Goal: Task Accomplishment & Management: Manage account settings

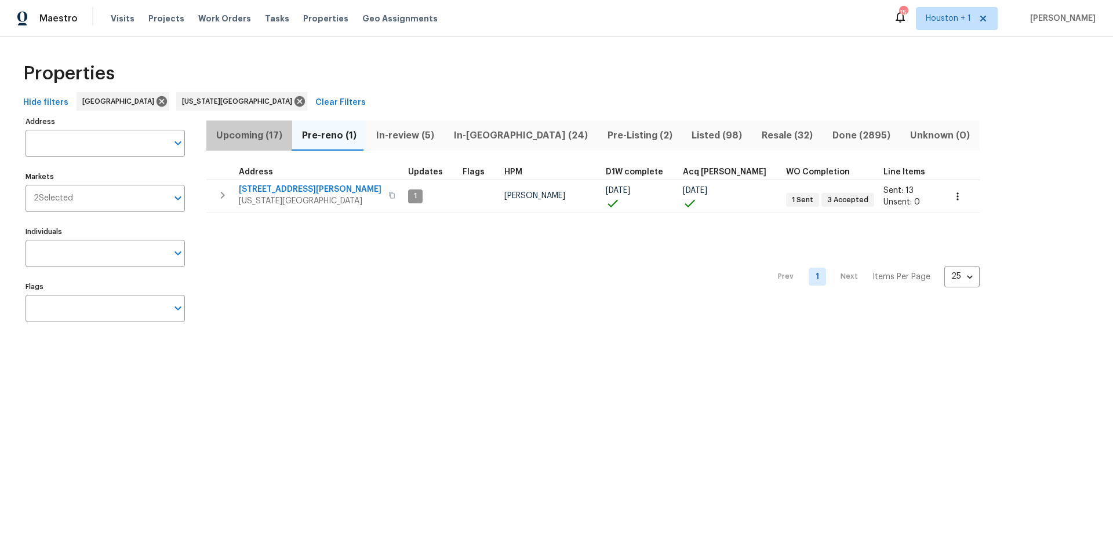
click at [239, 137] on span "Upcoming (17)" at bounding box center [249, 136] width 72 height 16
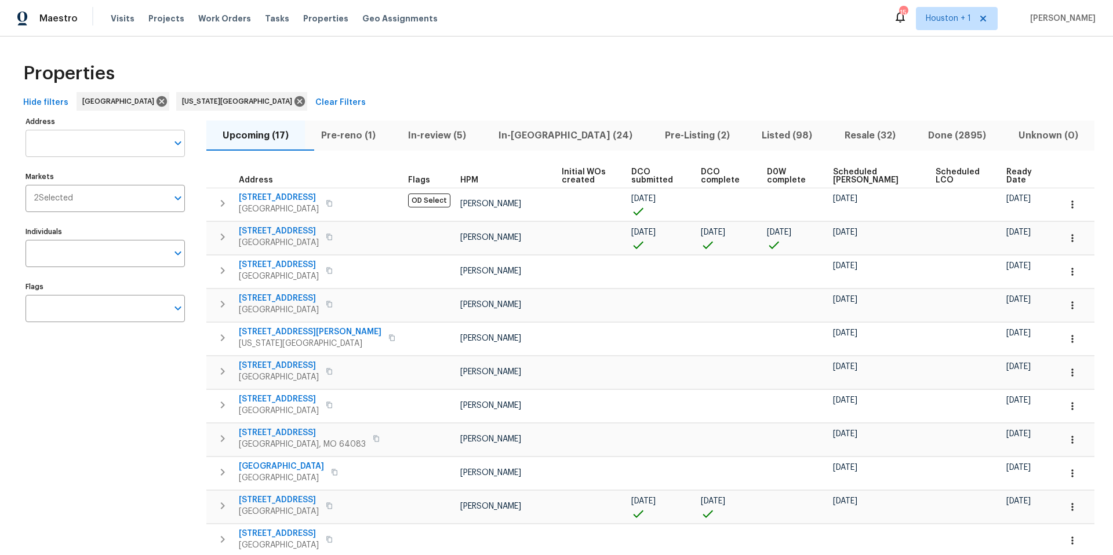
click at [99, 143] on input "Address" at bounding box center [97, 143] width 142 height 27
type input "3605 ne"
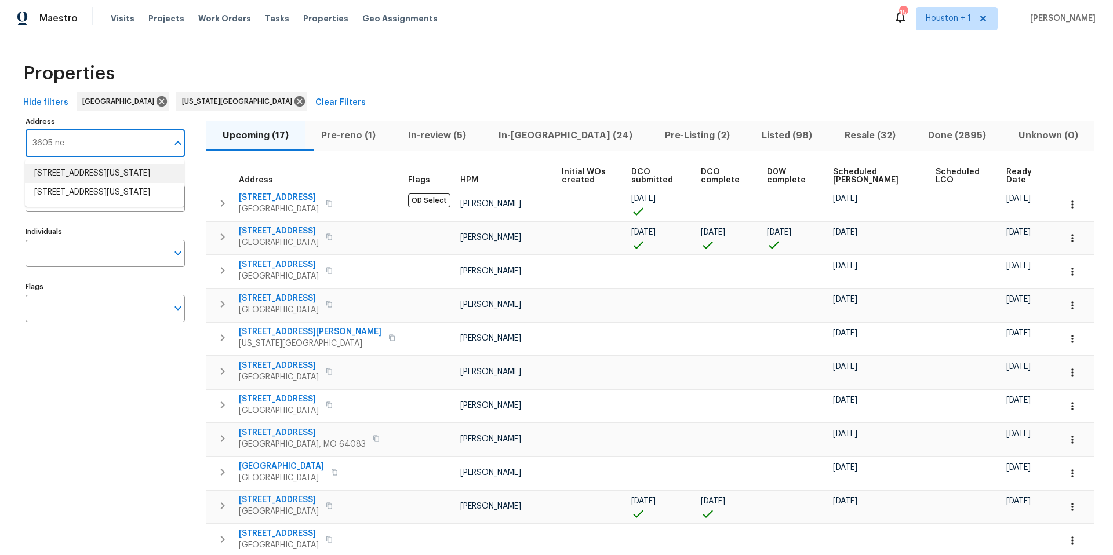
click at [96, 174] on li "[STREET_ADDRESS][US_STATE]" at bounding box center [104, 173] width 159 height 19
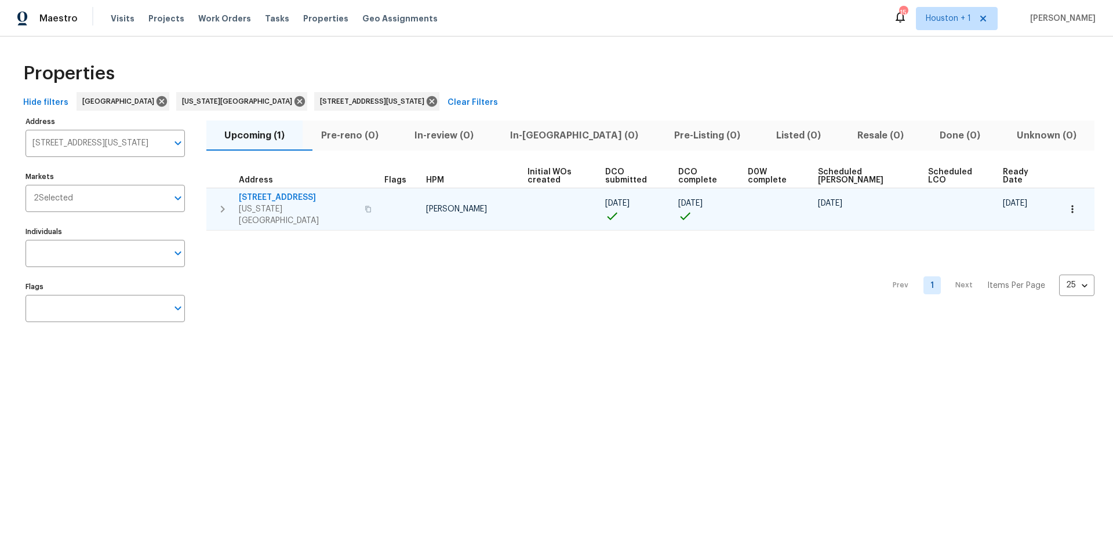
click at [268, 195] on span "[STREET_ADDRESS]" at bounding box center [298, 198] width 119 height 12
click at [1070, 205] on icon "button" at bounding box center [1072, 209] width 12 height 12
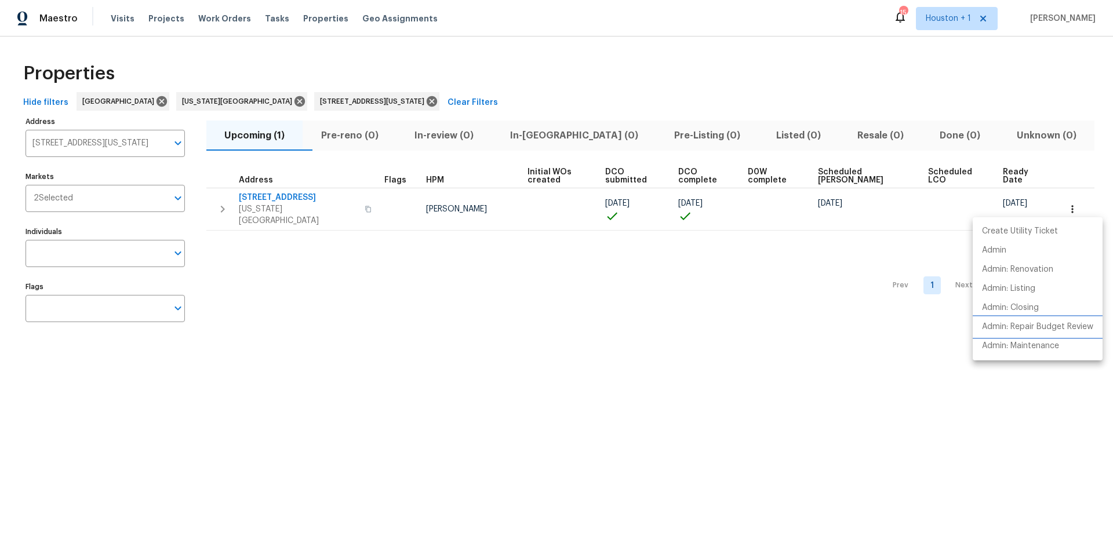
click at [1009, 333] on li "Admin: Repair Budget Review" at bounding box center [1037, 327] width 130 height 19
click at [282, 199] on div at bounding box center [556, 277] width 1113 height 555
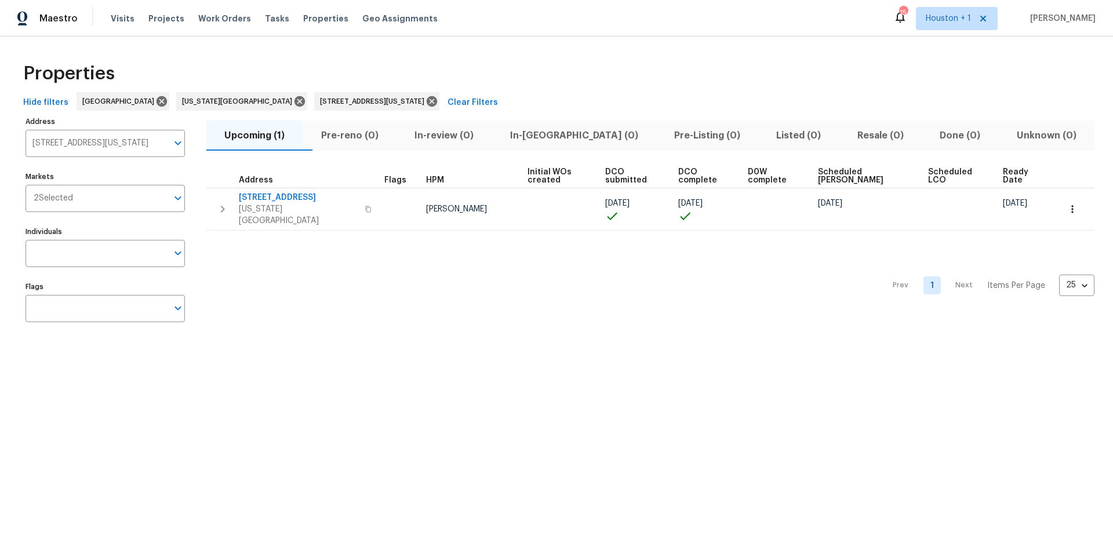
click at [282, 199] on span "[STREET_ADDRESS]" at bounding box center [298, 198] width 119 height 12
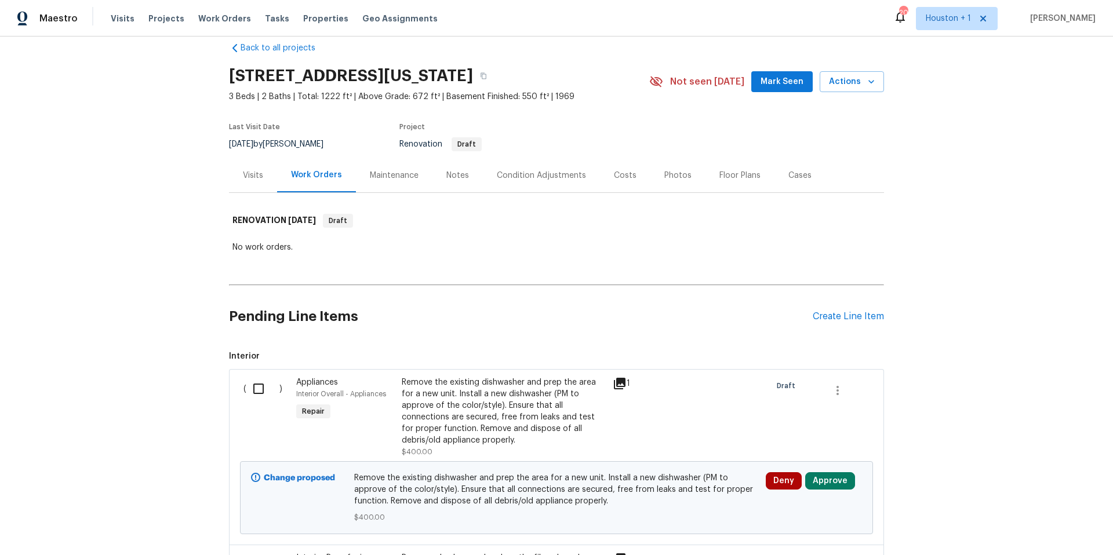
scroll to position [20, 0]
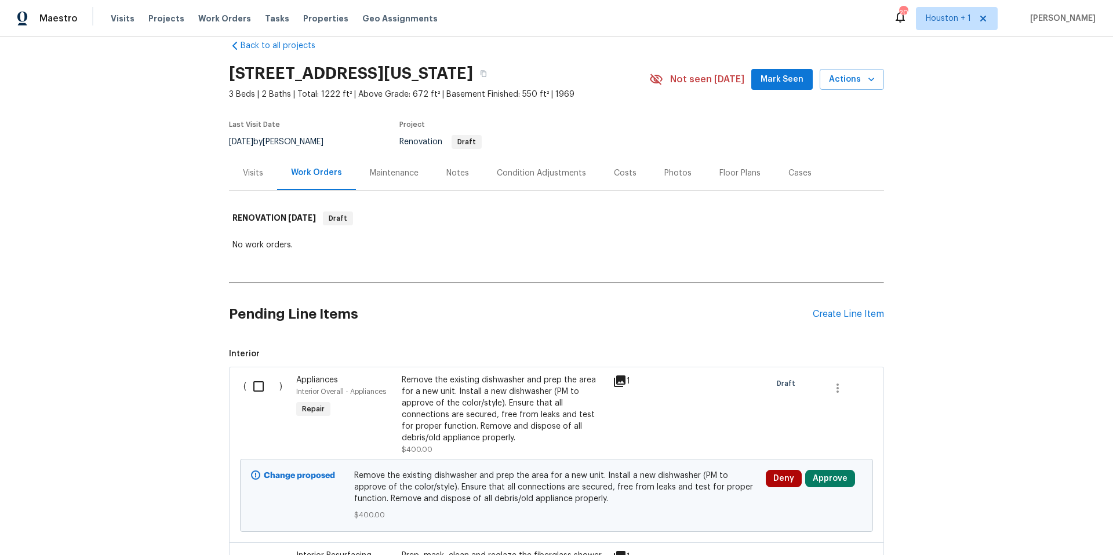
click at [257, 175] on div "Visits" at bounding box center [253, 173] width 20 height 12
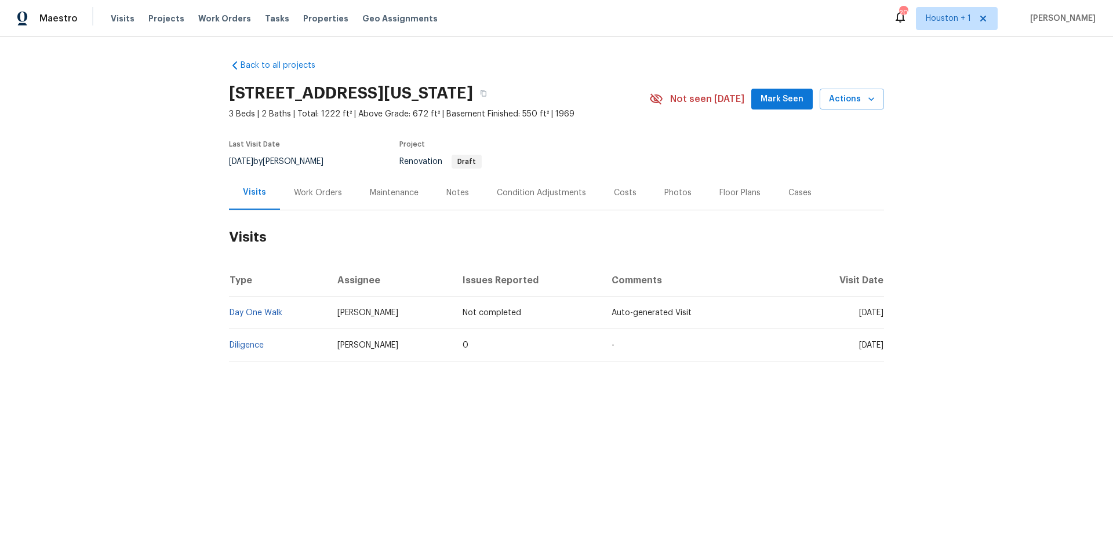
click at [314, 186] on div "Work Orders" at bounding box center [318, 193] width 76 height 34
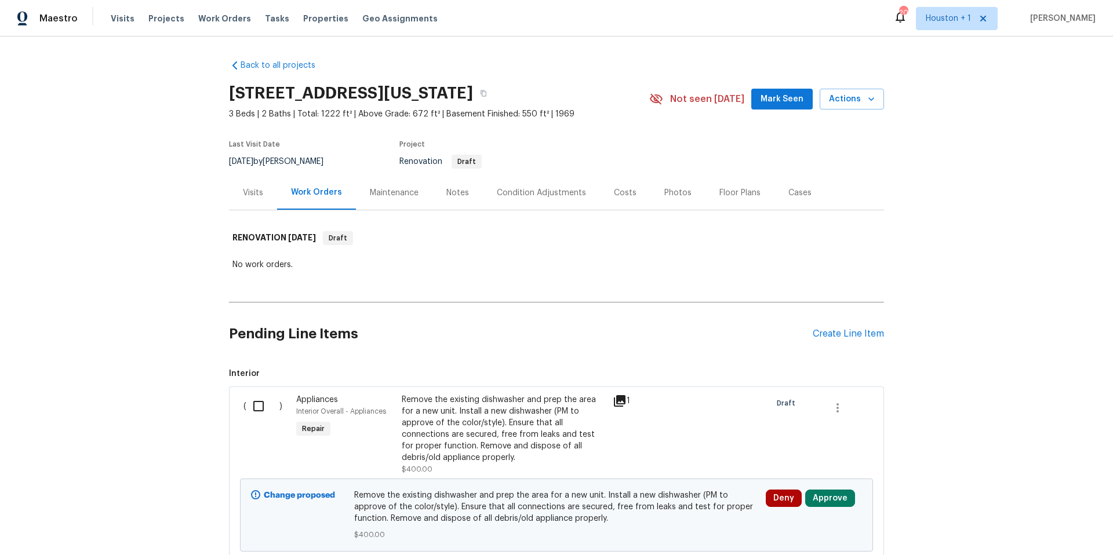
scroll to position [1, 0]
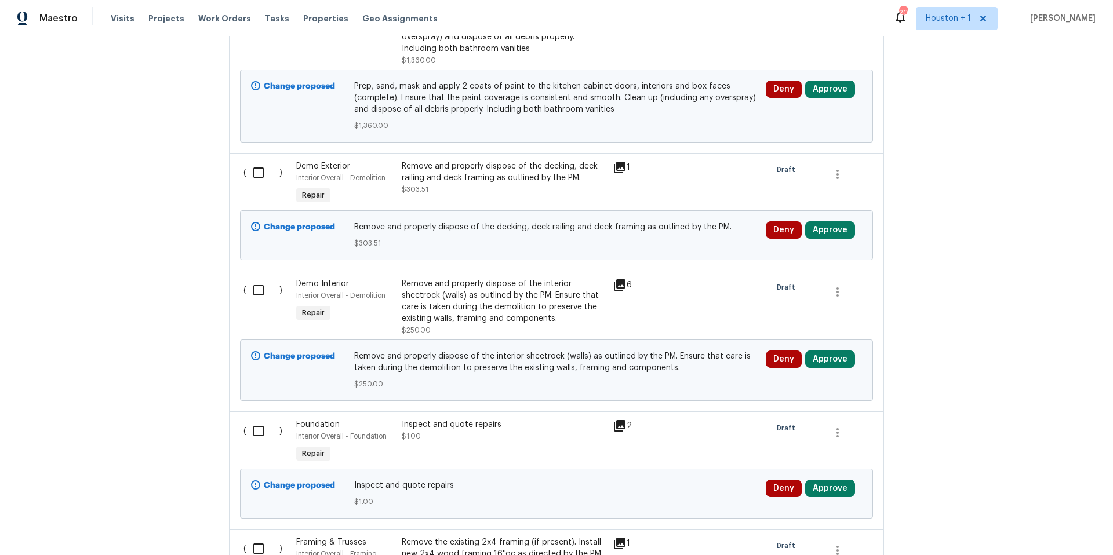
scroll to position [720, 0]
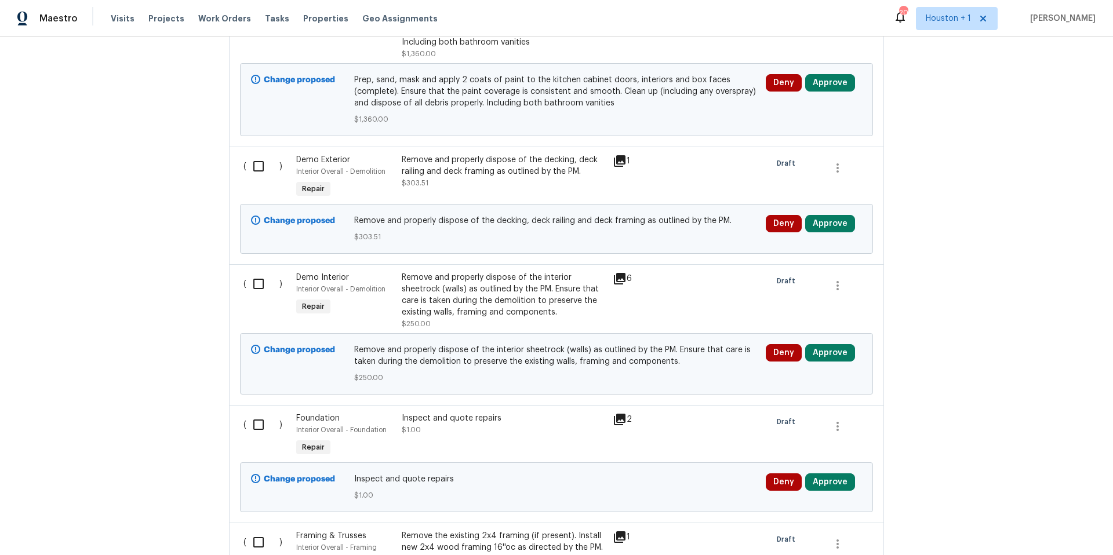
click at [621, 162] on icon at bounding box center [620, 161] width 14 height 14
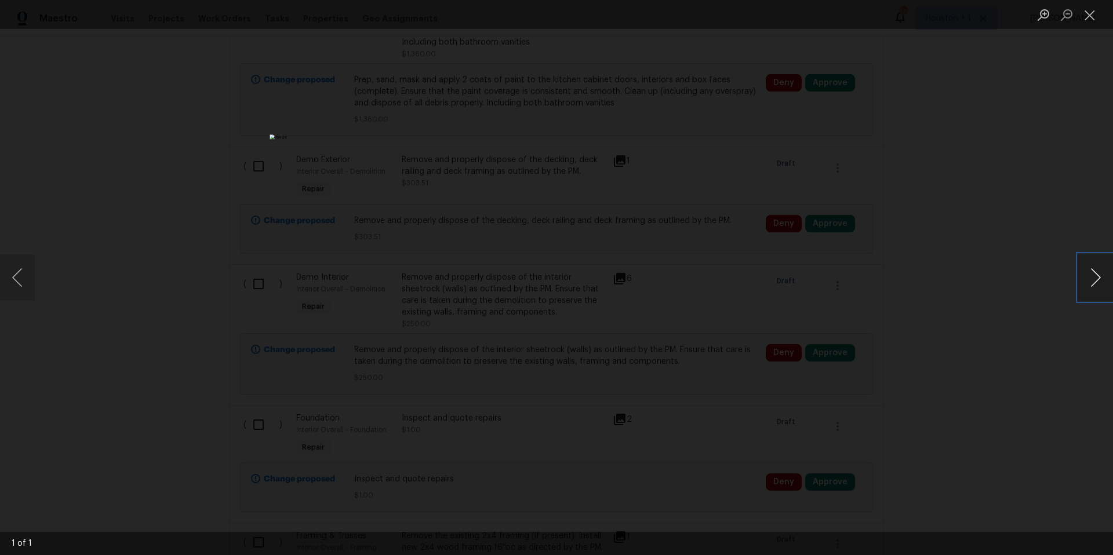
click at [1092, 282] on button "Next image" at bounding box center [1095, 277] width 35 height 46
click at [839, 278] on div "Lightbox" at bounding box center [556, 277] width 1113 height 555
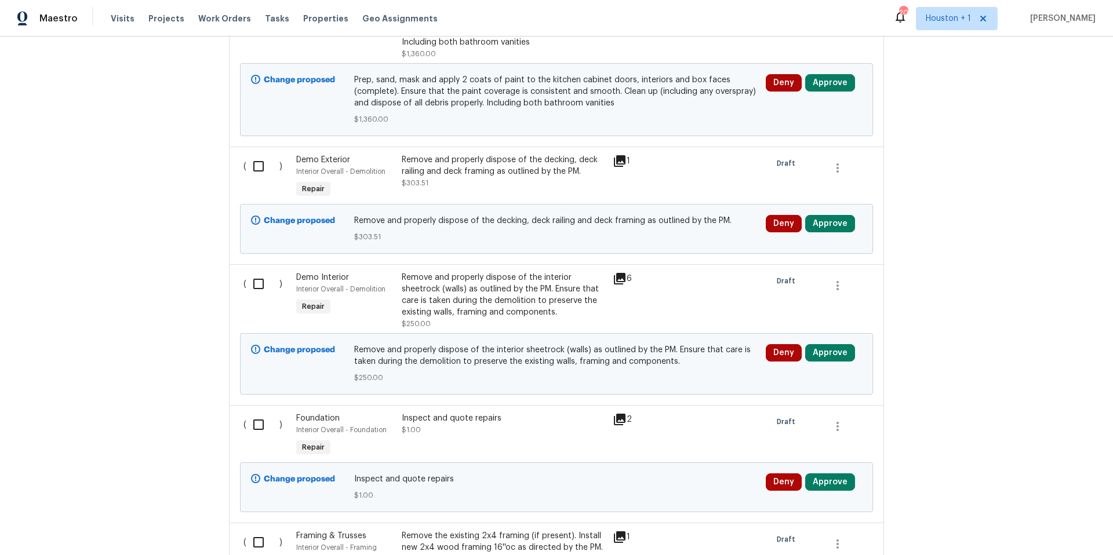
click at [618, 160] on icon at bounding box center [620, 161] width 12 height 12
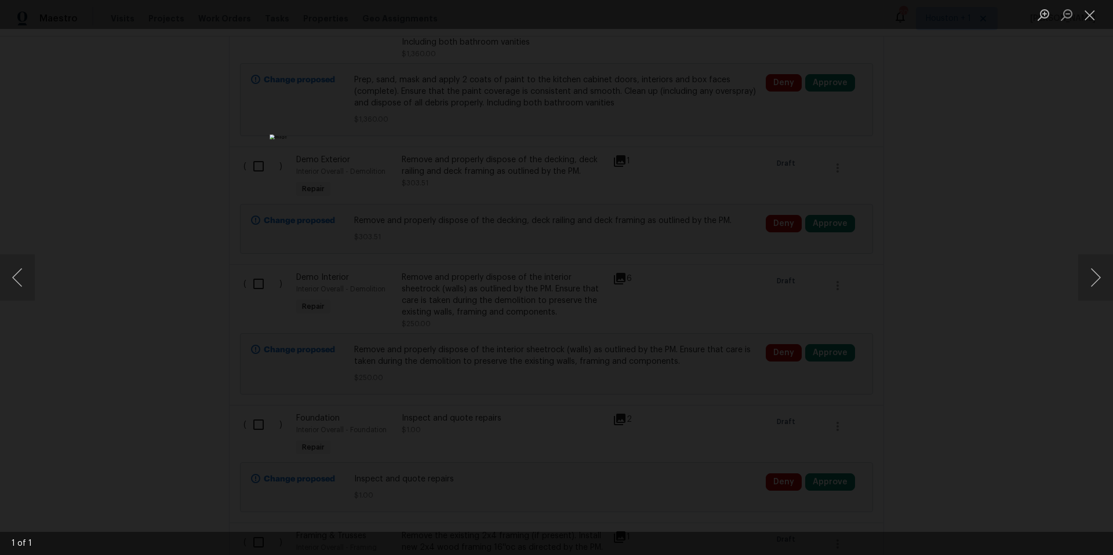
click at [884, 262] on div "Lightbox" at bounding box center [556, 277] width 1113 height 555
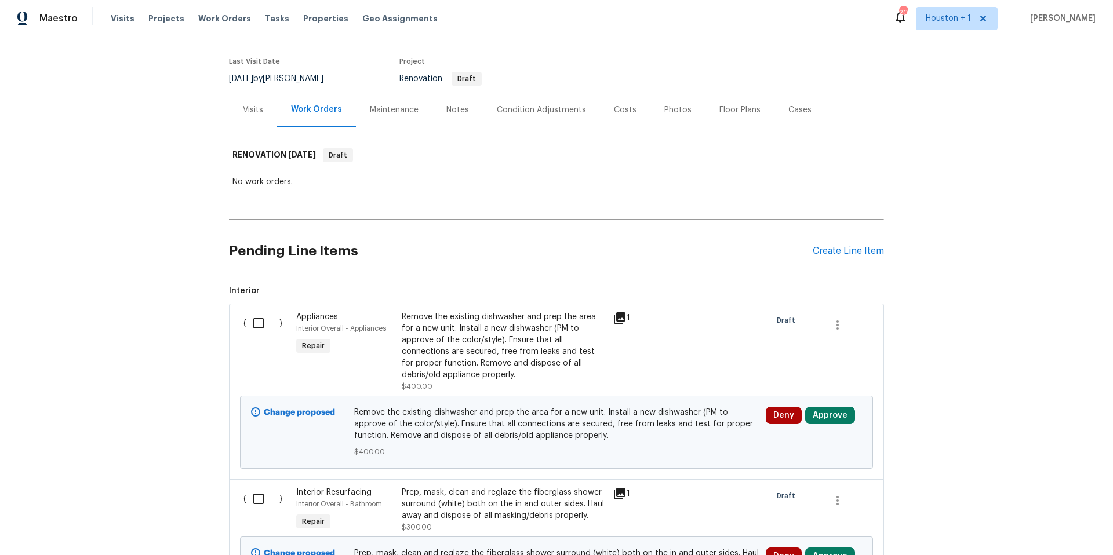
scroll to position [0, 0]
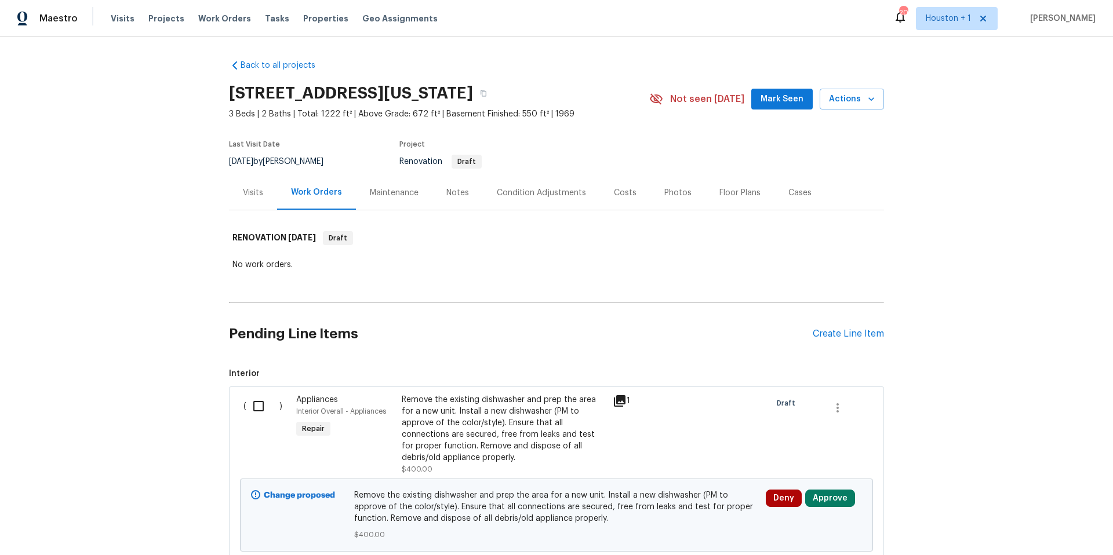
click at [245, 194] on div "Visits" at bounding box center [253, 193] width 20 height 12
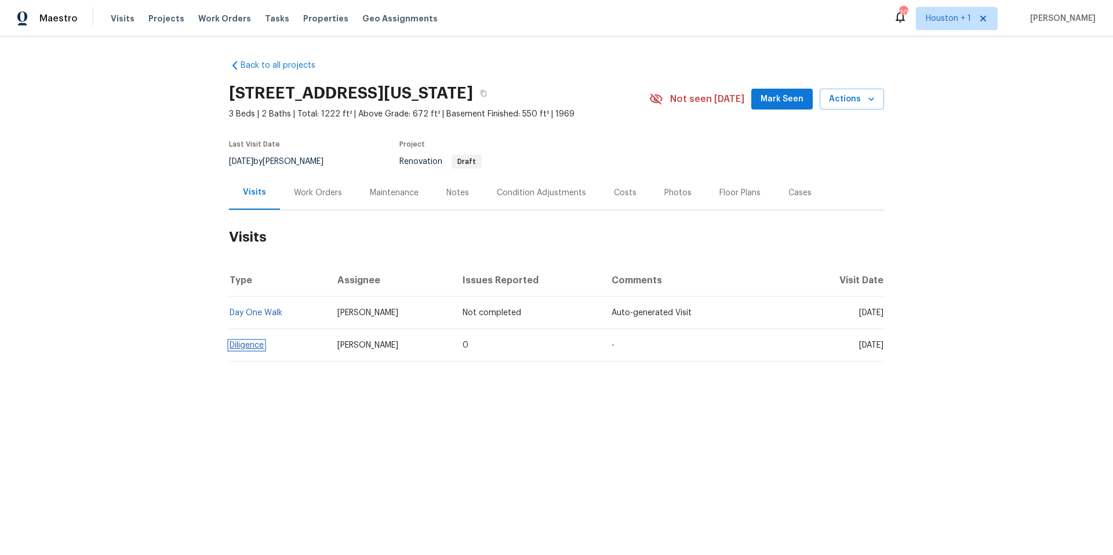
click at [250, 346] on link "Diligence" at bounding box center [247, 345] width 34 height 8
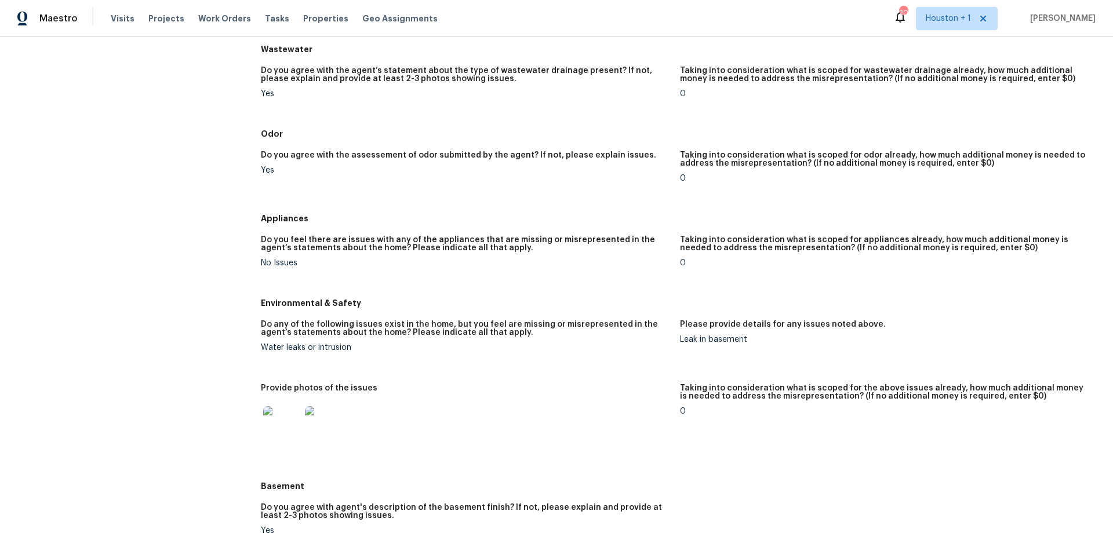
scroll to position [723, 0]
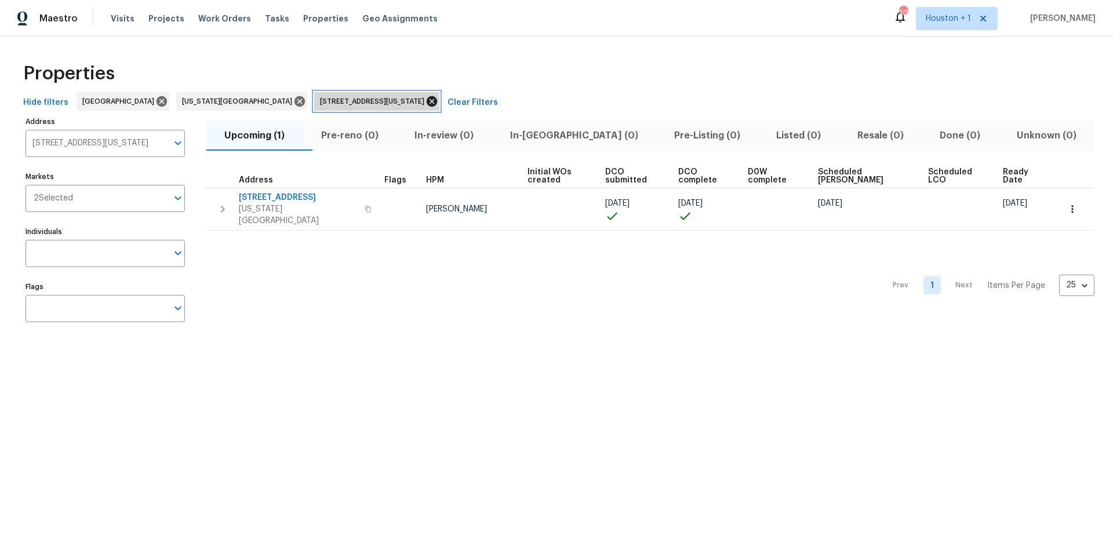
click at [425, 101] on icon at bounding box center [431, 101] width 13 height 13
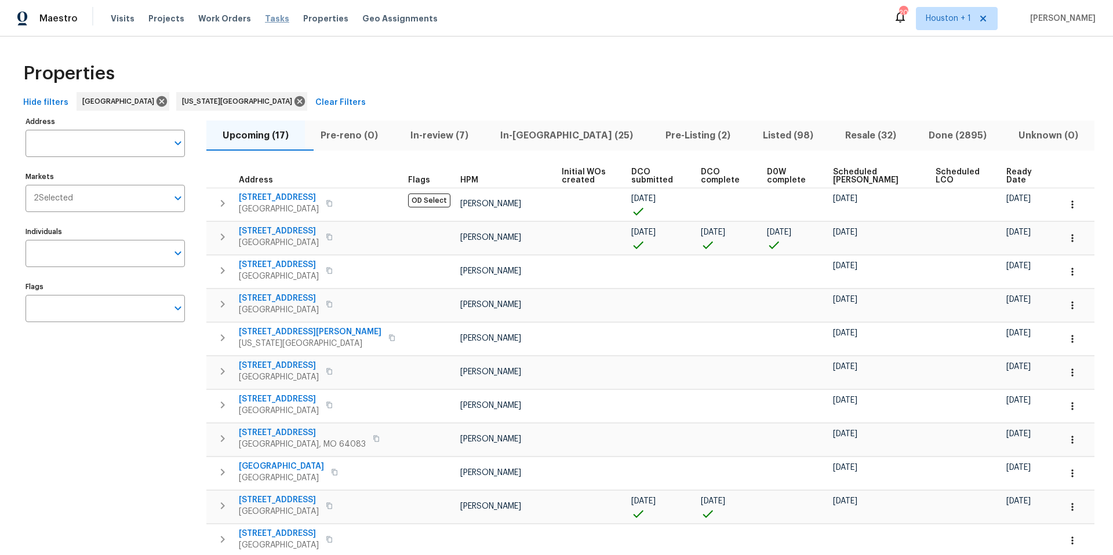
click at [265, 20] on span "Tasks" at bounding box center [277, 18] width 24 height 8
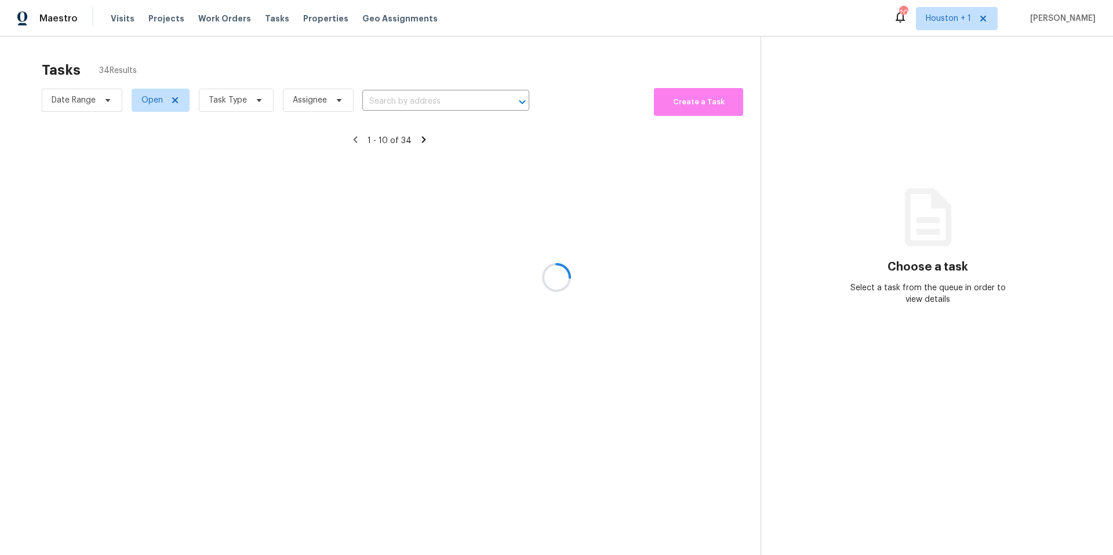
click at [241, 103] on div at bounding box center [556, 277] width 1113 height 555
click at [241, 103] on span "Task Type" at bounding box center [228, 100] width 38 height 12
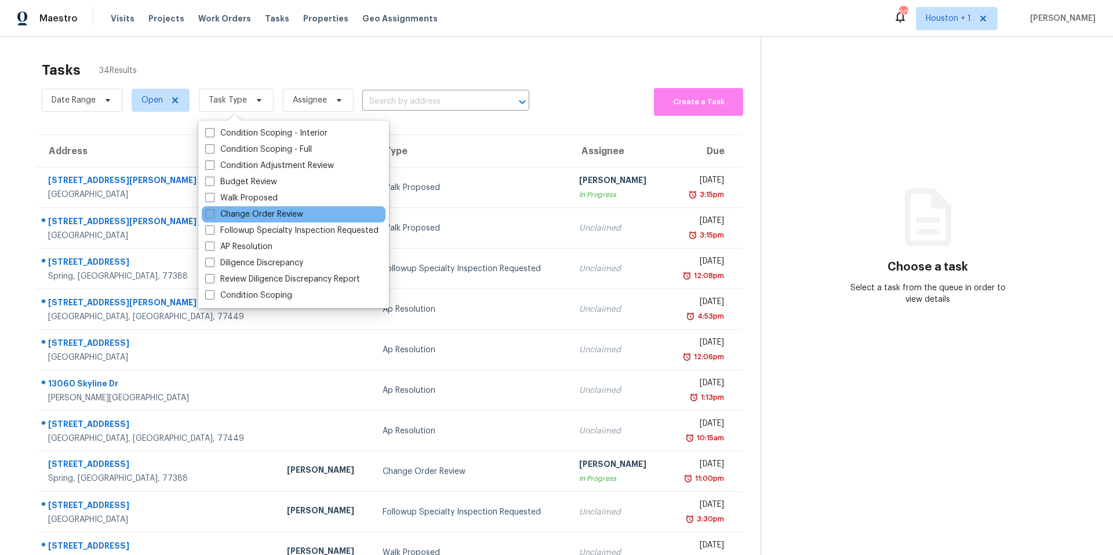
click at [224, 211] on label "Change Order Review" at bounding box center [254, 215] width 98 height 12
click at [213, 211] on input "Change Order Review" at bounding box center [209, 213] width 8 height 8
checkbox input "true"
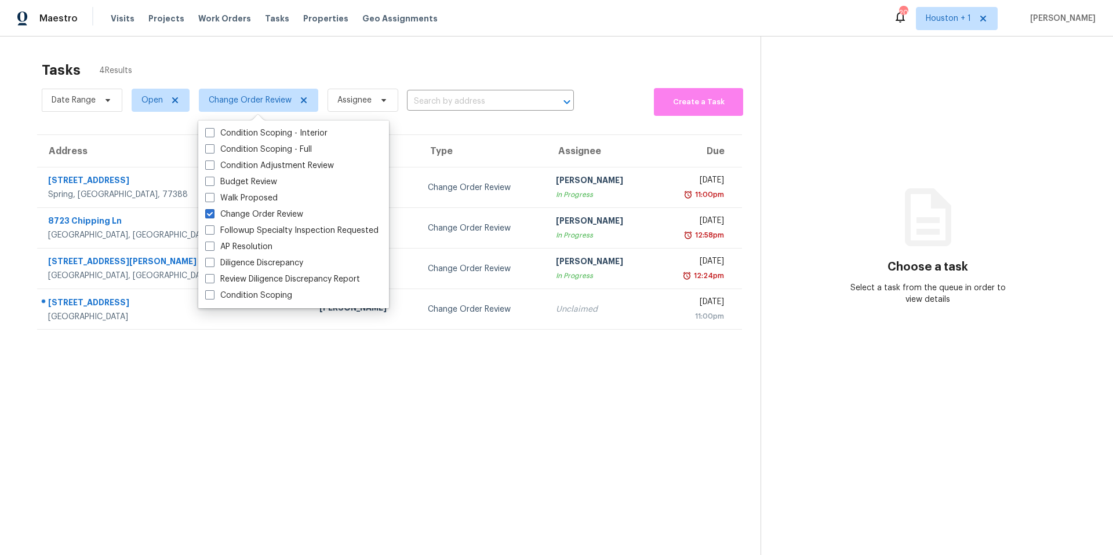
click at [383, 53] on div "Tasks 4 Results Date Range Open Change Order Review Assignee ​ Create a Task Ad…" at bounding box center [556, 314] width 1113 height 555
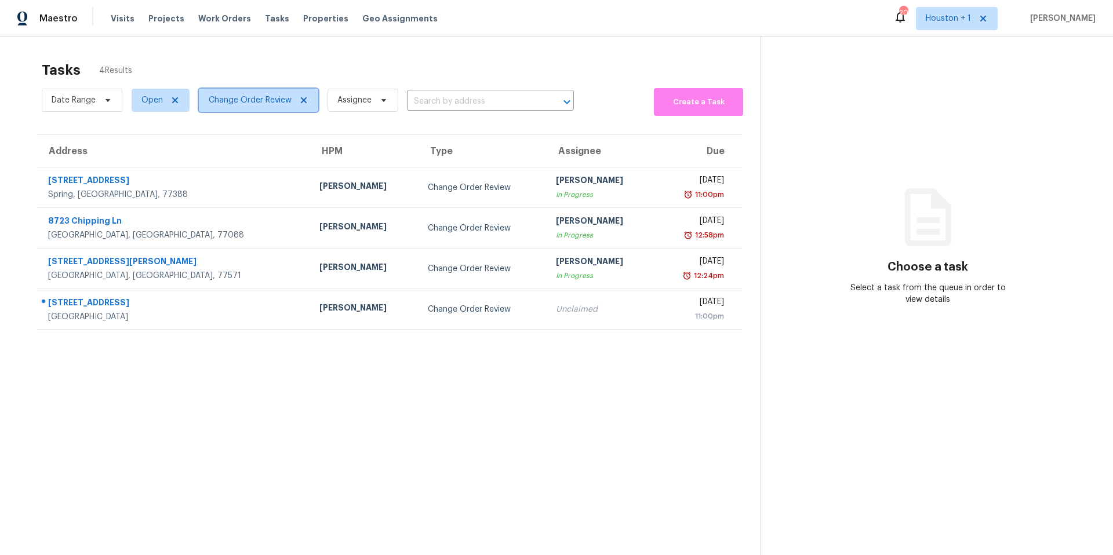
click at [274, 100] on span "Change Order Review" at bounding box center [250, 100] width 83 height 12
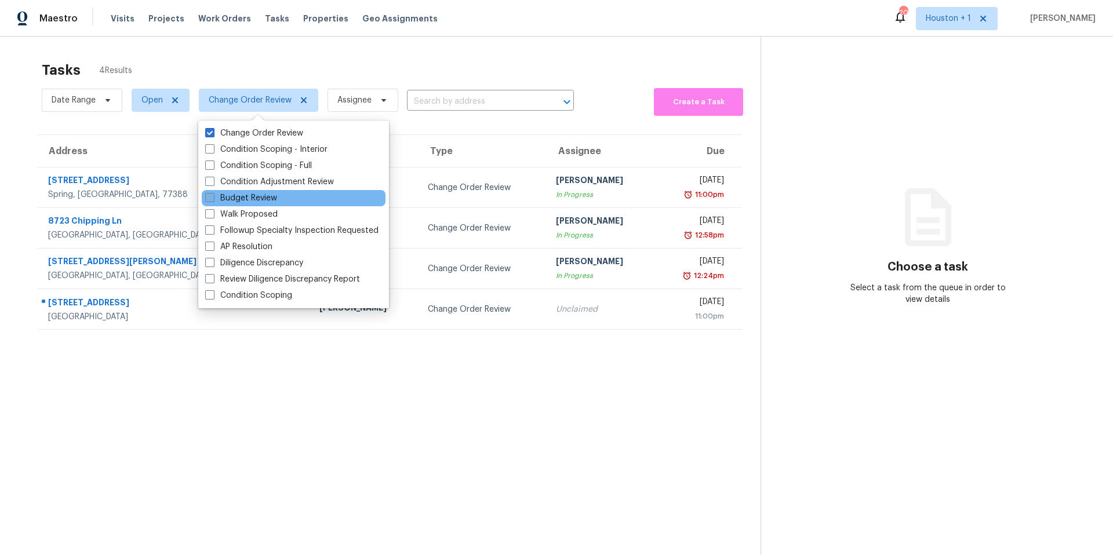
click at [216, 198] on label "Budget Review" at bounding box center [241, 198] width 72 height 12
click at [213, 198] on input "Budget Review" at bounding box center [209, 196] width 8 height 8
checkbox input "true"
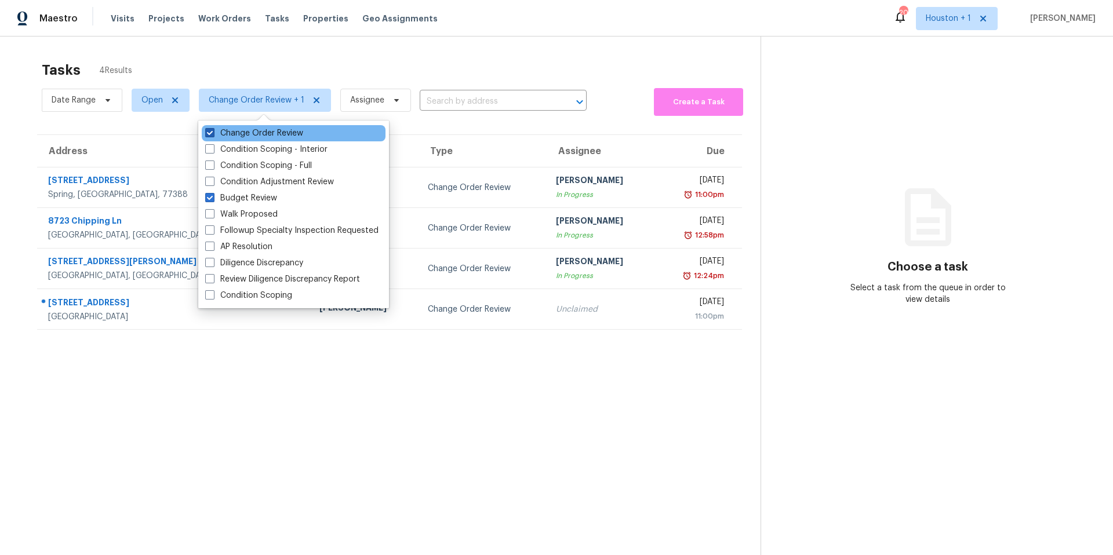
click at [217, 129] on label "Change Order Review" at bounding box center [254, 134] width 98 height 12
click at [213, 129] on input "Change Order Review" at bounding box center [209, 132] width 8 height 8
checkbox input "false"
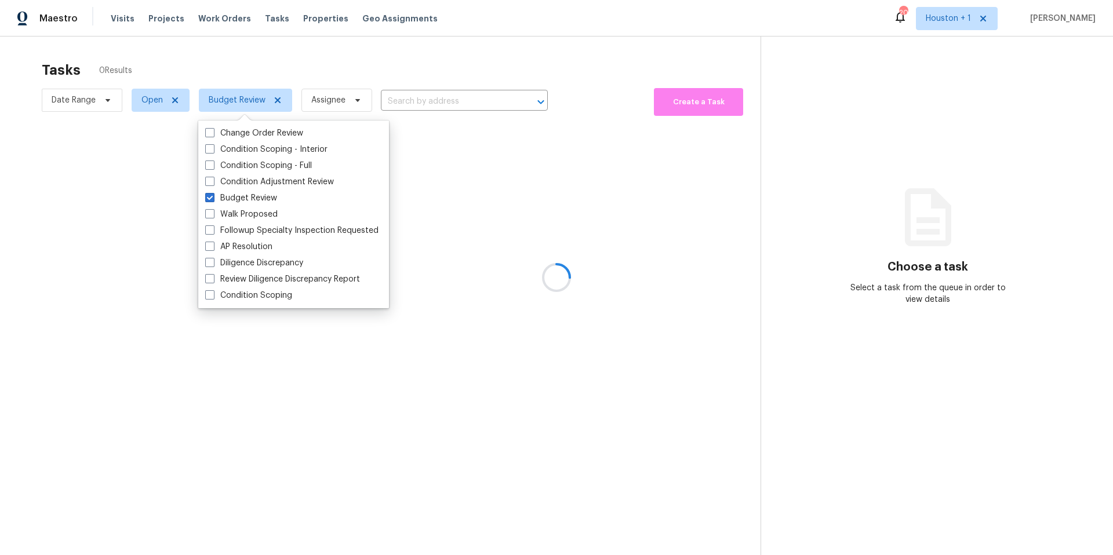
click at [267, 53] on div at bounding box center [556, 277] width 1113 height 555
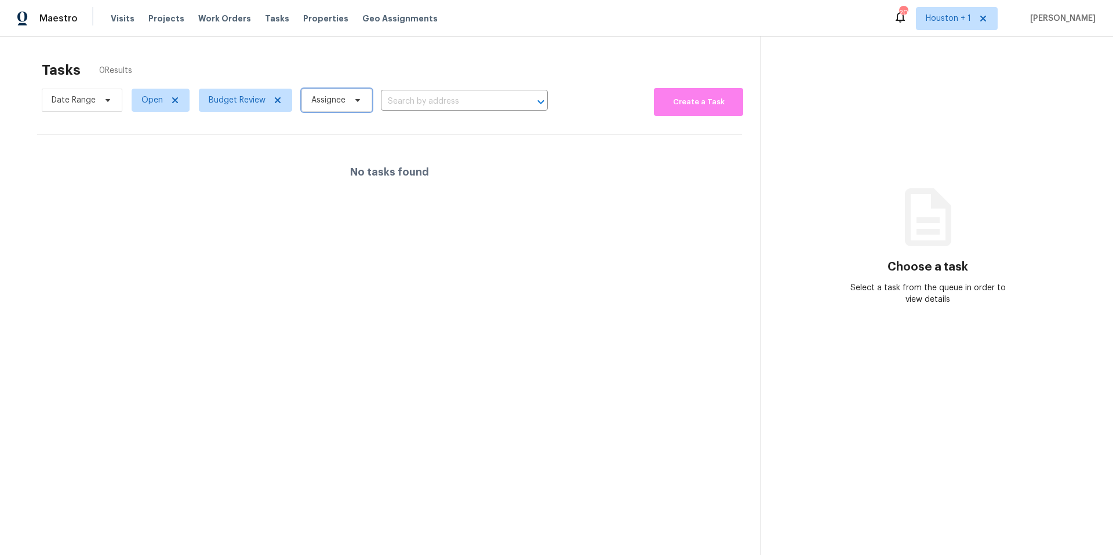
click at [322, 97] on span "Assignee" at bounding box center [328, 100] width 34 height 12
click at [260, 111] on span "Budget Review" at bounding box center [245, 100] width 93 height 23
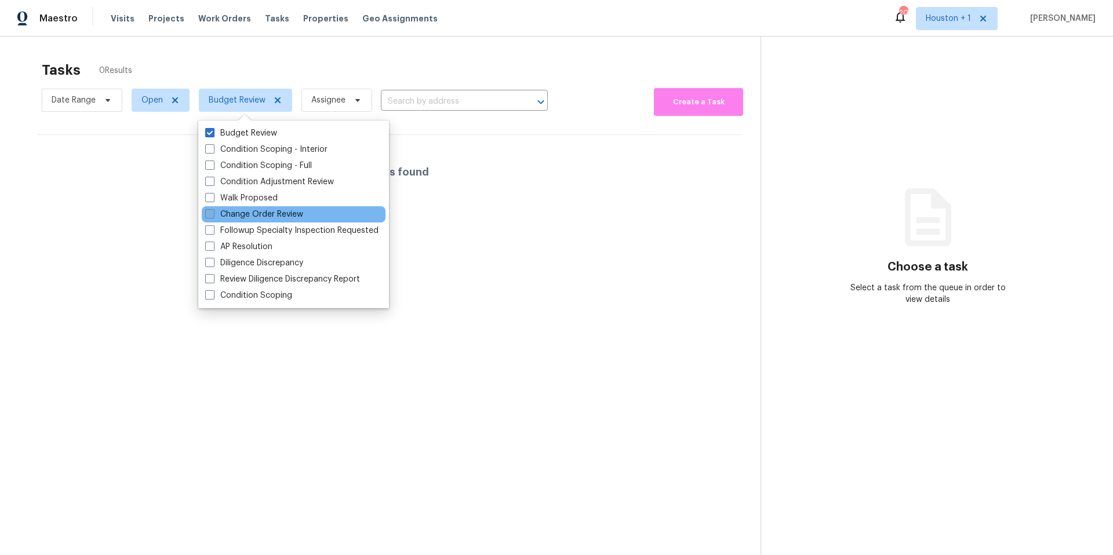
click at [236, 209] on label "Change Order Review" at bounding box center [254, 215] width 98 height 12
click at [213, 209] on input "Change Order Review" at bounding box center [209, 213] width 8 height 8
checkbox input "true"
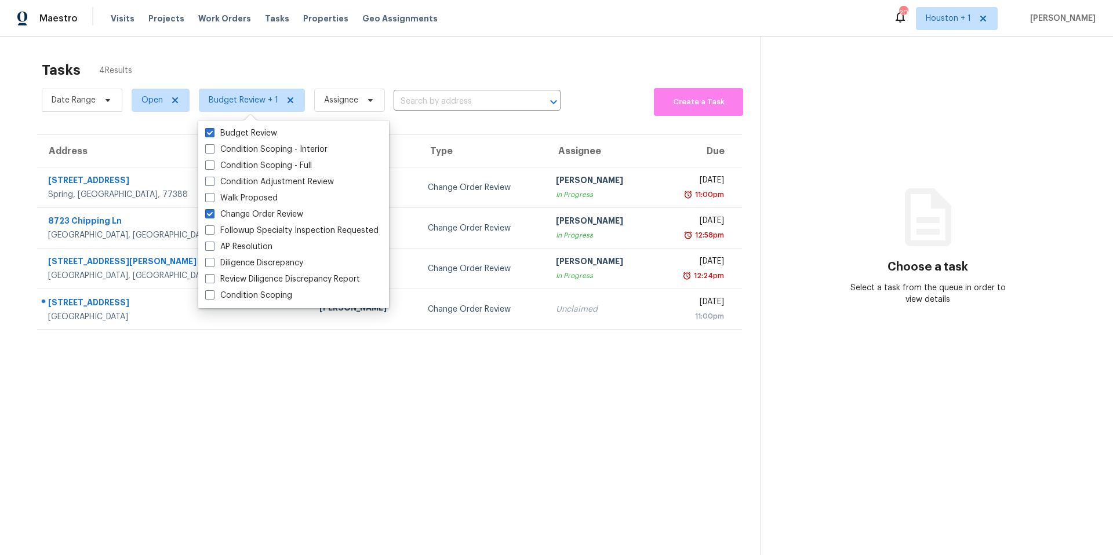
click at [307, 56] on div "Tasks 4 Results" at bounding box center [401, 70] width 719 height 30
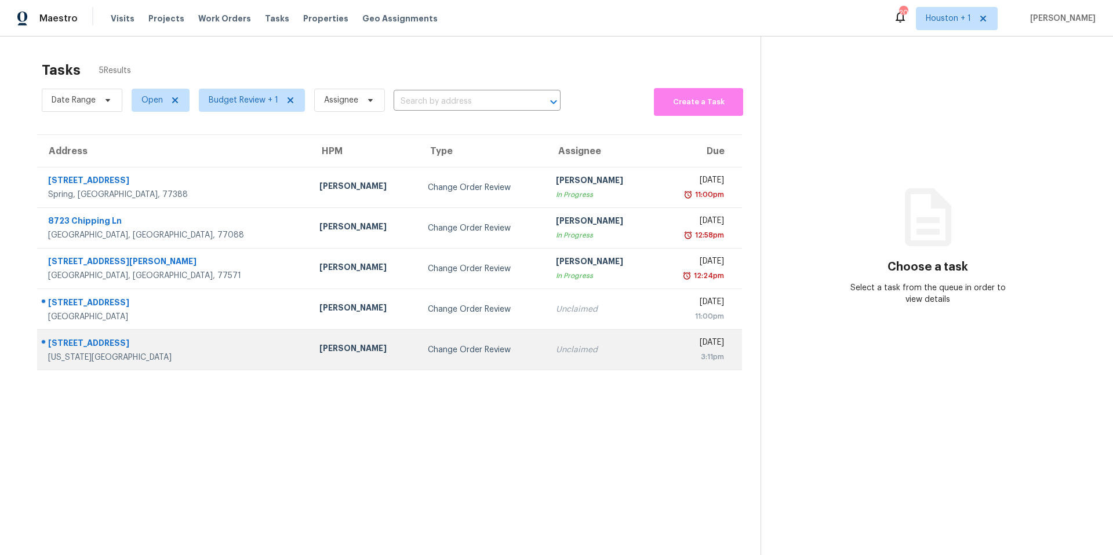
click at [319, 351] on div "[PERSON_NAME]" at bounding box center [364, 350] width 90 height 14
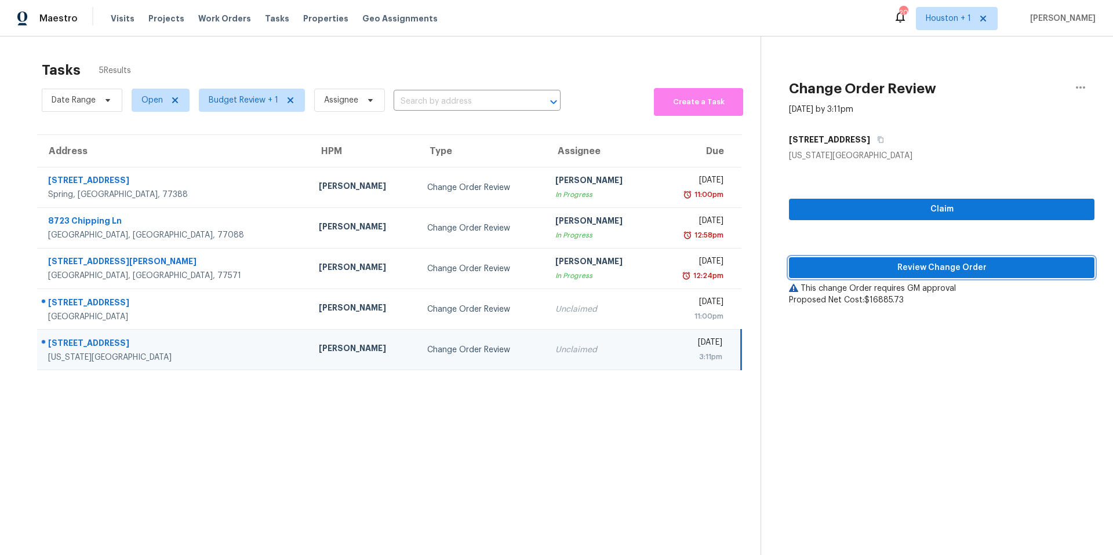
click at [827, 272] on span "Review Change Order" at bounding box center [941, 268] width 287 height 14
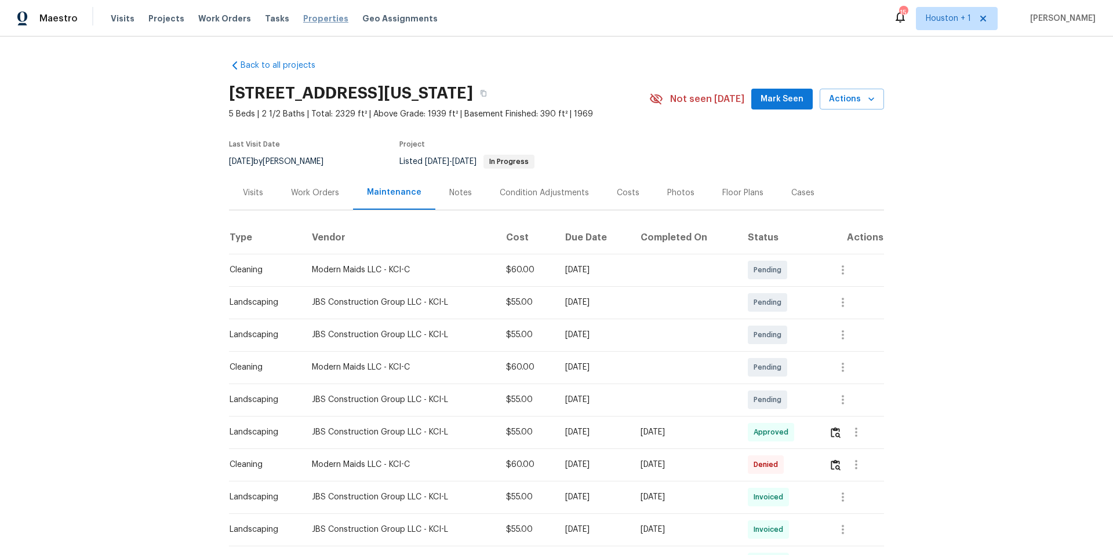
click at [316, 24] on span "Properties" at bounding box center [325, 19] width 45 height 12
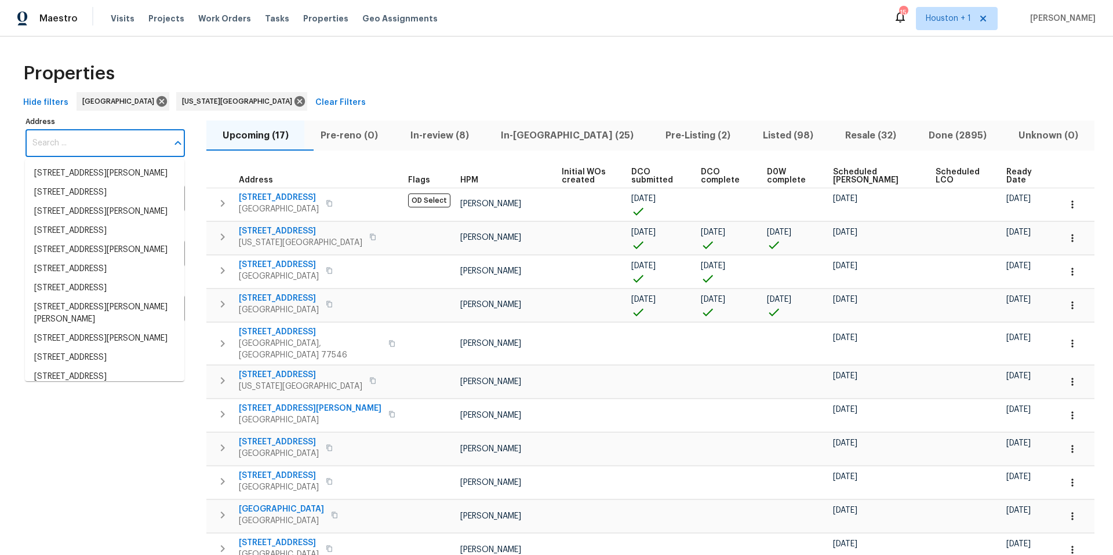
click at [119, 145] on input "Address" at bounding box center [97, 143] width 142 height 27
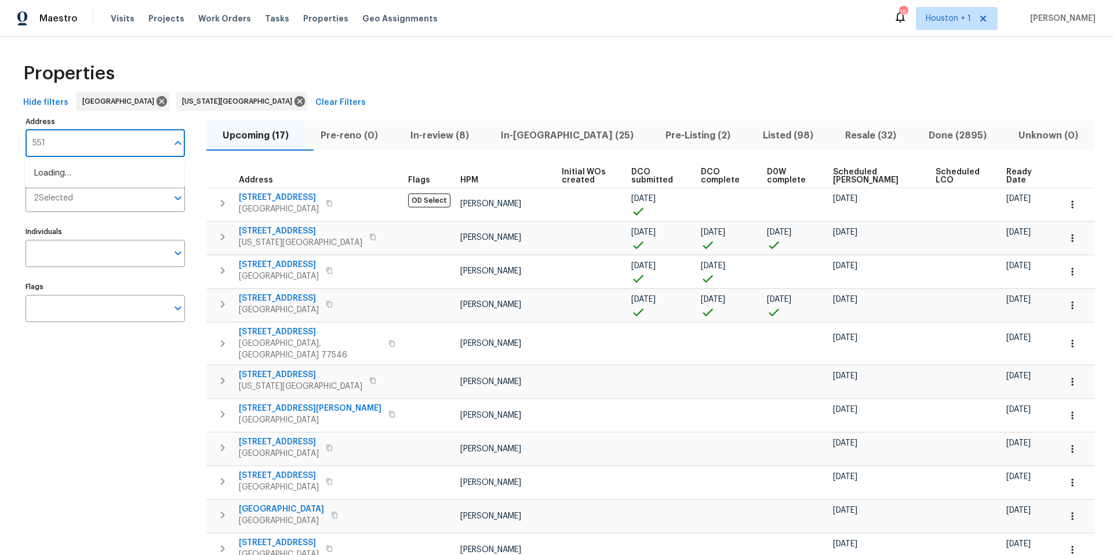
type input "5514"
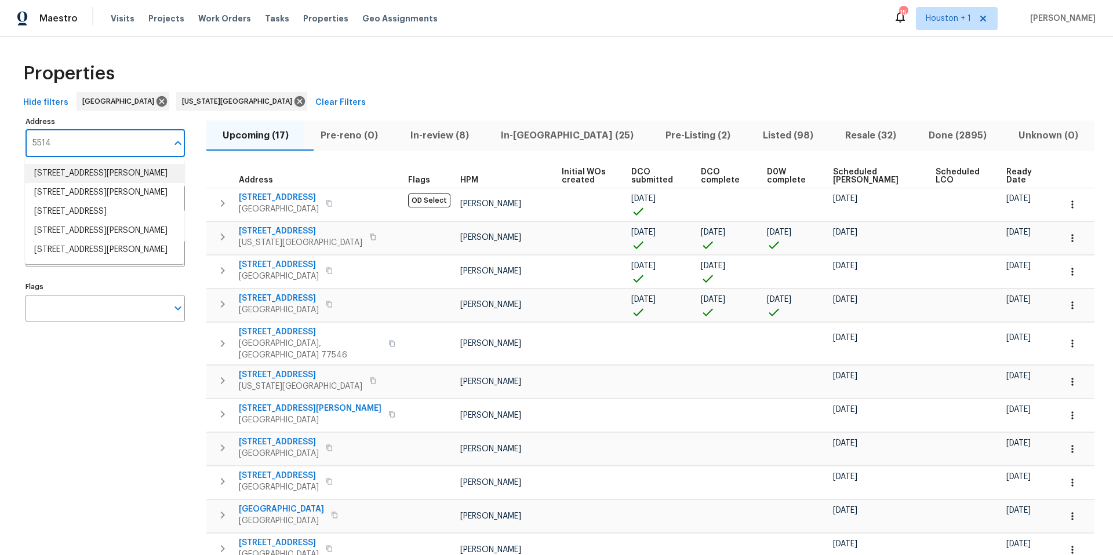
click at [108, 178] on li "5514 Baldwin Elm St Richmond TX 77407" at bounding box center [104, 173] width 159 height 19
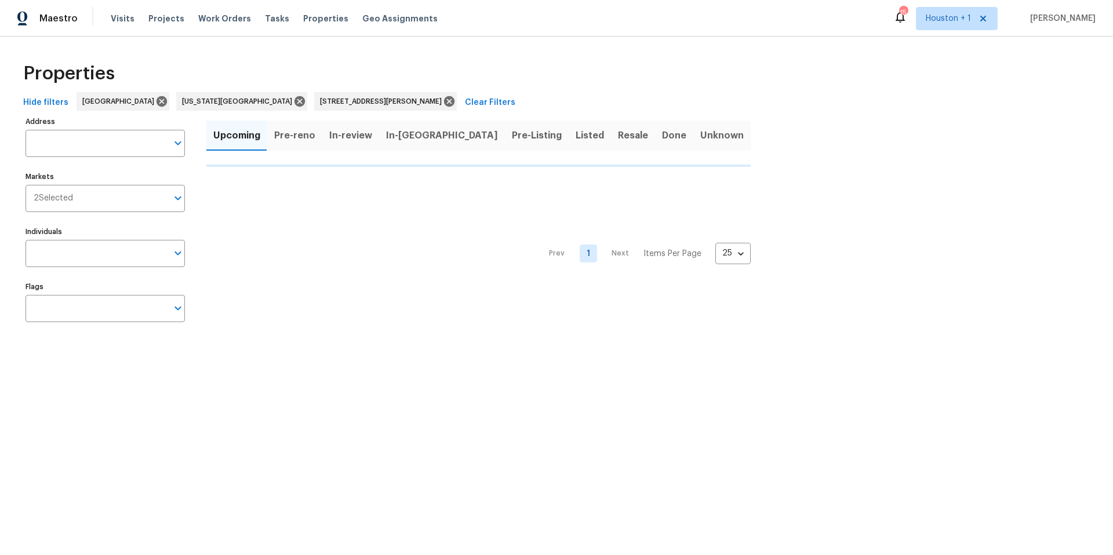
type input "5514 Baldwin Elm St Richmond TX 77407"
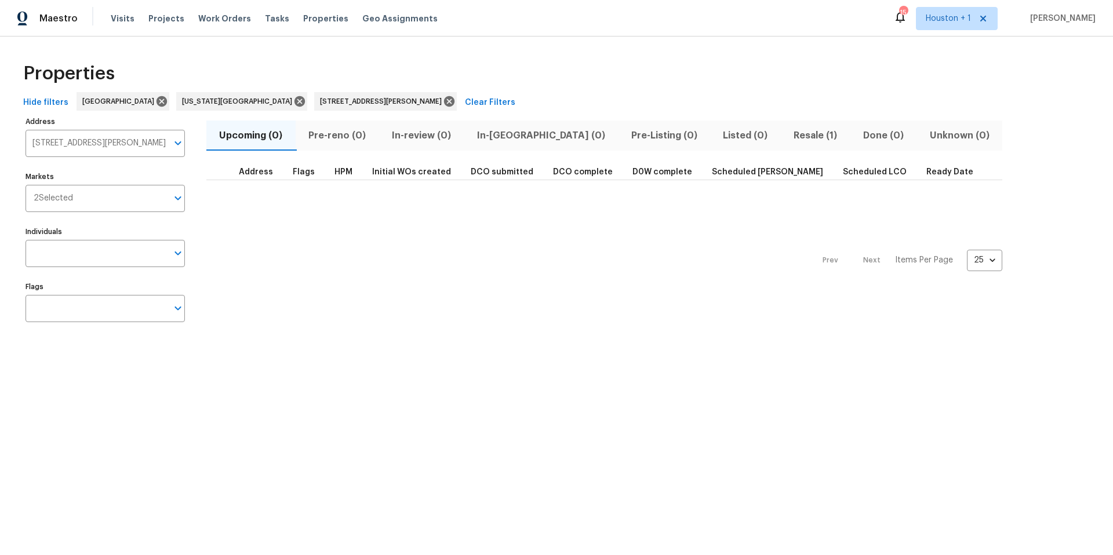
click at [788, 134] on span "Resale (1)" at bounding box center [816, 136] width 56 height 16
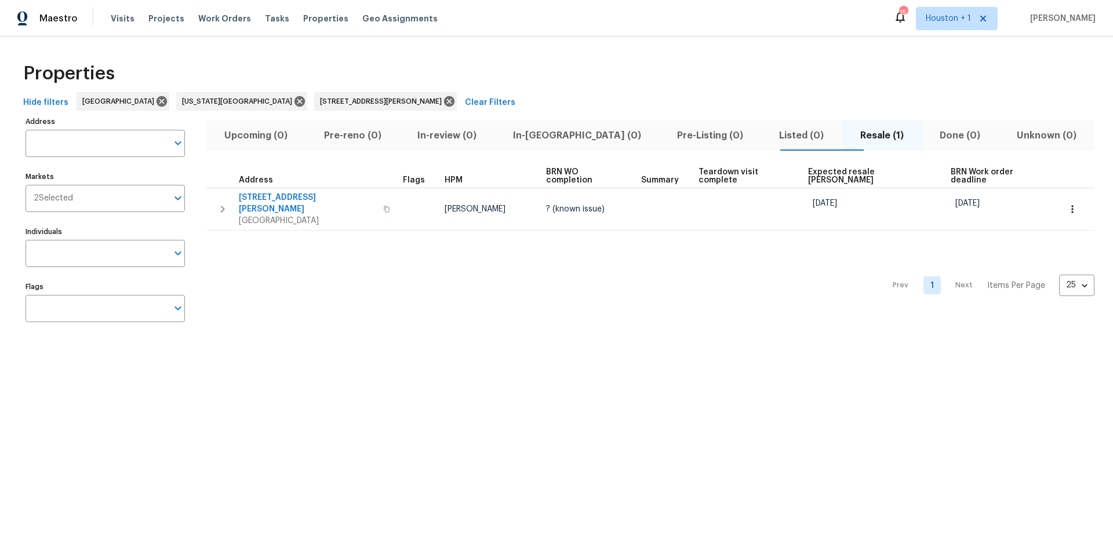
type input "5514 Baldwin Elm St Richmond TX 77407"
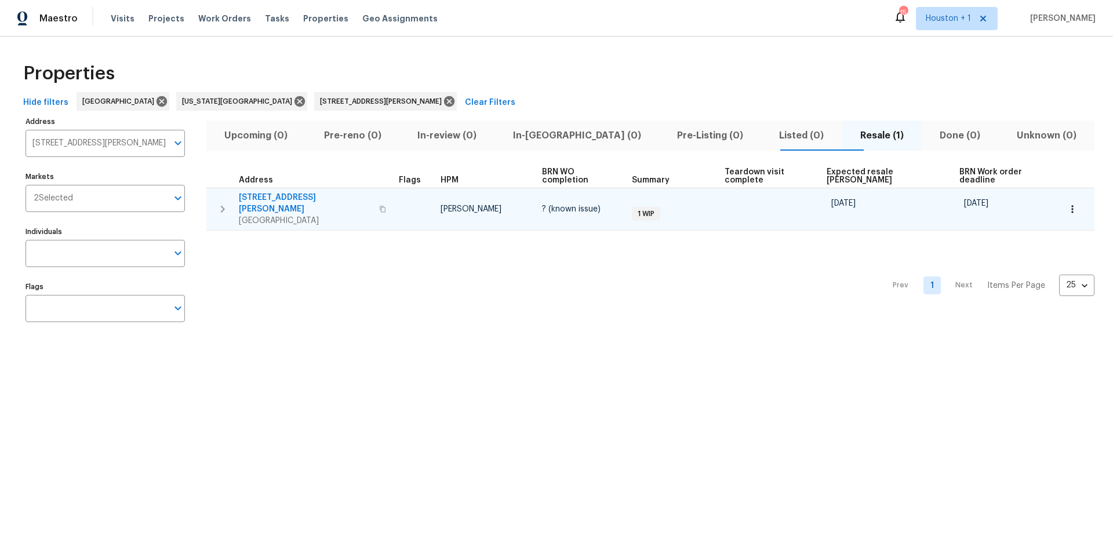
click at [286, 194] on div "5514 Baldwin Elm St Richmond, TX 77407" at bounding box center [305, 209] width 133 height 35
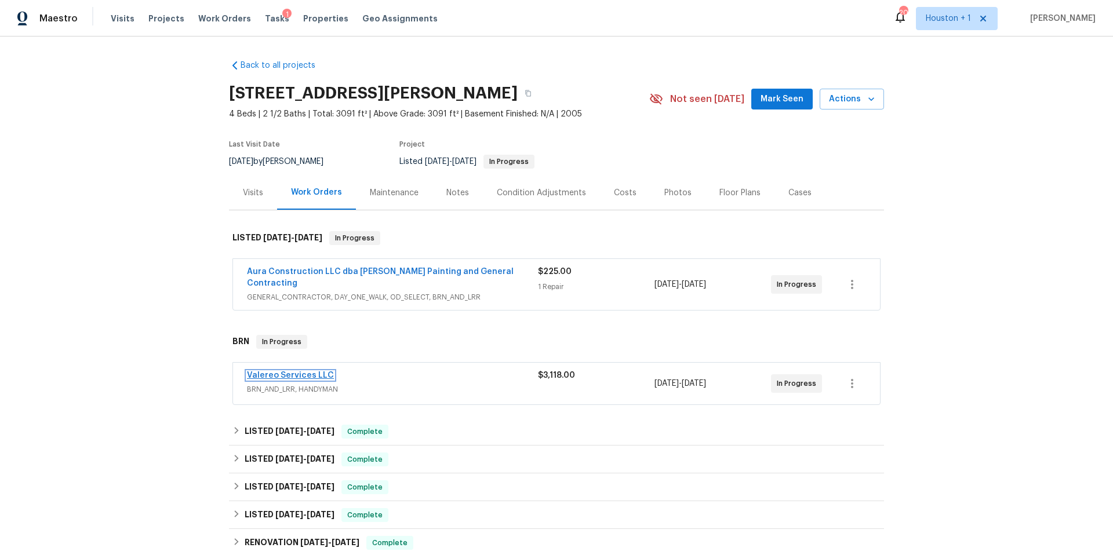
click at [296, 371] on link "Valereo Services LLC" at bounding box center [290, 375] width 87 height 8
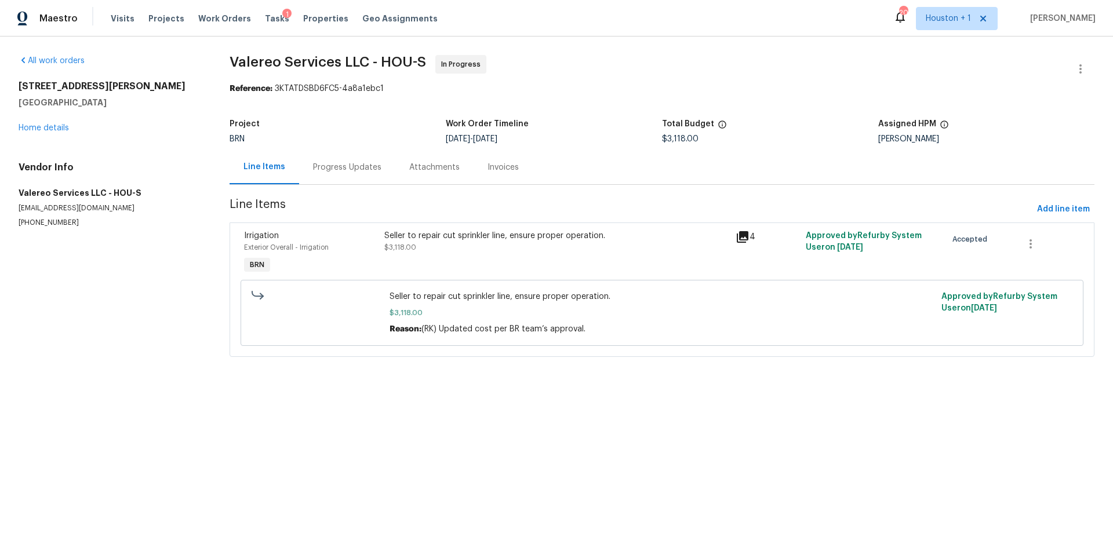
click at [475, 232] on div "Seller to repair cut sprinkler line, ensure proper operation." at bounding box center [556, 236] width 344 height 12
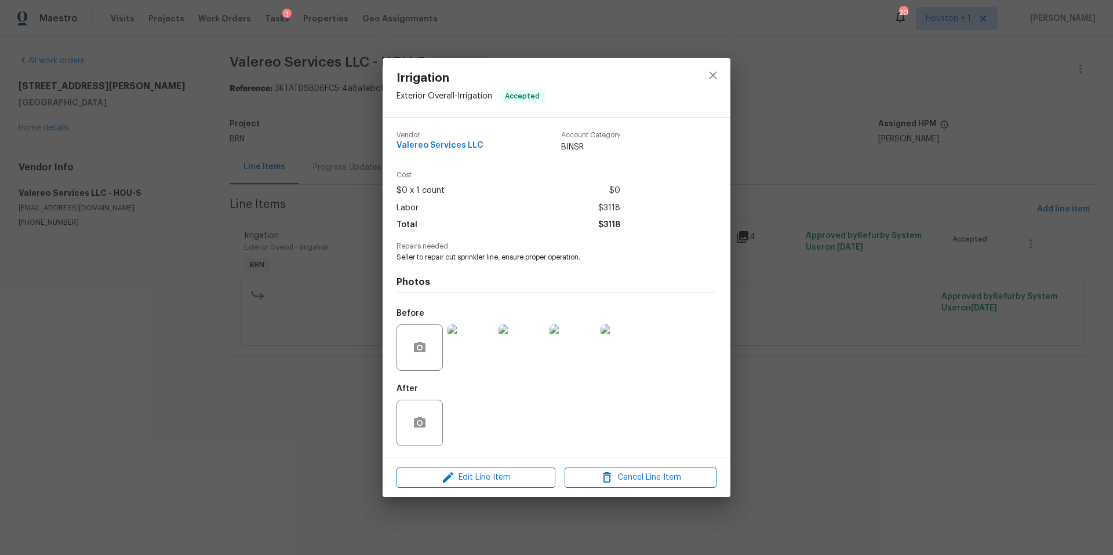
click at [468, 358] on img at bounding box center [470, 348] width 46 height 46
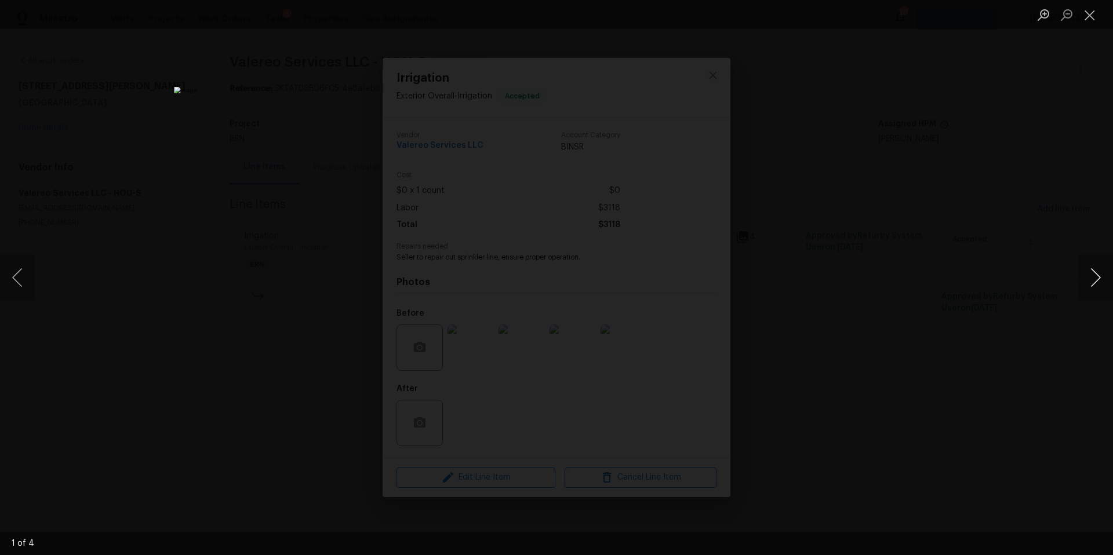
click at [1091, 279] on button "Next image" at bounding box center [1095, 277] width 35 height 46
click at [1091, 280] on button "Next image" at bounding box center [1095, 277] width 35 height 46
click at [1044, 233] on div "Lightbox" at bounding box center [556, 277] width 1113 height 555
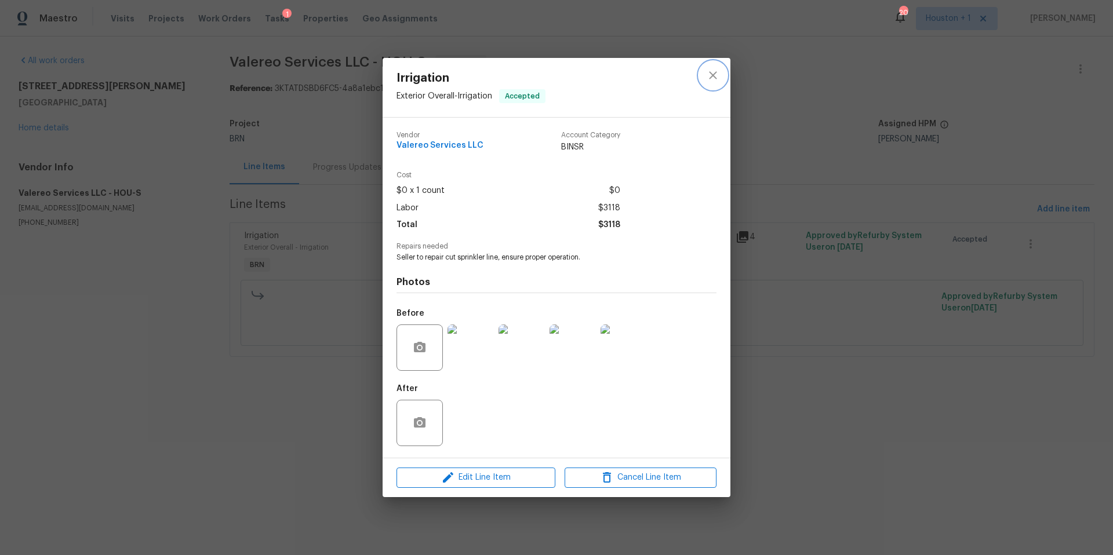
click at [712, 80] on icon "close" at bounding box center [713, 75] width 14 height 14
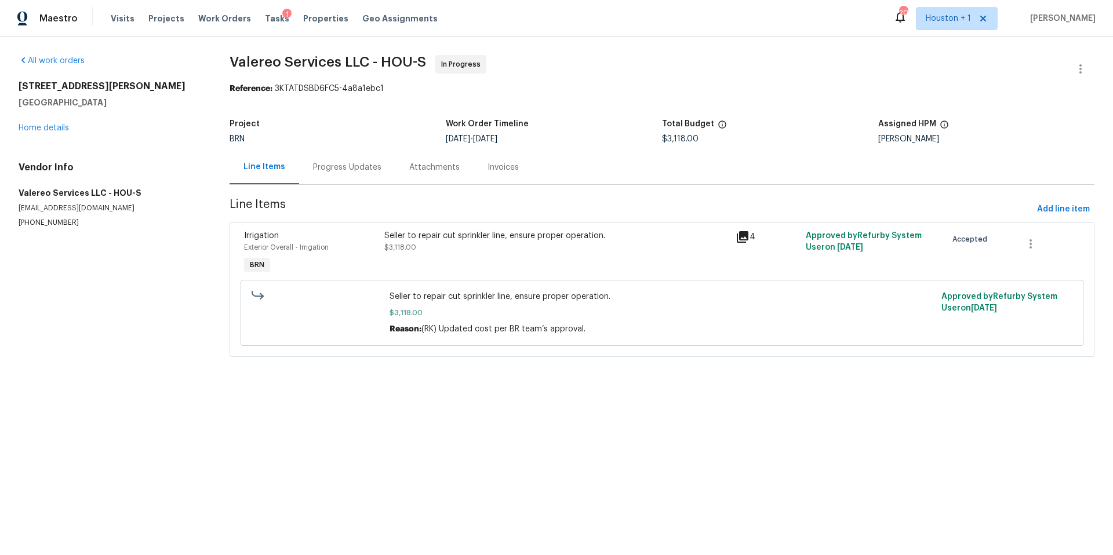
click at [355, 169] on div "Progress Updates" at bounding box center [347, 168] width 68 height 12
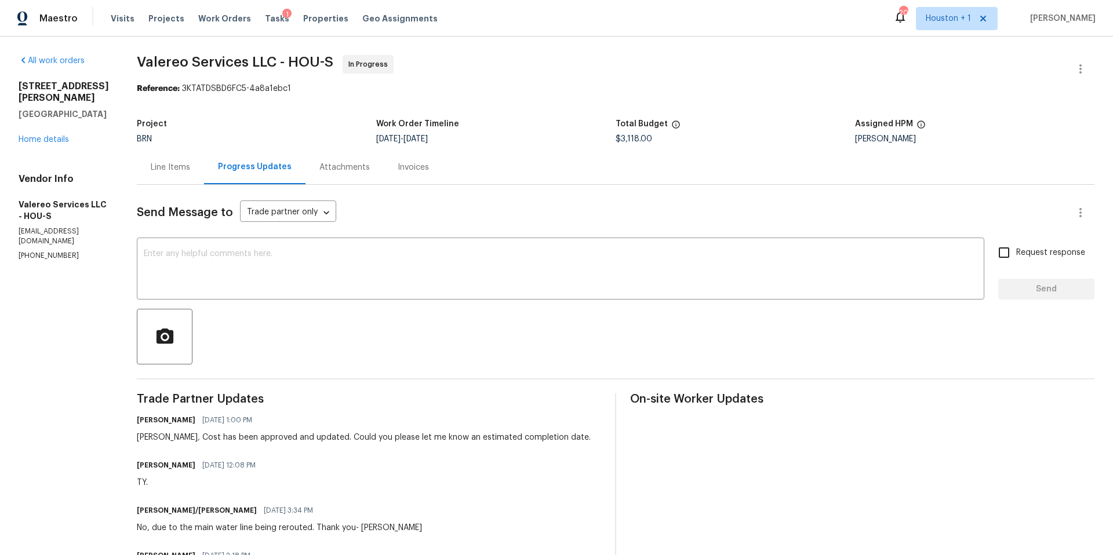
click at [163, 167] on div "Line Items" at bounding box center [170, 168] width 39 height 12
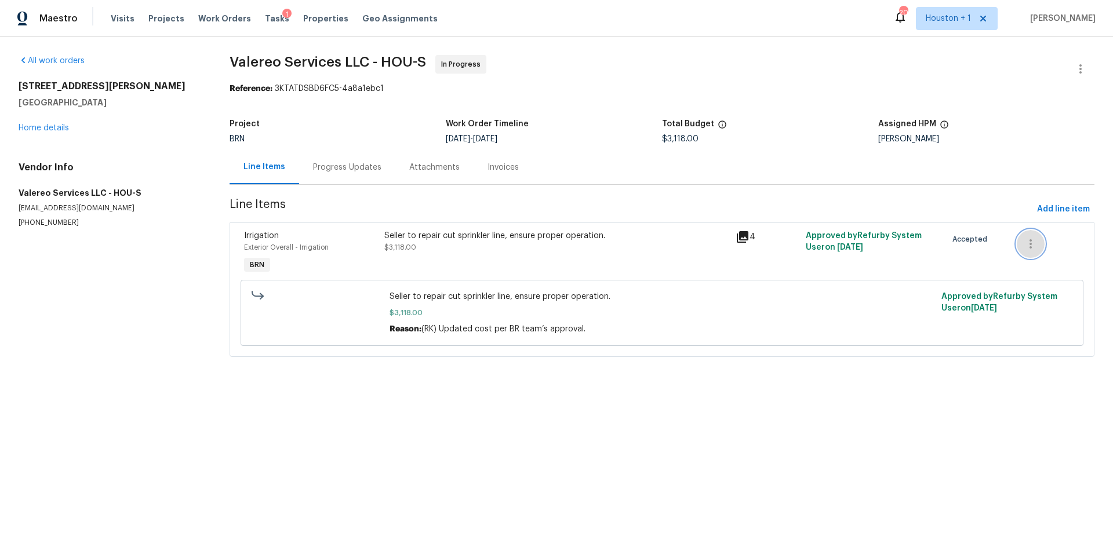
click at [1029, 243] on icon "button" at bounding box center [1030, 243] width 2 height 9
click at [1029, 243] on li "Cancel" at bounding box center [1039, 244] width 45 height 19
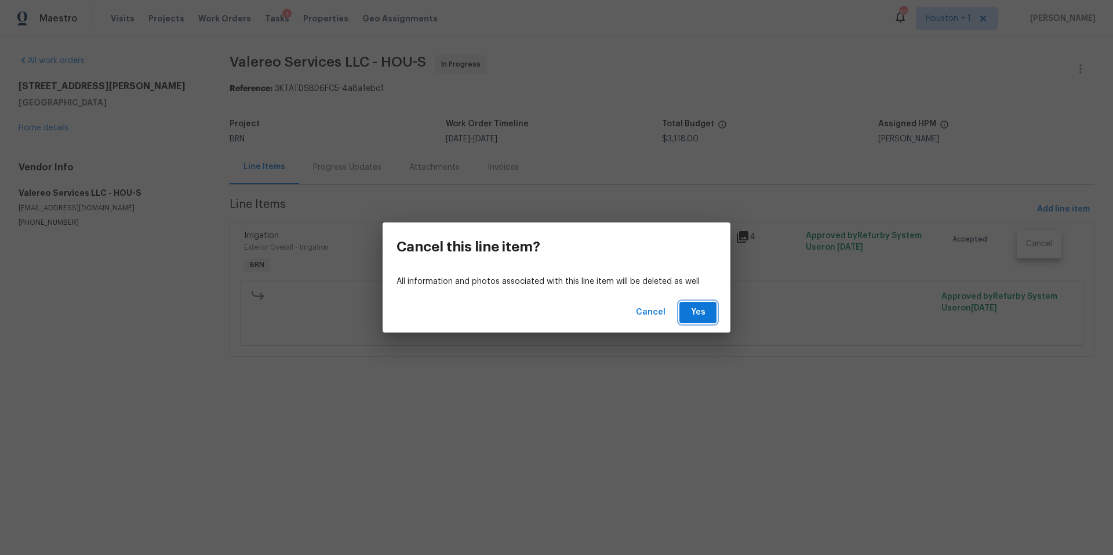
click at [700, 314] on span "Yes" at bounding box center [698, 312] width 19 height 14
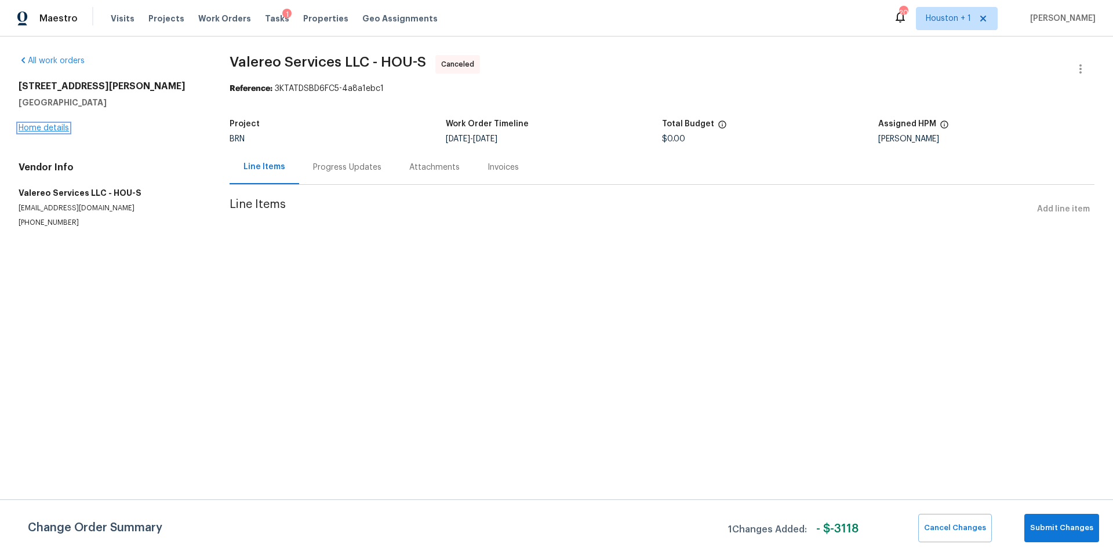
click at [55, 125] on link "Home details" at bounding box center [44, 128] width 50 height 8
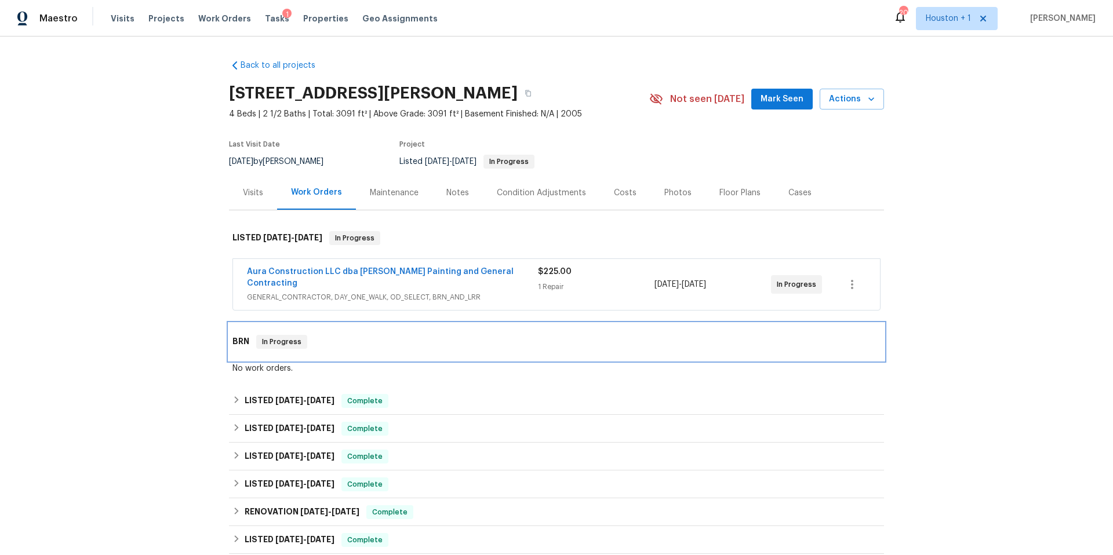
click at [245, 335] on h6 "BRN" at bounding box center [240, 342] width 17 height 14
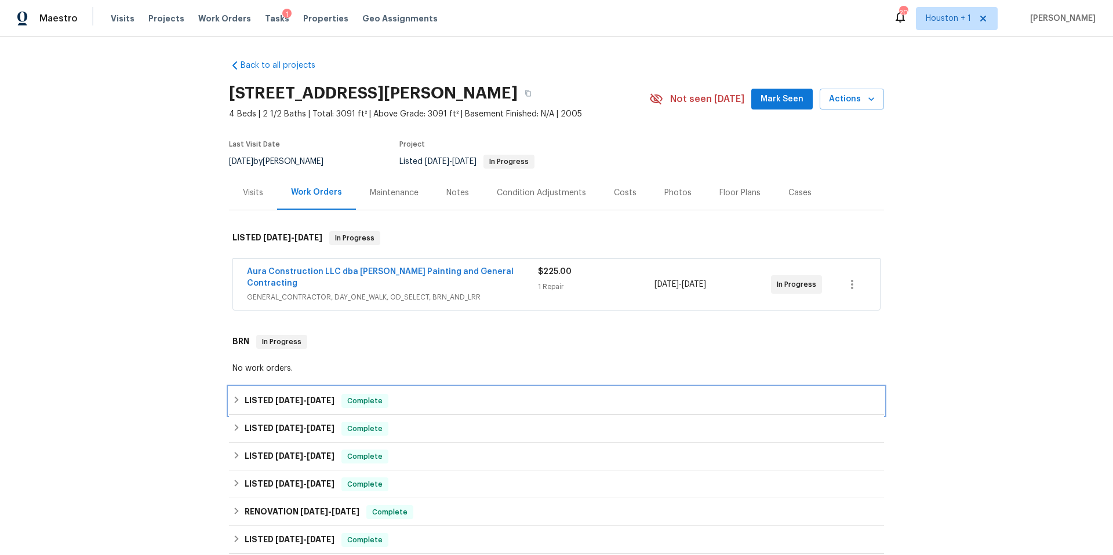
click at [254, 394] on h6 "LISTED 8/20/25 - 8/25/25" at bounding box center [290, 401] width 90 height 14
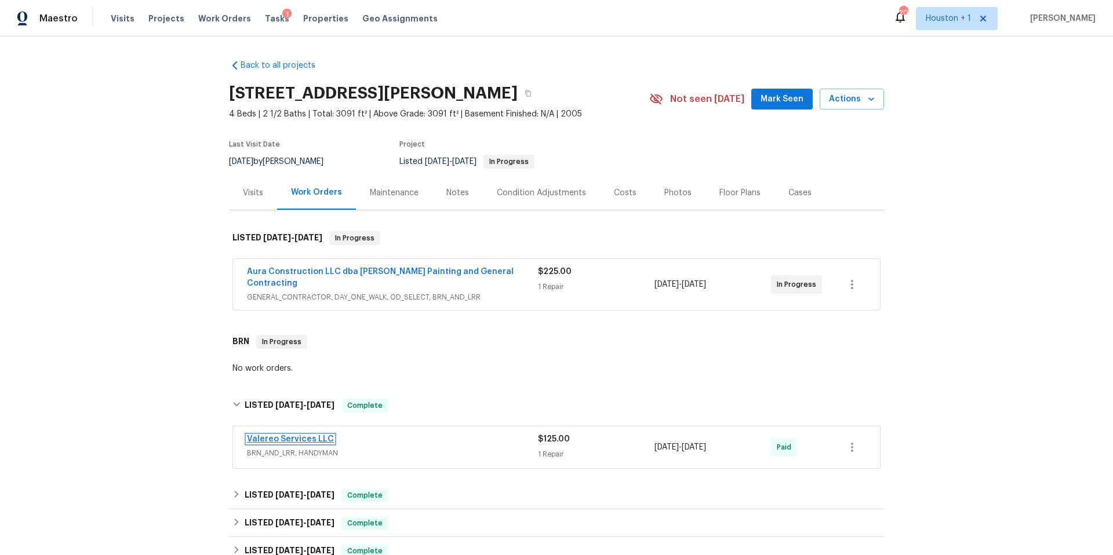
click at [312, 435] on link "Valereo Services LLC" at bounding box center [290, 439] width 87 height 8
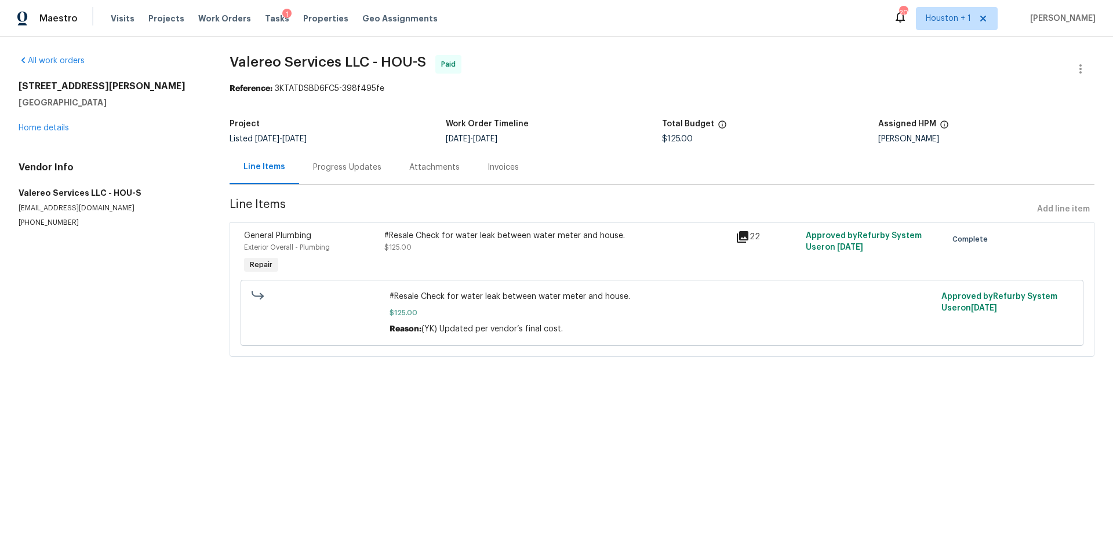
click at [457, 234] on div "#Resale Check for water leak between water meter and house." at bounding box center [556, 236] width 344 height 12
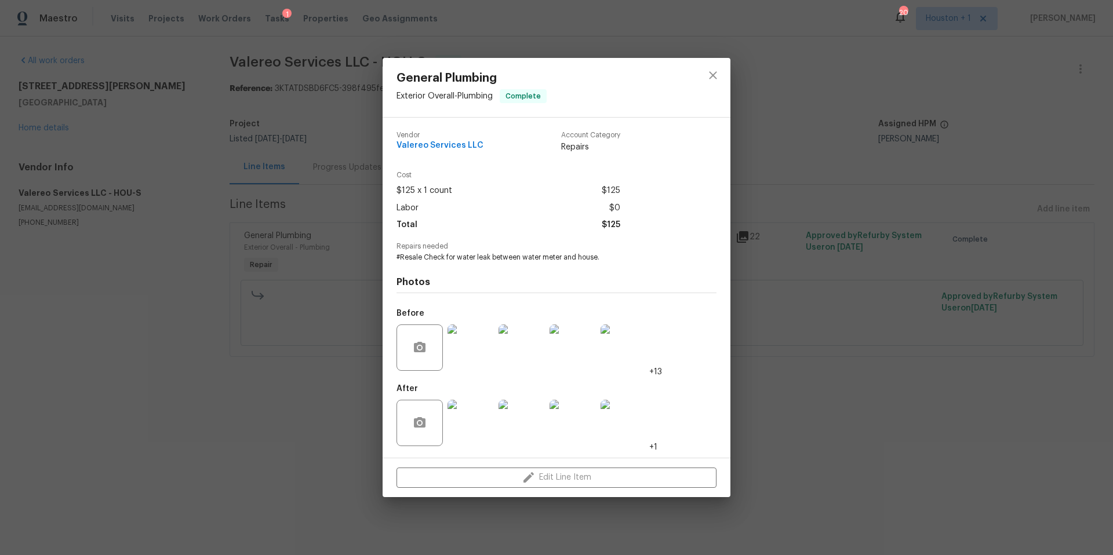
click at [468, 340] on img at bounding box center [470, 348] width 46 height 46
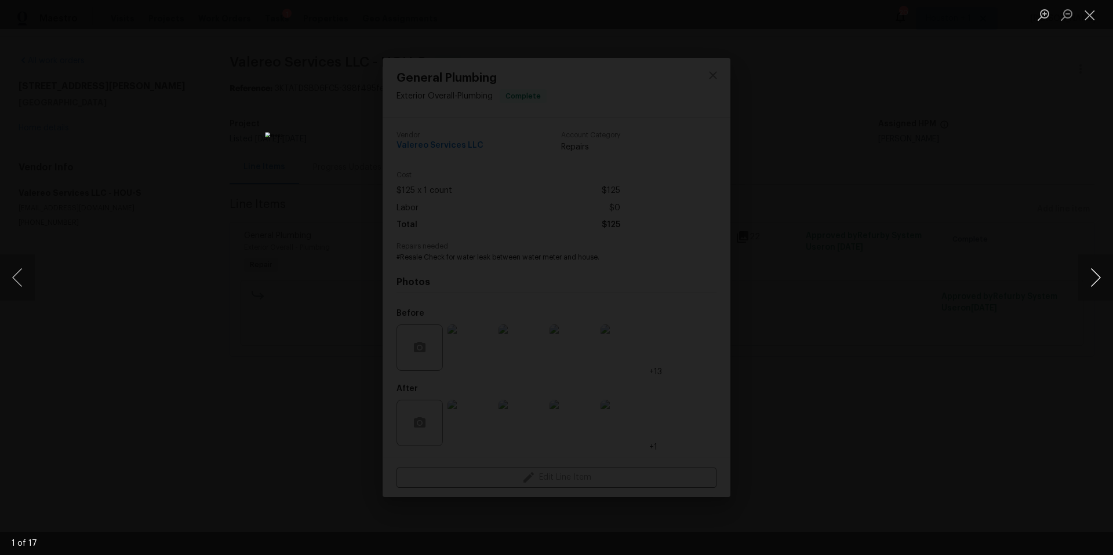
click at [1090, 282] on button "Next image" at bounding box center [1095, 277] width 35 height 46
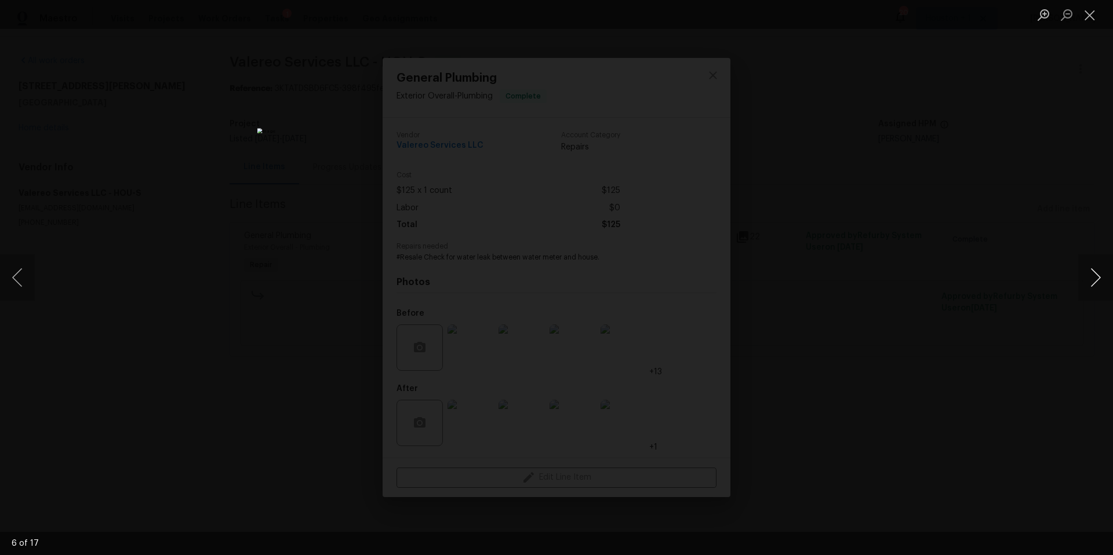
click at [1090, 282] on button "Next image" at bounding box center [1095, 277] width 35 height 46
click at [1022, 203] on div "Lightbox" at bounding box center [556, 277] width 1113 height 555
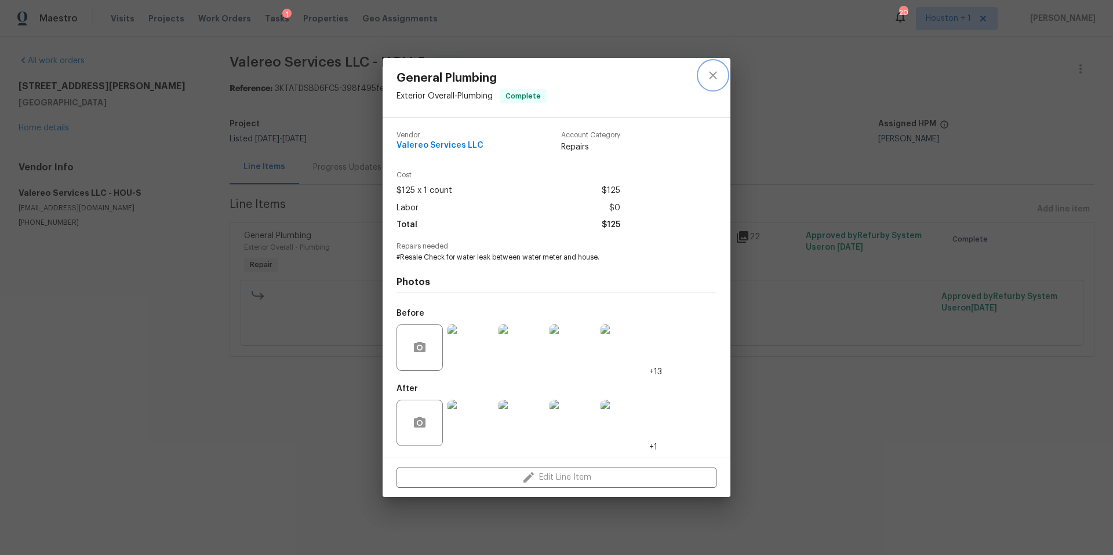
click at [716, 73] on icon "close" at bounding box center [713, 75] width 14 height 14
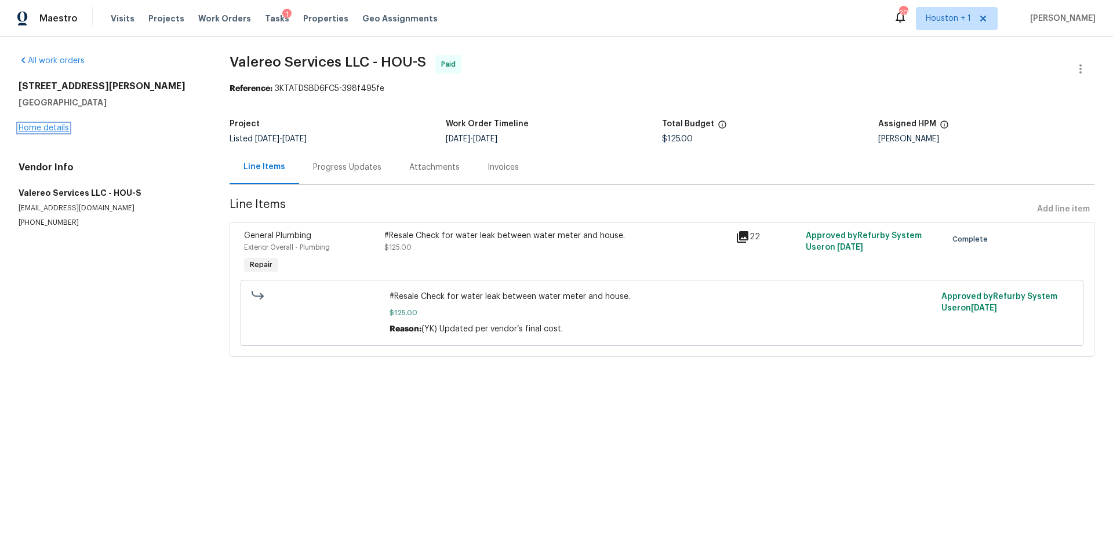
click at [44, 129] on link "Home details" at bounding box center [44, 128] width 50 height 8
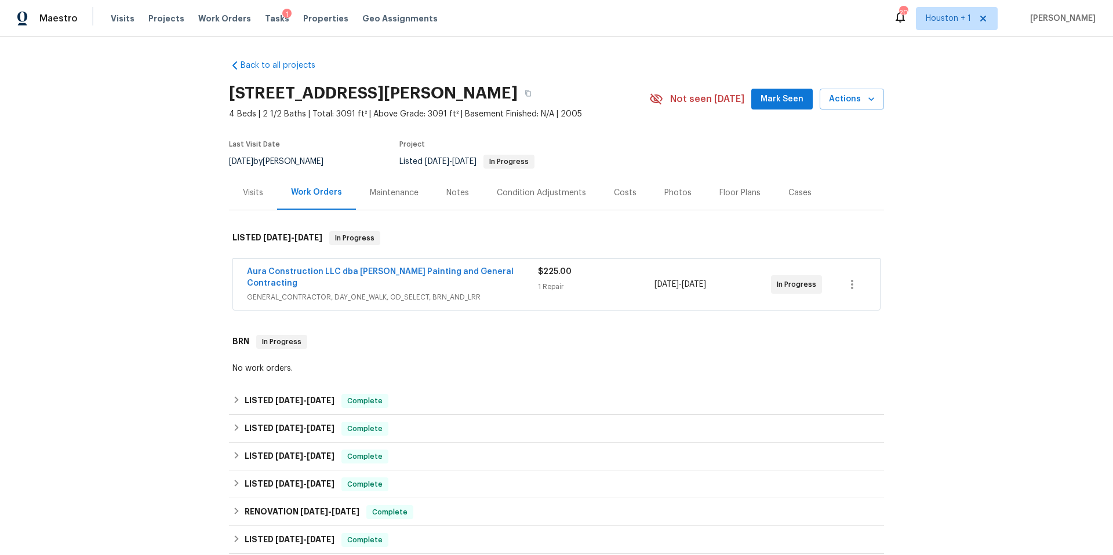
click at [252, 197] on div "Visits" at bounding box center [253, 193] width 20 height 12
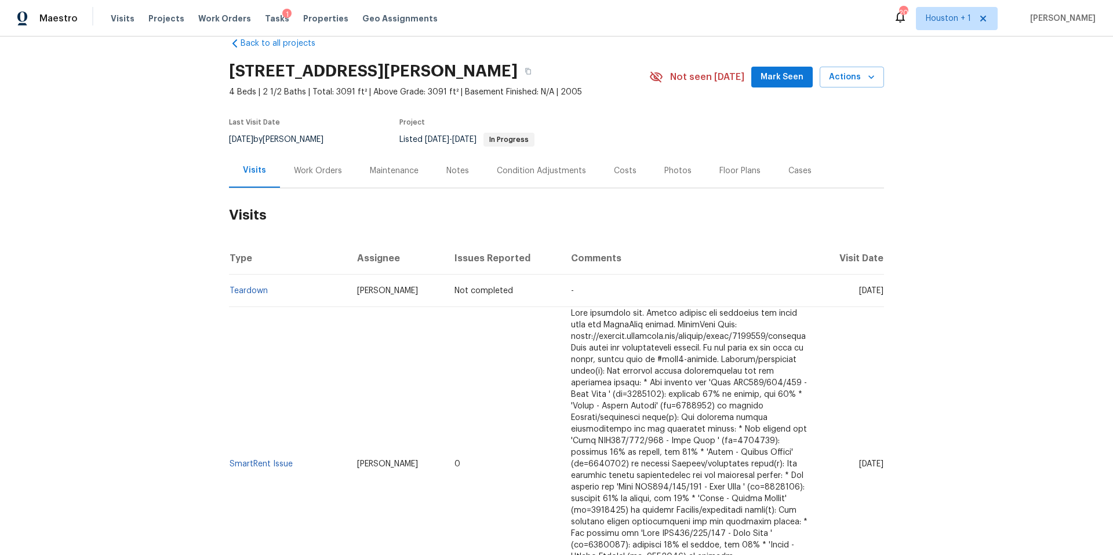
scroll to position [26, 0]
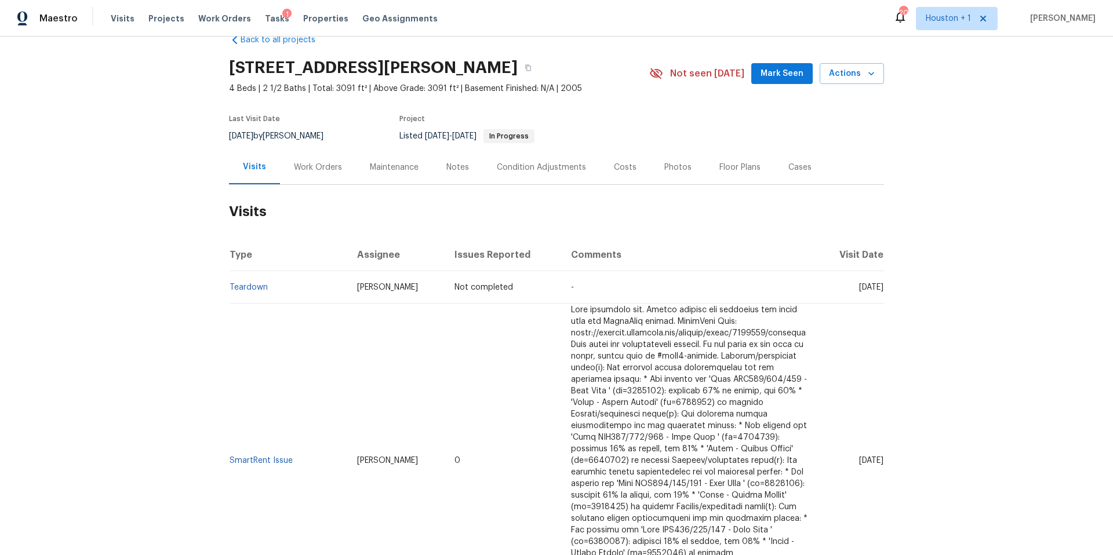
click at [314, 170] on div "Work Orders" at bounding box center [318, 168] width 48 height 12
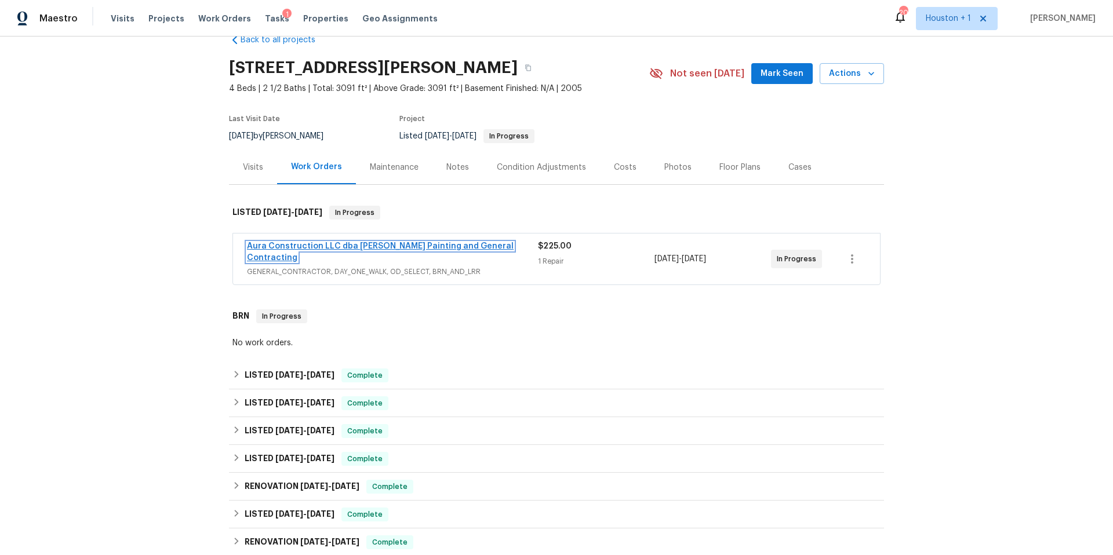
click at [318, 249] on link "Aura Construction LLC dba Logan's Painting and General Contracting" at bounding box center [380, 252] width 267 height 20
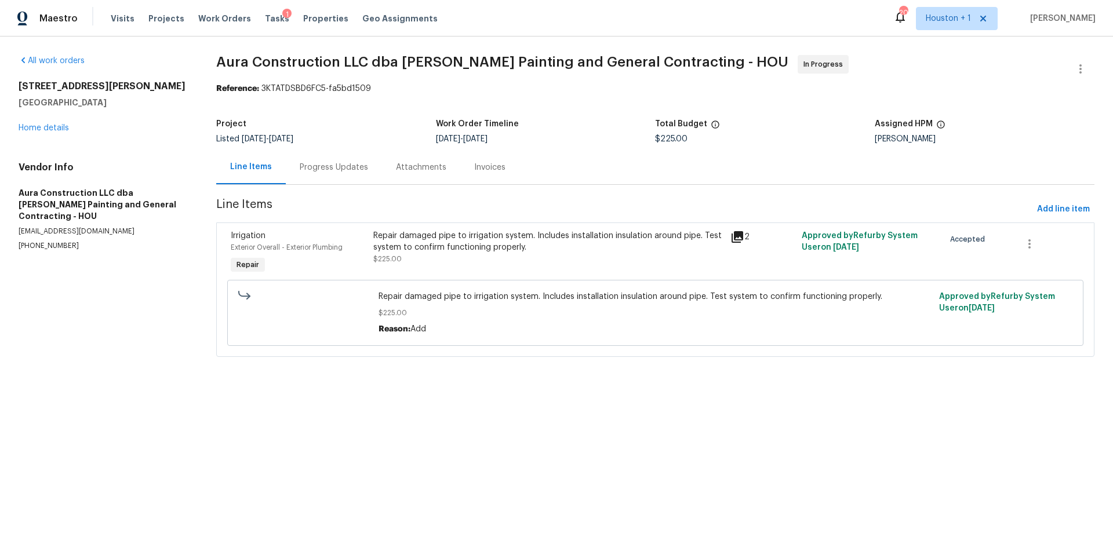
click at [425, 245] on div "Repair damaged pipe to irrigation system. Includes installation insulation arou…" at bounding box center [547, 241] width 349 height 23
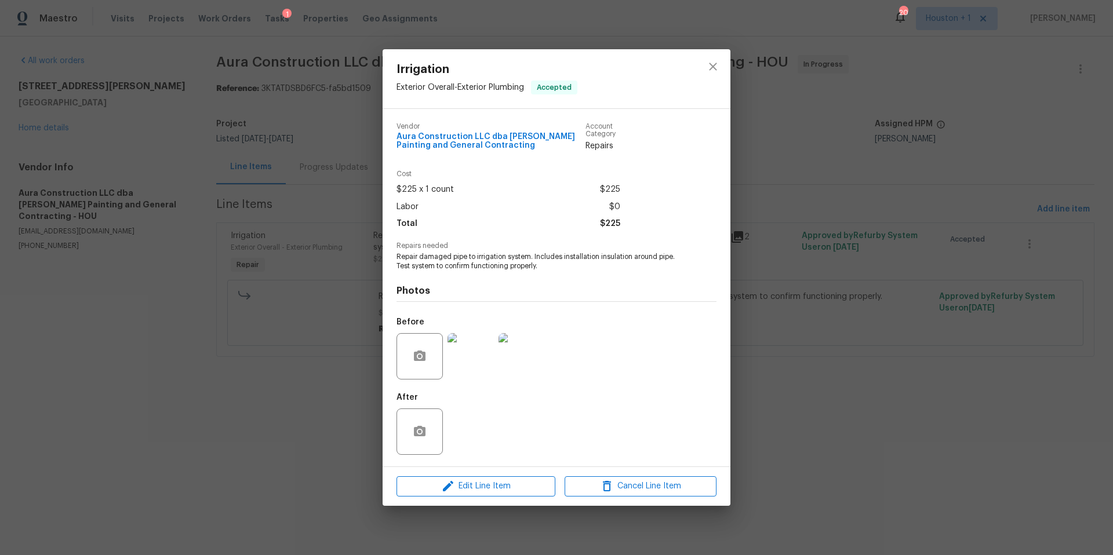
click at [476, 356] on img at bounding box center [470, 356] width 46 height 46
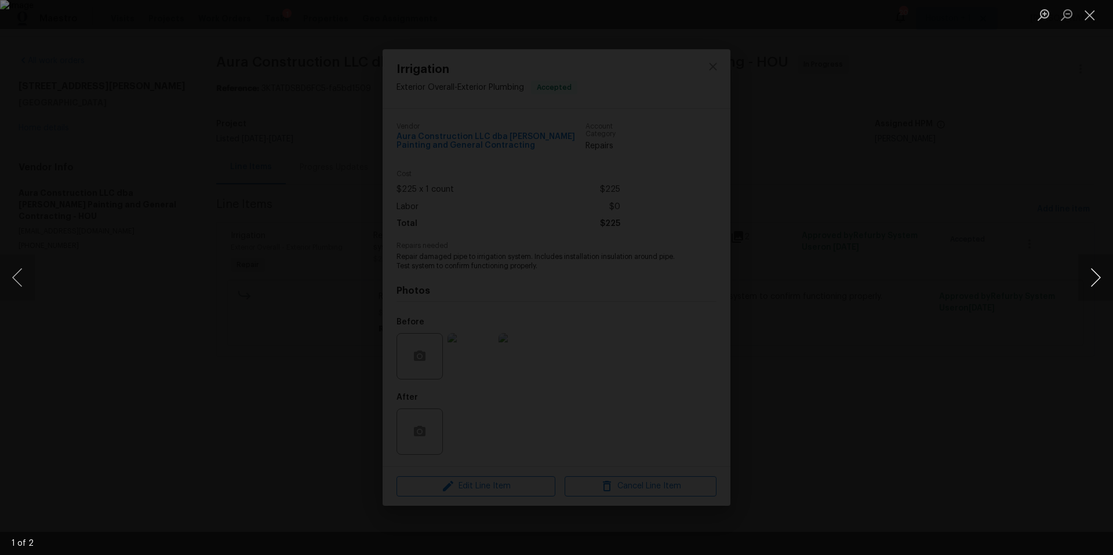
click at [1094, 288] on button "Next image" at bounding box center [1095, 277] width 35 height 46
click at [1034, 296] on div "Lightbox" at bounding box center [556, 277] width 1113 height 555
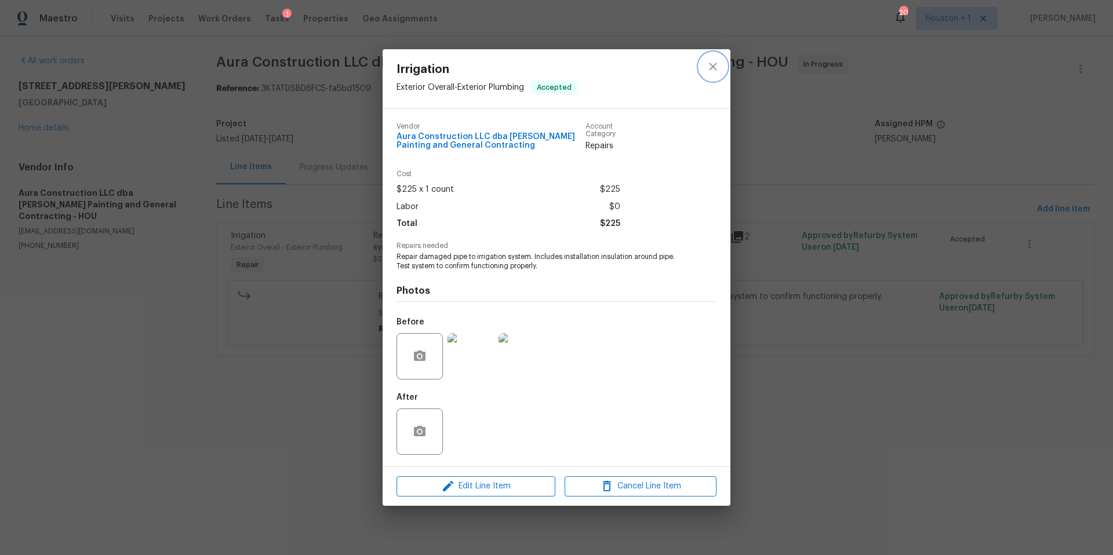
click at [712, 67] on icon "close" at bounding box center [713, 67] width 8 height 8
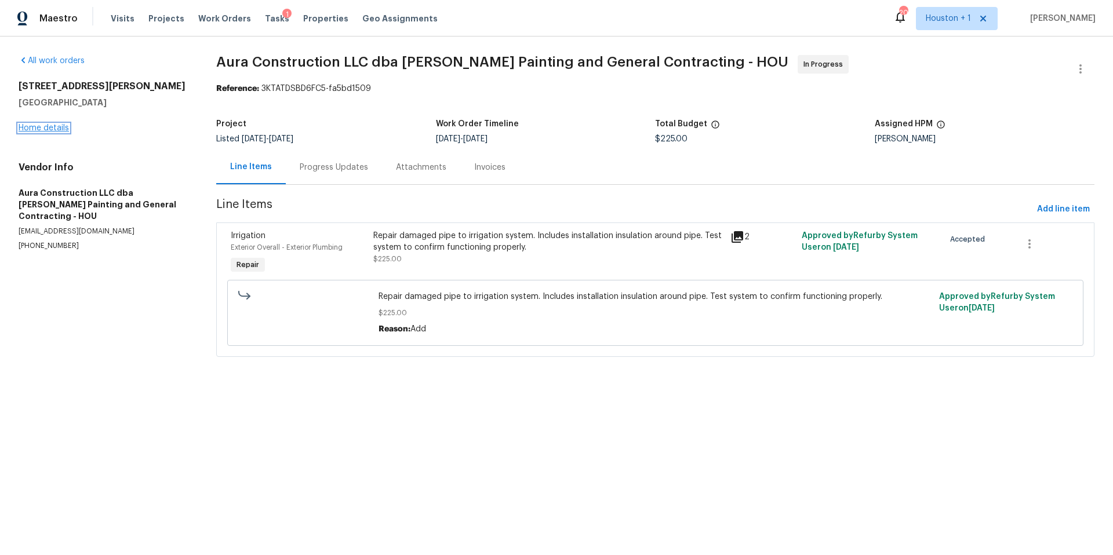
click at [47, 130] on link "Home details" at bounding box center [44, 128] width 50 height 8
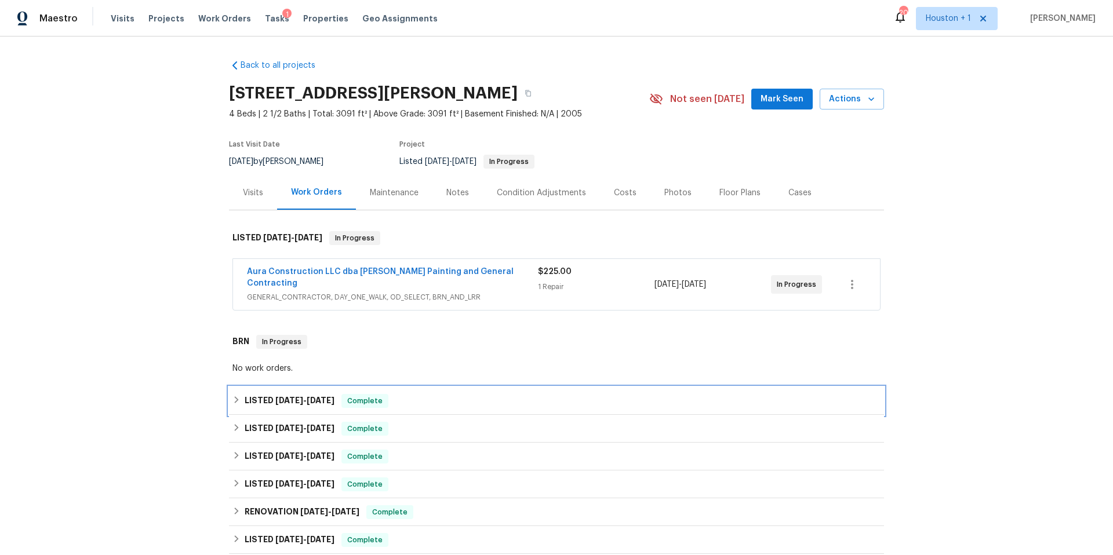
click at [235, 396] on icon at bounding box center [236, 400] width 8 height 8
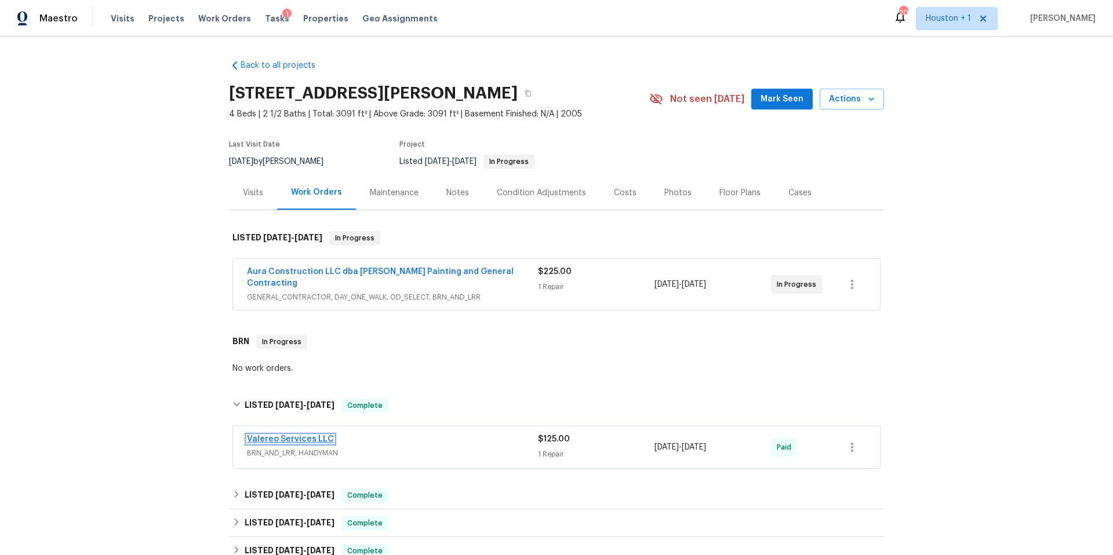
click at [319, 435] on link "Valereo Services LLC" at bounding box center [290, 439] width 87 height 8
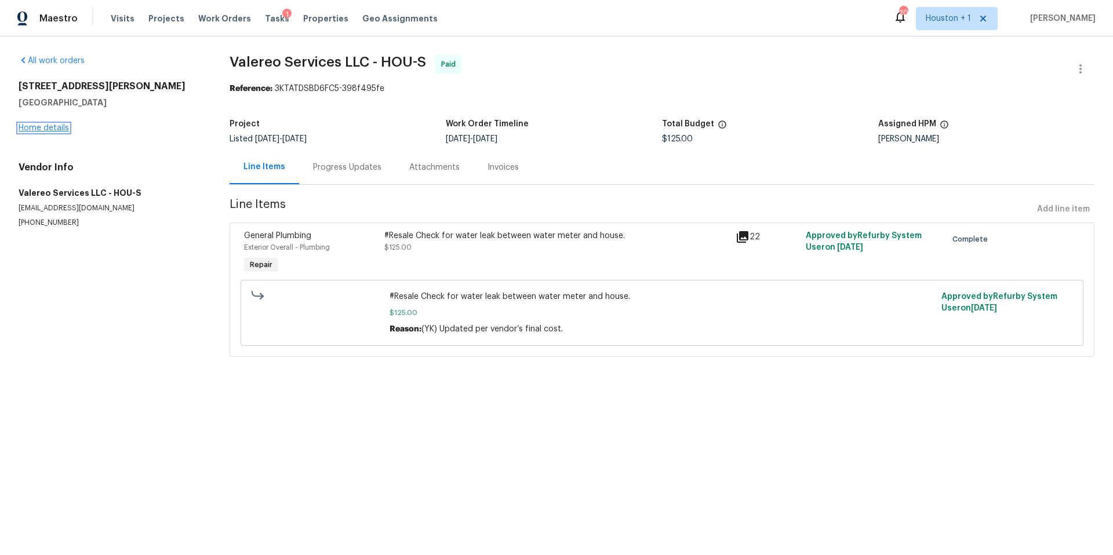
click at [59, 129] on link "Home details" at bounding box center [44, 128] width 50 height 8
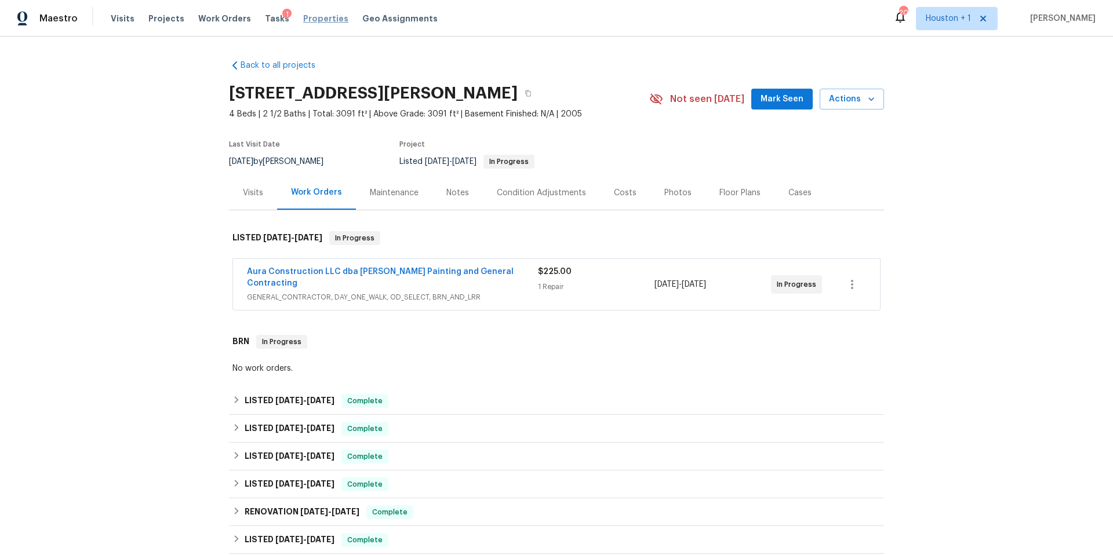
click at [308, 21] on span "Properties" at bounding box center [325, 19] width 45 height 12
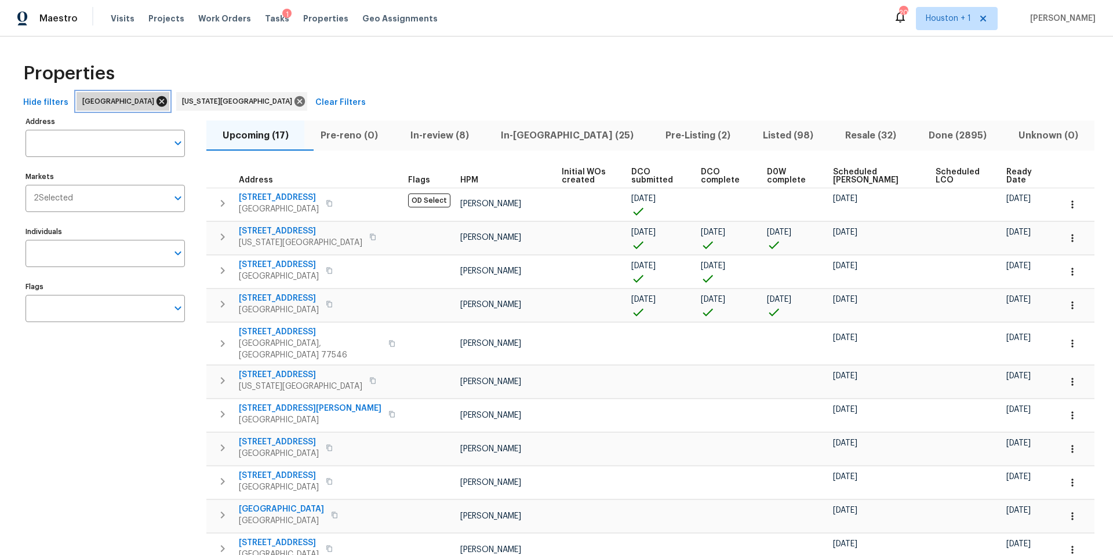
click at [155, 103] on icon at bounding box center [161, 101] width 13 height 13
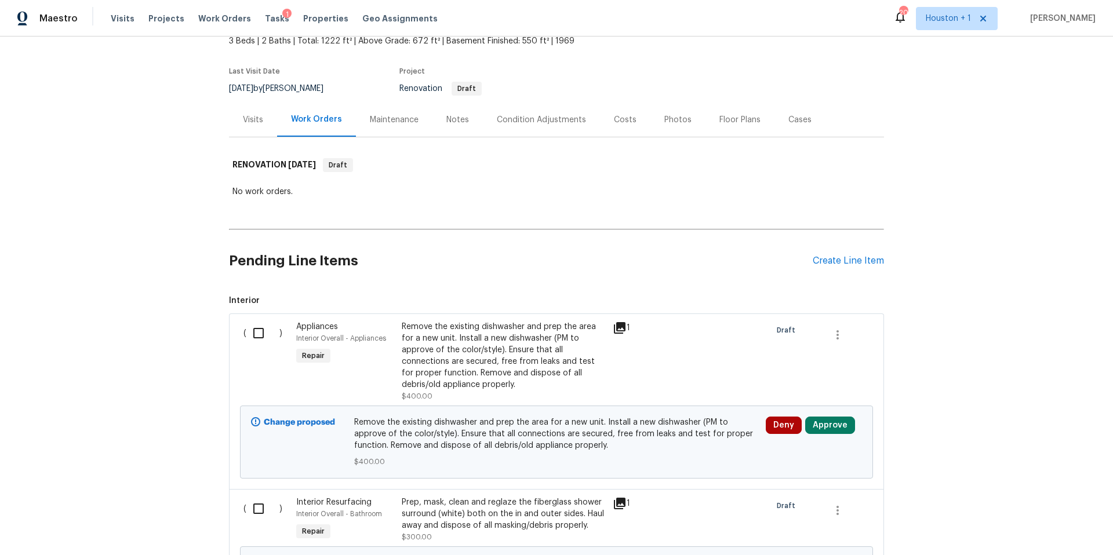
scroll to position [89, 0]
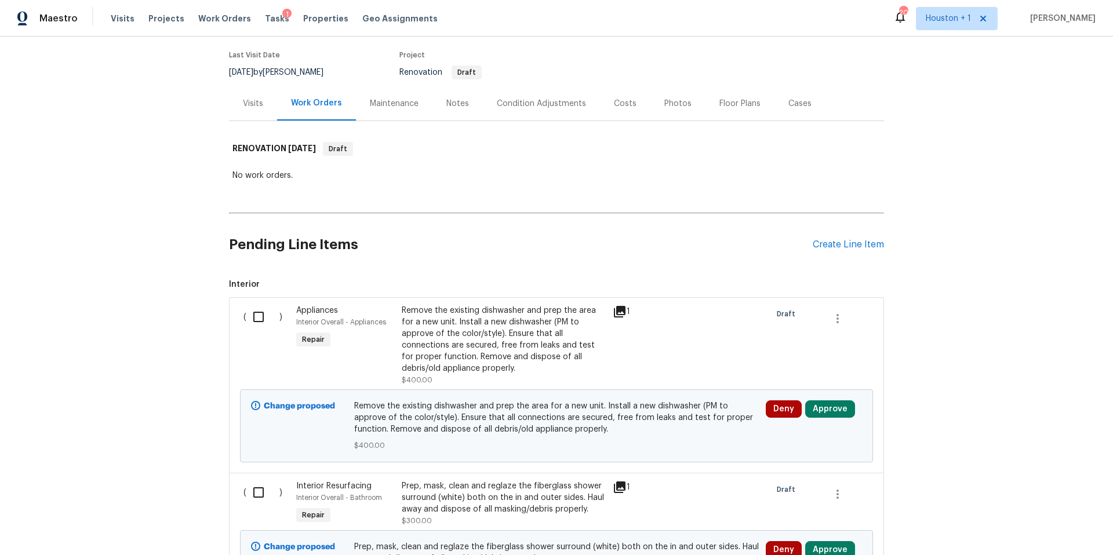
click at [620, 311] on icon at bounding box center [620, 312] width 12 height 12
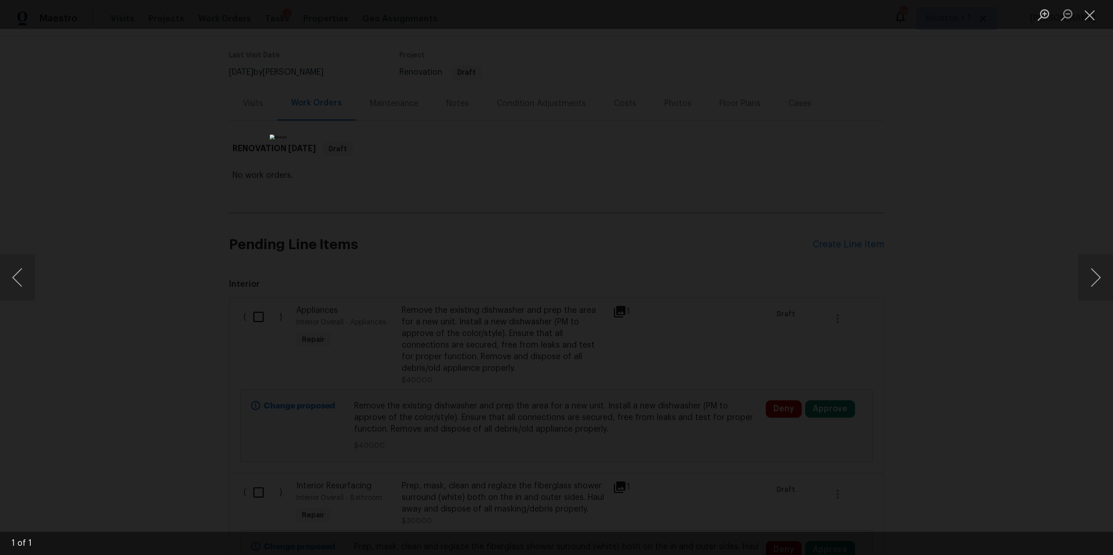
click at [1068, 285] on div "Lightbox" at bounding box center [556, 277] width 1113 height 555
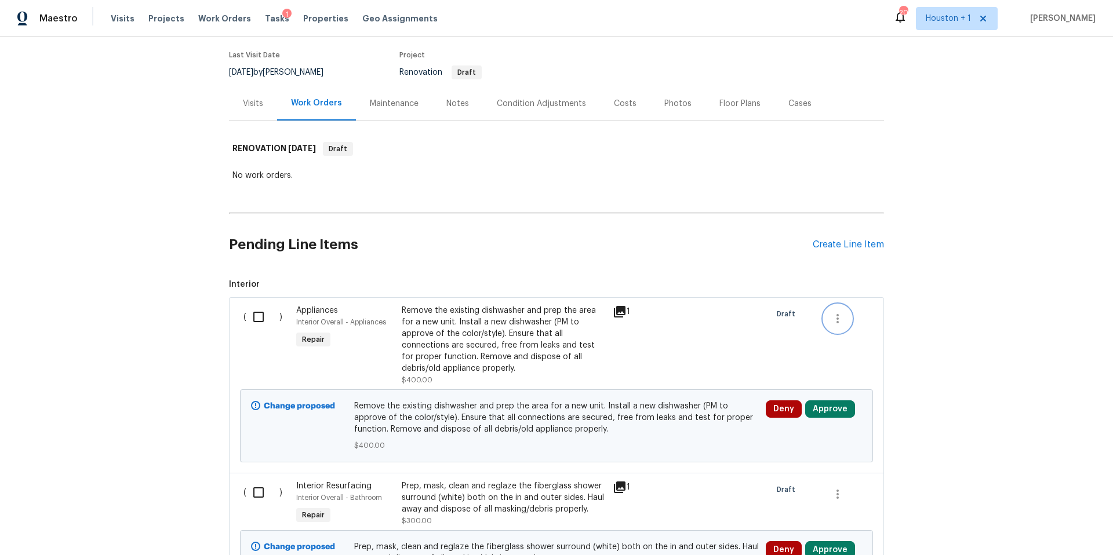
click at [838, 320] on icon "button" at bounding box center [838, 319] width 14 height 14
click at [728, 239] on div at bounding box center [556, 277] width 1113 height 555
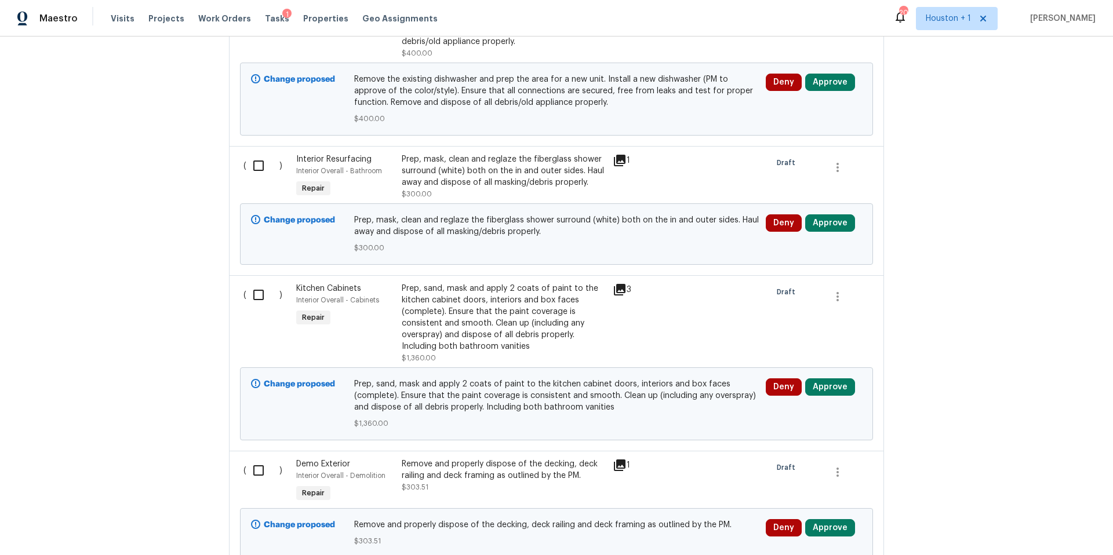
scroll to position [493, 0]
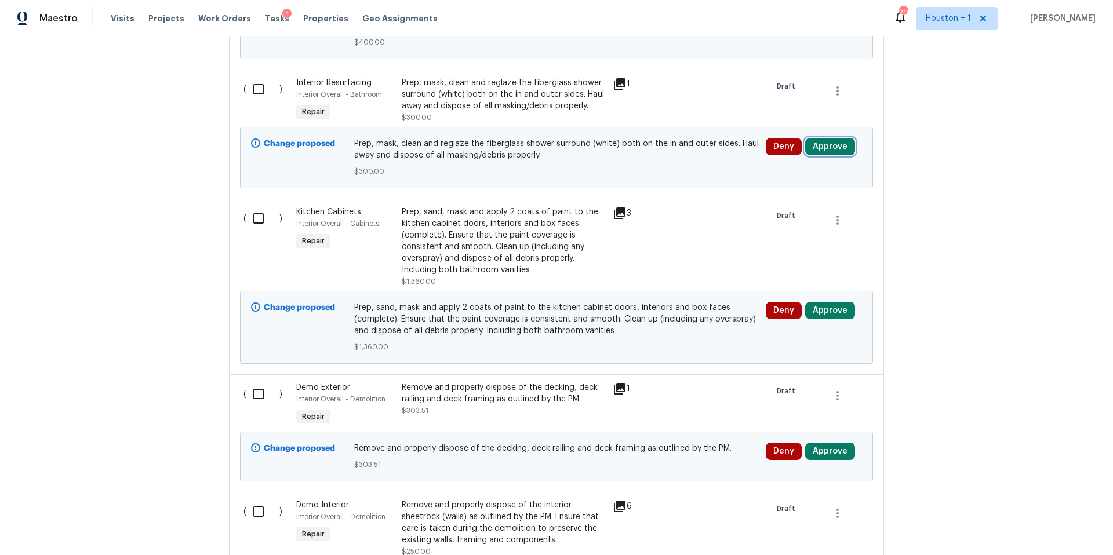
click at [829, 150] on button "Approve" at bounding box center [830, 146] width 50 height 17
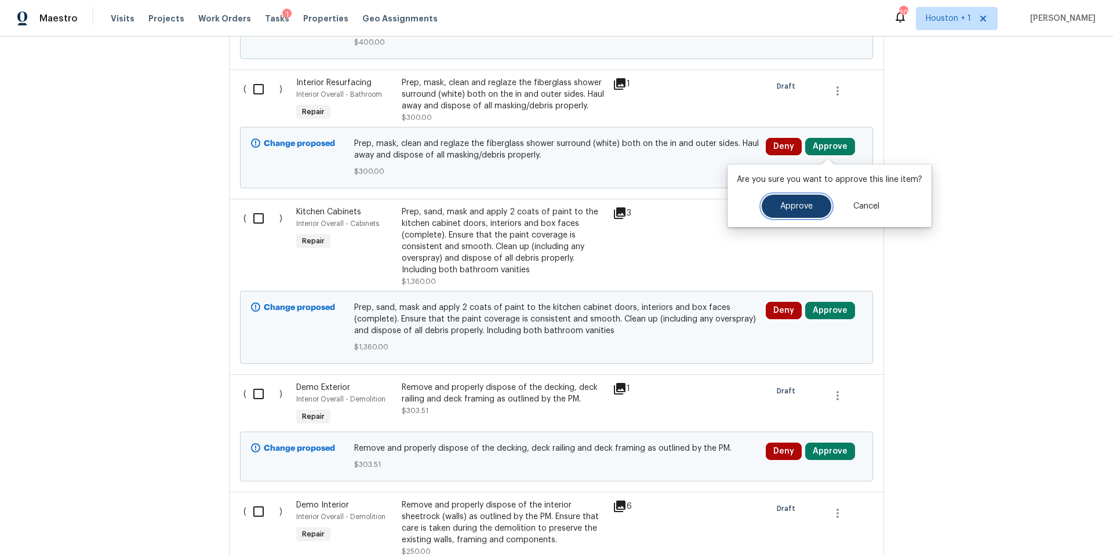
click at [786, 208] on span "Approve" at bounding box center [796, 206] width 32 height 9
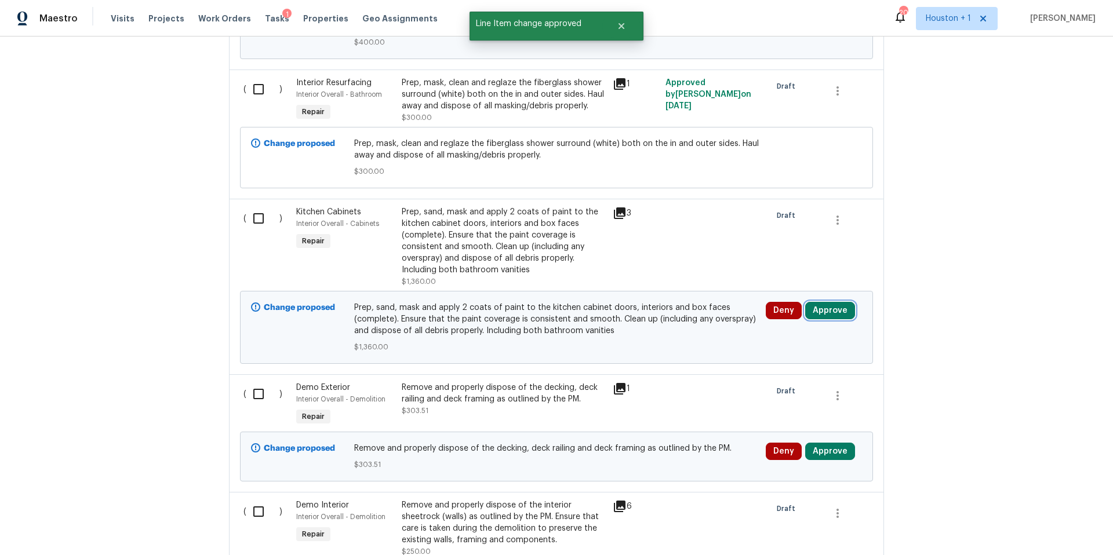
click at [837, 312] on button "Approve" at bounding box center [830, 310] width 50 height 17
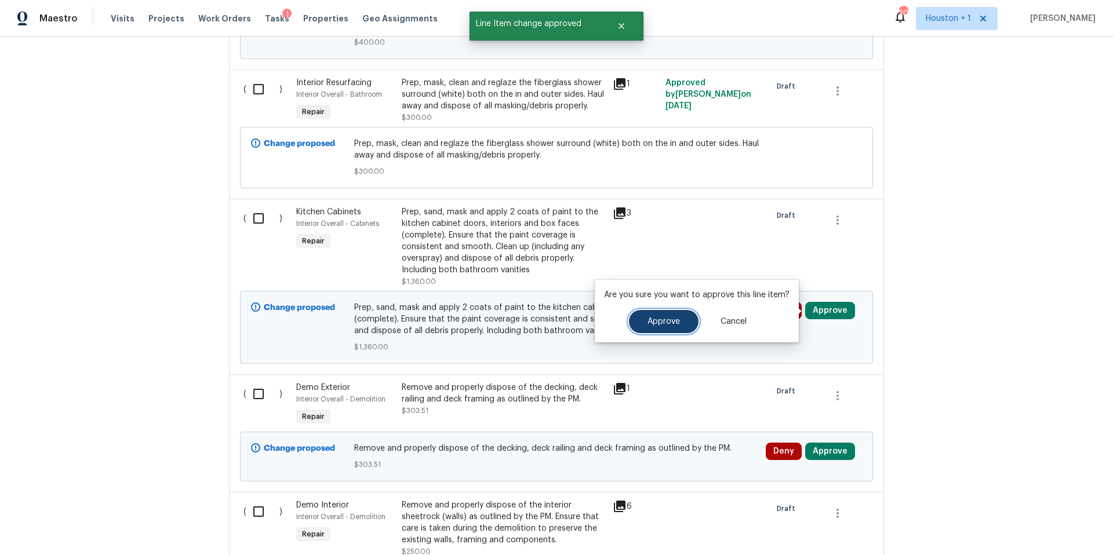
click at [673, 323] on span "Approve" at bounding box center [663, 322] width 32 height 9
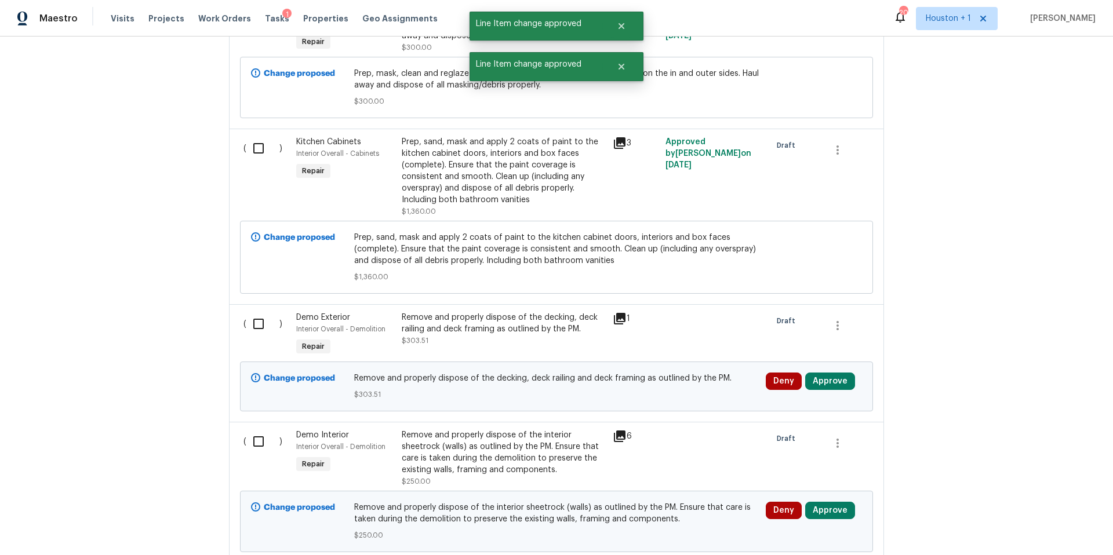
scroll to position [564, 0]
click at [834, 384] on button "Approve" at bounding box center [830, 379] width 50 height 17
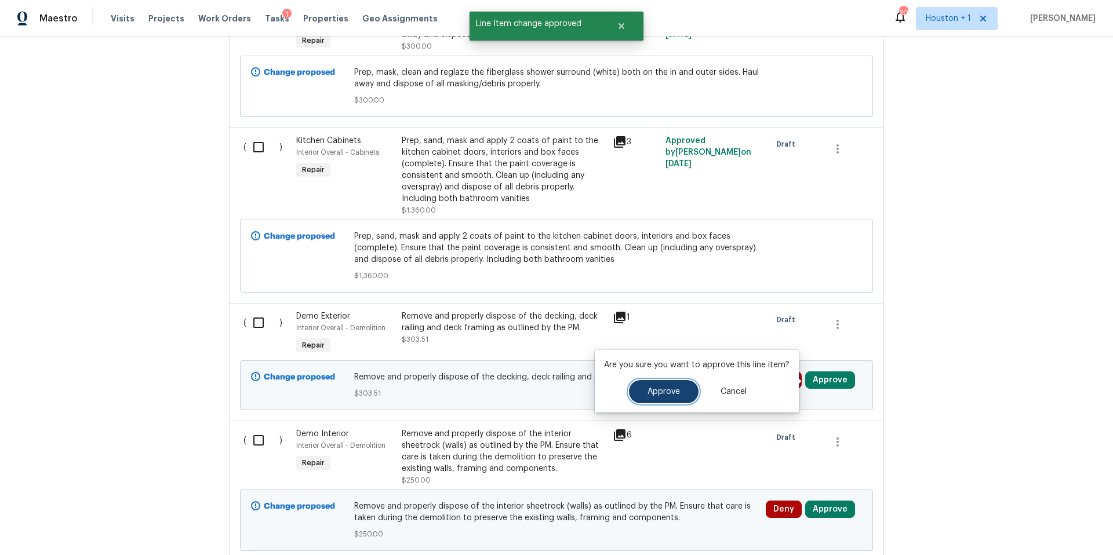
click at [672, 395] on span "Approve" at bounding box center [663, 392] width 32 height 9
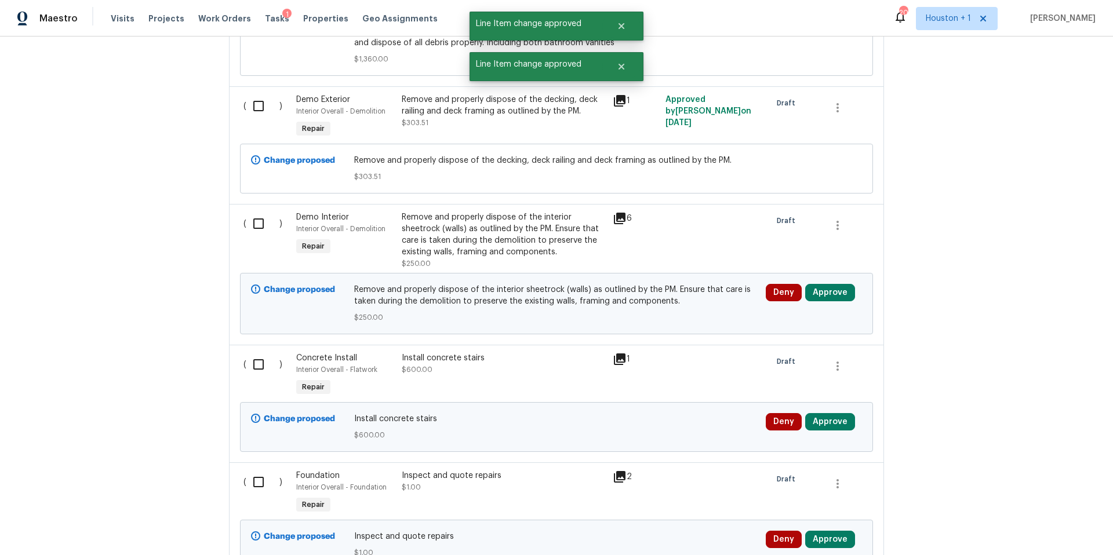
scroll to position [786, 0]
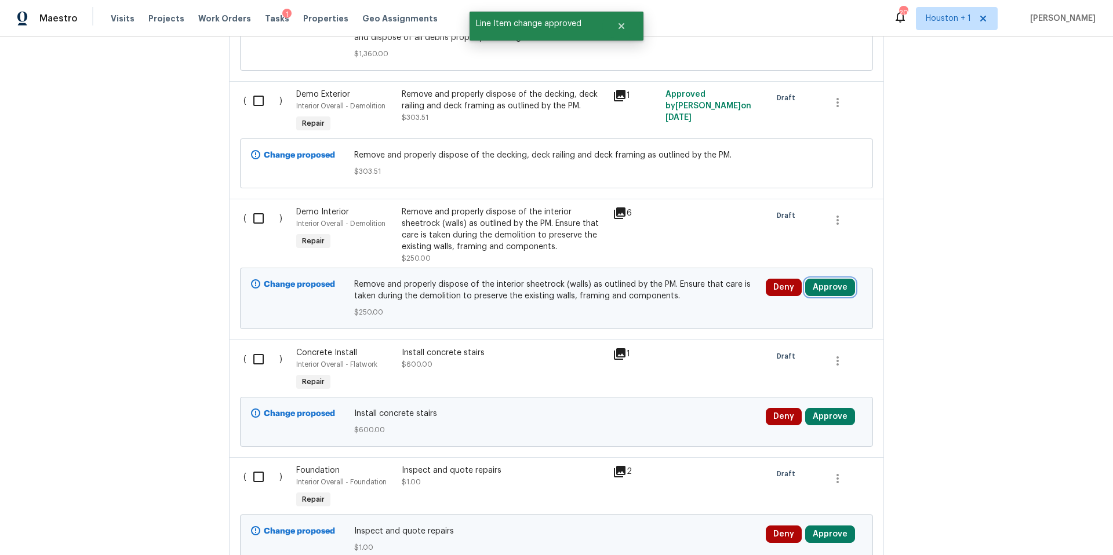
click at [820, 289] on button "Approve" at bounding box center [830, 287] width 50 height 17
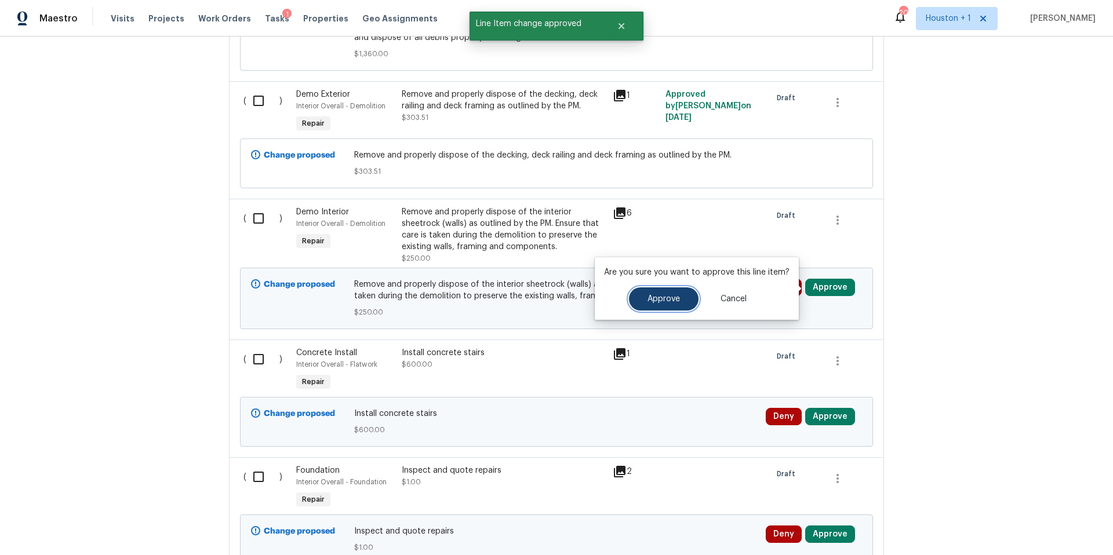
click at [665, 299] on span "Approve" at bounding box center [663, 299] width 32 height 9
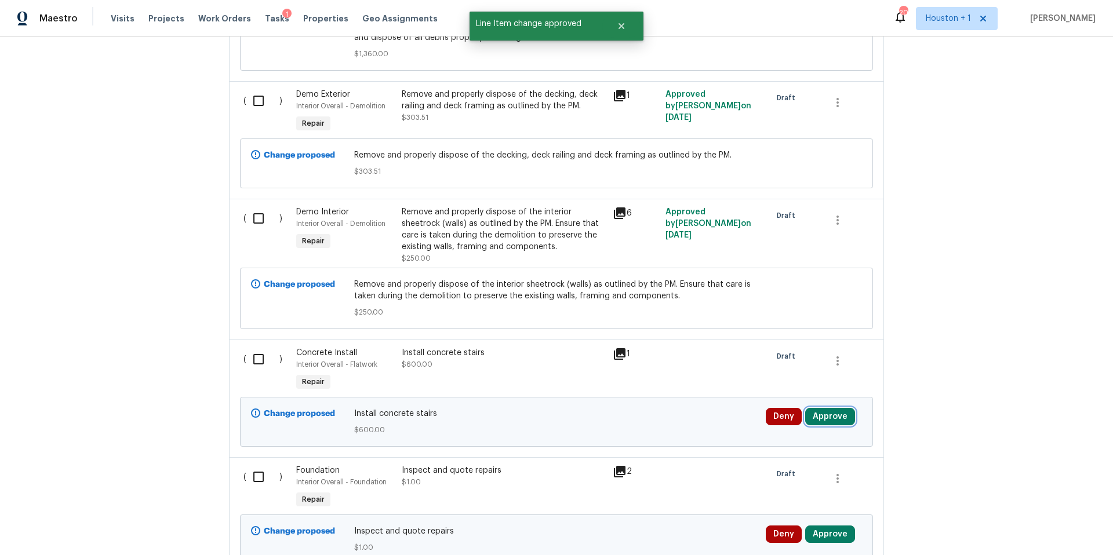
click at [830, 416] on button "Approve" at bounding box center [830, 416] width 50 height 17
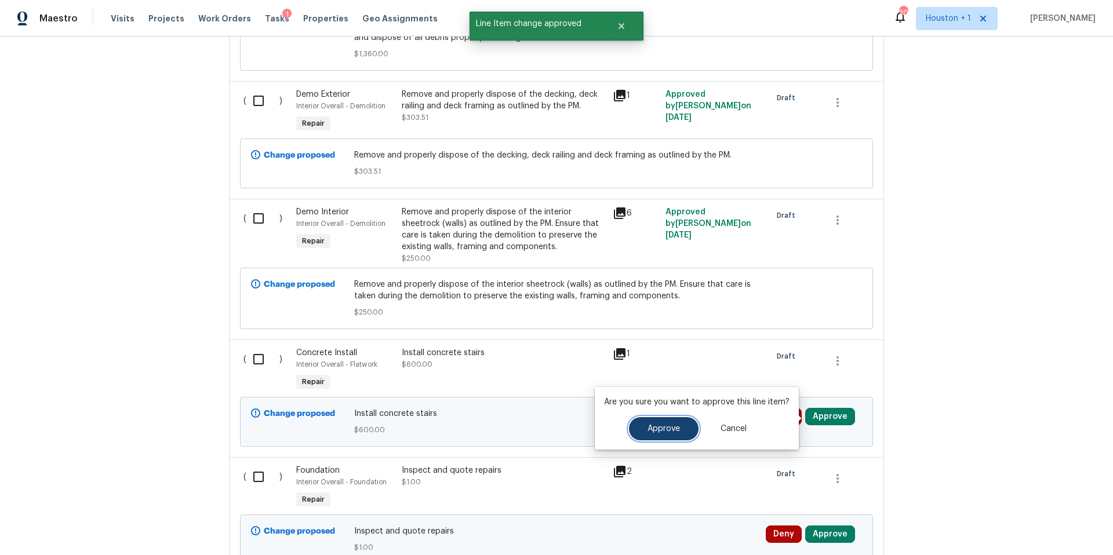
click at [677, 429] on span "Approve" at bounding box center [663, 429] width 32 height 9
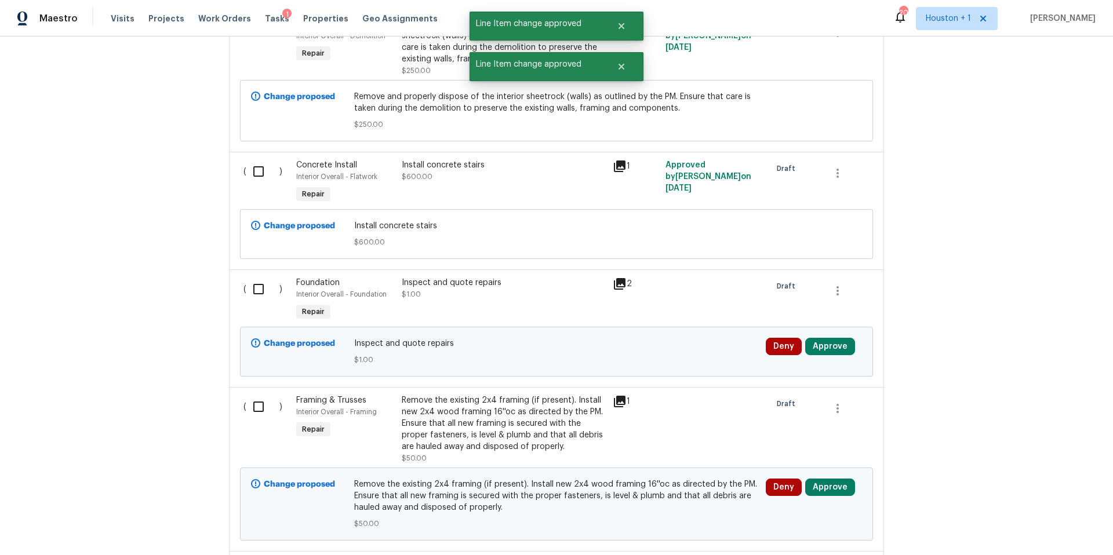
scroll to position [979, 0]
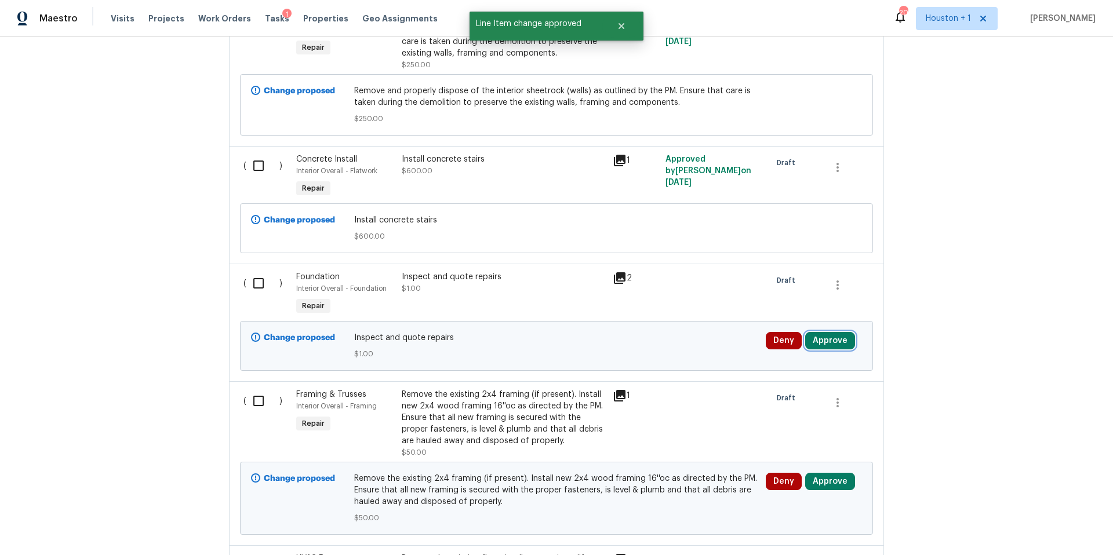
click at [825, 348] on button "Approve" at bounding box center [830, 340] width 50 height 17
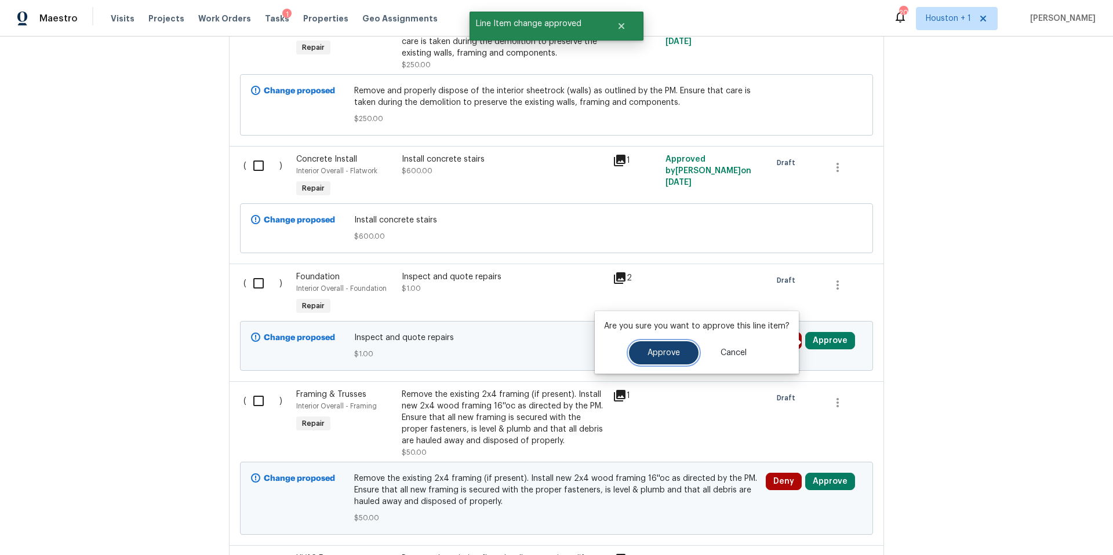
click at [655, 356] on span "Approve" at bounding box center [663, 353] width 32 height 9
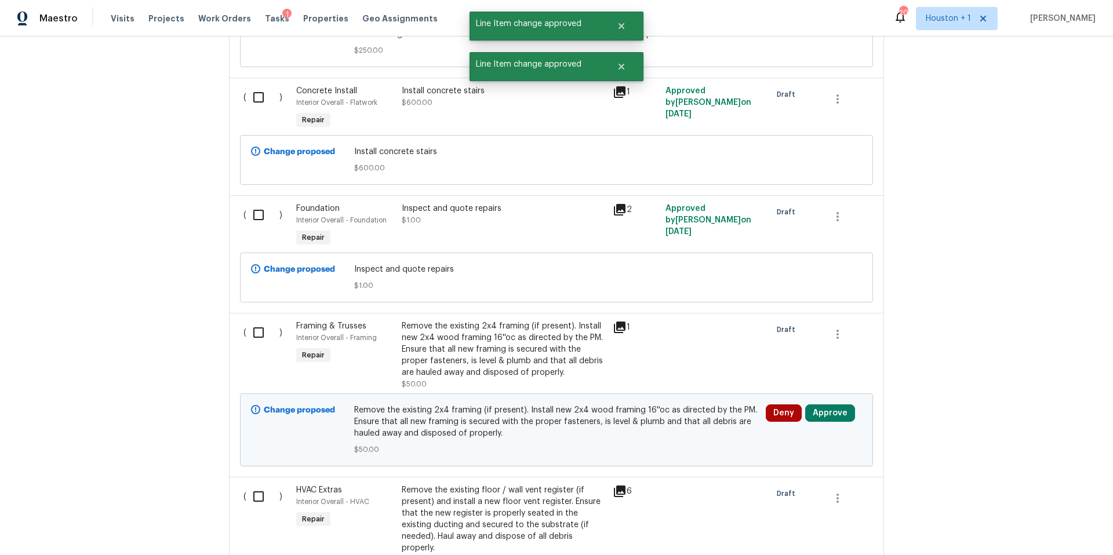
scroll to position [1120, 0]
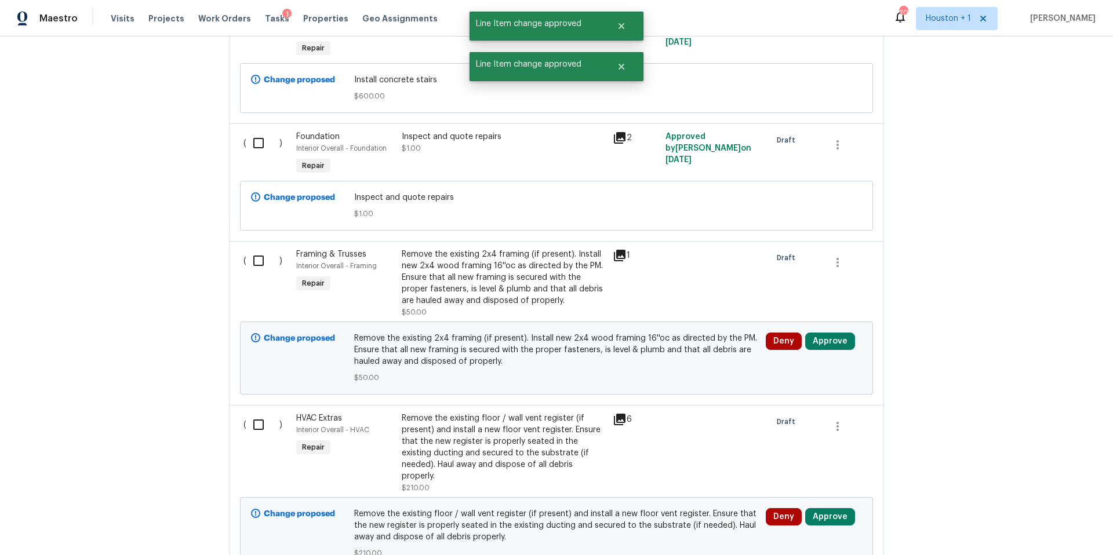
click at [822, 358] on div "Deny Approve" at bounding box center [813, 358] width 103 height 58
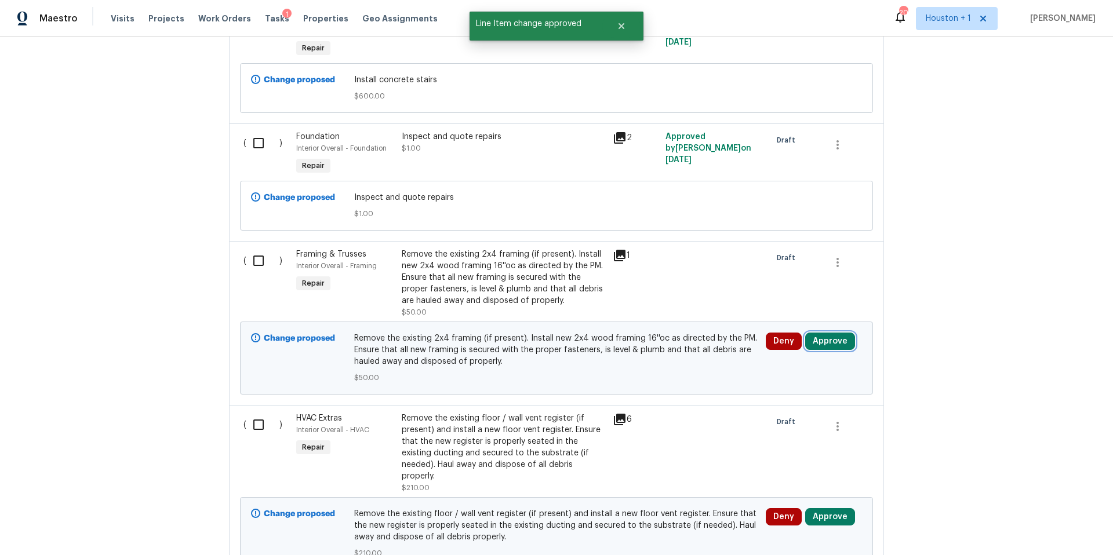
click at [822, 347] on button "Approve" at bounding box center [830, 341] width 50 height 17
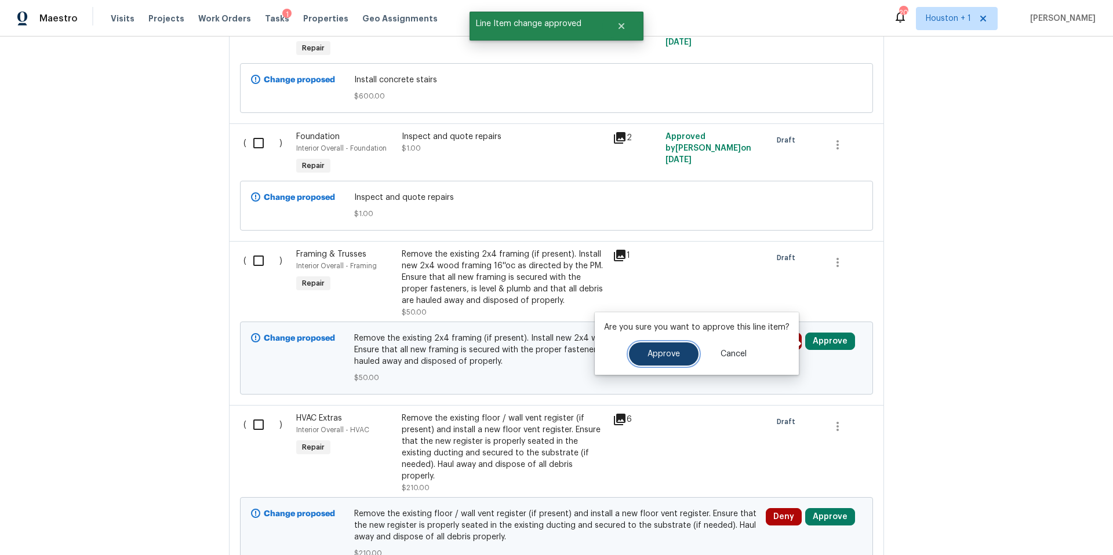
click at [661, 353] on span "Approve" at bounding box center [663, 354] width 32 height 9
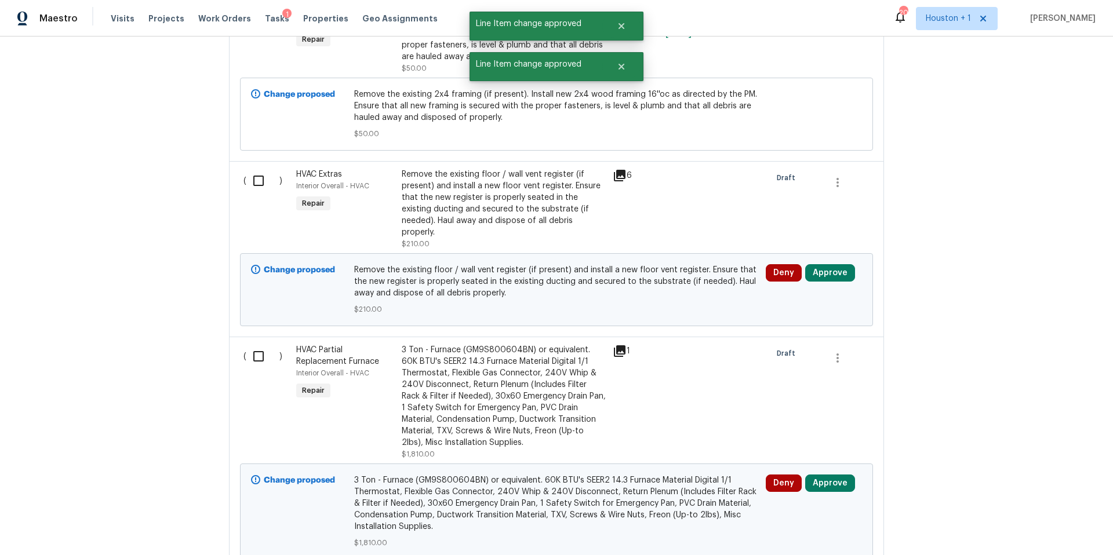
scroll to position [1399, 0]
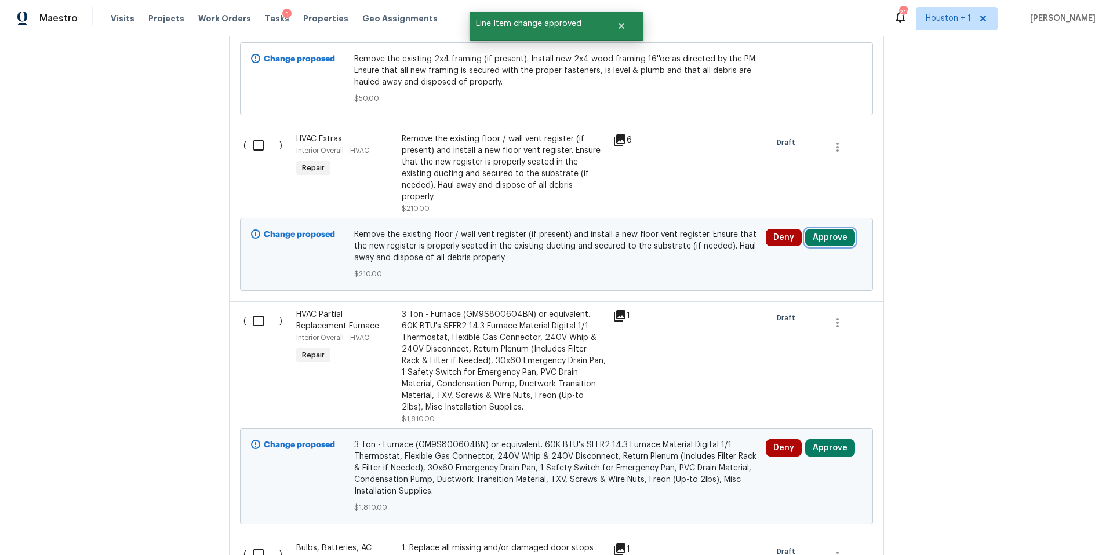
click at [819, 243] on button "Approve" at bounding box center [830, 237] width 50 height 17
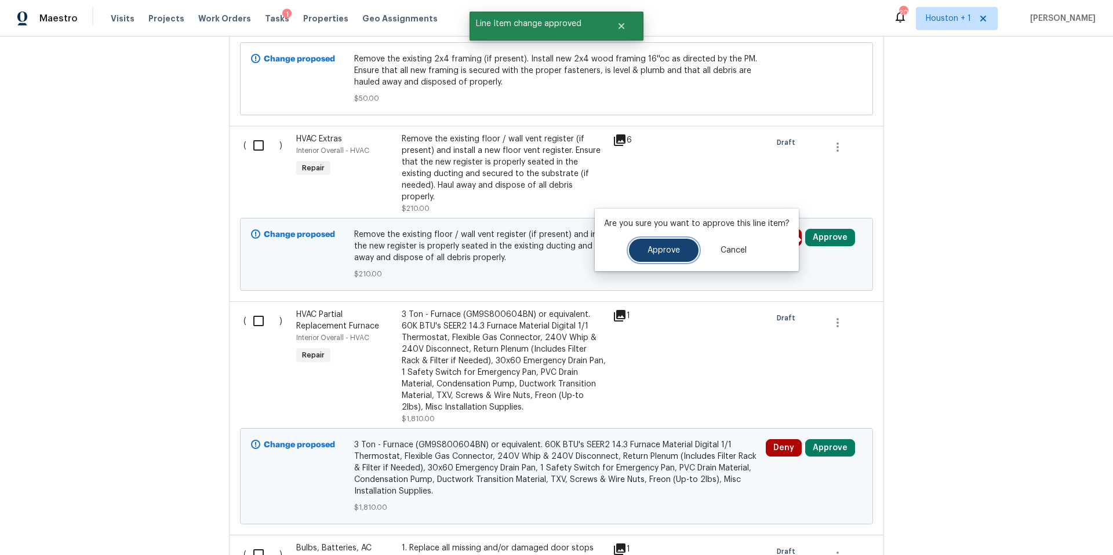
click at [668, 252] on span "Approve" at bounding box center [663, 250] width 32 height 9
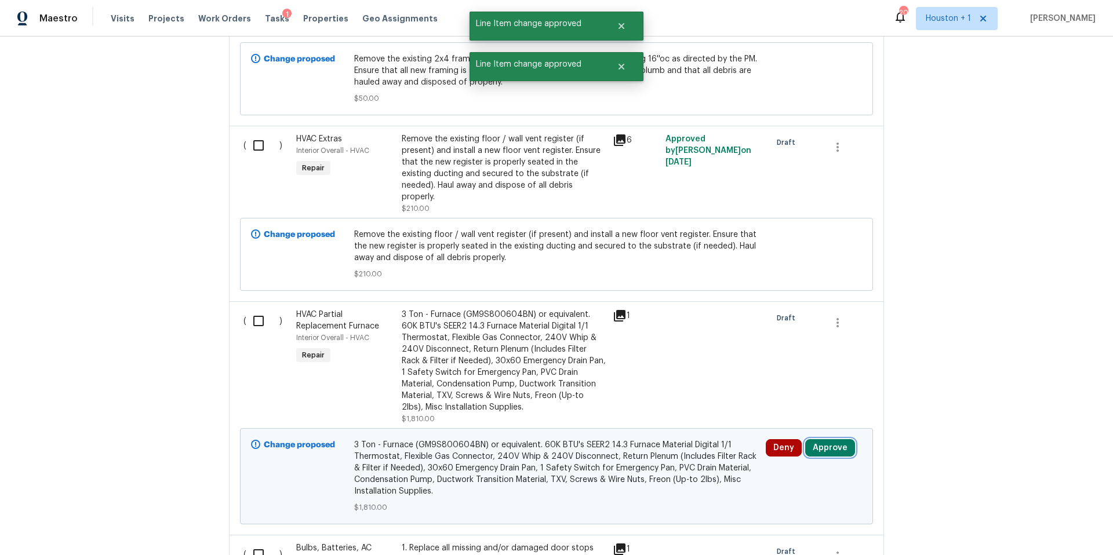
click at [826, 449] on button "Approve" at bounding box center [830, 447] width 50 height 17
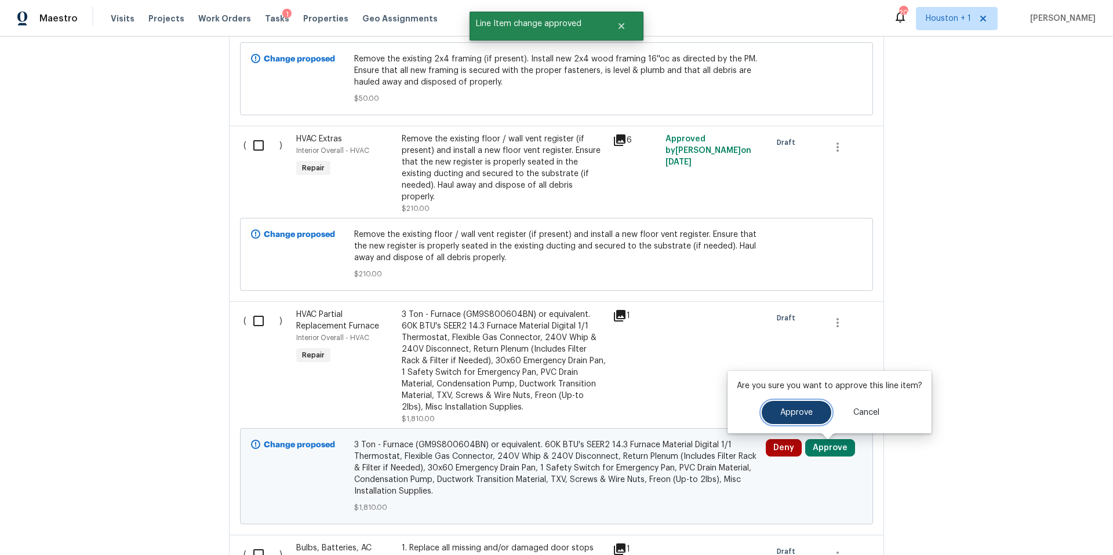
click at [781, 410] on span "Approve" at bounding box center [796, 413] width 32 height 9
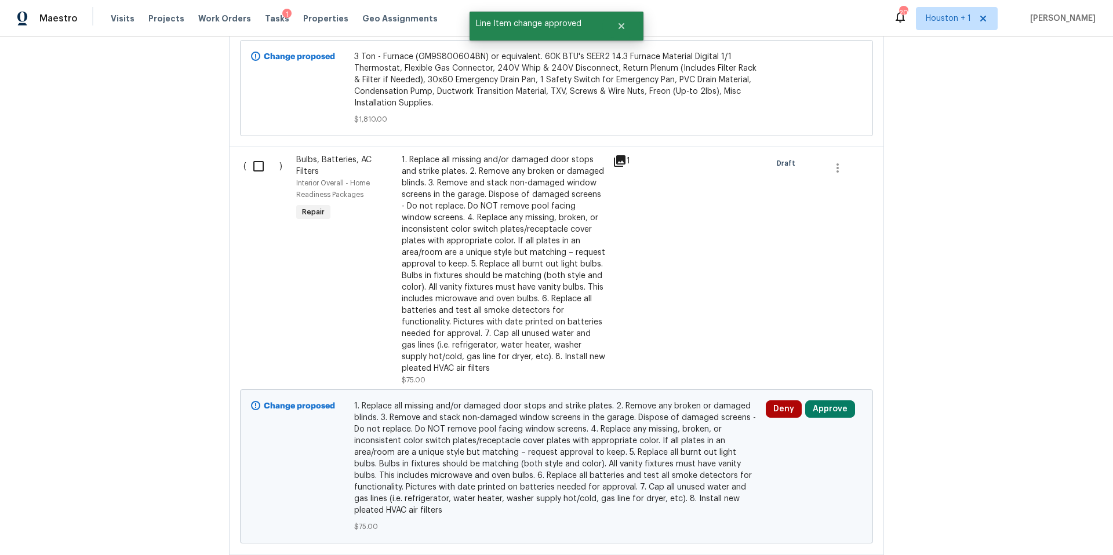
scroll to position [1792, 0]
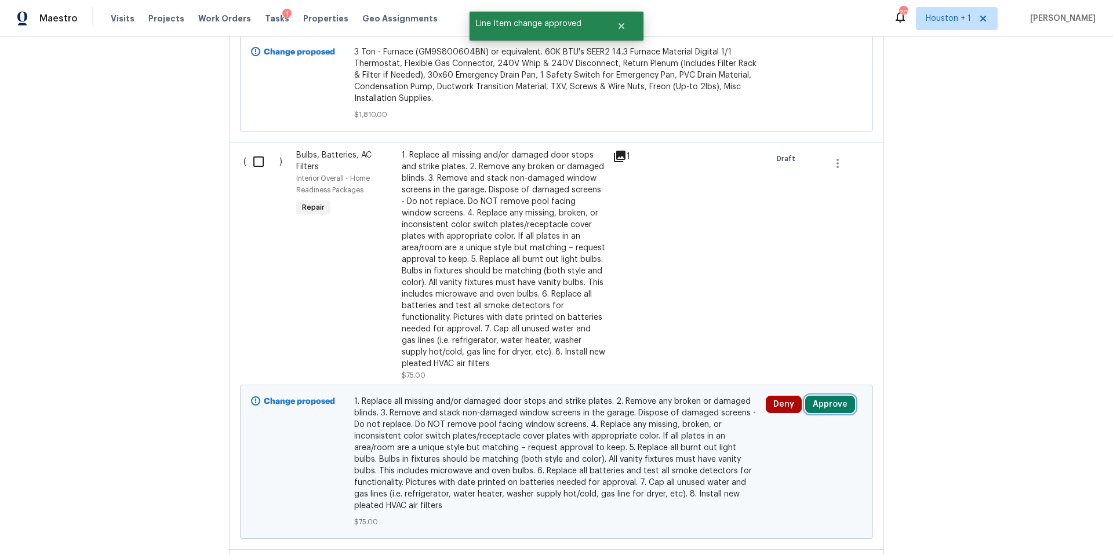
click at [817, 413] on button "Approve" at bounding box center [830, 404] width 50 height 17
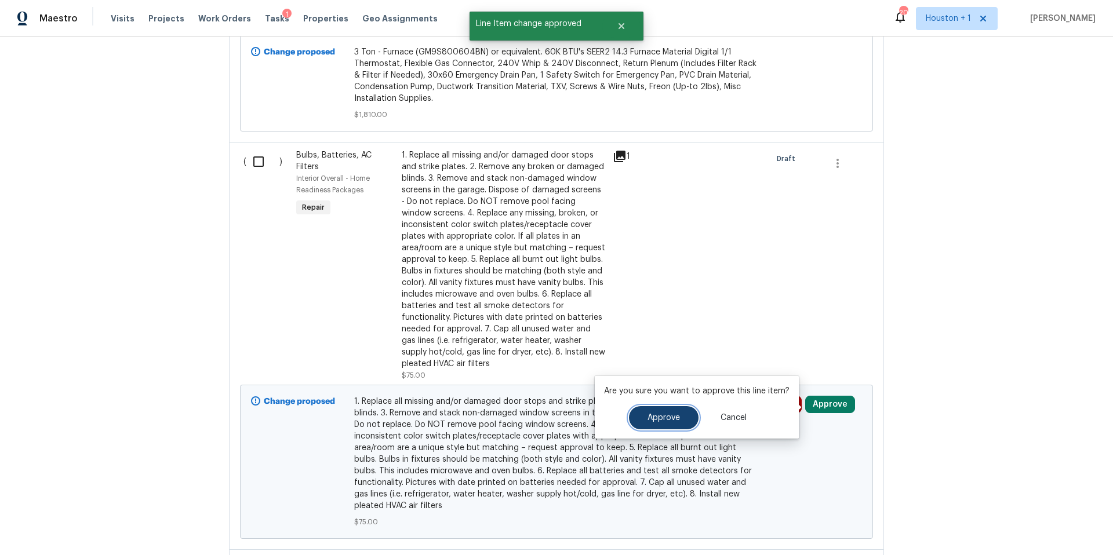
click at [661, 424] on button "Approve" at bounding box center [664, 417] width 70 height 23
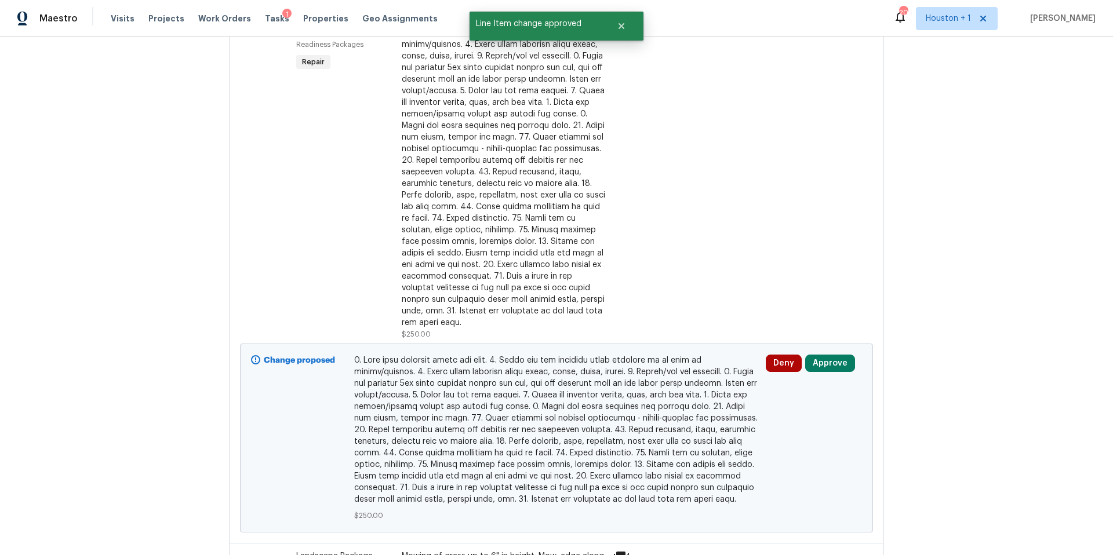
scroll to position [2342, 0]
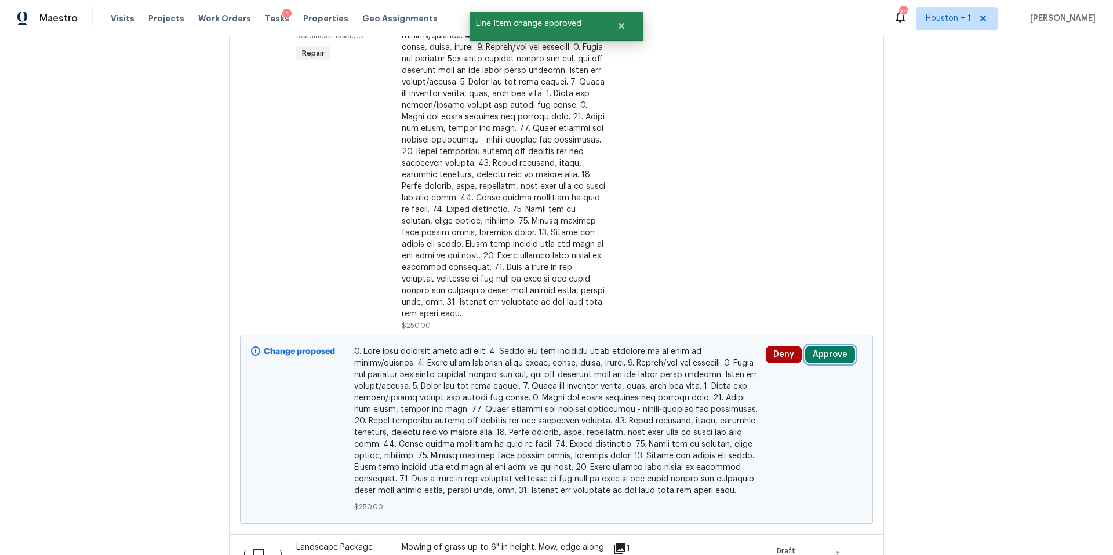
click at [832, 346] on button "Approve" at bounding box center [830, 354] width 50 height 17
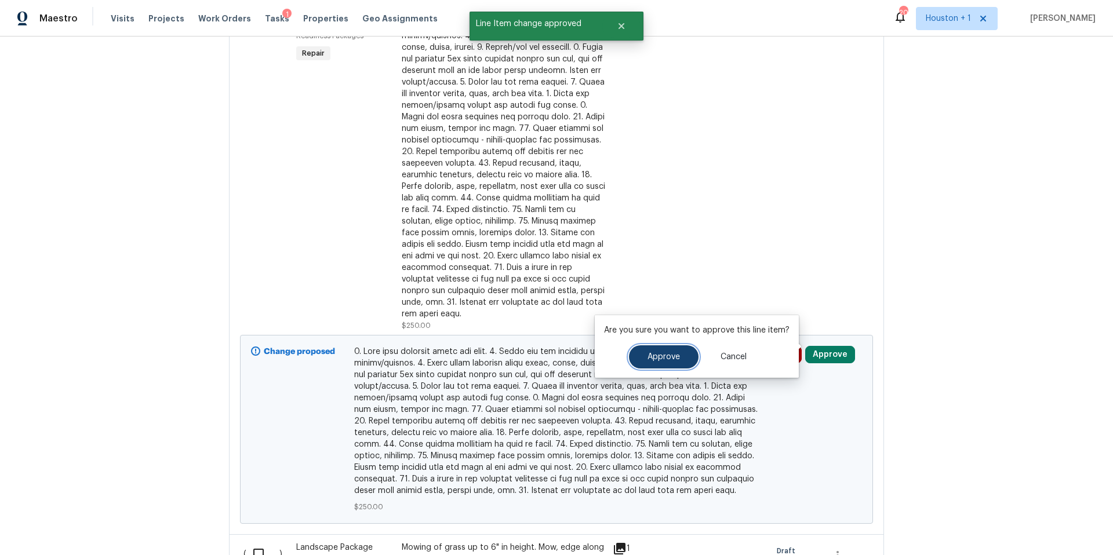
click at [661, 361] on span "Approve" at bounding box center [663, 357] width 32 height 9
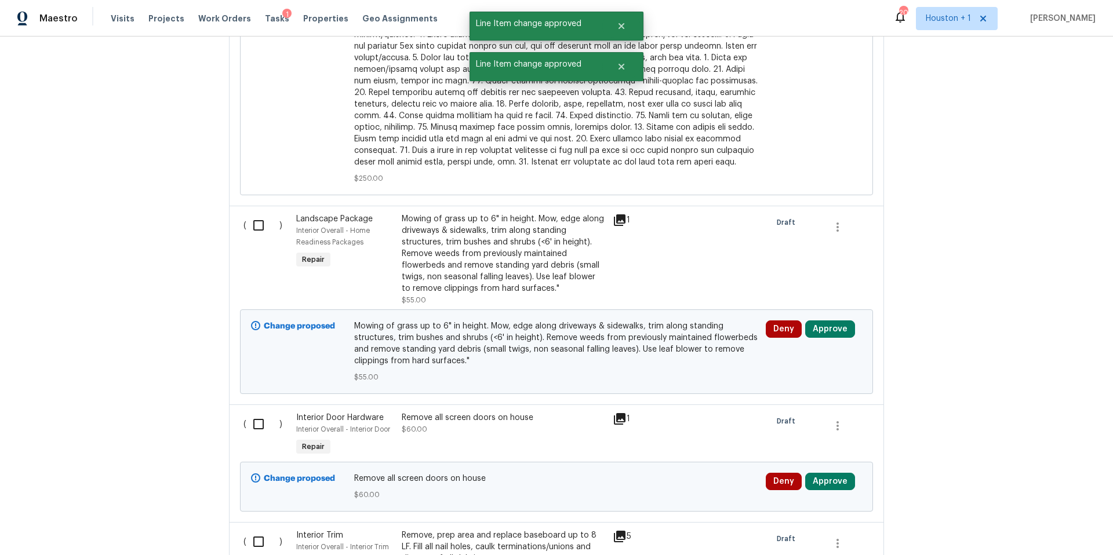
scroll to position [2724, 0]
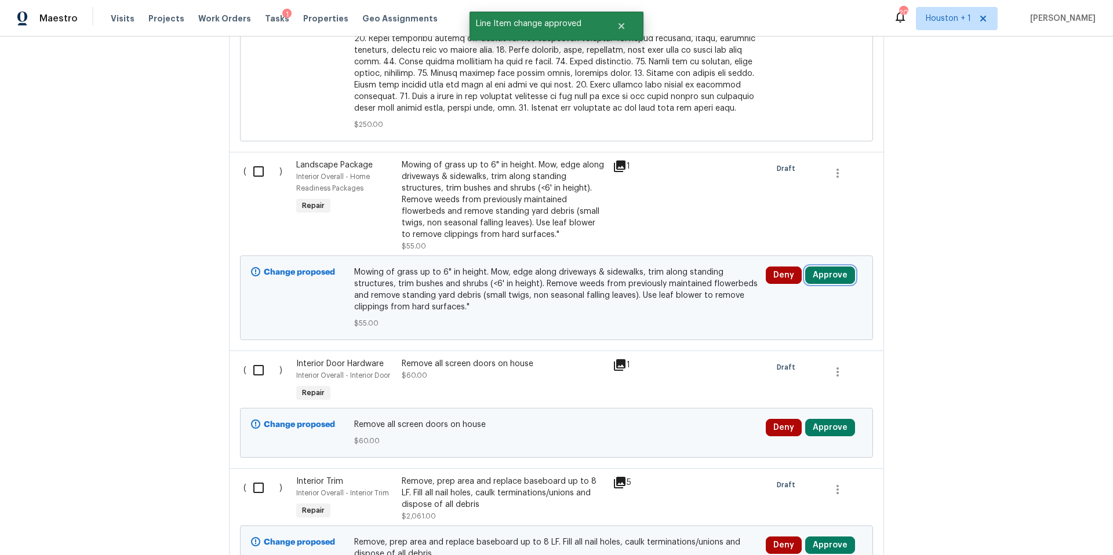
click at [837, 272] on button "Approve" at bounding box center [830, 275] width 50 height 17
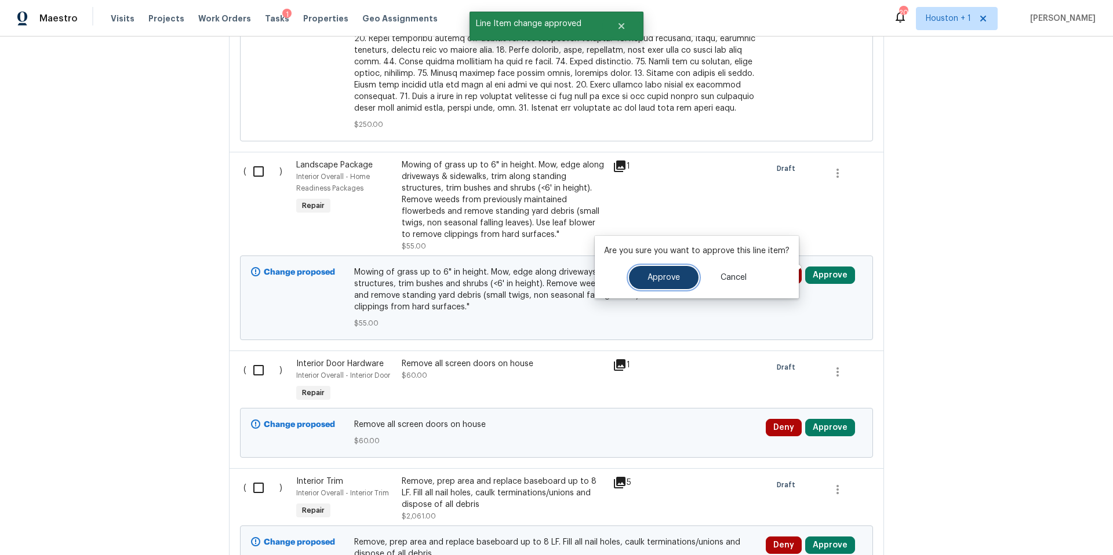
click at [684, 282] on button "Approve" at bounding box center [664, 277] width 70 height 23
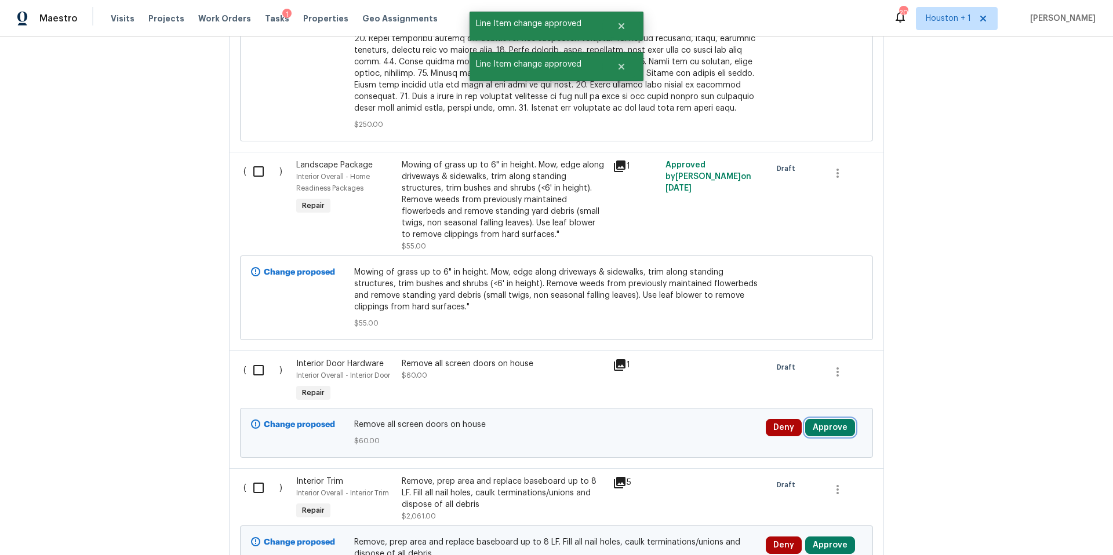
click at [824, 419] on button "Approve" at bounding box center [830, 427] width 50 height 17
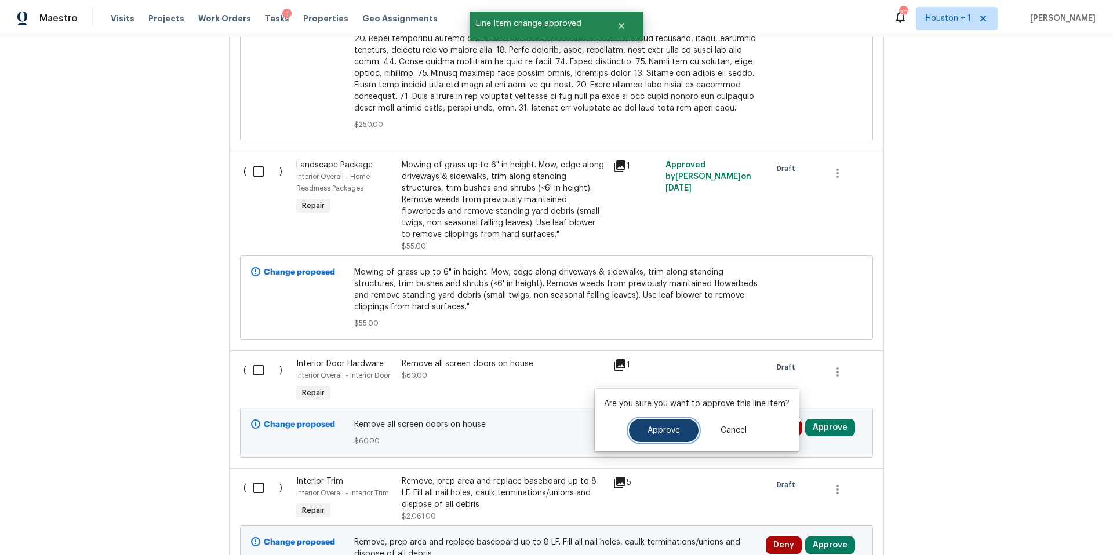
click at [671, 425] on button "Approve" at bounding box center [664, 430] width 70 height 23
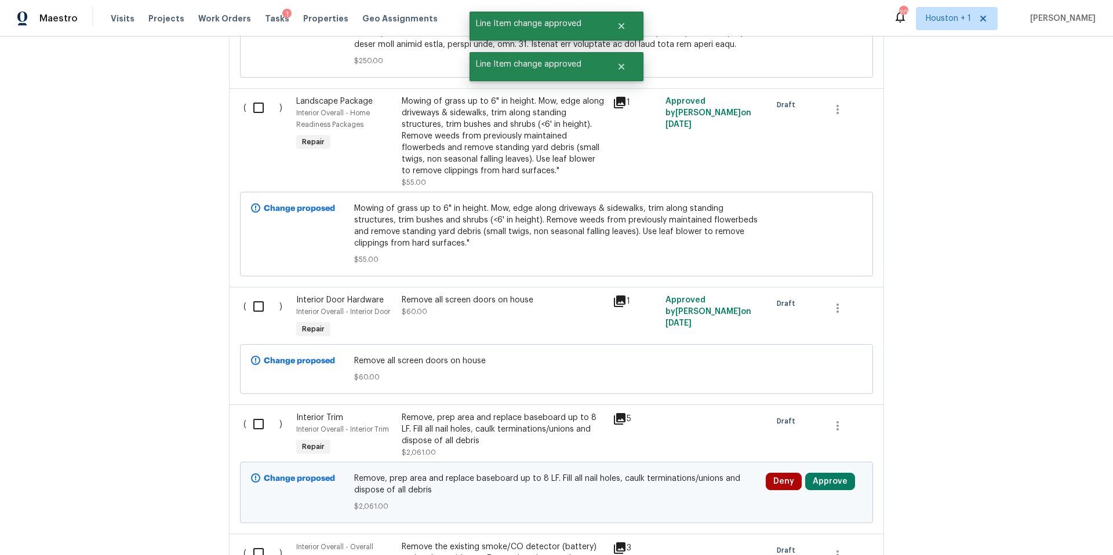
scroll to position [2850, 0]
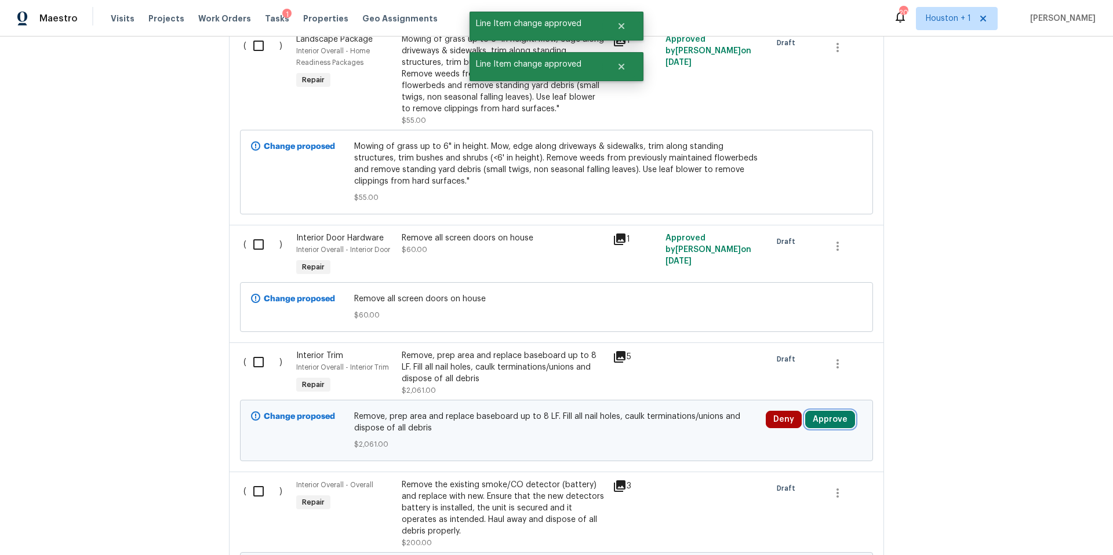
click at [836, 412] on button "Approve" at bounding box center [830, 419] width 50 height 17
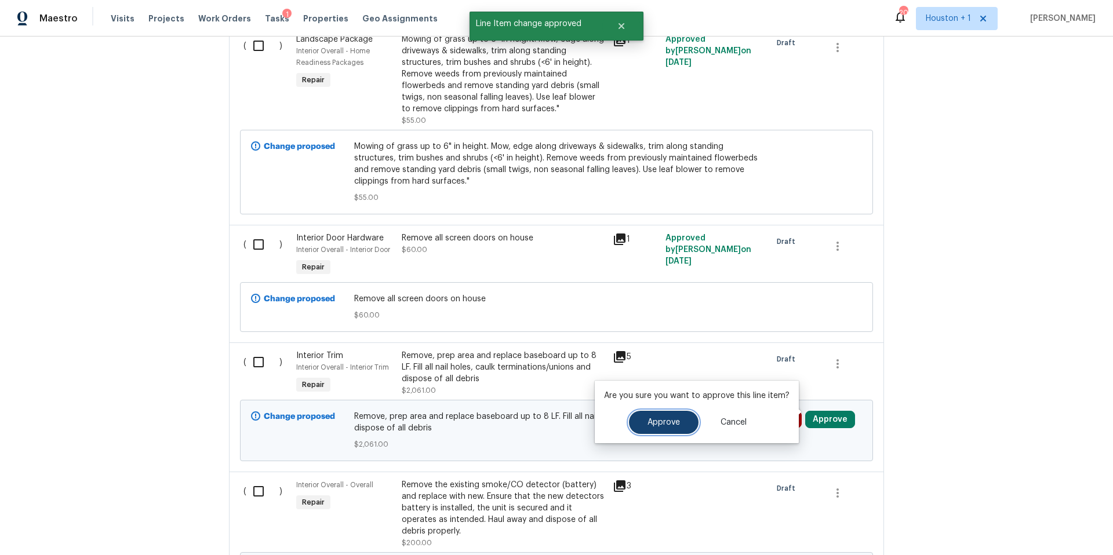
click at [668, 421] on span "Approve" at bounding box center [663, 422] width 32 height 9
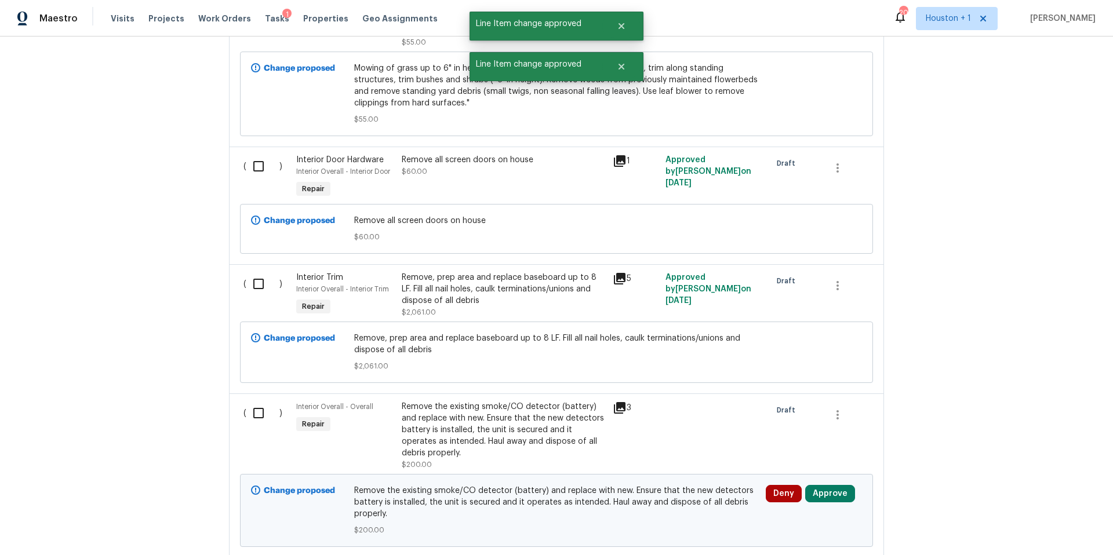
scroll to position [2933, 0]
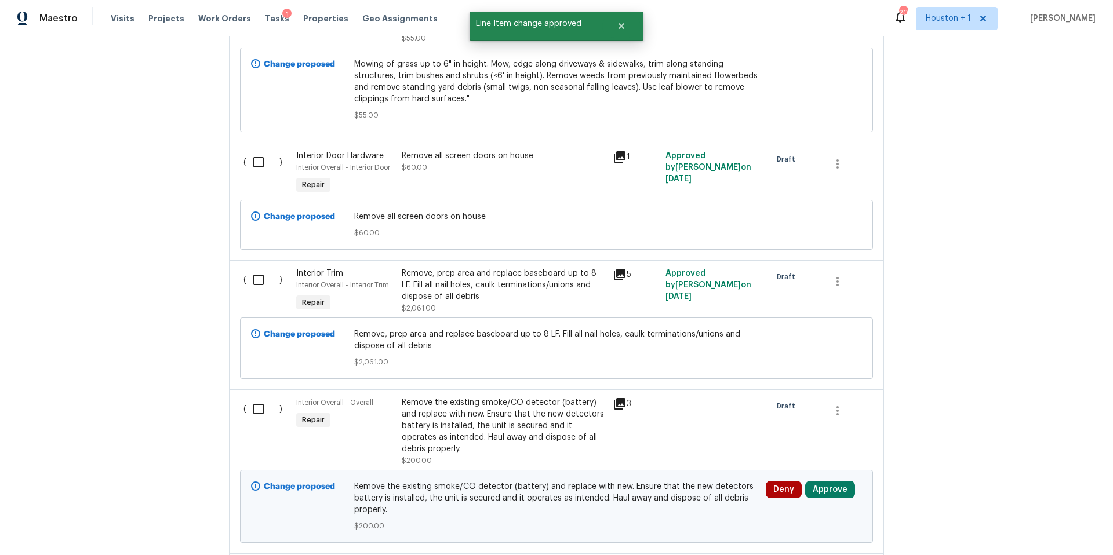
click at [534, 274] on div "Remove, prep area and replace baseboard up to 8 LF. Fill all nail holes, caulk …" at bounding box center [504, 285] width 204 height 35
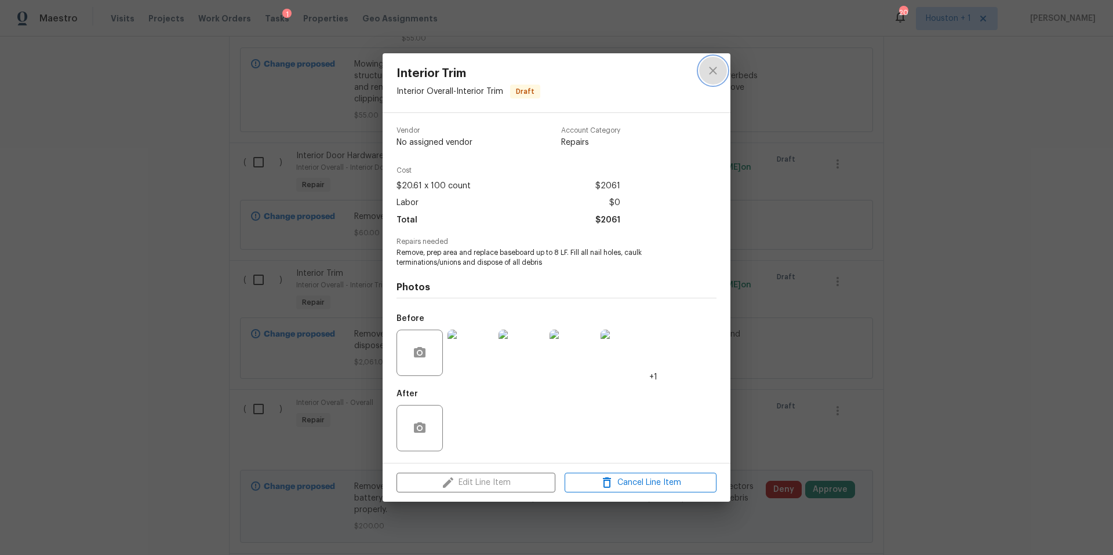
click at [712, 72] on icon "close" at bounding box center [713, 71] width 8 height 8
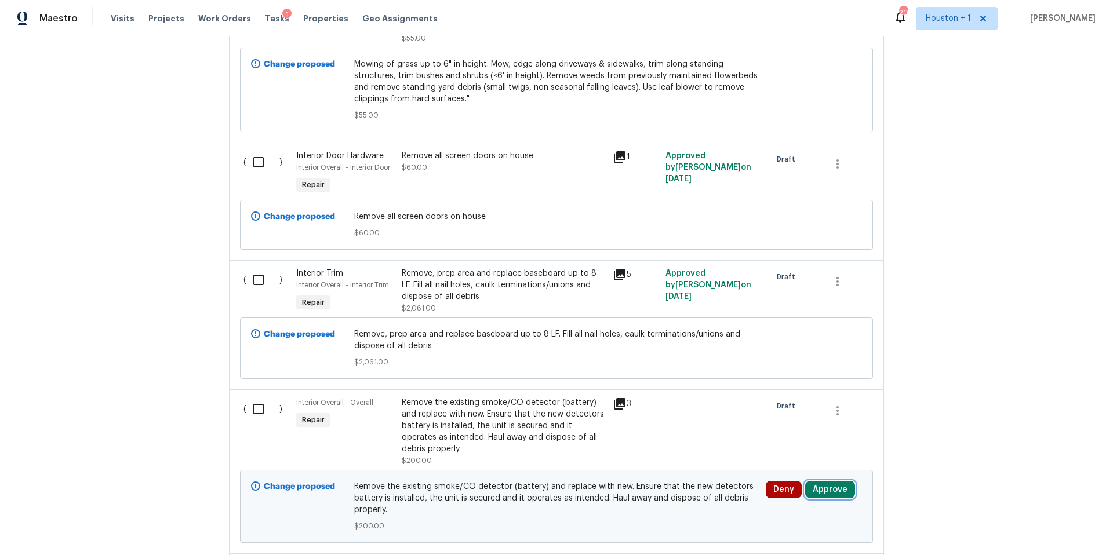
click at [828, 484] on button "Approve" at bounding box center [830, 489] width 50 height 17
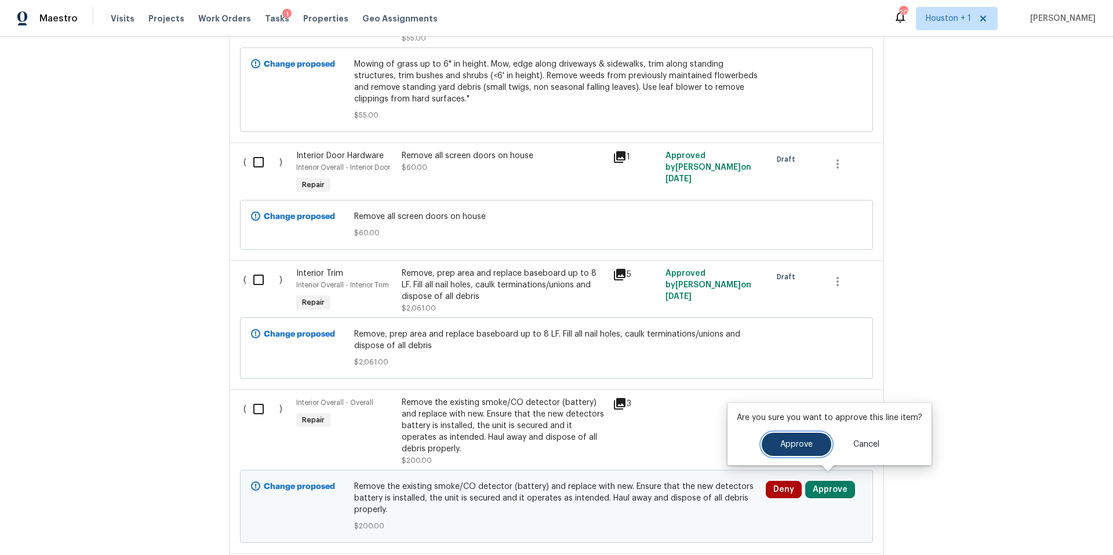
click at [776, 447] on button "Approve" at bounding box center [797, 444] width 70 height 23
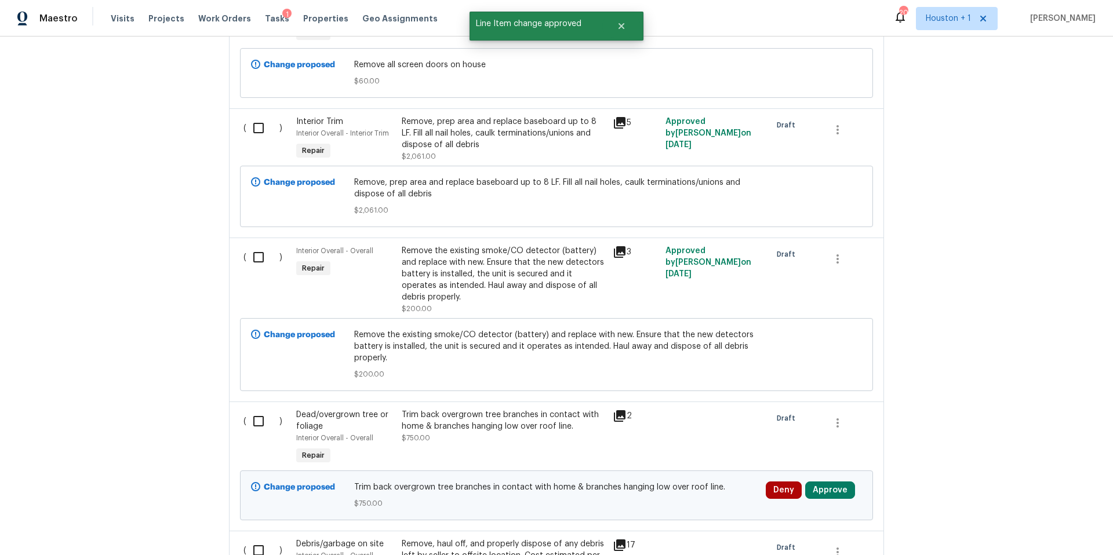
scroll to position [3086, 0]
click at [827, 480] on button "Approve" at bounding box center [830, 488] width 50 height 17
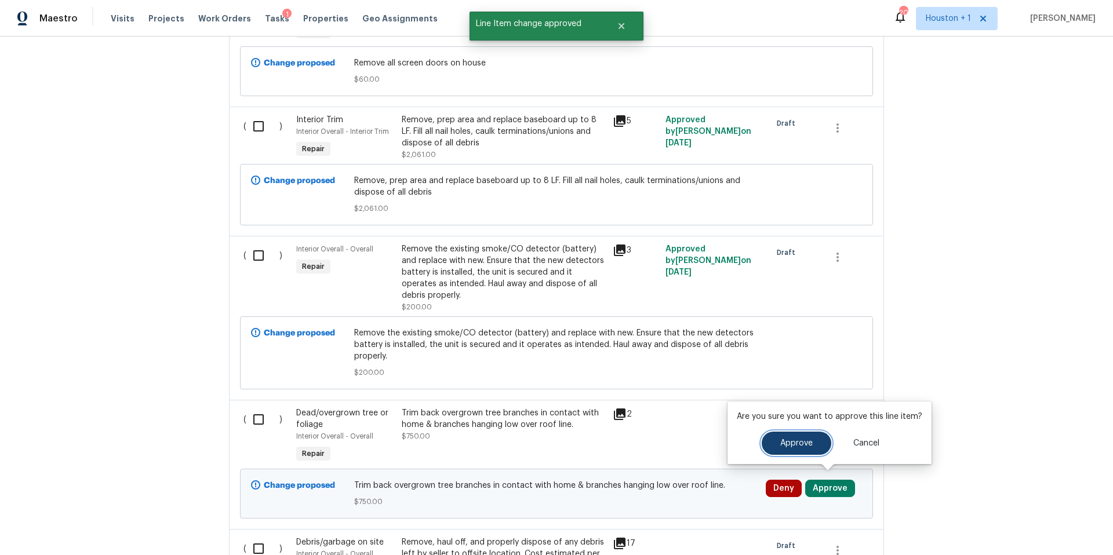
click at [782, 451] on button "Approve" at bounding box center [797, 443] width 70 height 23
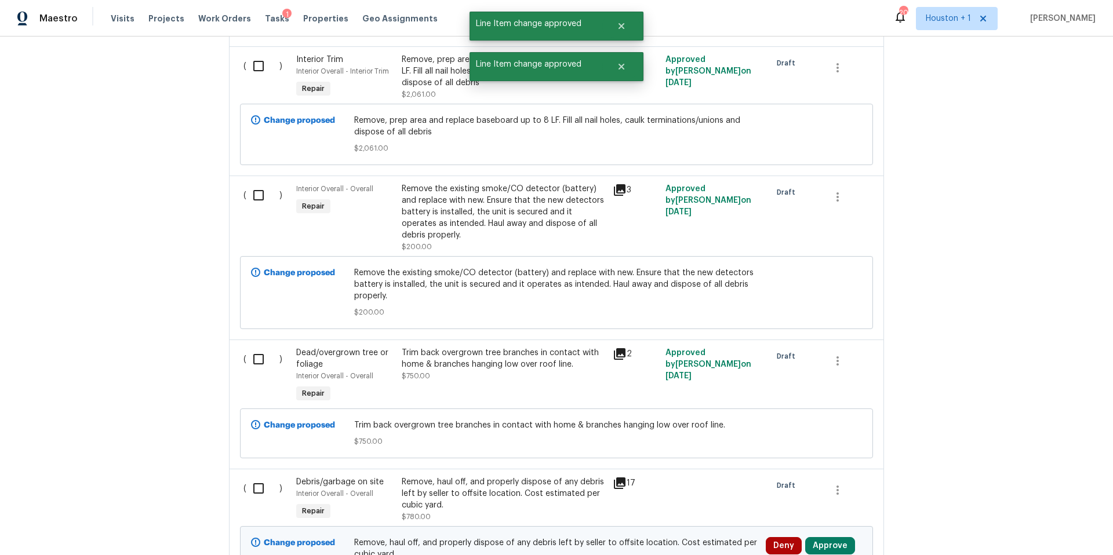
scroll to position [3147, 0]
click at [532, 352] on div "Trim back overgrown tree branches in contact with home & branches hanging low o…" at bounding box center [504, 358] width 204 height 23
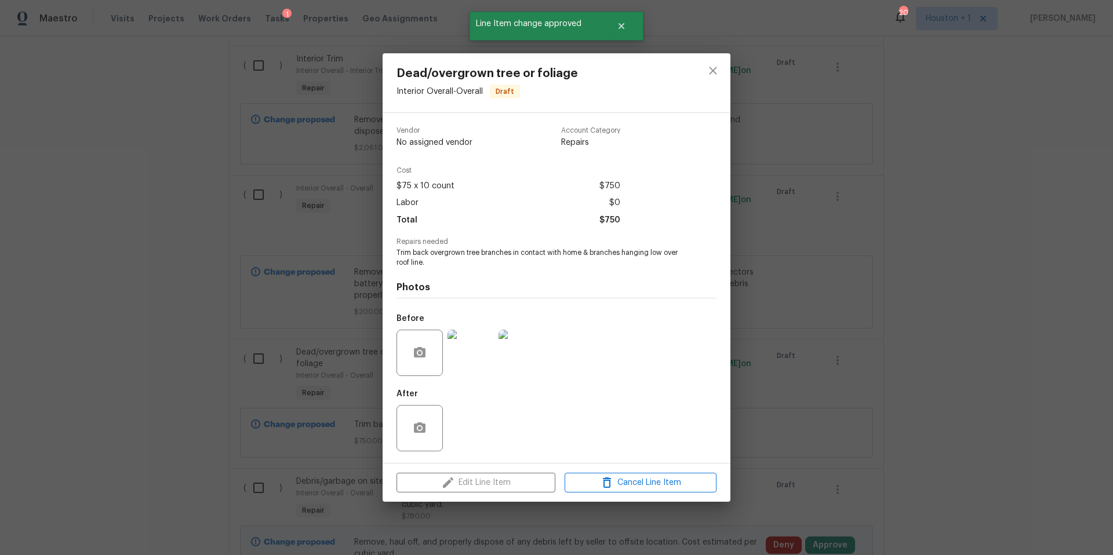
click at [476, 352] on img at bounding box center [470, 353] width 46 height 46
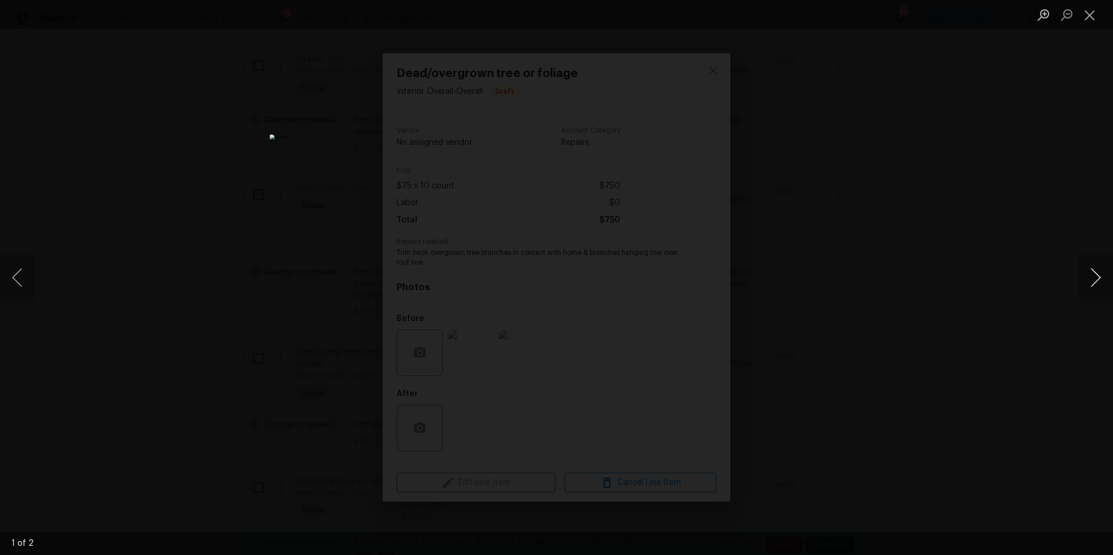
click at [1090, 279] on button "Next image" at bounding box center [1095, 277] width 35 height 46
click at [1001, 262] on div "Lightbox" at bounding box center [556, 277] width 1113 height 555
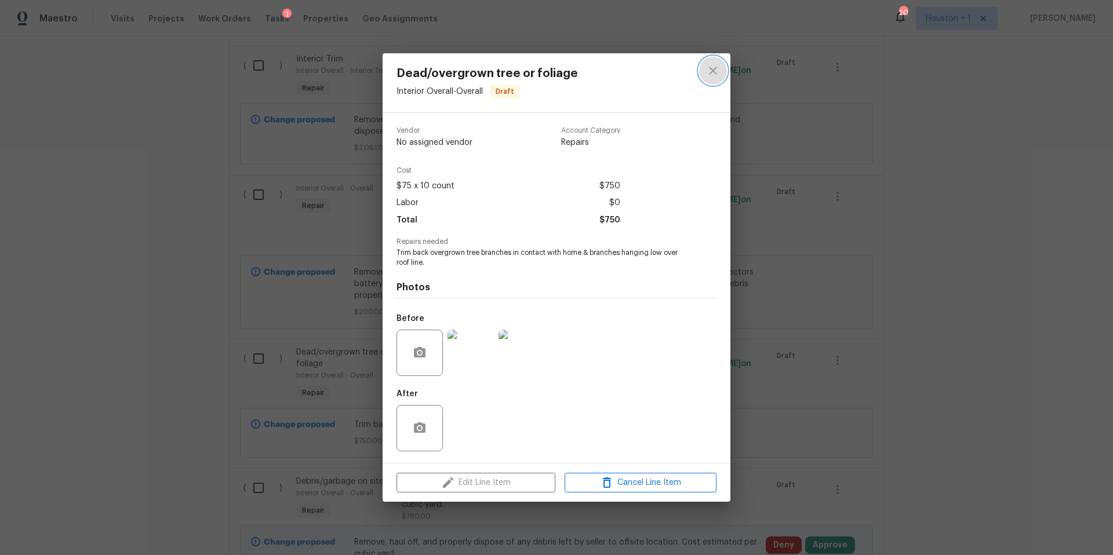
click at [716, 76] on icon "close" at bounding box center [713, 71] width 14 height 14
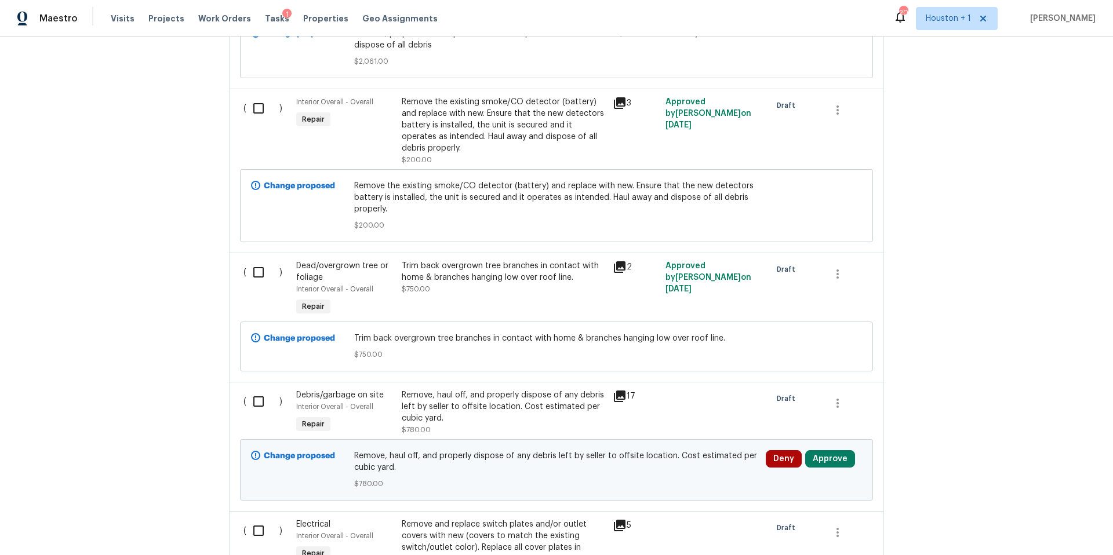
scroll to position [3307, 0]
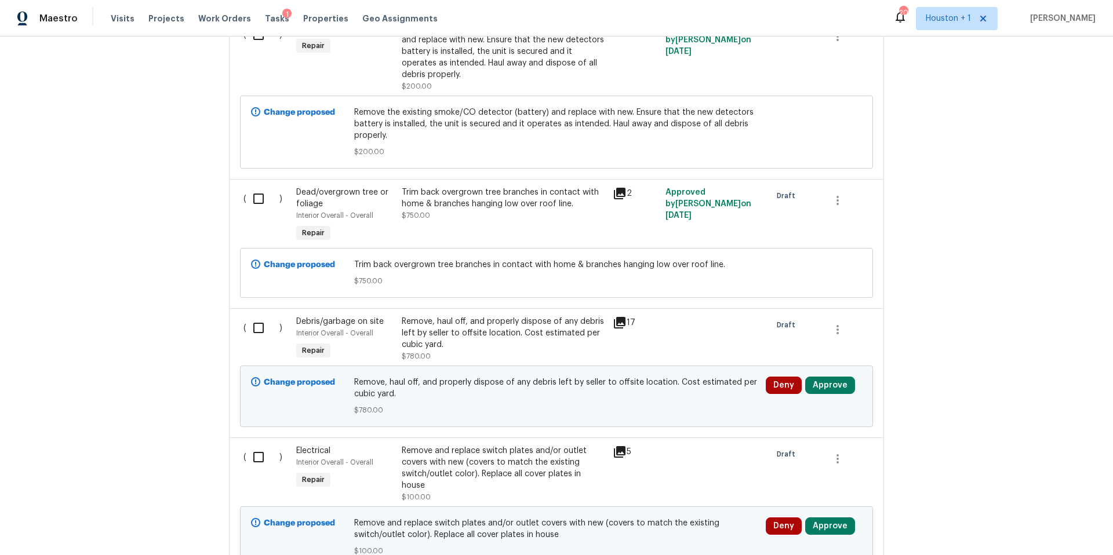
click at [627, 316] on div "17" at bounding box center [636, 323] width 46 height 14
click at [623, 317] on icon at bounding box center [620, 323] width 12 height 12
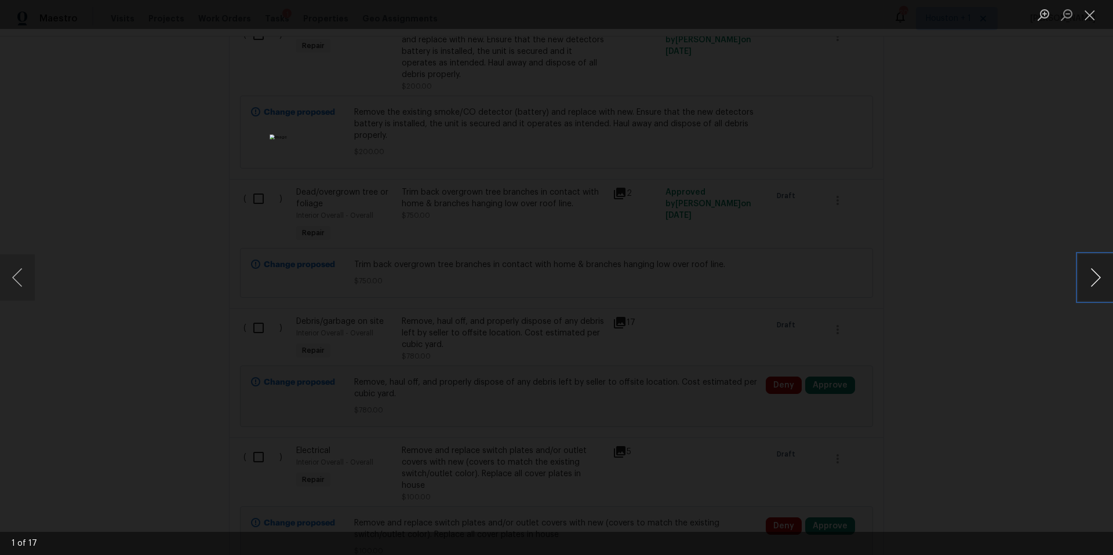
click at [1094, 286] on button "Next image" at bounding box center [1095, 277] width 35 height 46
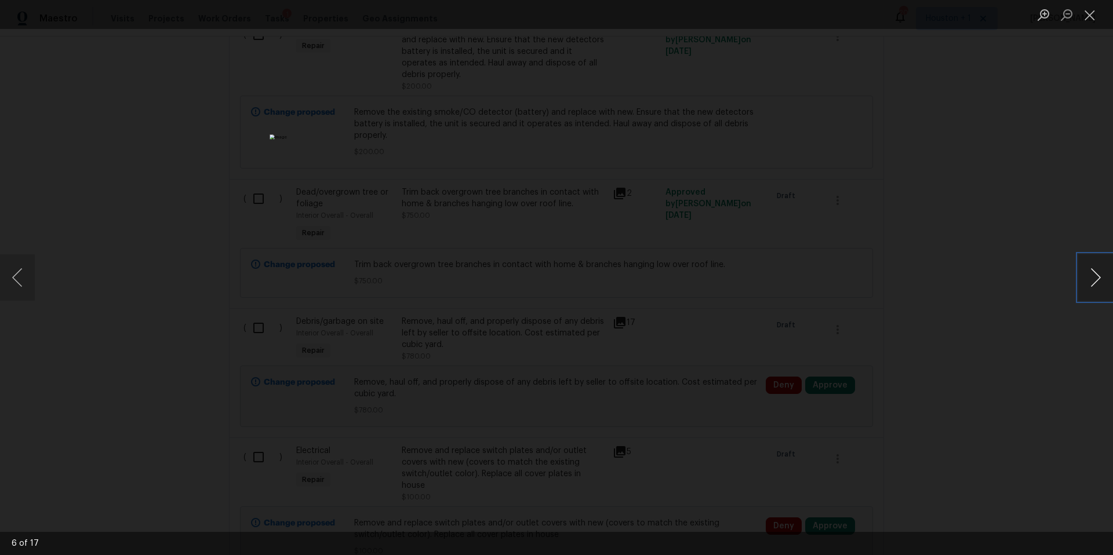
click at [1094, 286] on button "Next image" at bounding box center [1095, 277] width 35 height 46
click at [1004, 300] on div "Lightbox" at bounding box center [556, 277] width 1113 height 555
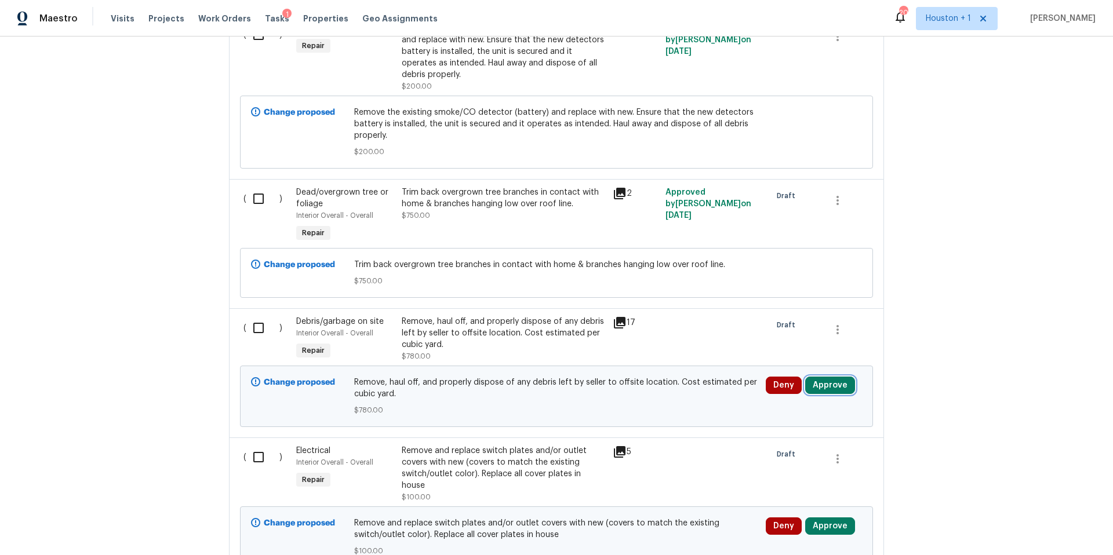
click at [828, 378] on button "Approve" at bounding box center [830, 385] width 50 height 17
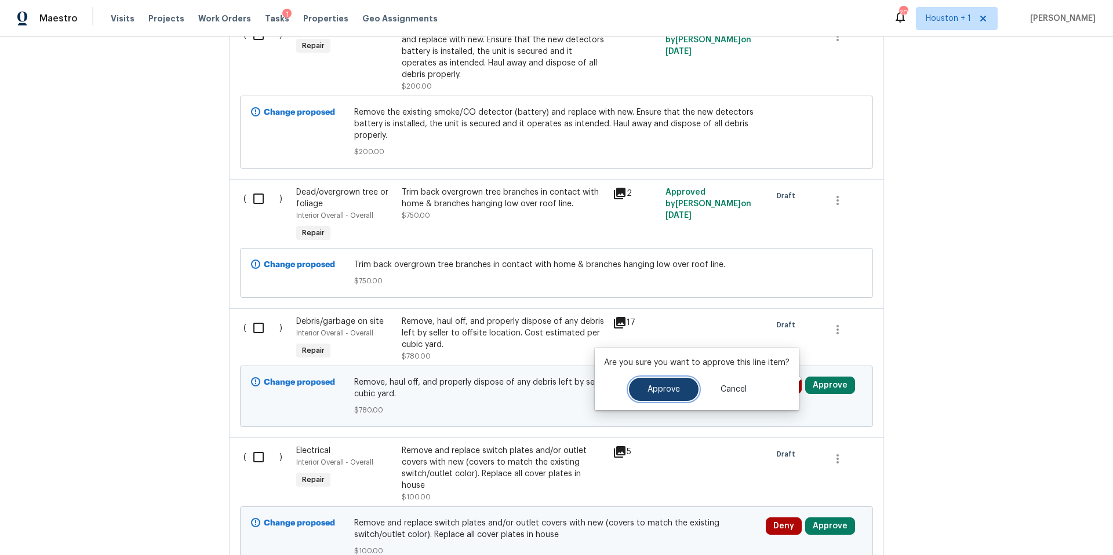
click at [660, 393] on button "Approve" at bounding box center [664, 389] width 70 height 23
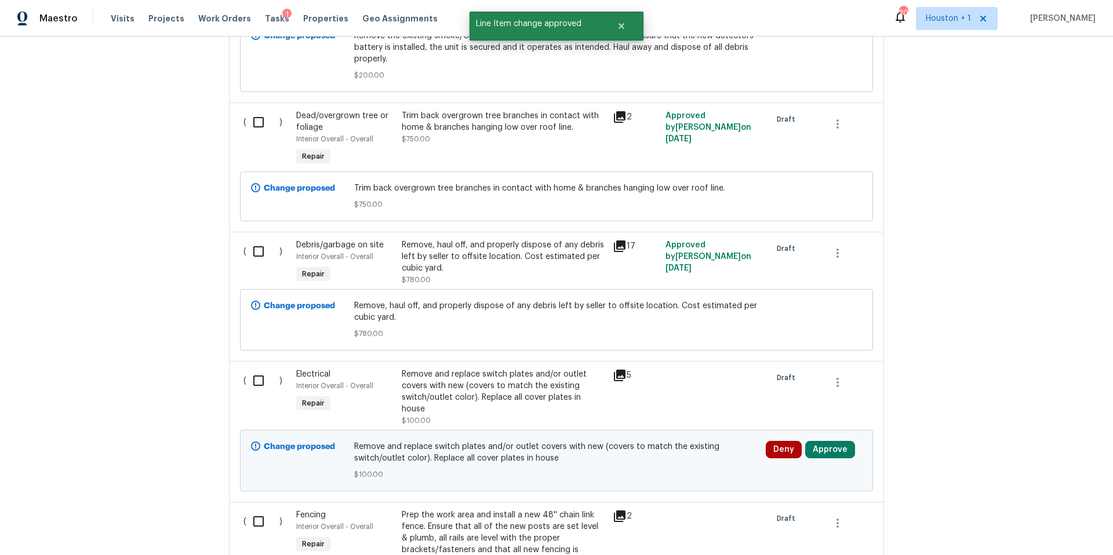
scroll to position [3439, 0]
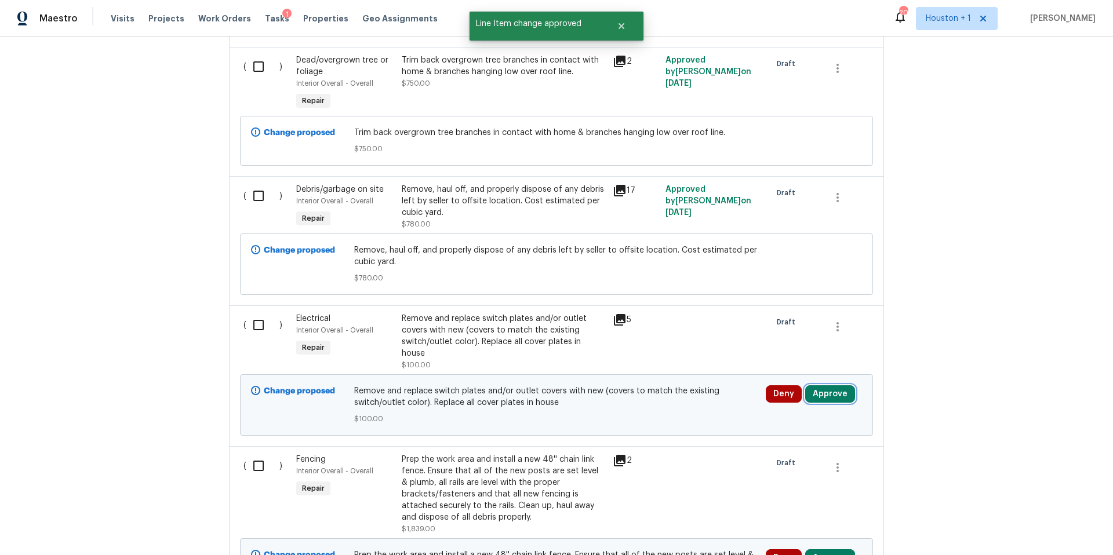
click at [827, 385] on button "Approve" at bounding box center [830, 393] width 50 height 17
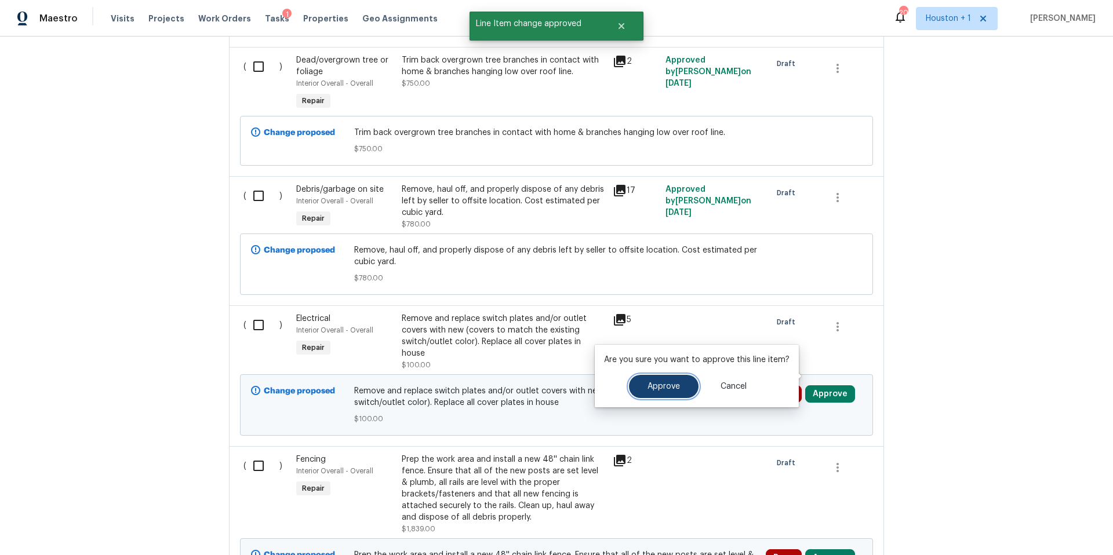
click at [672, 384] on span "Approve" at bounding box center [663, 387] width 32 height 9
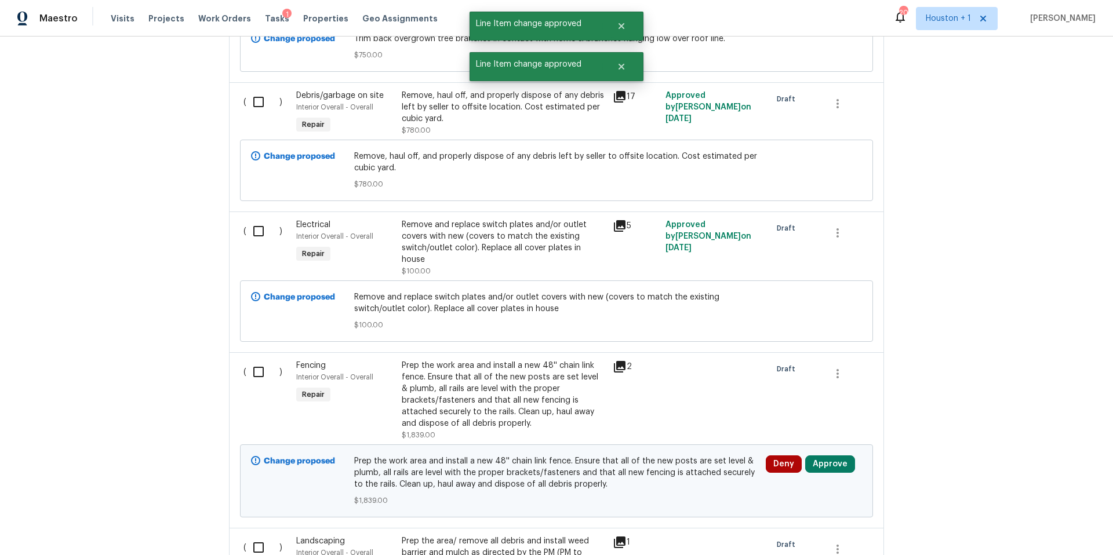
scroll to position [3535, 0]
click at [821, 454] on button "Approve" at bounding box center [830, 462] width 50 height 17
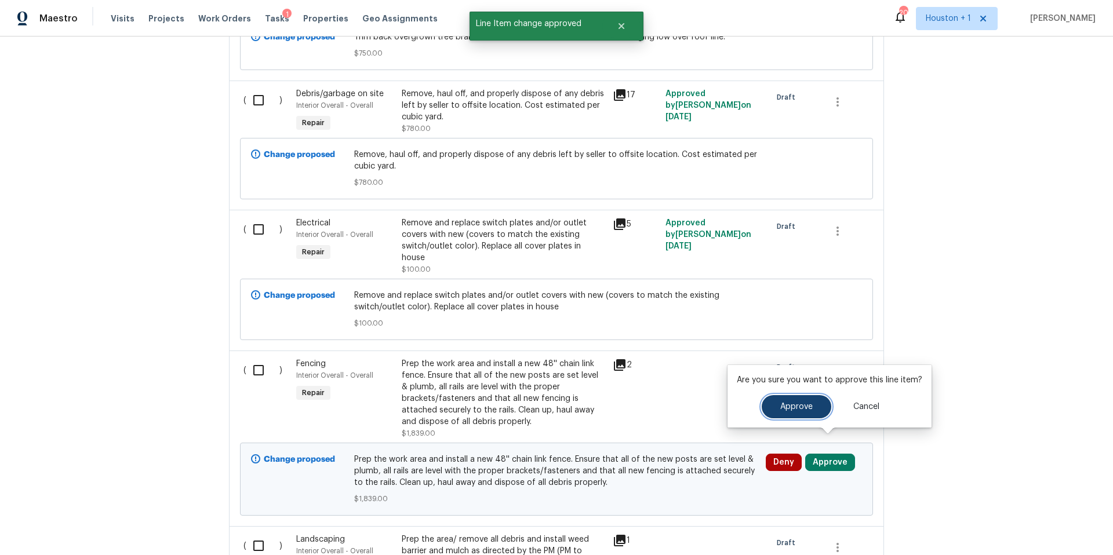
click at [784, 410] on span "Approve" at bounding box center [796, 407] width 32 height 9
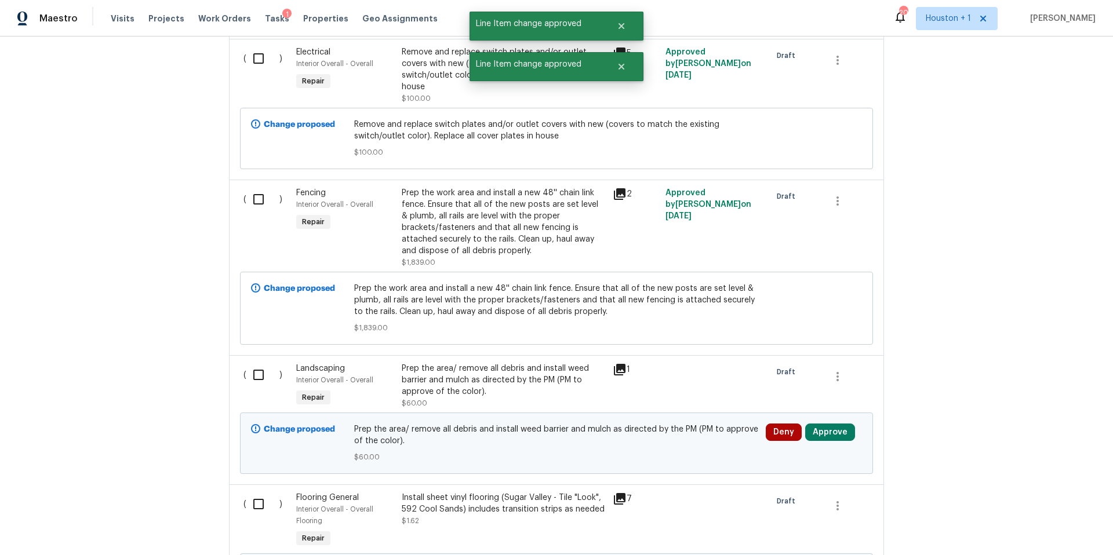
scroll to position [3738, 0]
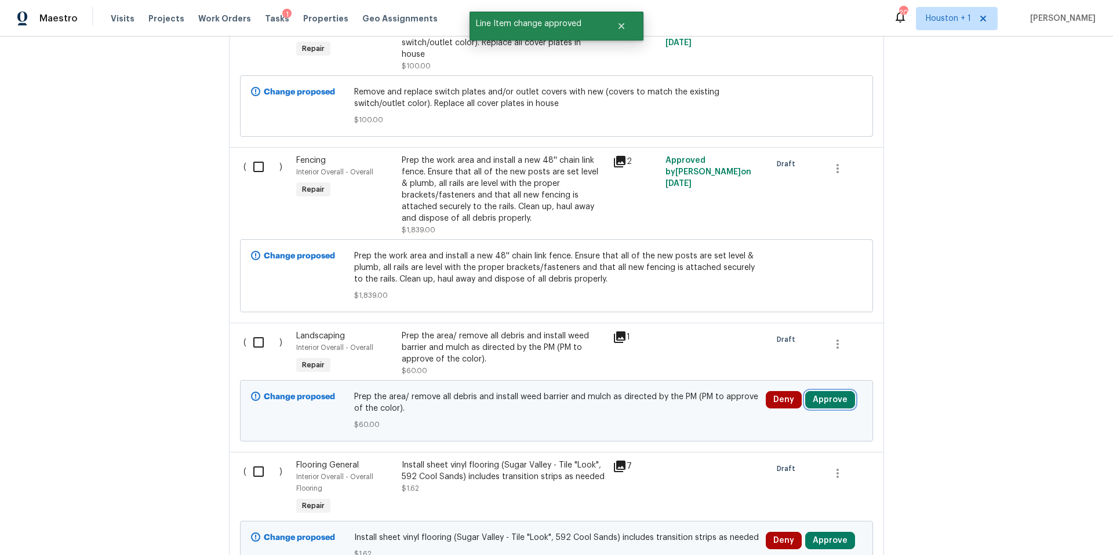
click at [832, 391] on button "Approve" at bounding box center [830, 399] width 50 height 17
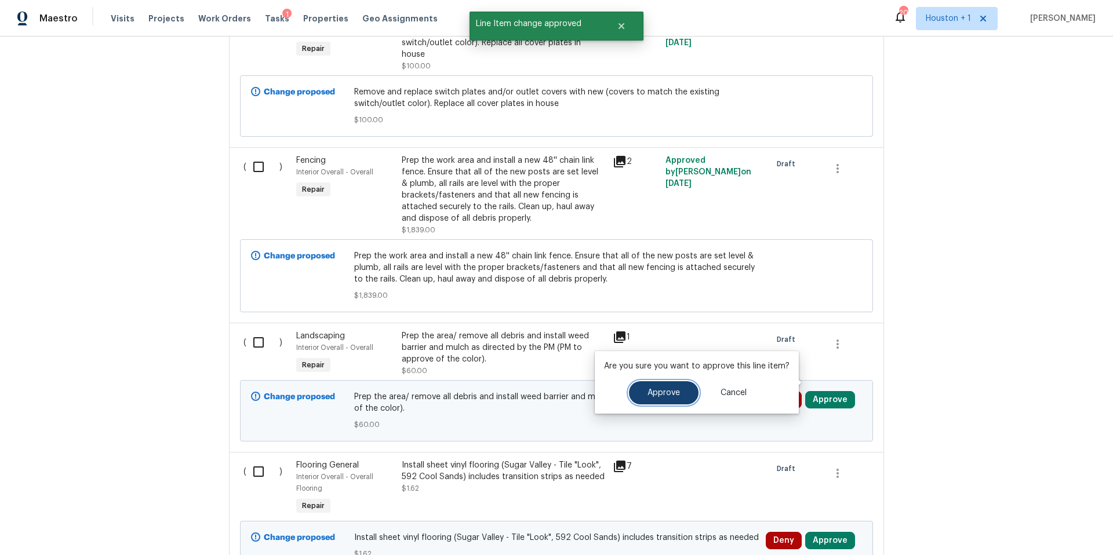
click at [669, 389] on span "Approve" at bounding box center [663, 393] width 32 height 9
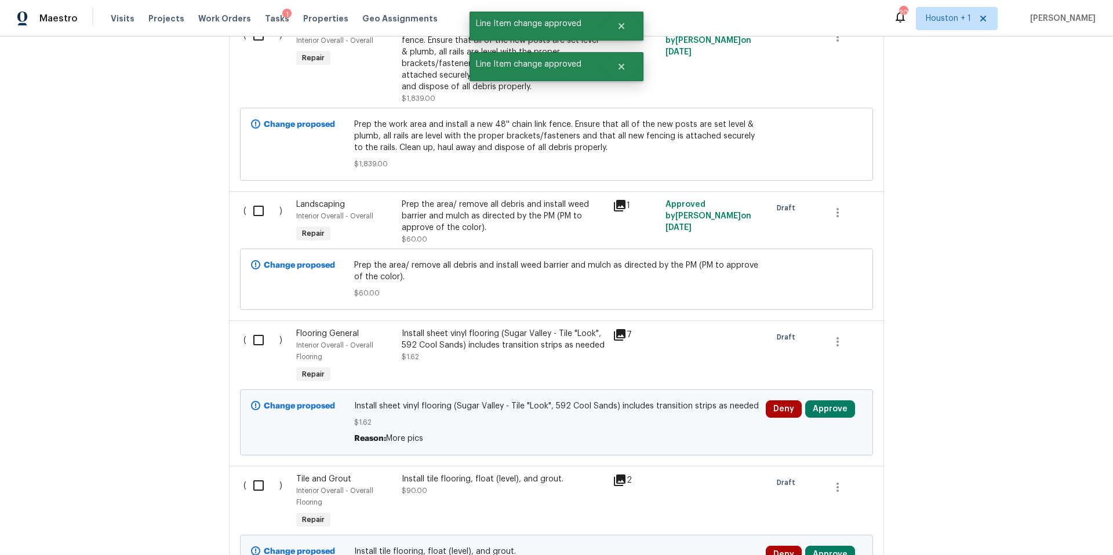
scroll to position [3950, 0]
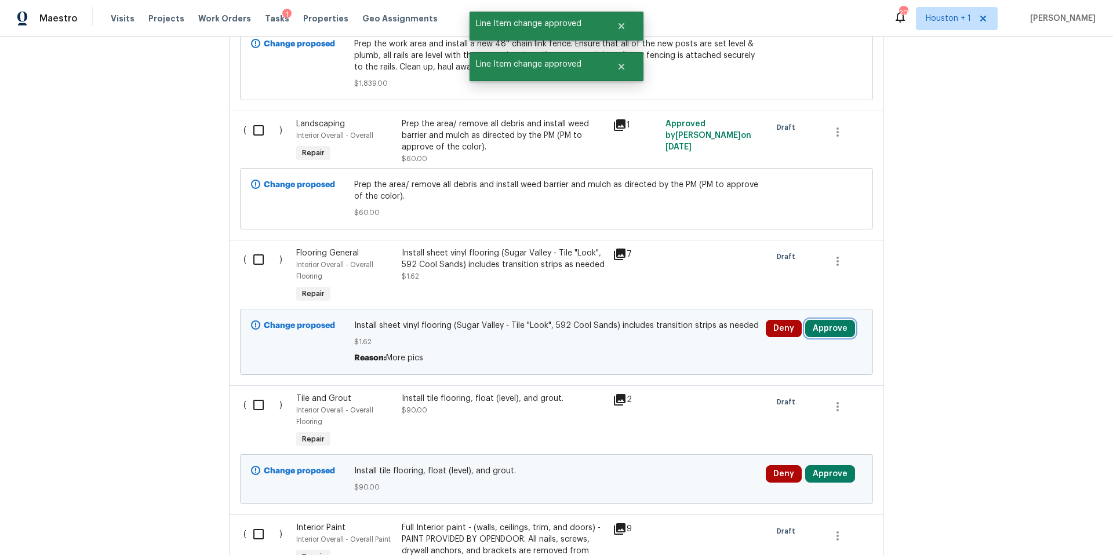
click at [835, 320] on button "Approve" at bounding box center [830, 328] width 50 height 17
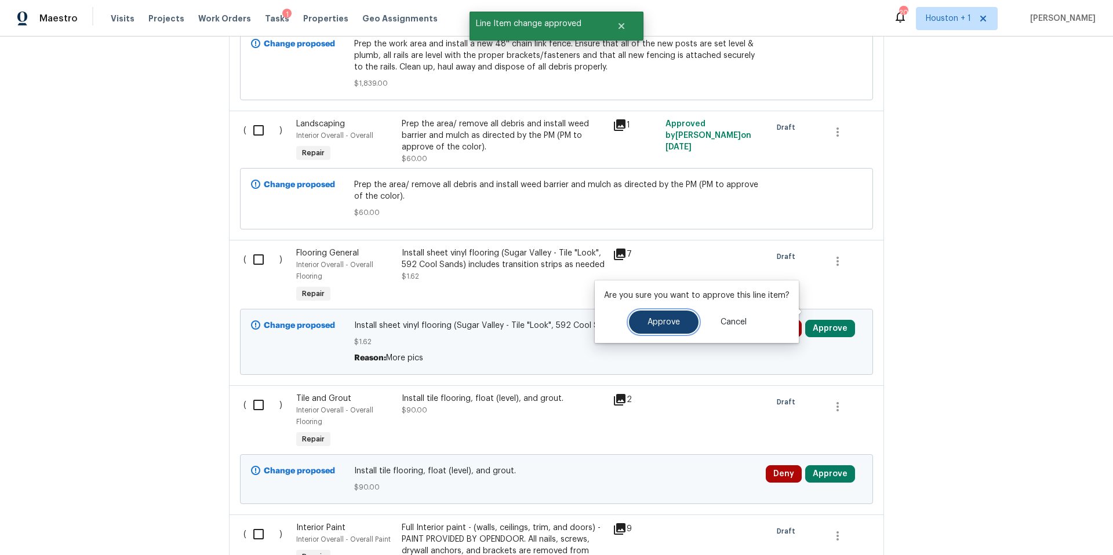
click at [657, 326] on button "Approve" at bounding box center [664, 322] width 70 height 23
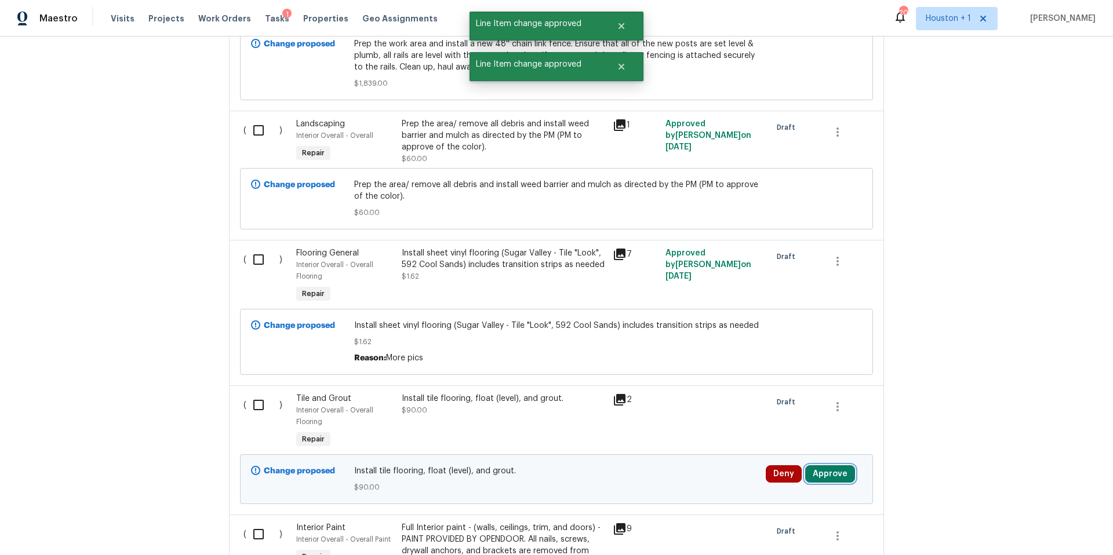
click at [829, 465] on button "Approve" at bounding box center [830, 473] width 50 height 17
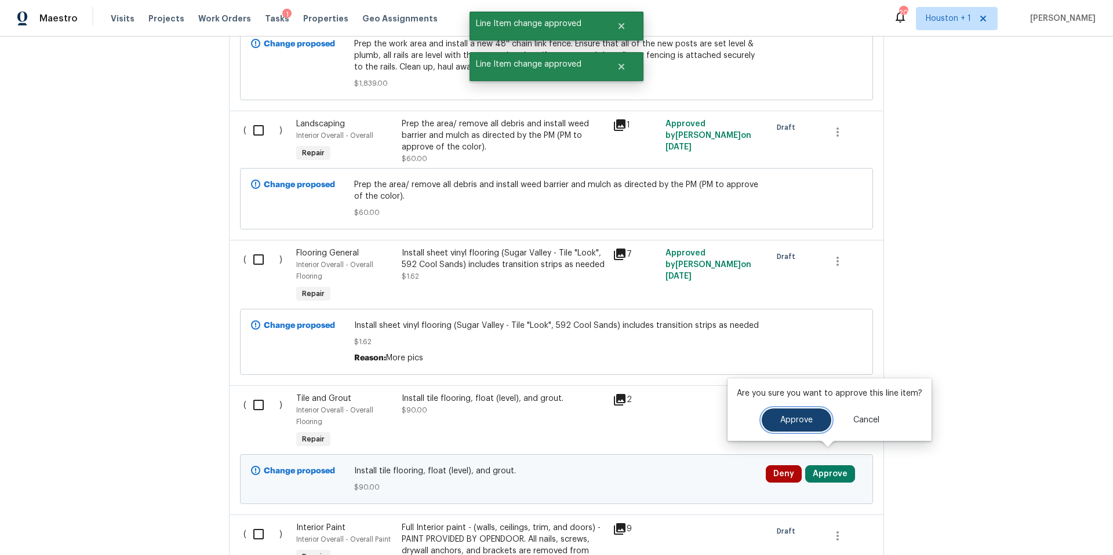
click at [791, 420] on span "Approve" at bounding box center [796, 420] width 32 height 9
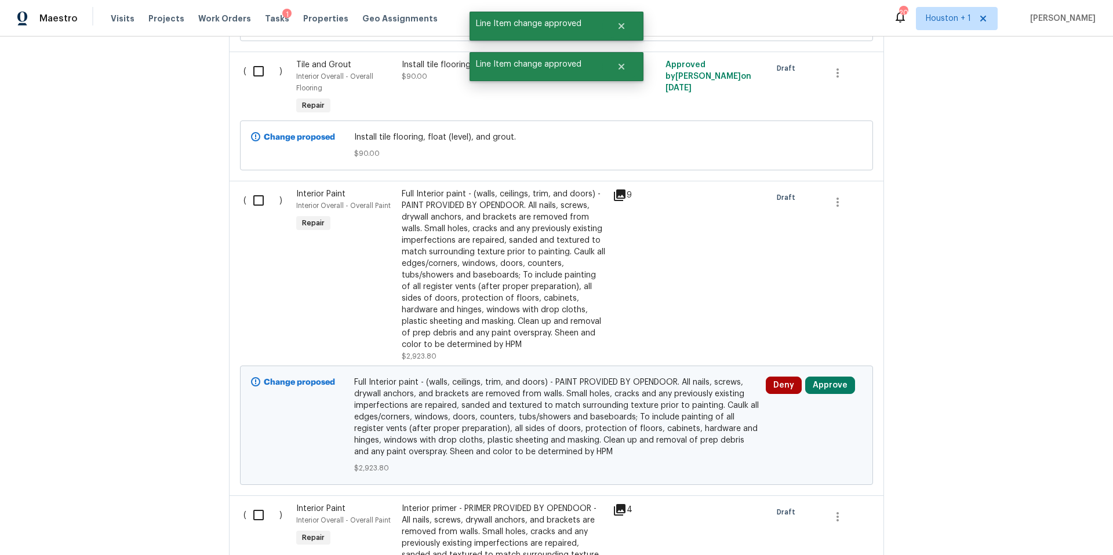
scroll to position [4438, 0]
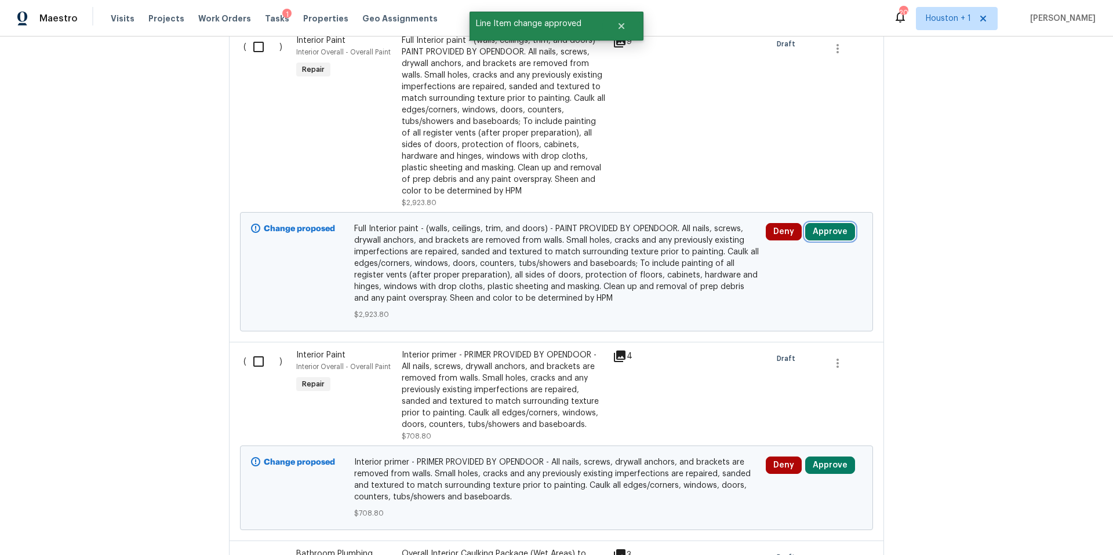
click at [831, 223] on button "Approve" at bounding box center [830, 231] width 50 height 17
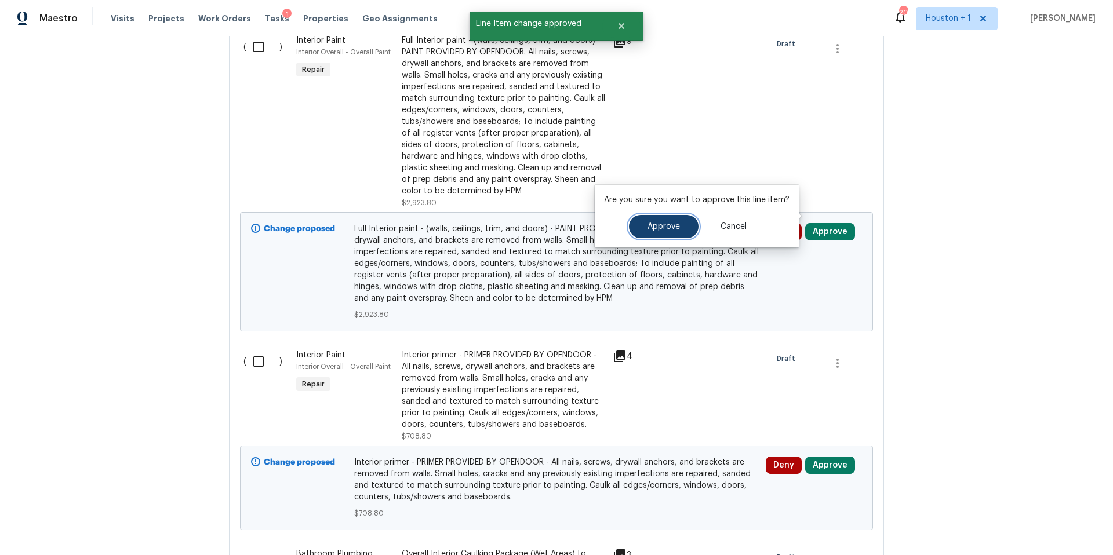
click at [677, 227] on button "Approve" at bounding box center [664, 226] width 70 height 23
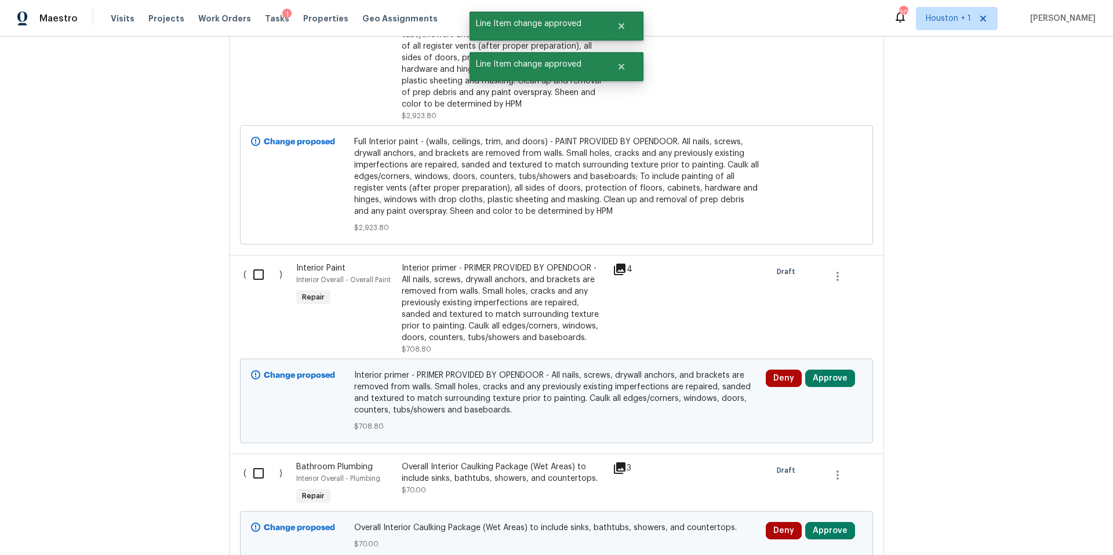
scroll to position [4574, 0]
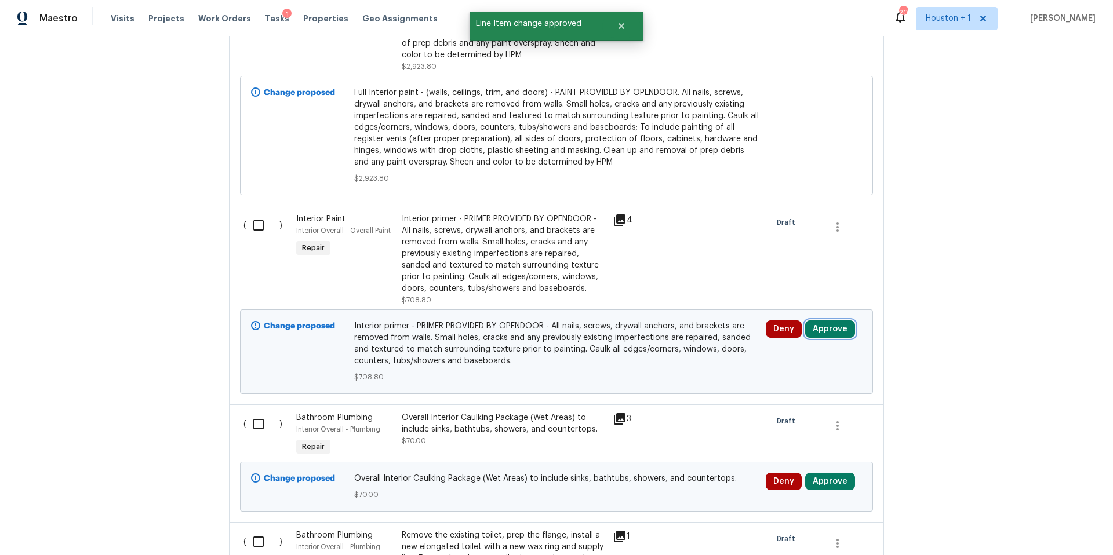
click at [835, 320] on button "Approve" at bounding box center [830, 328] width 50 height 17
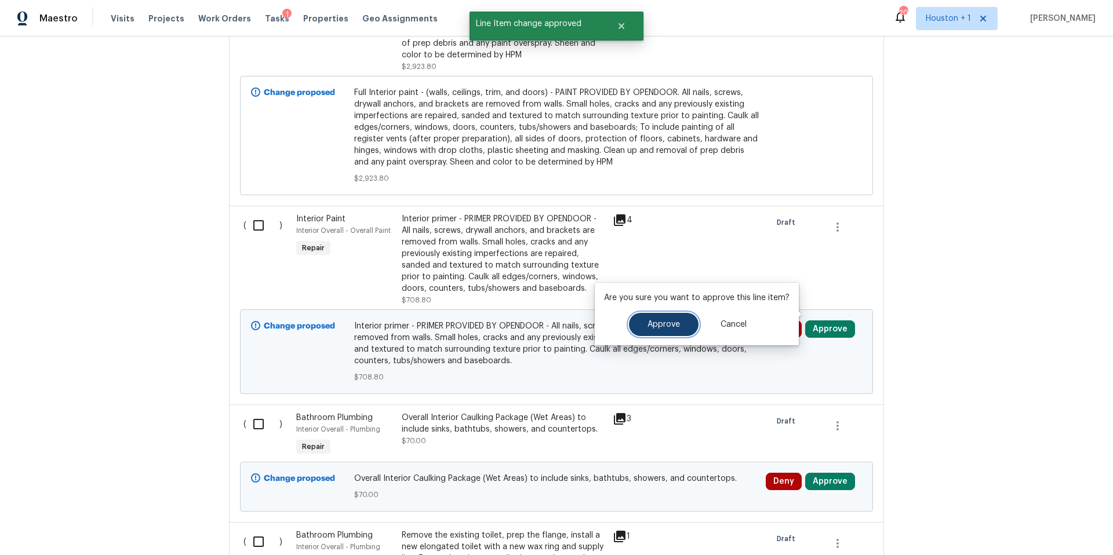
click at [673, 328] on span "Approve" at bounding box center [663, 324] width 32 height 9
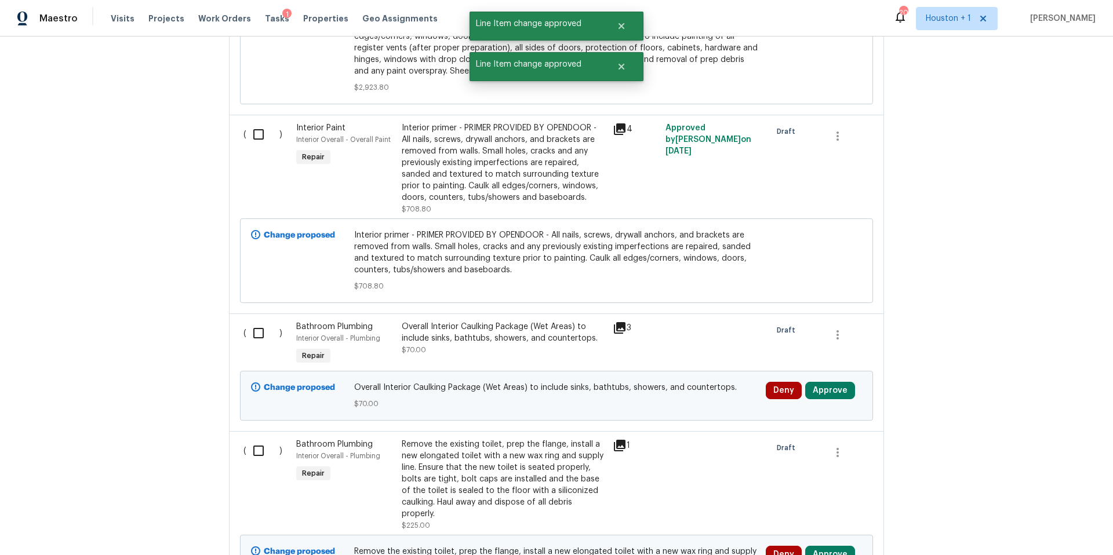
scroll to position [4709, 0]
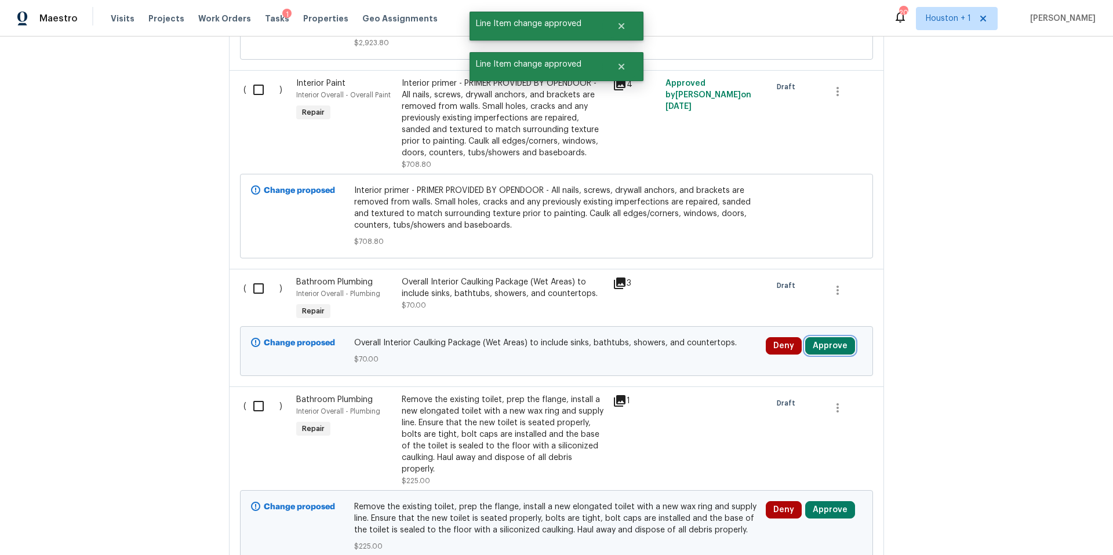
click at [829, 337] on button "Approve" at bounding box center [830, 345] width 50 height 17
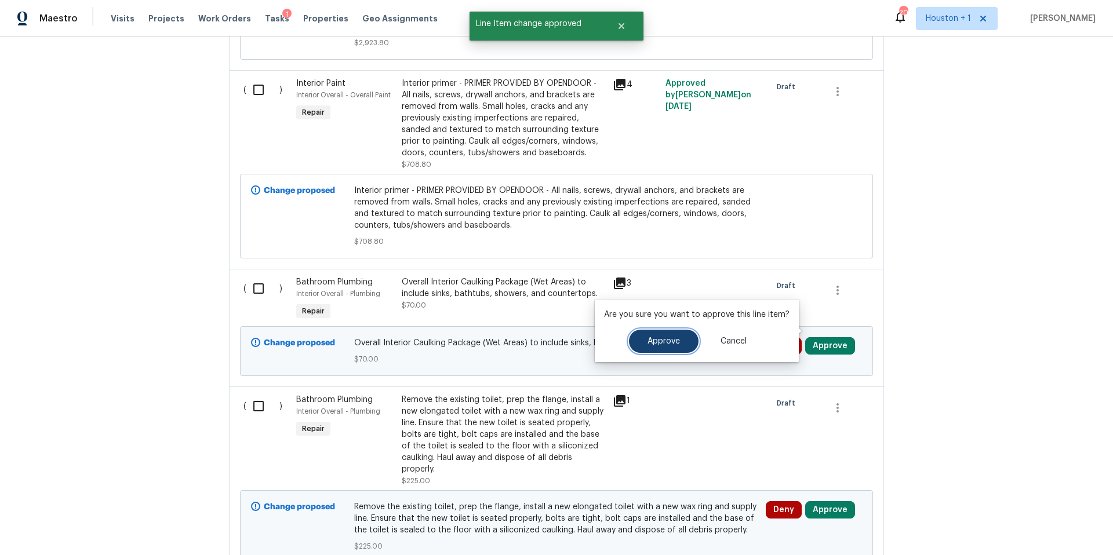
click at [666, 346] on button "Approve" at bounding box center [664, 341] width 70 height 23
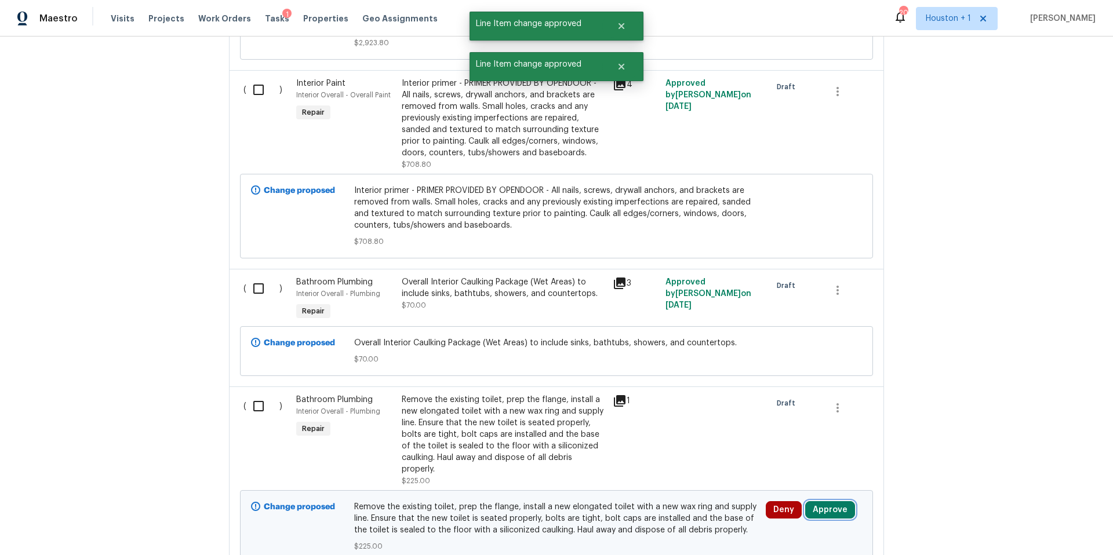
click at [834, 501] on button "Approve" at bounding box center [830, 509] width 50 height 17
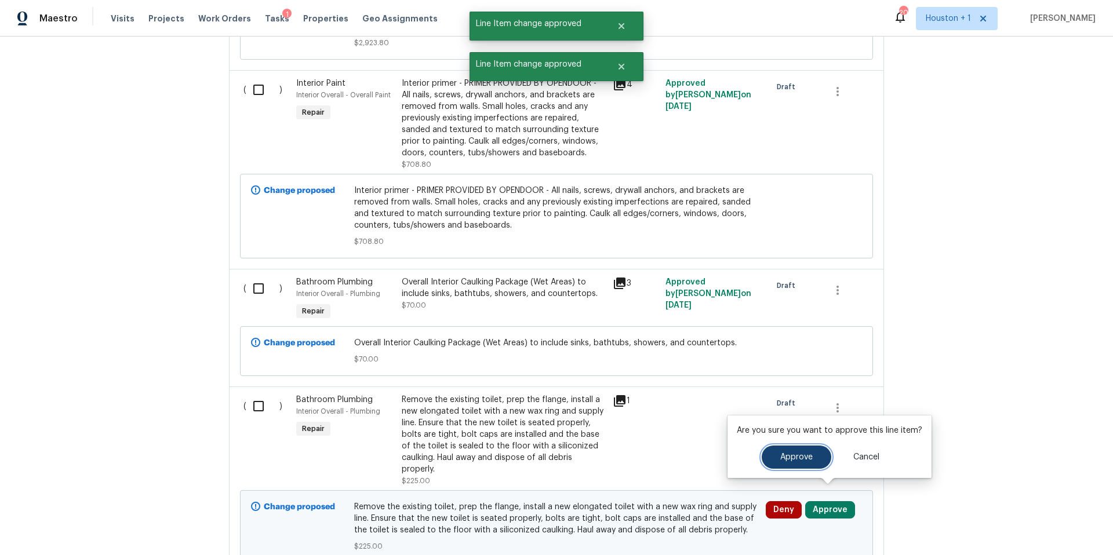
click at [772, 462] on button "Approve" at bounding box center [797, 457] width 70 height 23
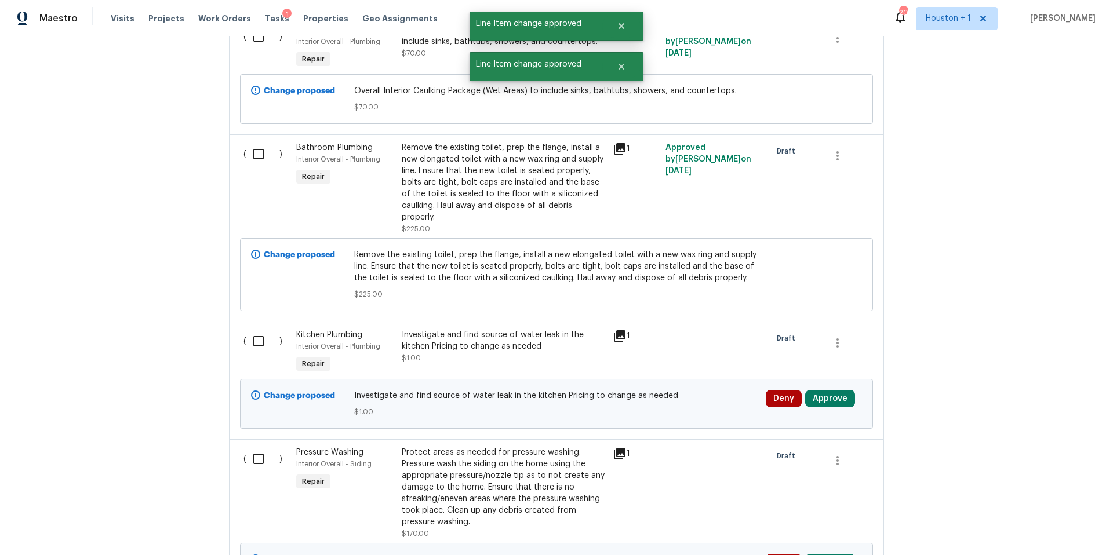
scroll to position [4966, 0]
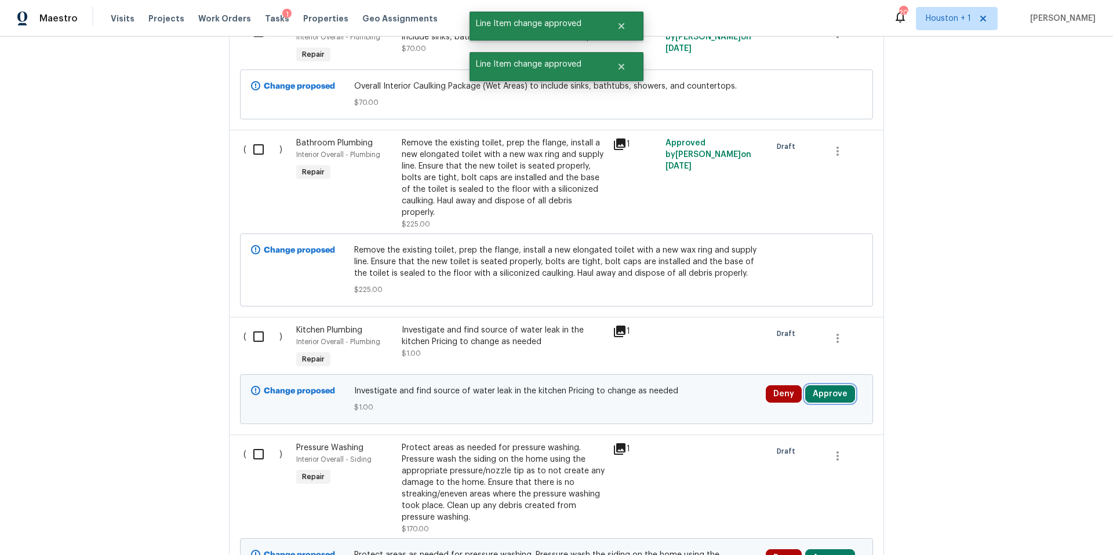
click at [821, 385] on button "Approve" at bounding box center [830, 393] width 50 height 17
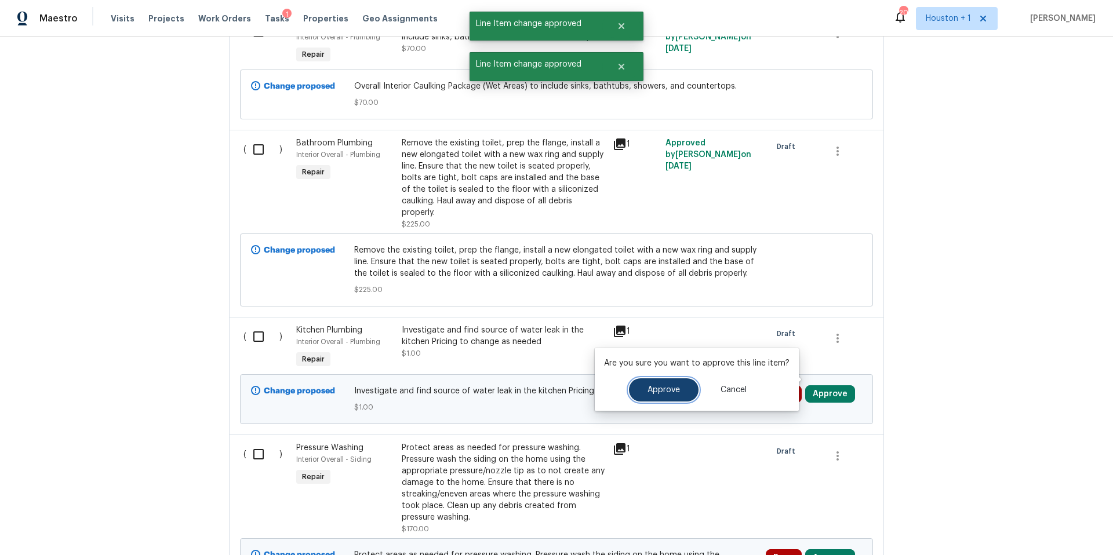
click at [665, 394] on span "Approve" at bounding box center [663, 390] width 32 height 9
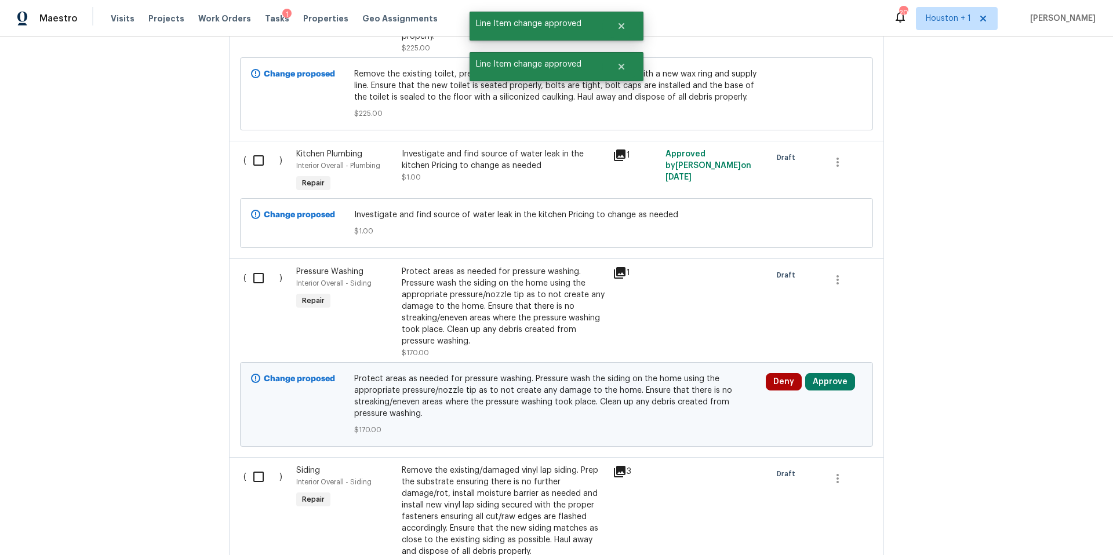
scroll to position [5158, 0]
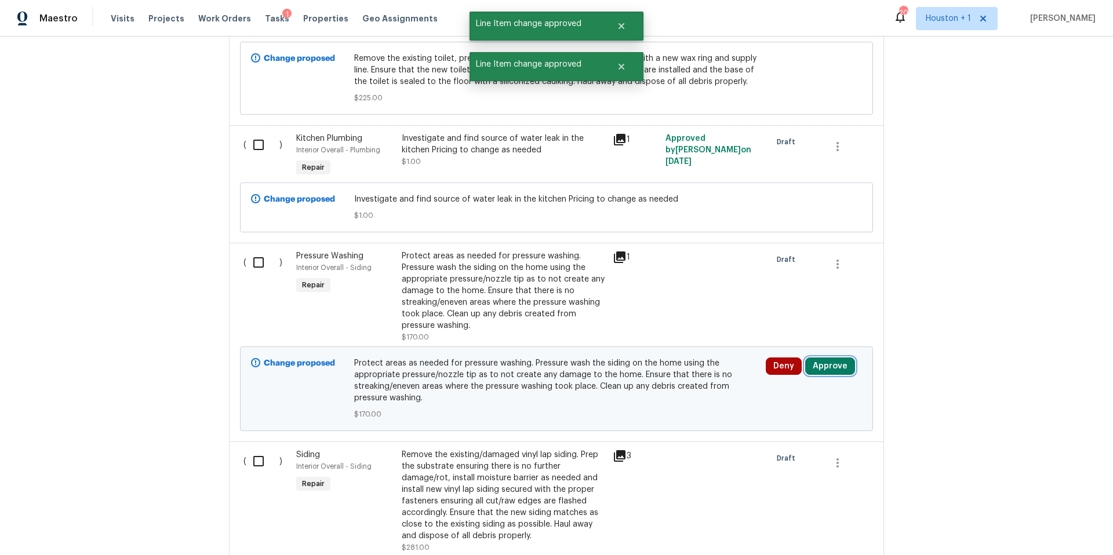
click at [828, 358] on button "Approve" at bounding box center [830, 366] width 50 height 17
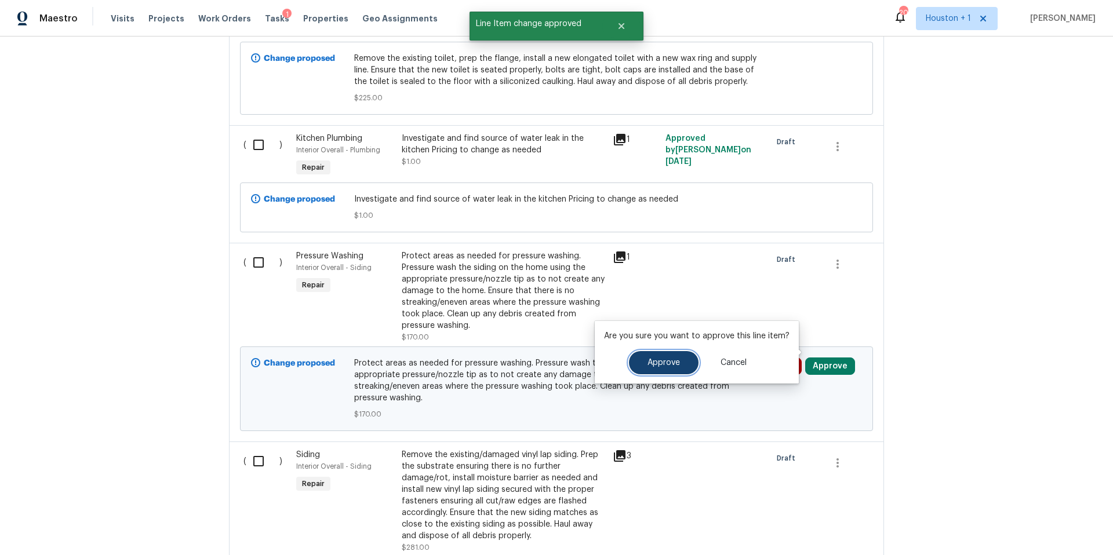
click at [668, 363] on span "Approve" at bounding box center [663, 363] width 32 height 9
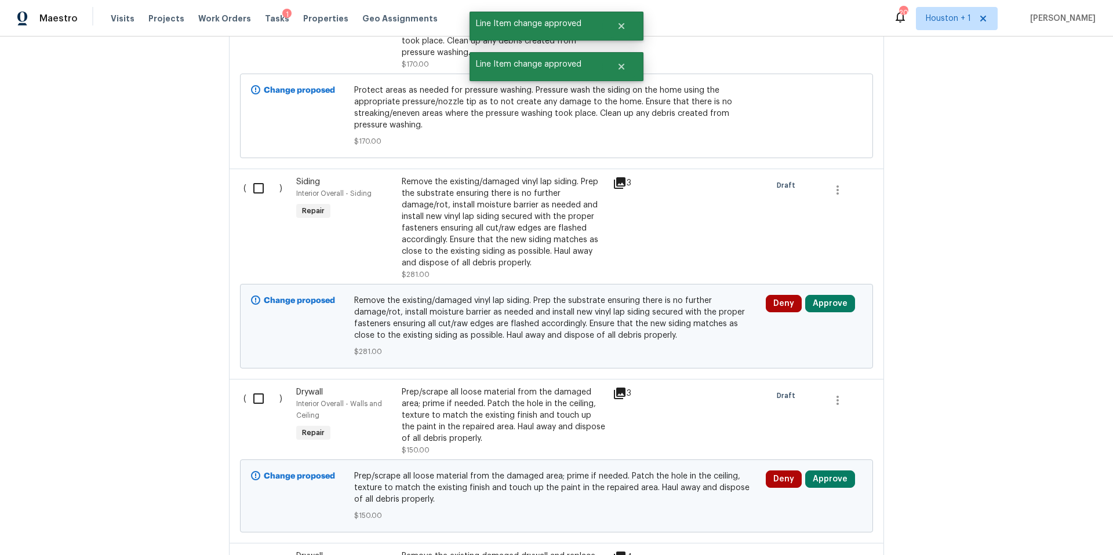
scroll to position [5442, 0]
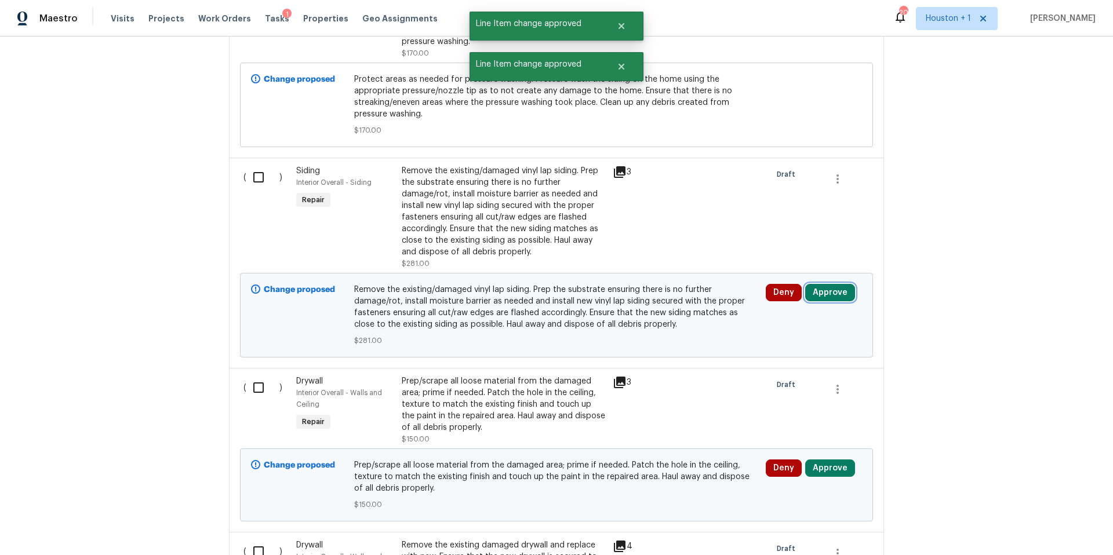
click at [829, 285] on button "Approve" at bounding box center [830, 292] width 50 height 17
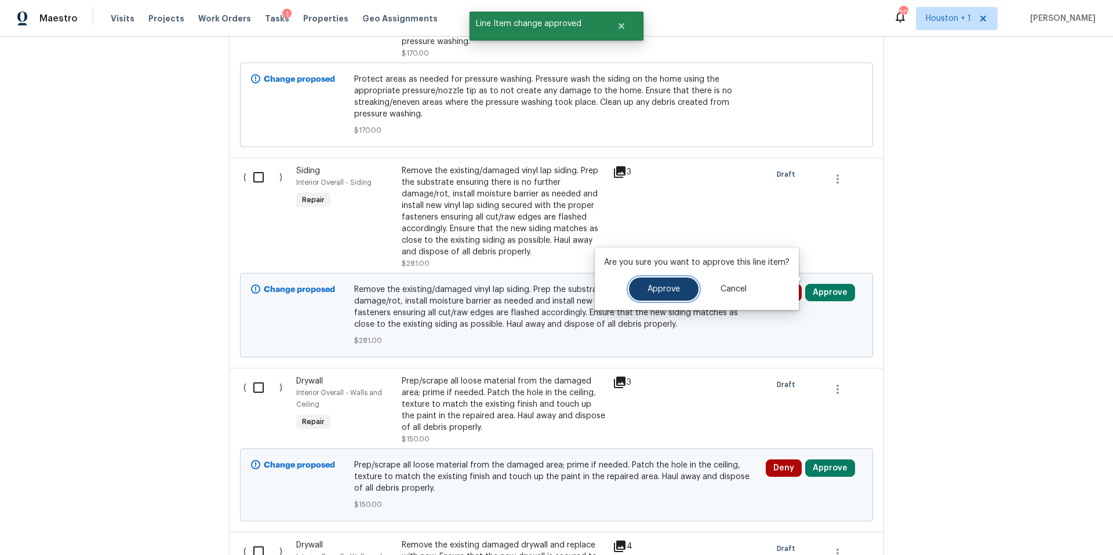
click at [675, 292] on span "Approve" at bounding box center [663, 289] width 32 height 9
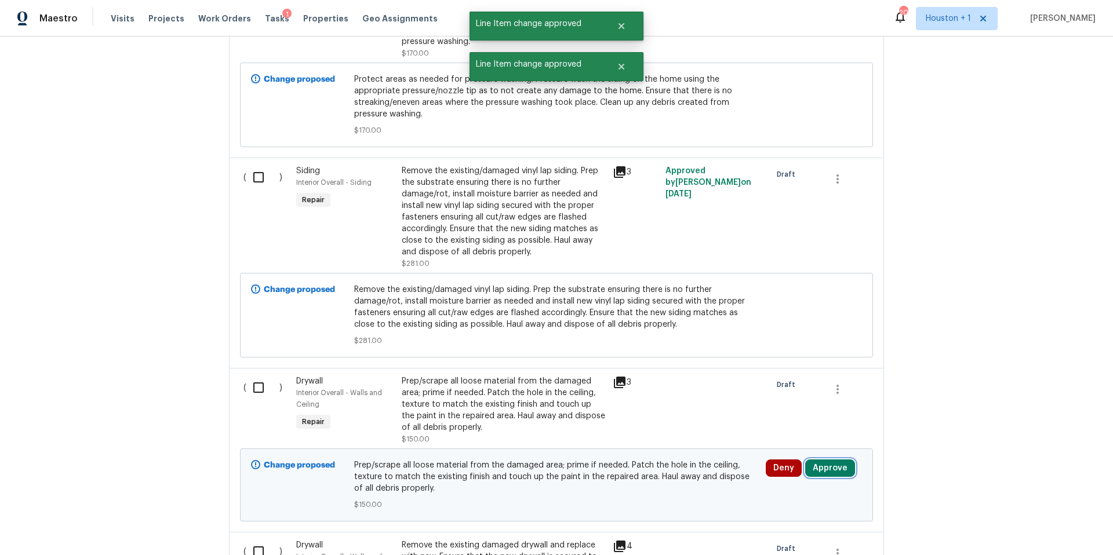
click at [819, 460] on button "Approve" at bounding box center [830, 468] width 50 height 17
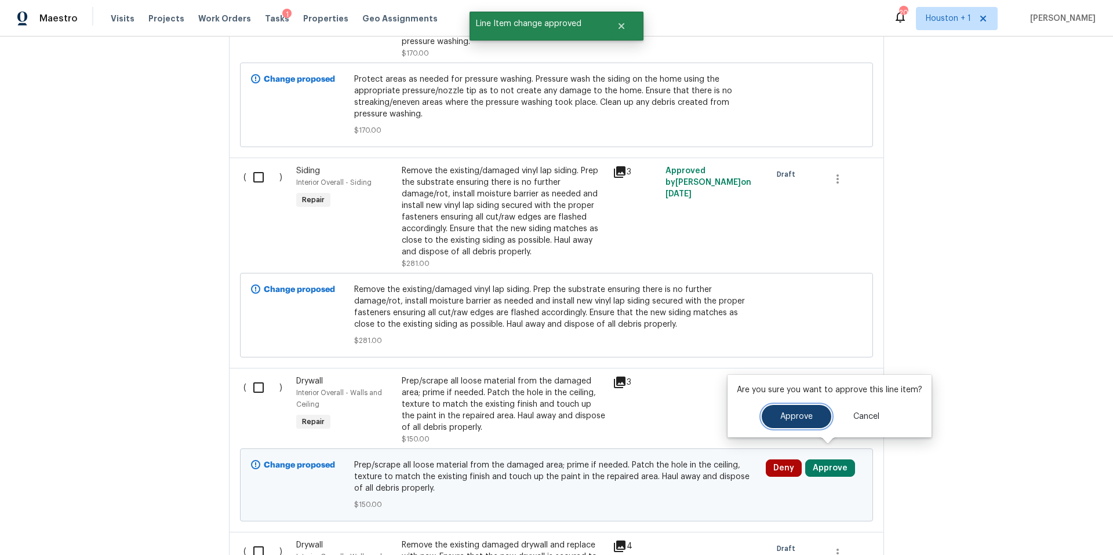
click at [780, 413] on span "Approve" at bounding box center [796, 417] width 32 height 9
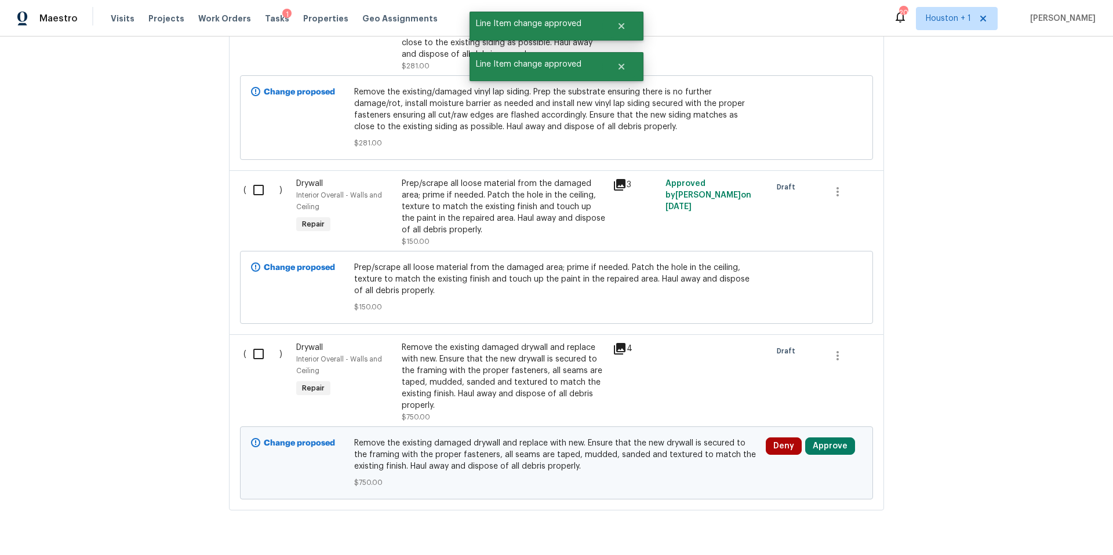
scroll to position [5661, 0]
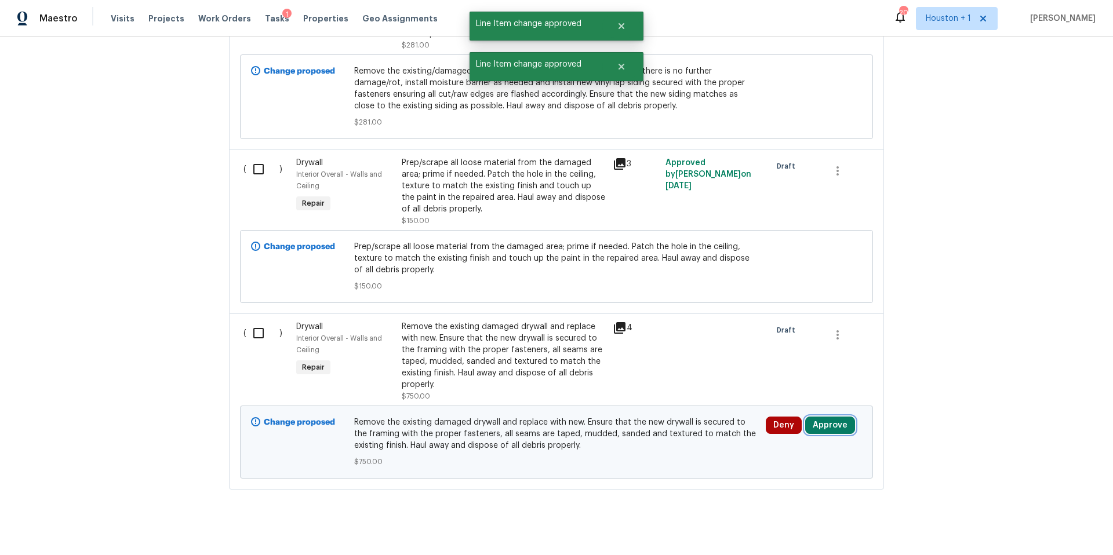
click at [814, 417] on button "Approve" at bounding box center [830, 425] width 50 height 17
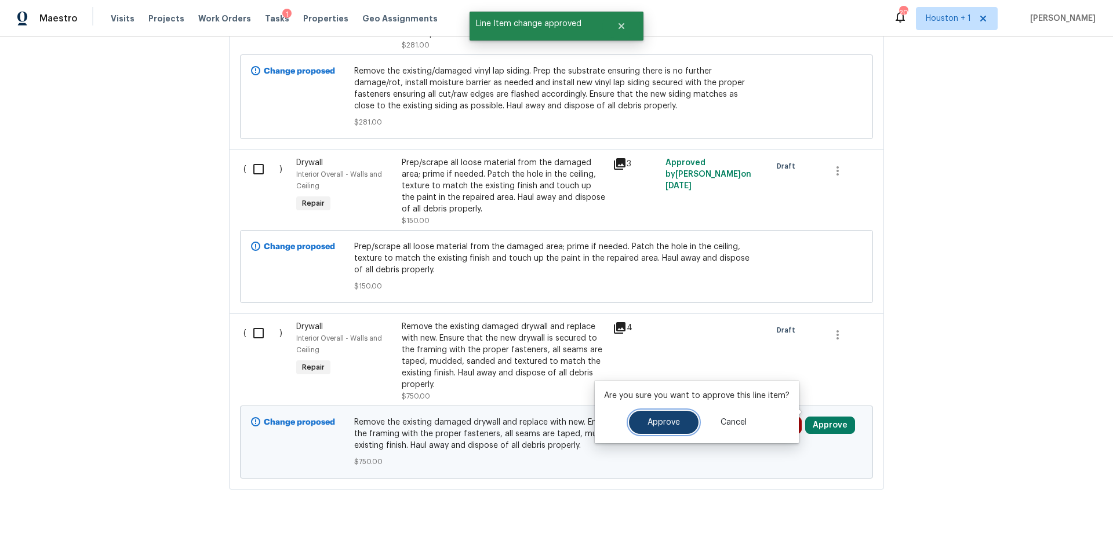
click at [656, 424] on span "Approve" at bounding box center [663, 422] width 32 height 9
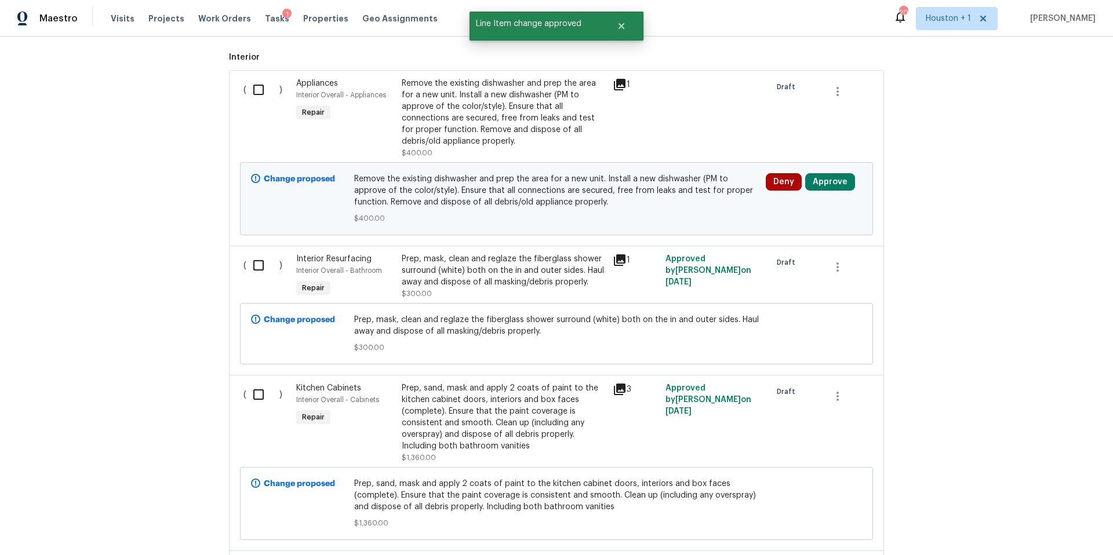
scroll to position [0, 0]
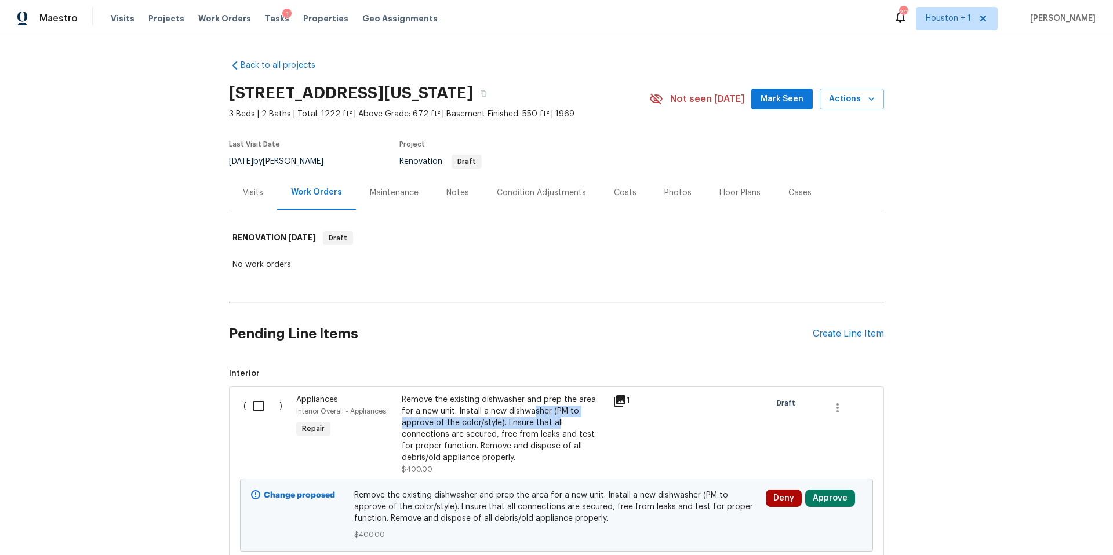
click at [522, 417] on div "Remove the existing dishwasher and prep the area for a new unit. Install a new …" at bounding box center [504, 429] width 204 height 70
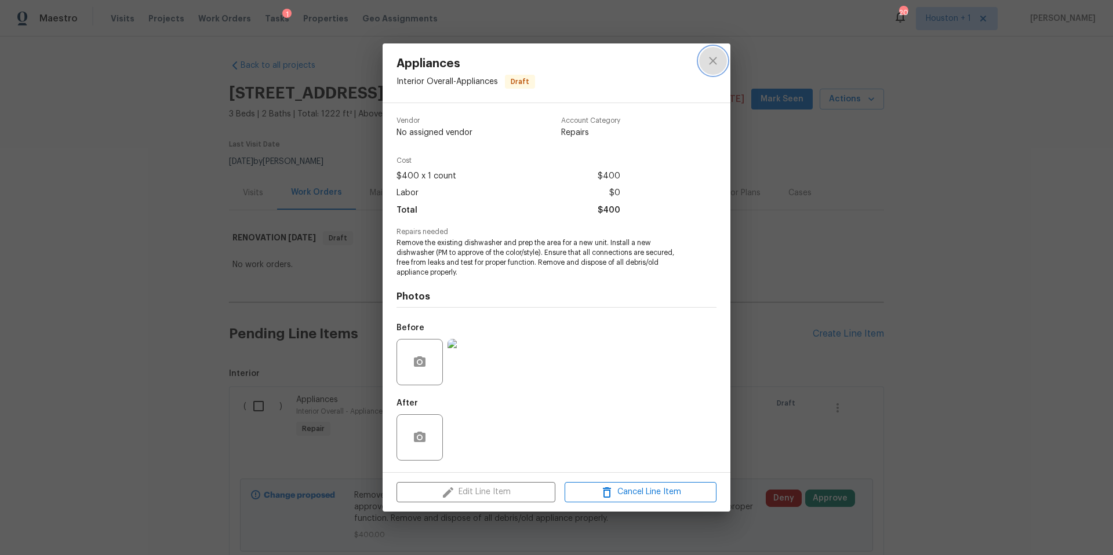
click at [715, 60] on icon "close" at bounding box center [713, 61] width 14 height 14
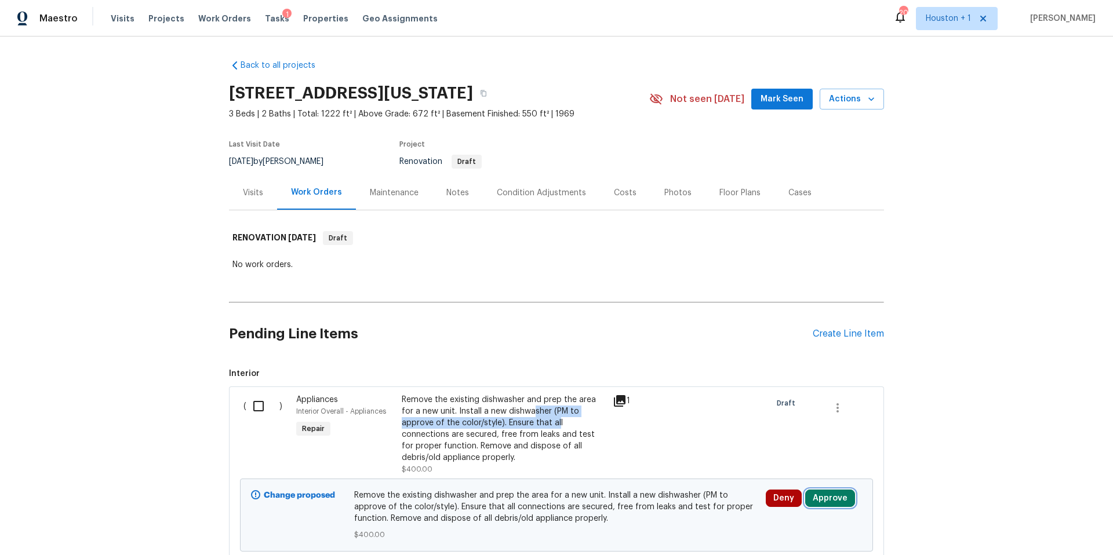
click at [813, 495] on button "Approve" at bounding box center [830, 498] width 50 height 17
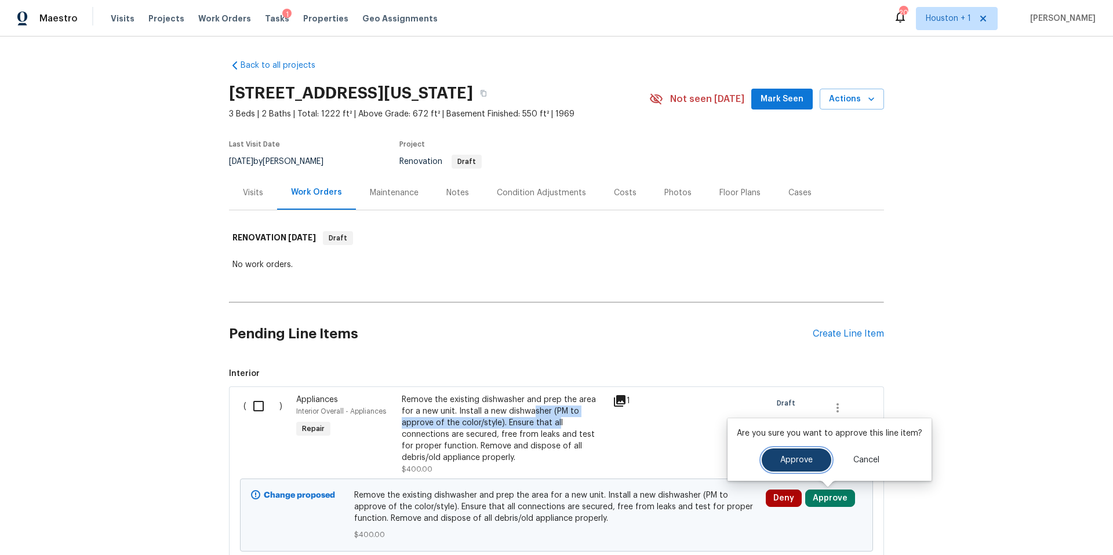
click at [775, 451] on button "Approve" at bounding box center [797, 460] width 70 height 23
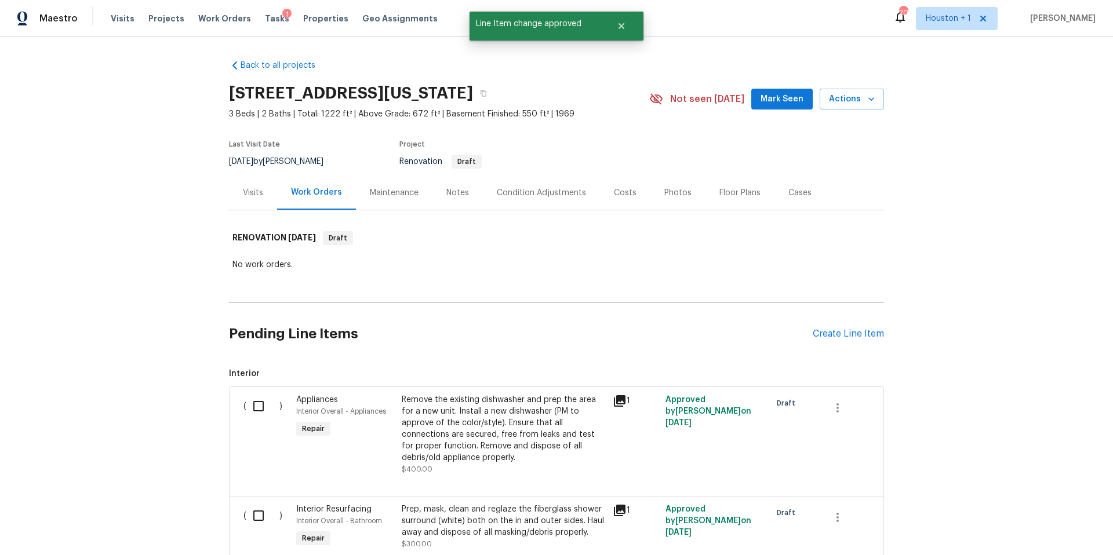
click at [465, 400] on div "Remove the existing dishwasher and prep the area for a new unit. Install a new …" at bounding box center [504, 429] width 204 height 70
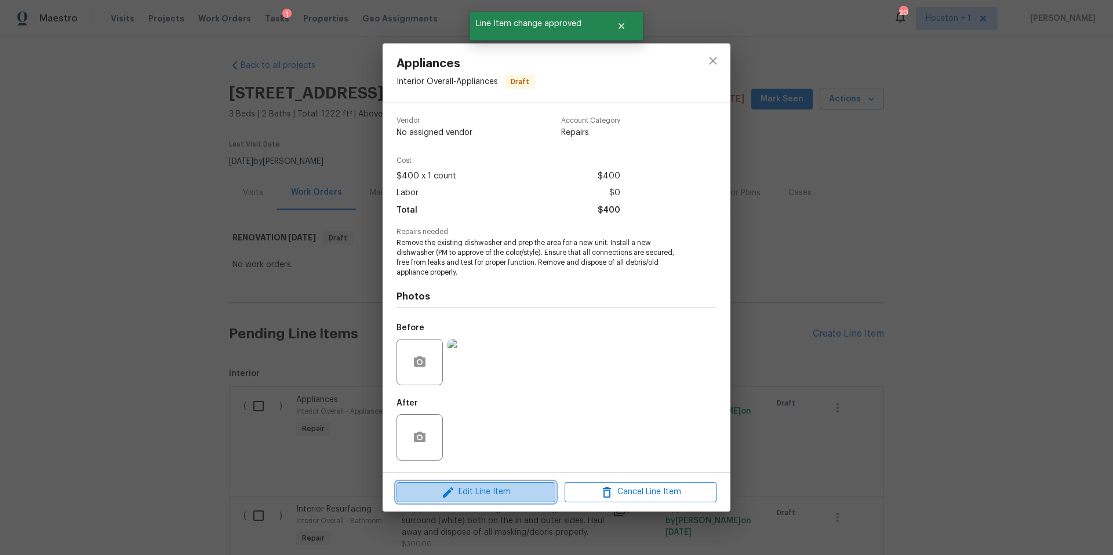
click at [481, 493] on span "Edit Line Item" at bounding box center [476, 492] width 152 height 14
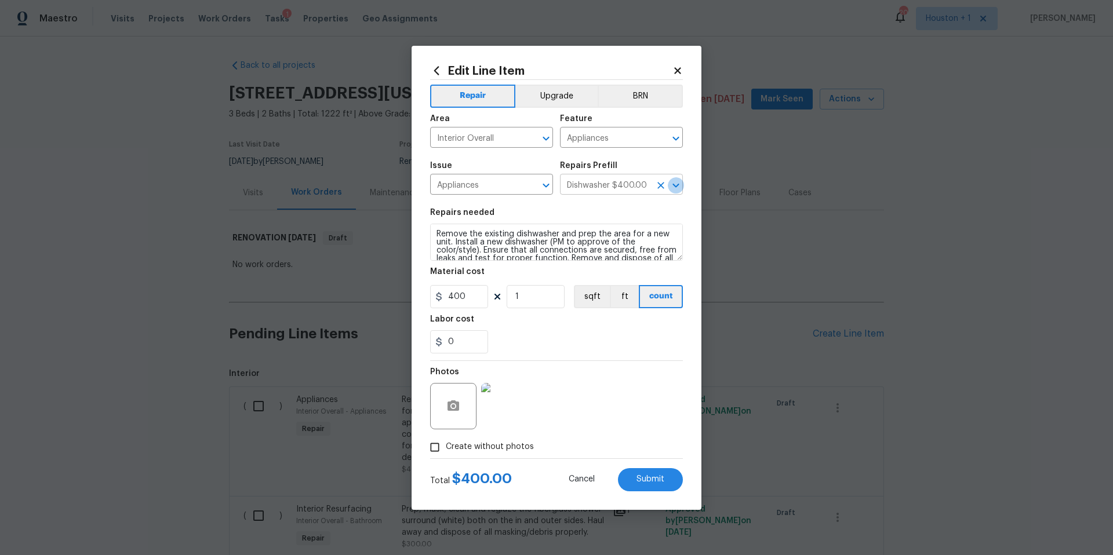
click at [673, 185] on icon "Open" at bounding box center [675, 186] width 6 height 4
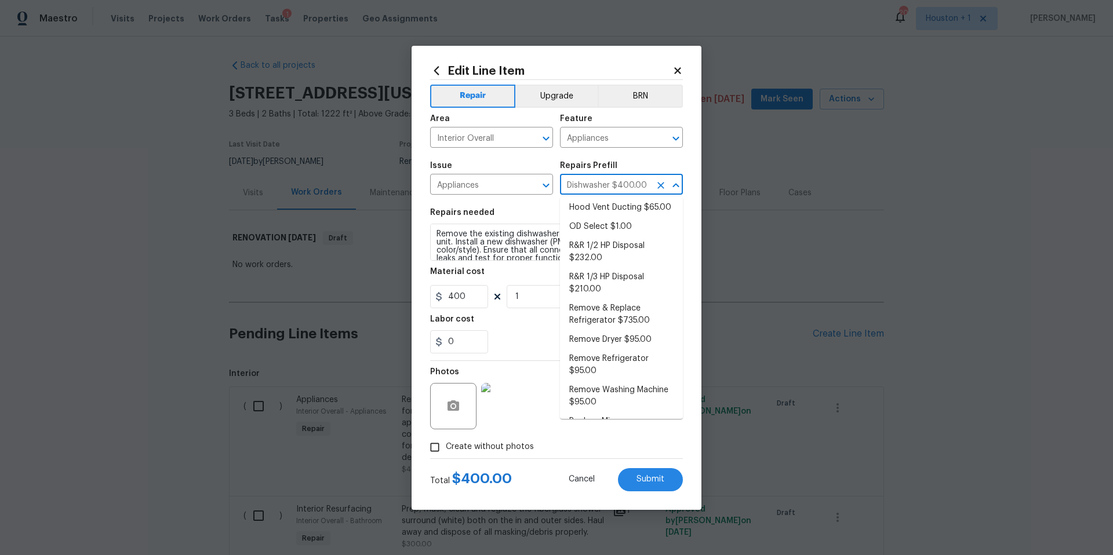
scroll to position [192, 0]
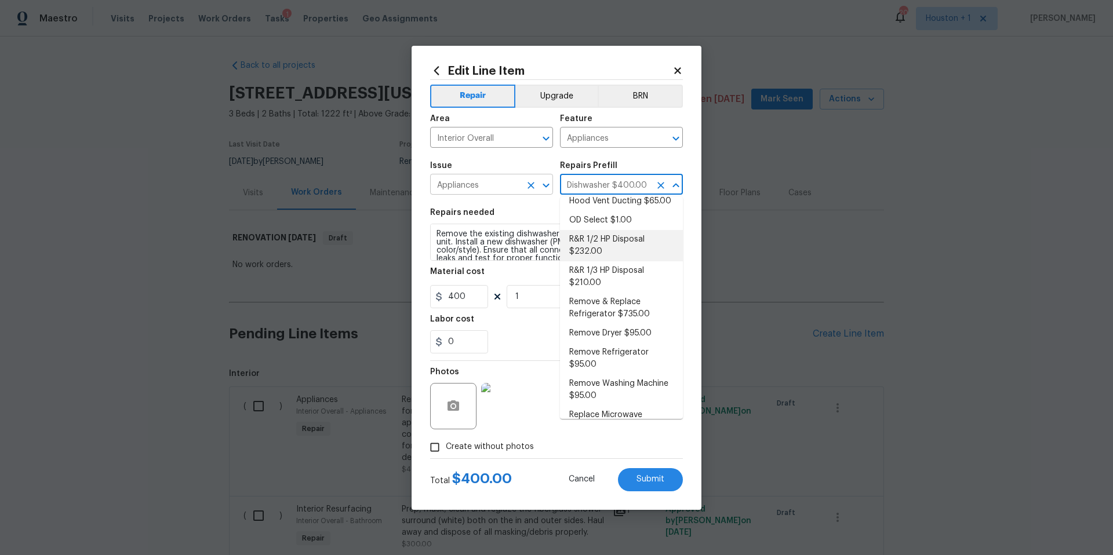
click at [502, 190] on input "Appliances" at bounding box center [475, 186] width 90 height 18
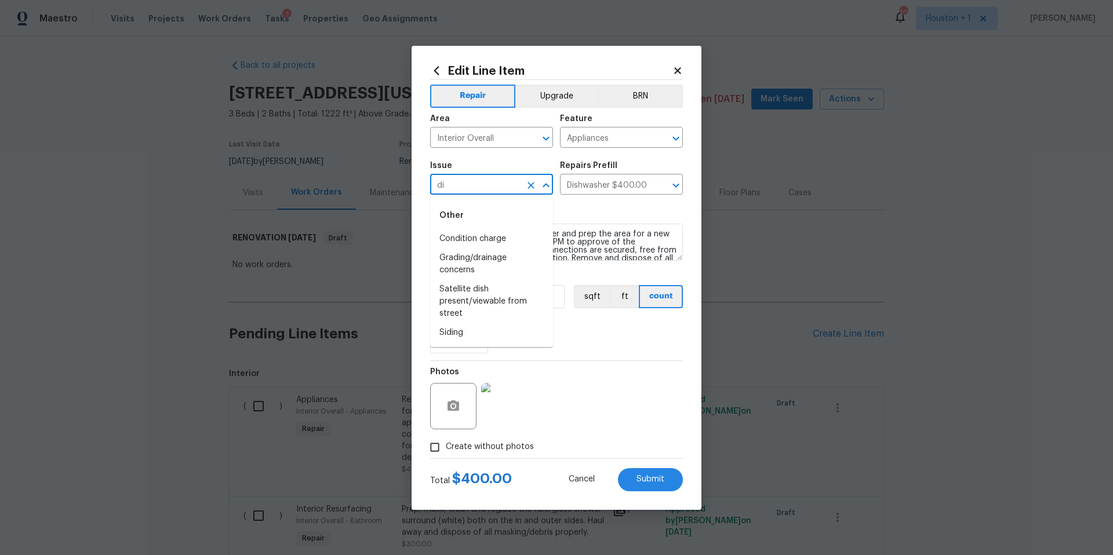
type input "d"
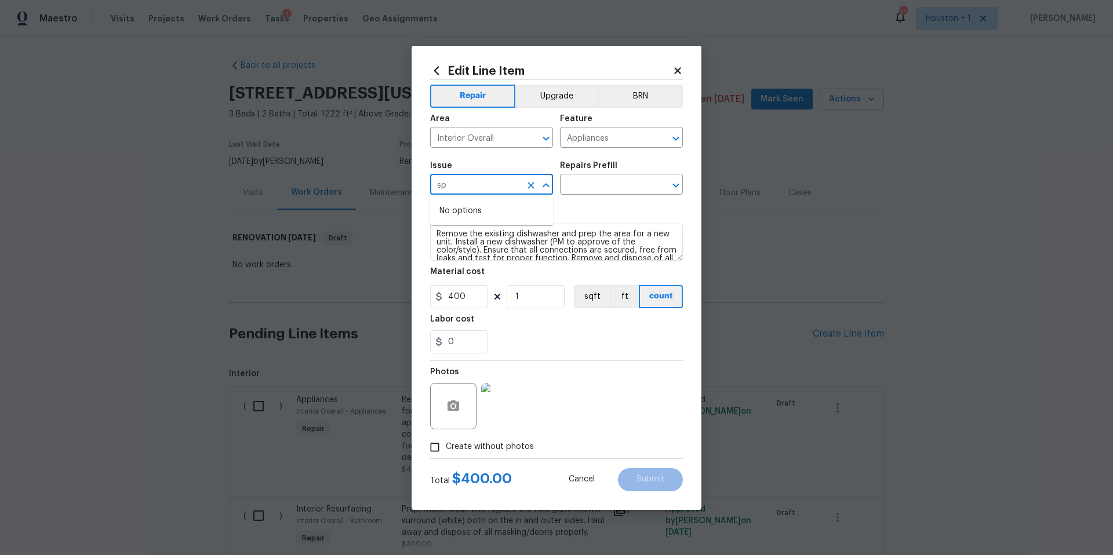
type input "s"
click at [469, 239] on li "Appliance Install" at bounding box center [491, 239] width 123 height 19
type input "Appliance Install"
click at [609, 182] on input "text" at bounding box center [605, 186] width 90 height 18
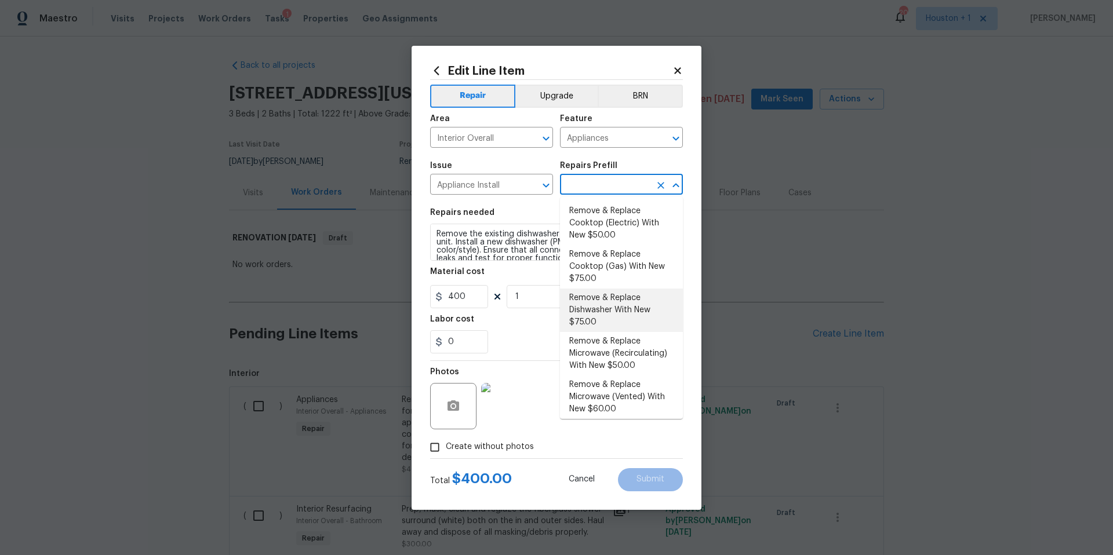
scroll to position [4, 0]
click at [626, 305] on li "Remove & Replace Dishwasher With New $75.00" at bounding box center [621, 306] width 123 height 43
type input "Remove & Replace Dishwasher With New $75.00"
type textarea "Remove the existing dishwasher and replace it with a new dishwasher provided by…"
type input "75"
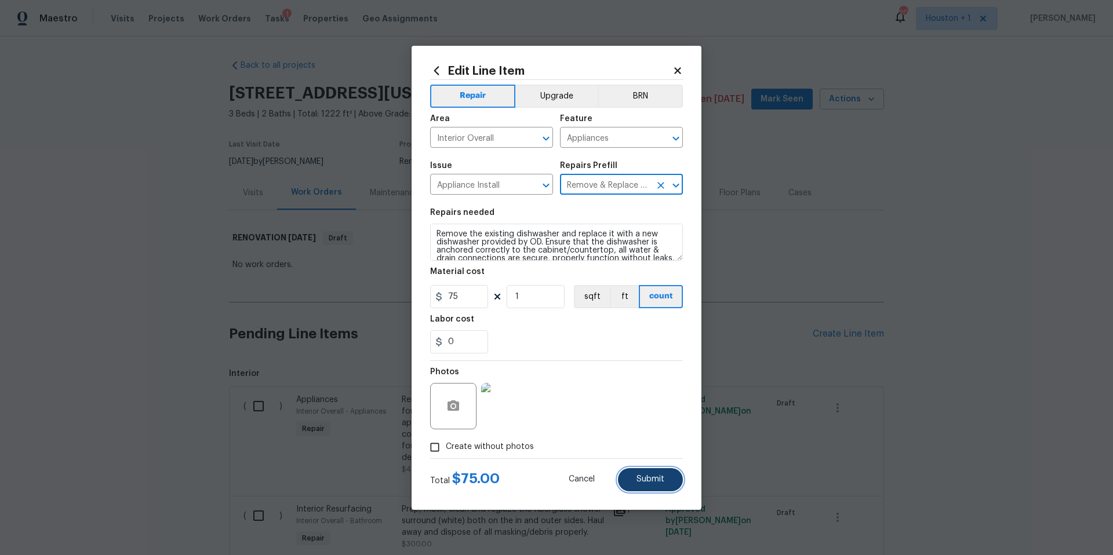
click at [643, 483] on span "Submit" at bounding box center [650, 479] width 28 height 9
type input "Appliances"
type input "Dishwasher $400.00"
type input "Appliance Install"
type input "Remove & Replace Dishwasher With New $75.00"
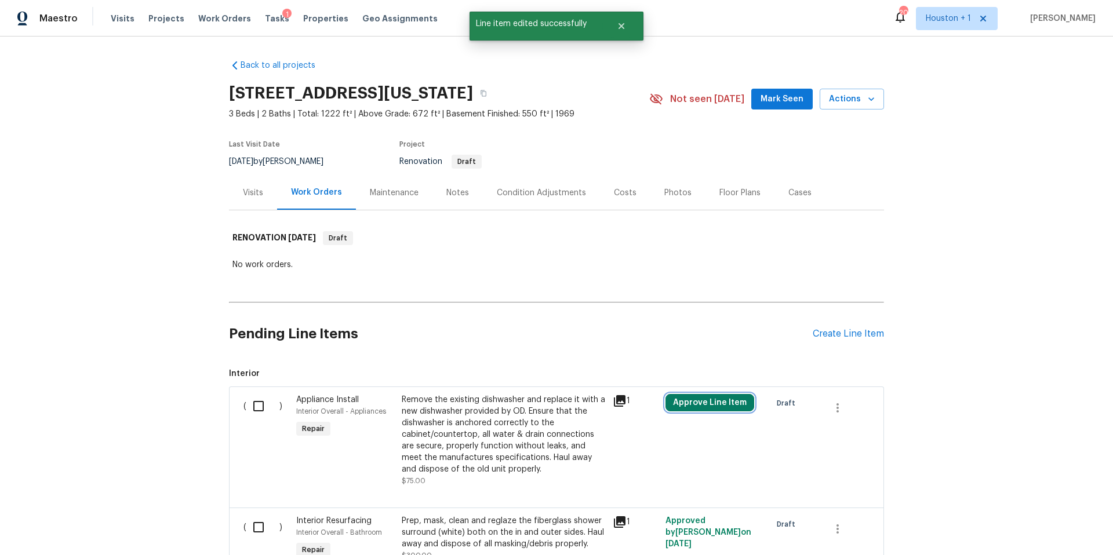
click at [709, 399] on button "Approve Line Item" at bounding box center [709, 402] width 89 height 17
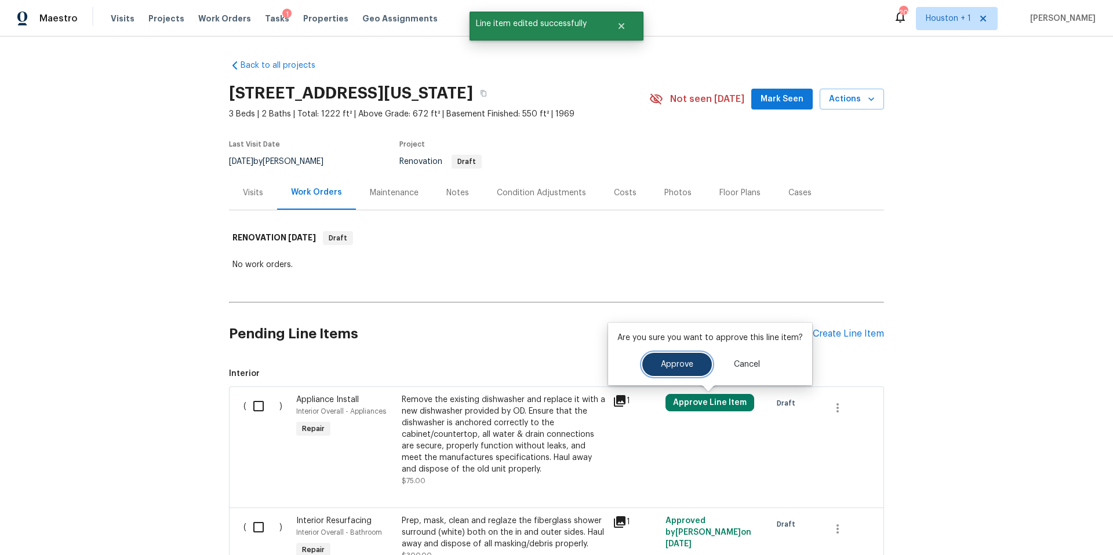
click at [671, 369] on button "Approve" at bounding box center [677, 364] width 70 height 23
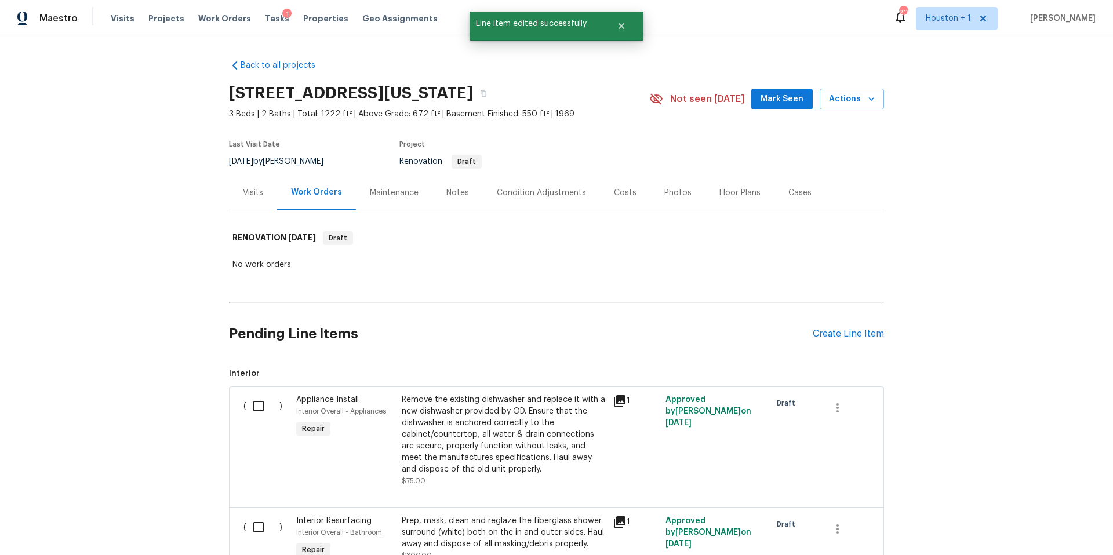
click at [459, 191] on div "Notes" at bounding box center [457, 193] width 23 height 12
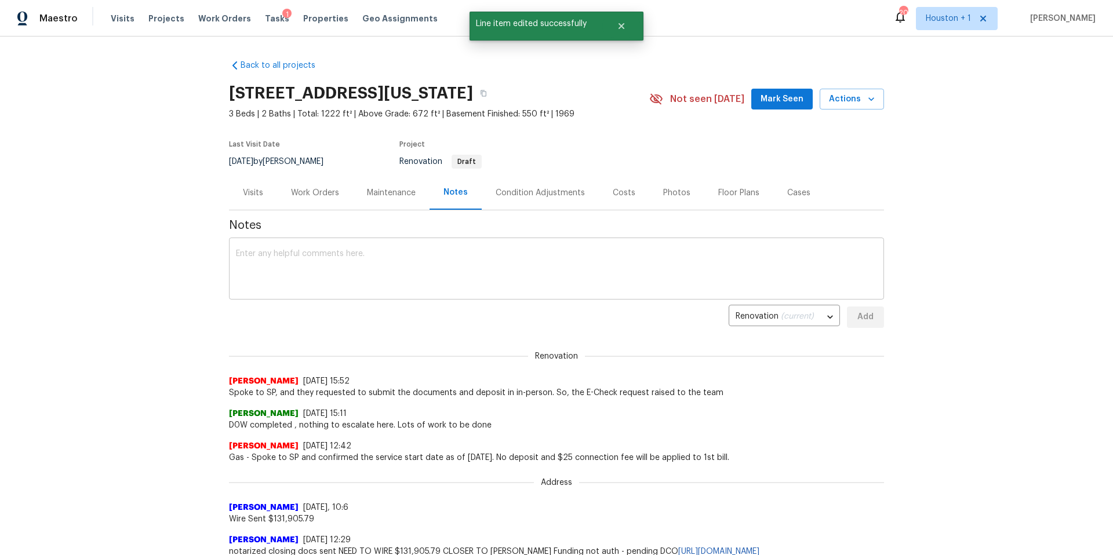
click at [333, 272] on textarea at bounding box center [556, 270] width 641 height 41
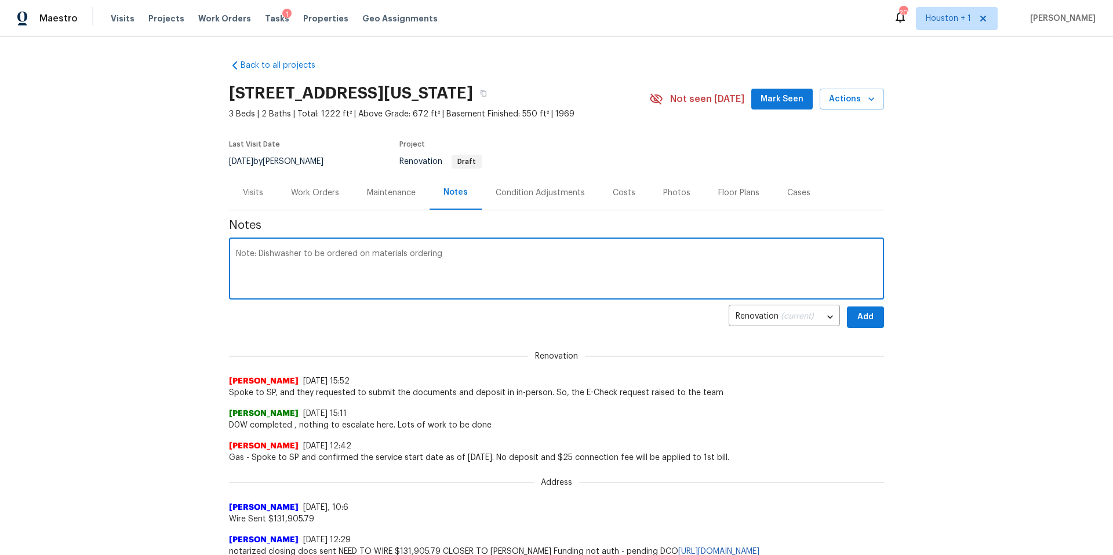
type textarea "Note: Dishwasher to be ordered on materials ordering"
click at [864, 320] on span "Add" at bounding box center [865, 317] width 19 height 14
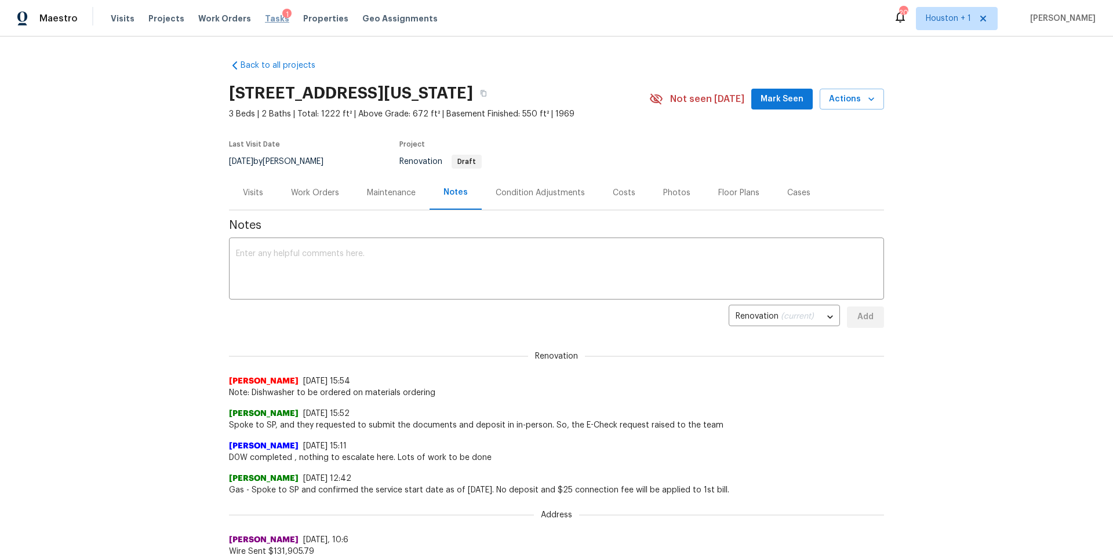
click at [268, 16] on span "Tasks" at bounding box center [277, 18] width 24 height 8
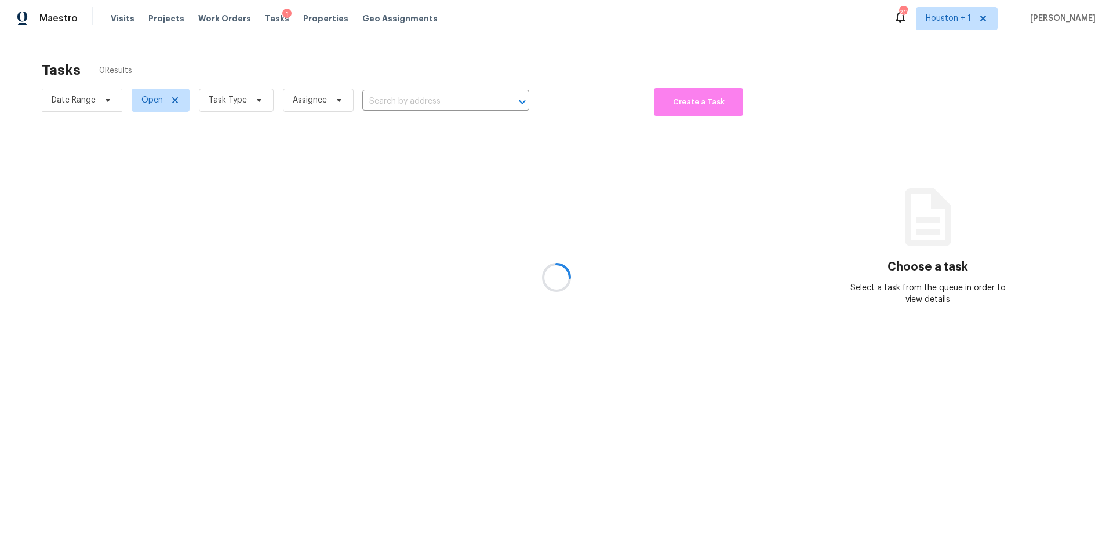
click at [236, 109] on div at bounding box center [556, 277] width 1113 height 555
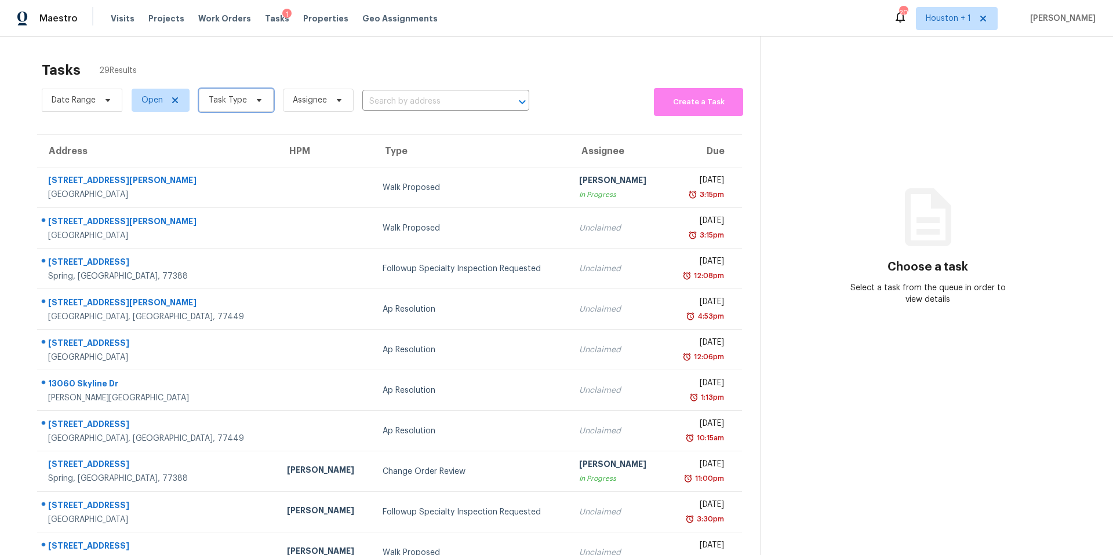
click at [243, 97] on span "Task Type" at bounding box center [228, 100] width 38 height 12
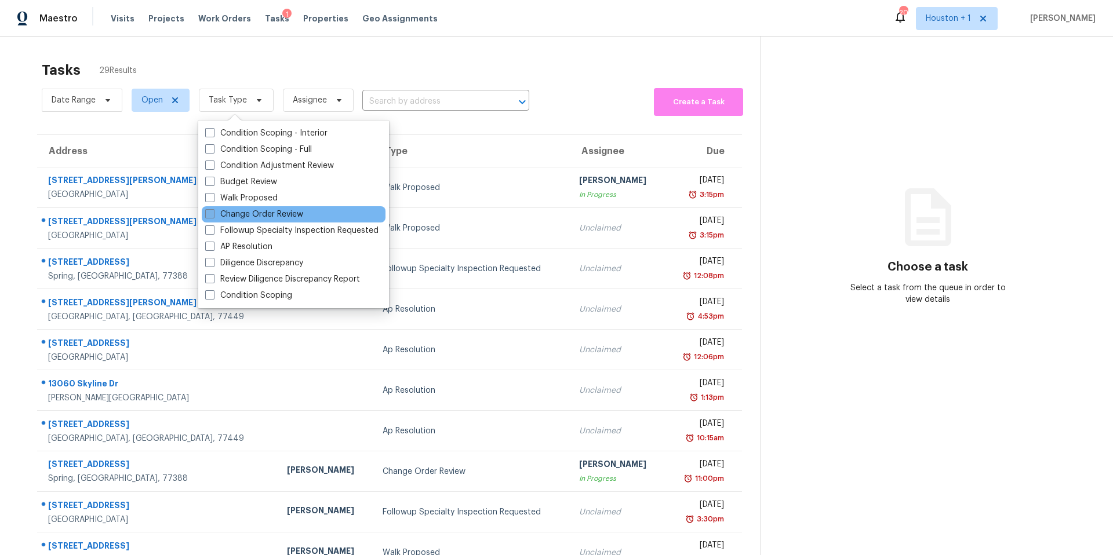
click at [236, 217] on label "Change Order Review" at bounding box center [254, 215] width 98 height 12
click at [213, 216] on input "Change Order Review" at bounding box center [209, 213] width 8 height 8
checkbox input "true"
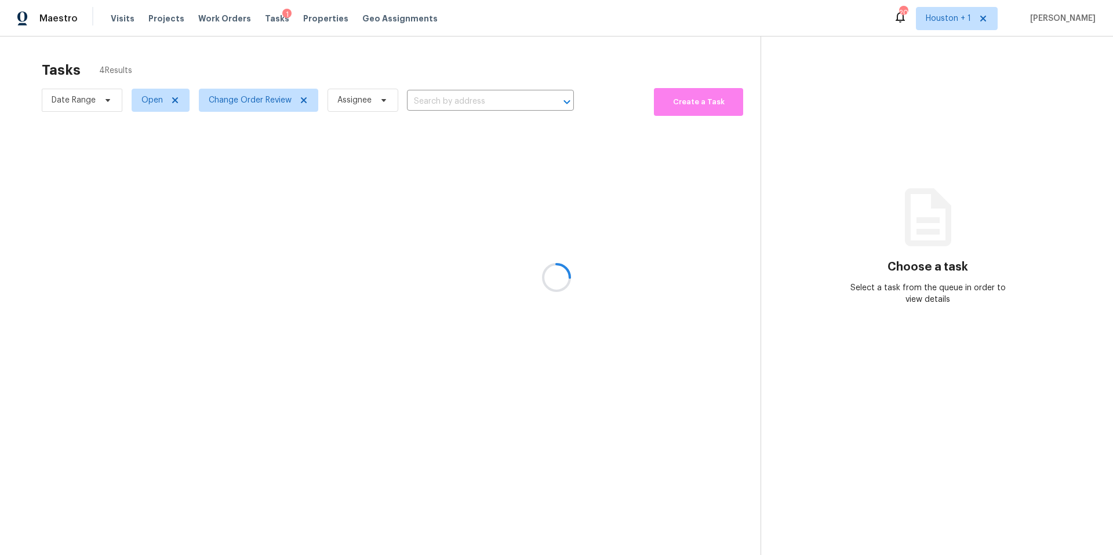
click at [288, 56] on div at bounding box center [556, 277] width 1113 height 555
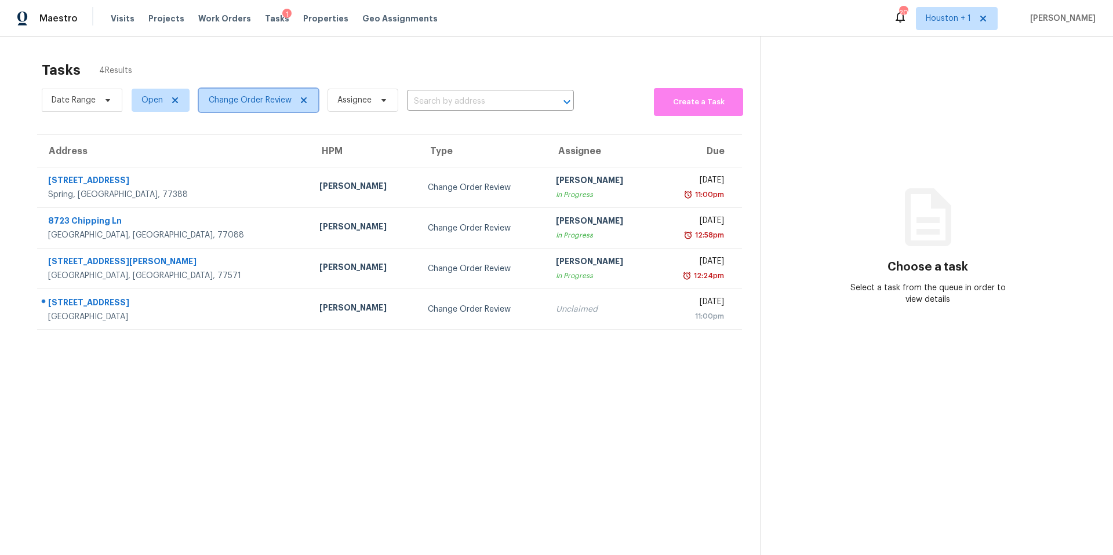
click at [255, 99] on span "Change Order Review" at bounding box center [250, 100] width 83 height 12
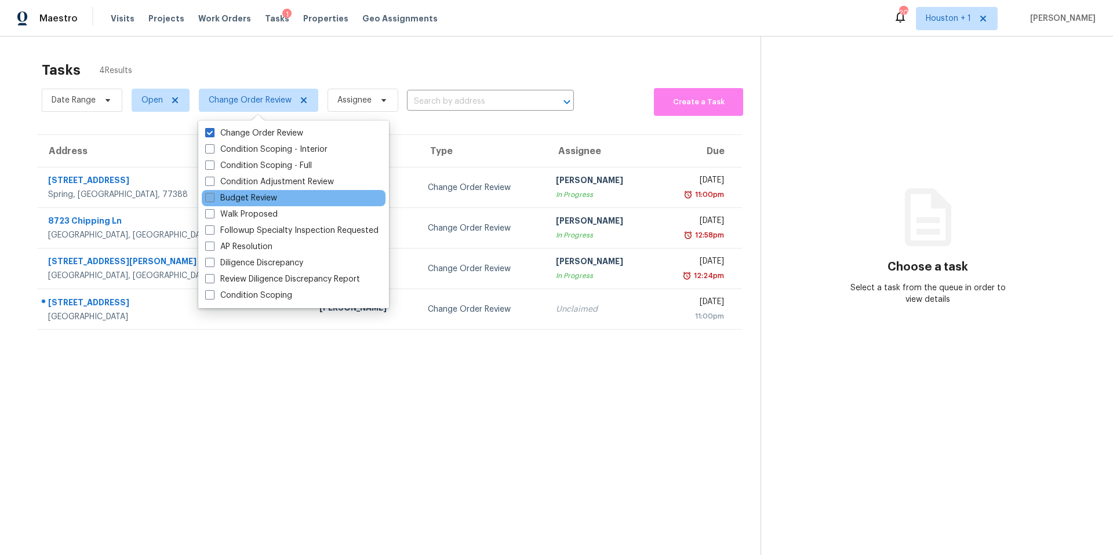
click at [227, 201] on label "Budget Review" at bounding box center [241, 198] width 72 height 12
click at [213, 200] on input "Budget Review" at bounding box center [209, 196] width 8 height 8
checkbox input "true"
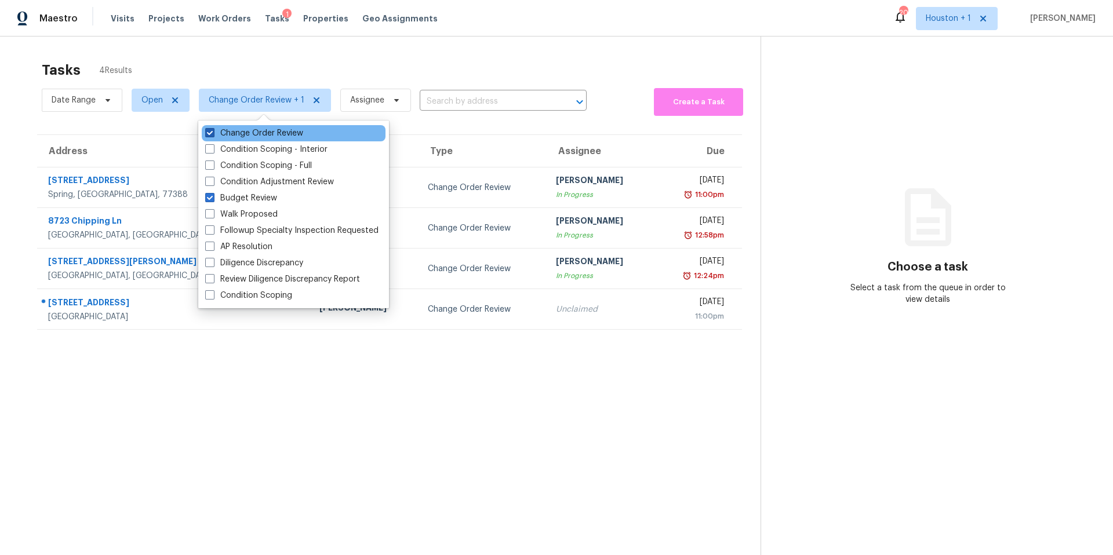
click at [214, 132] on label "Change Order Review" at bounding box center [254, 134] width 98 height 12
click at [213, 132] on input "Change Order Review" at bounding box center [209, 132] width 8 height 8
checkbox input "false"
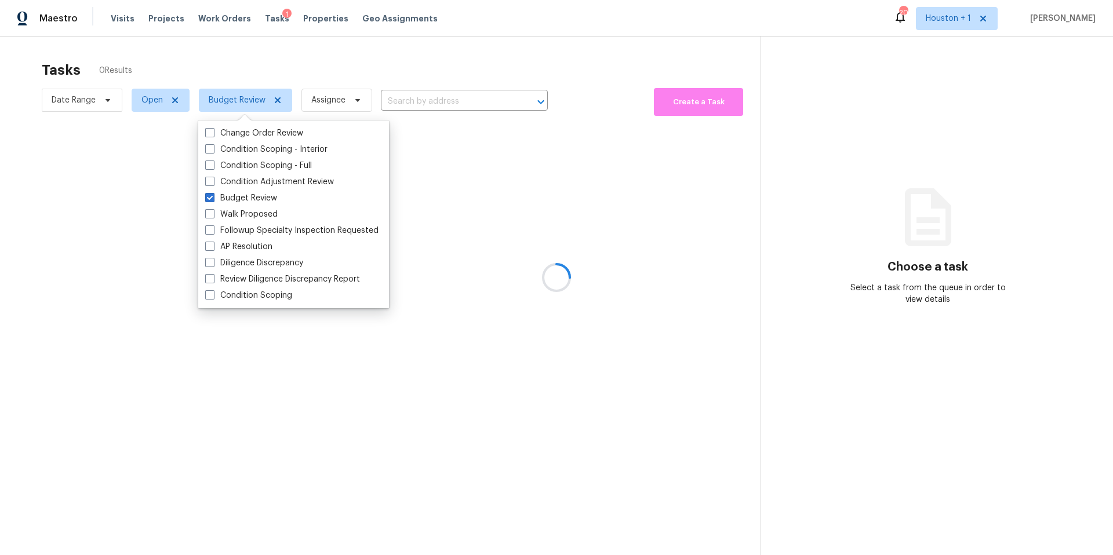
click at [253, 63] on div at bounding box center [556, 277] width 1113 height 555
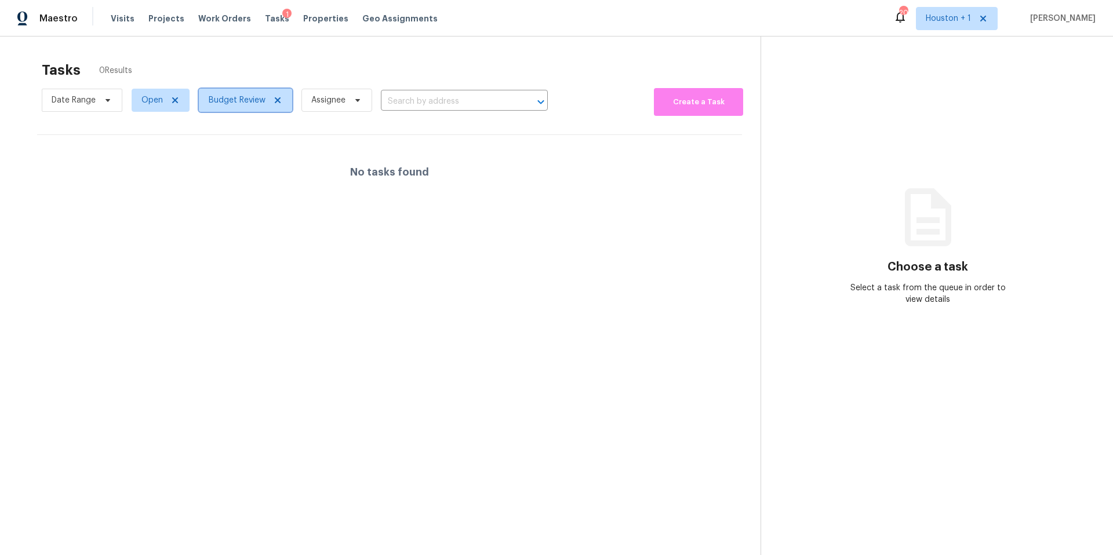
click at [237, 105] on span "Budget Review" at bounding box center [237, 100] width 57 height 12
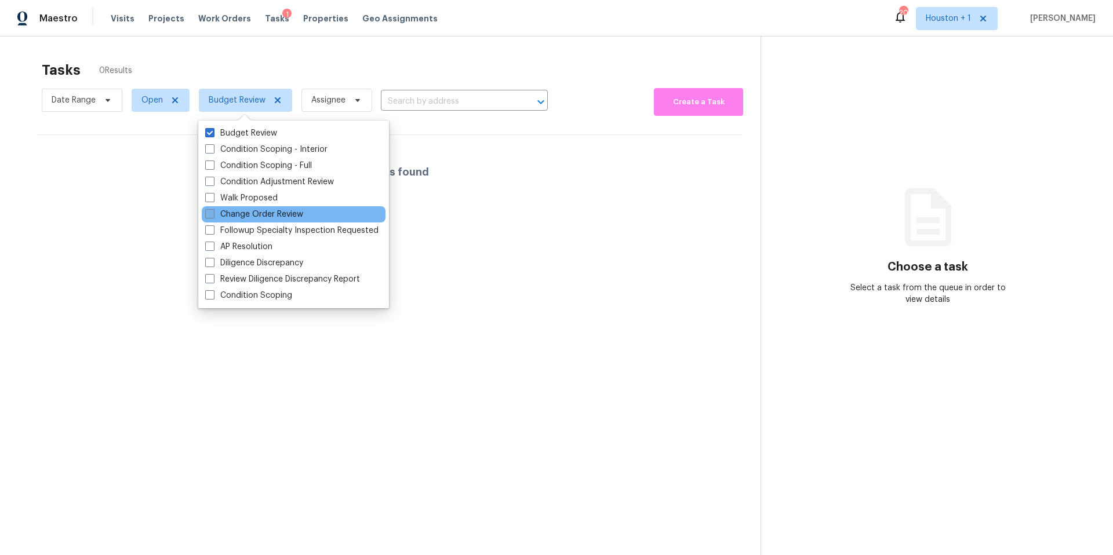
click at [239, 214] on label "Change Order Review" at bounding box center [254, 215] width 98 height 12
click at [213, 214] on input "Change Order Review" at bounding box center [209, 213] width 8 height 8
checkbox input "true"
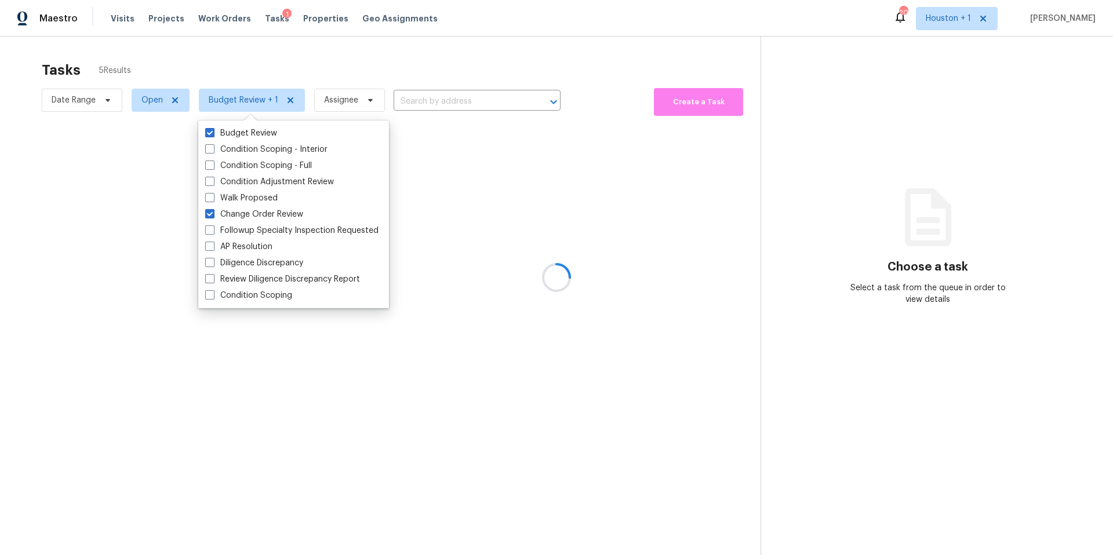
click at [281, 70] on div at bounding box center [556, 277] width 1113 height 555
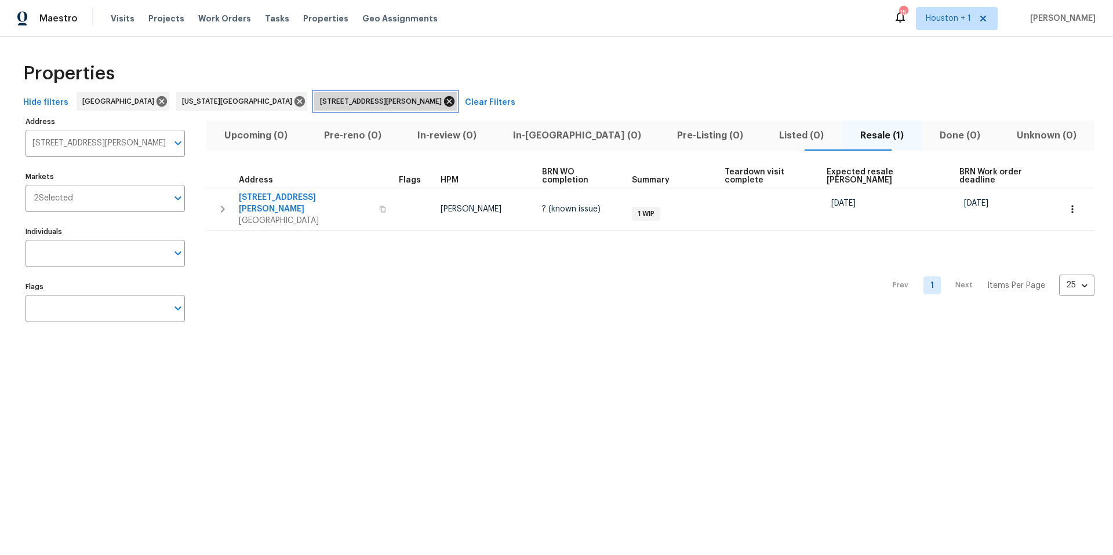
click at [443, 102] on icon at bounding box center [449, 101] width 13 height 13
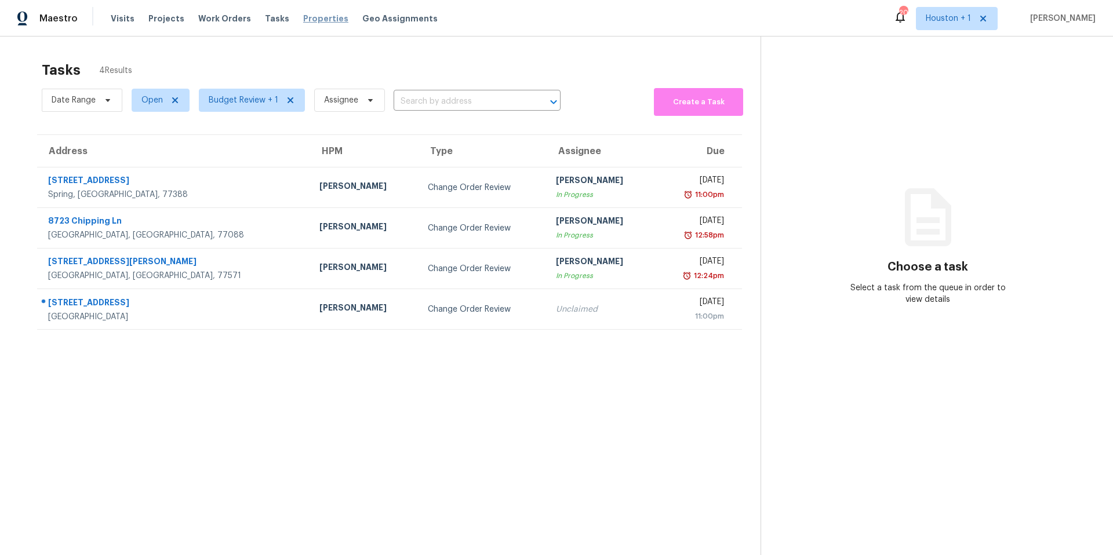
click at [308, 19] on span "Properties" at bounding box center [325, 19] width 45 height 12
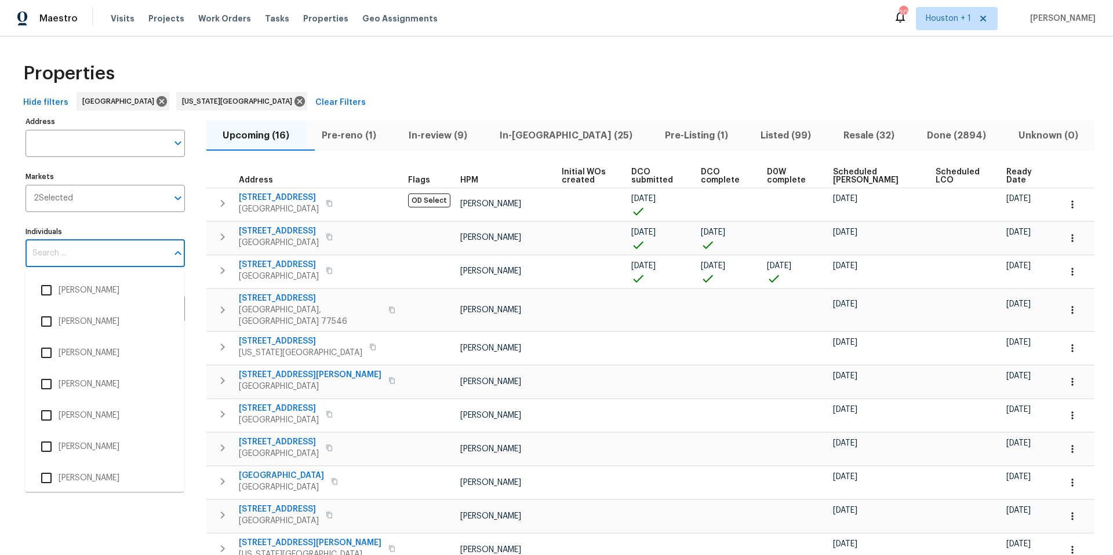
click at [77, 249] on input "Individuals" at bounding box center [97, 253] width 142 height 27
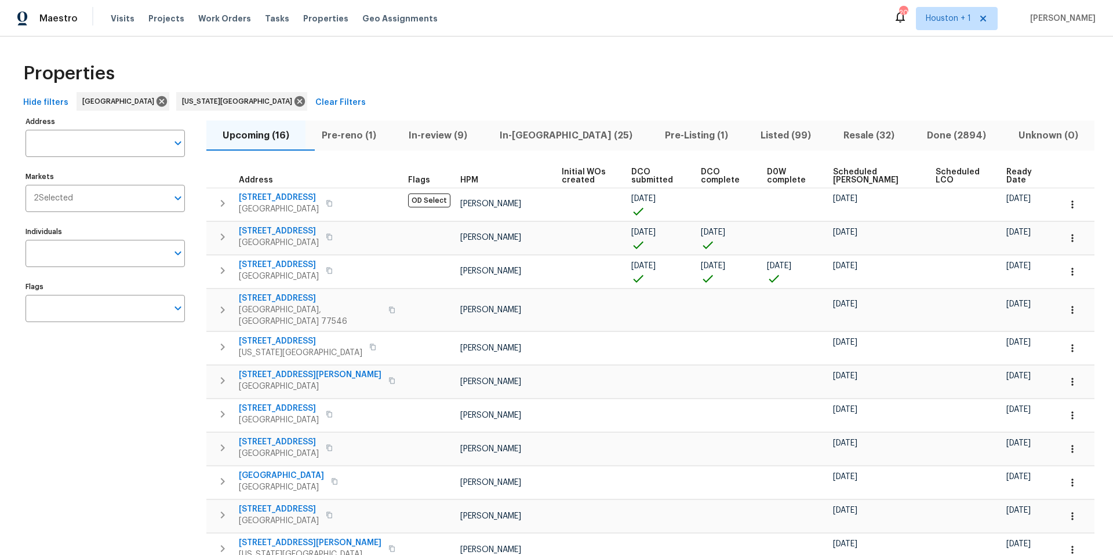
click at [280, 100] on div "Hide filters [GEOGRAPHIC_DATA] [US_STATE][GEOGRAPHIC_DATA] Clear Filters" at bounding box center [557, 102] width 1076 height 21
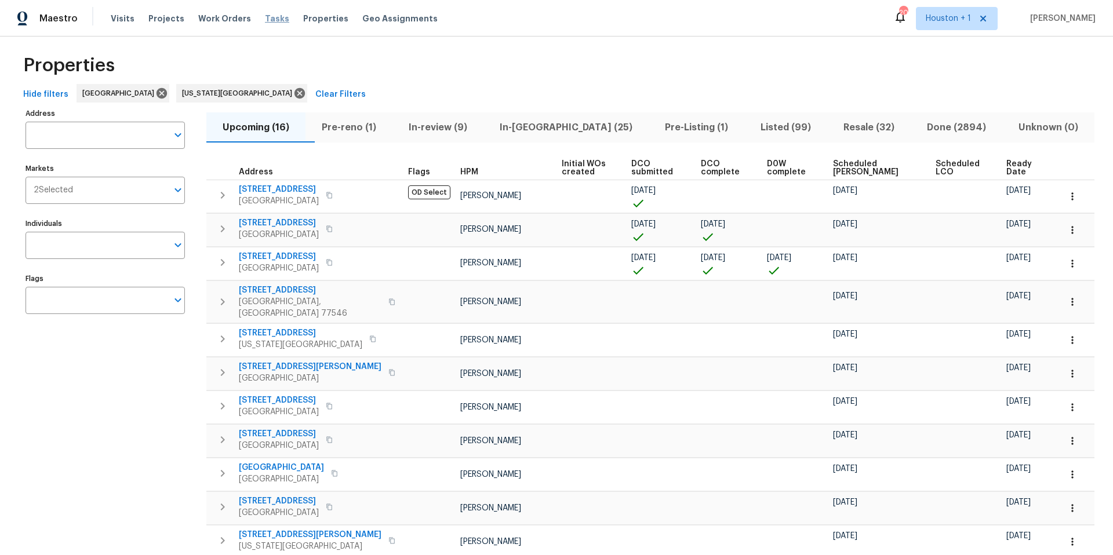
click at [265, 20] on span "Tasks" at bounding box center [277, 18] width 24 height 8
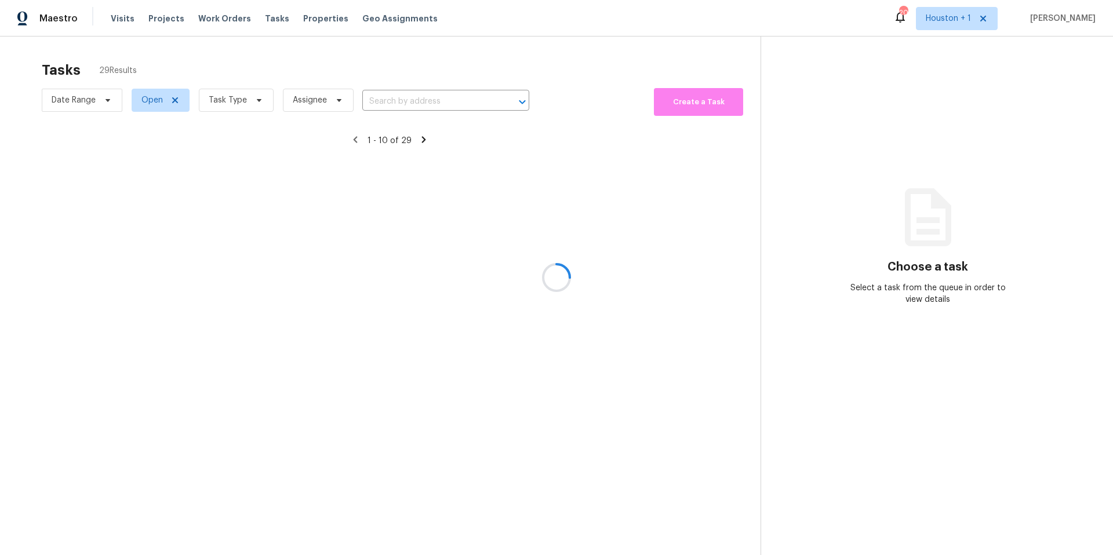
click at [240, 106] on div at bounding box center [556, 277] width 1113 height 555
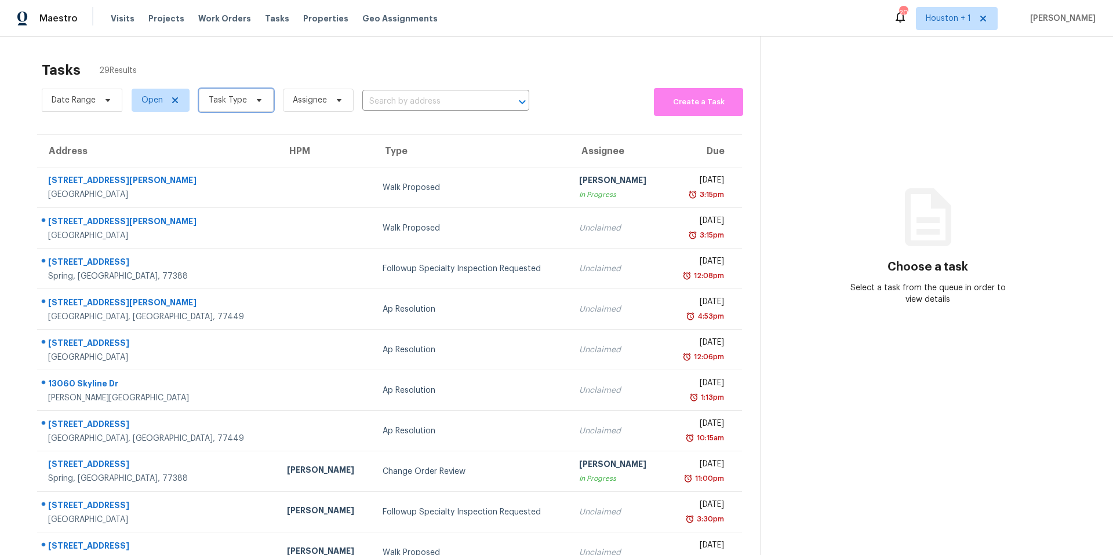
click at [240, 106] on span "Task Type" at bounding box center [236, 100] width 75 height 23
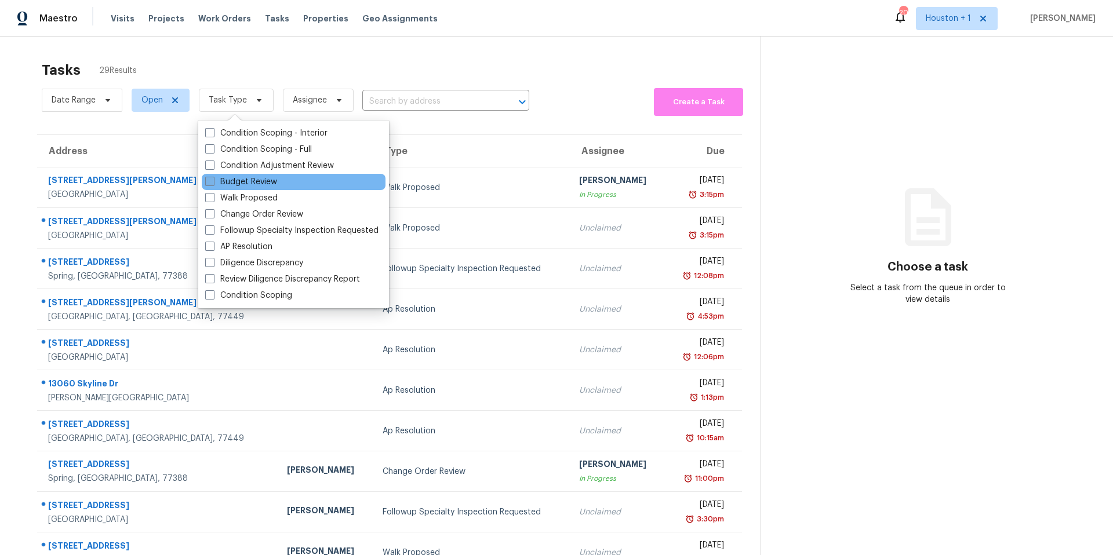
click at [229, 179] on label "Budget Review" at bounding box center [241, 182] width 72 height 12
click at [213, 179] on input "Budget Review" at bounding box center [209, 180] width 8 height 8
checkbox input "true"
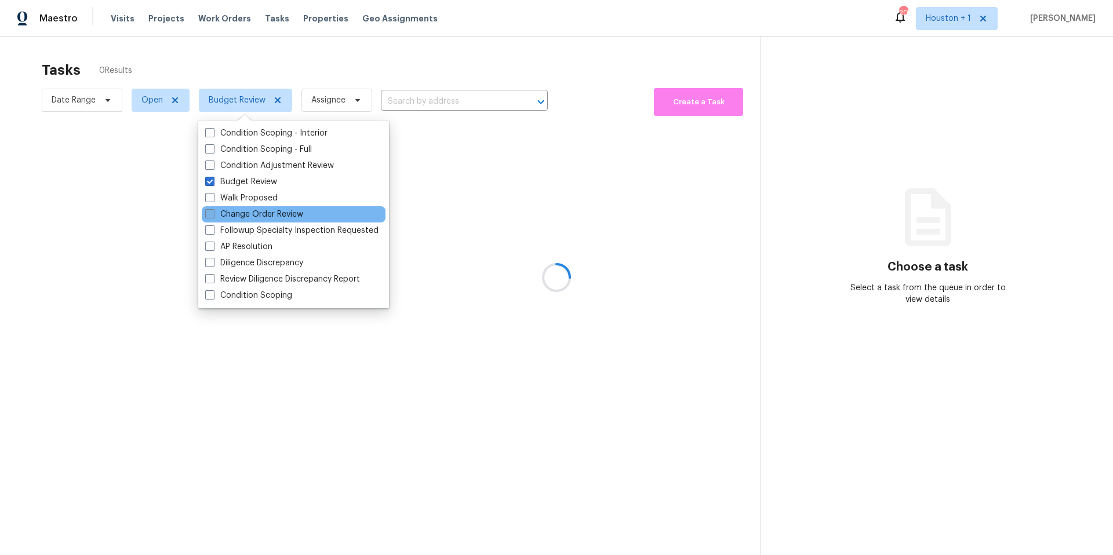
click at [223, 210] on label "Change Order Review" at bounding box center [254, 215] width 98 height 12
click at [213, 210] on input "Change Order Review" at bounding box center [209, 213] width 8 height 8
checkbox input "true"
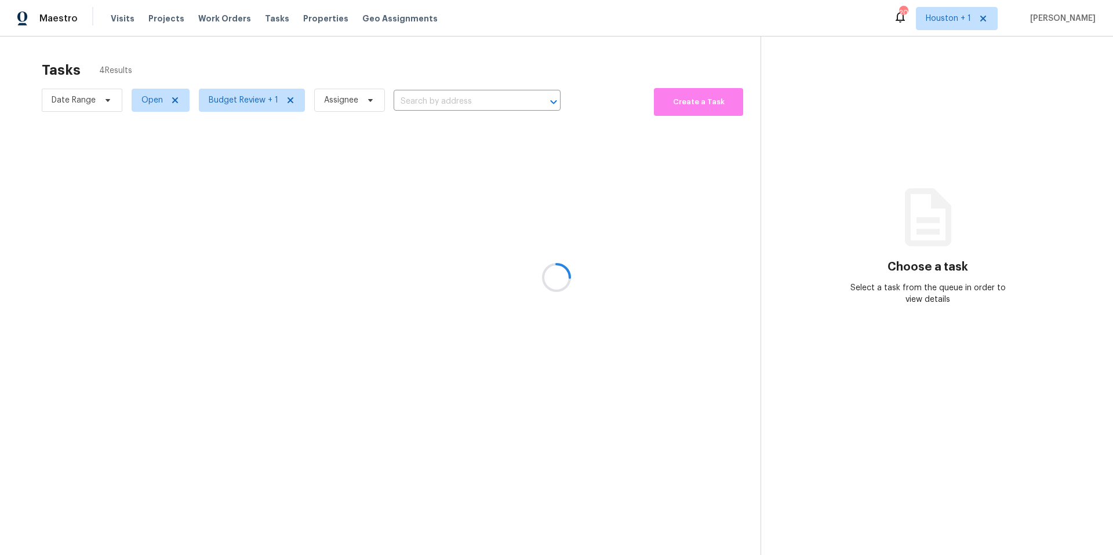
click at [285, 70] on div at bounding box center [556, 277] width 1113 height 555
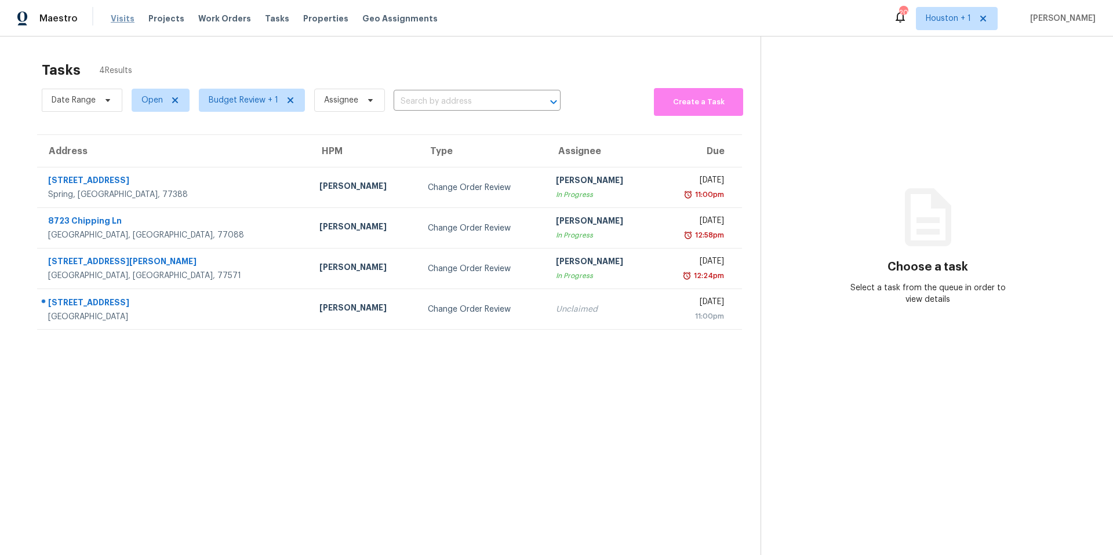
click at [125, 16] on span "Visits" at bounding box center [123, 19] width 24 height 12
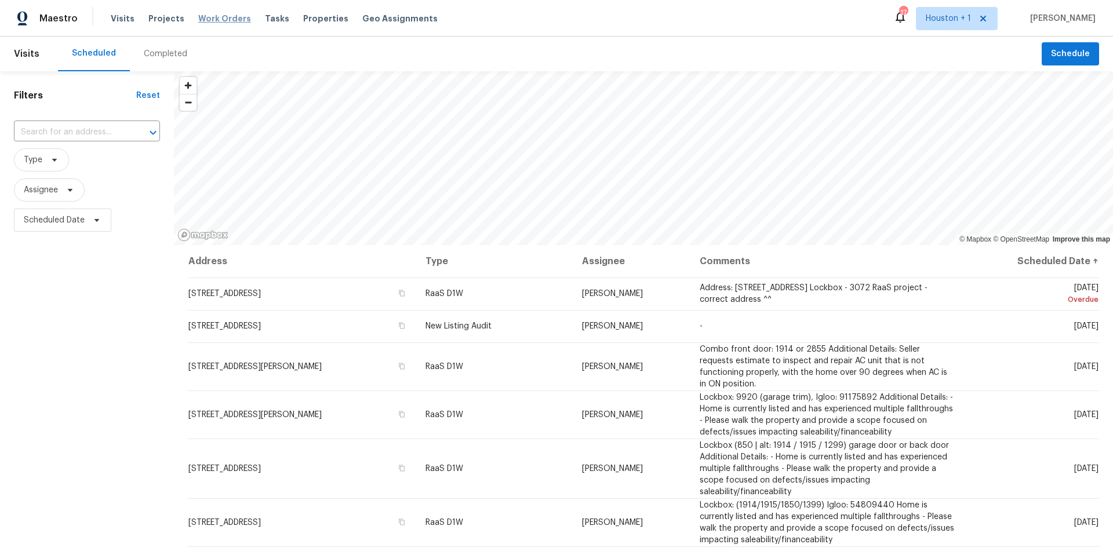
click at [220, 17] on span "Work Orders" at bounding box center [224, 19] width 53 height 12
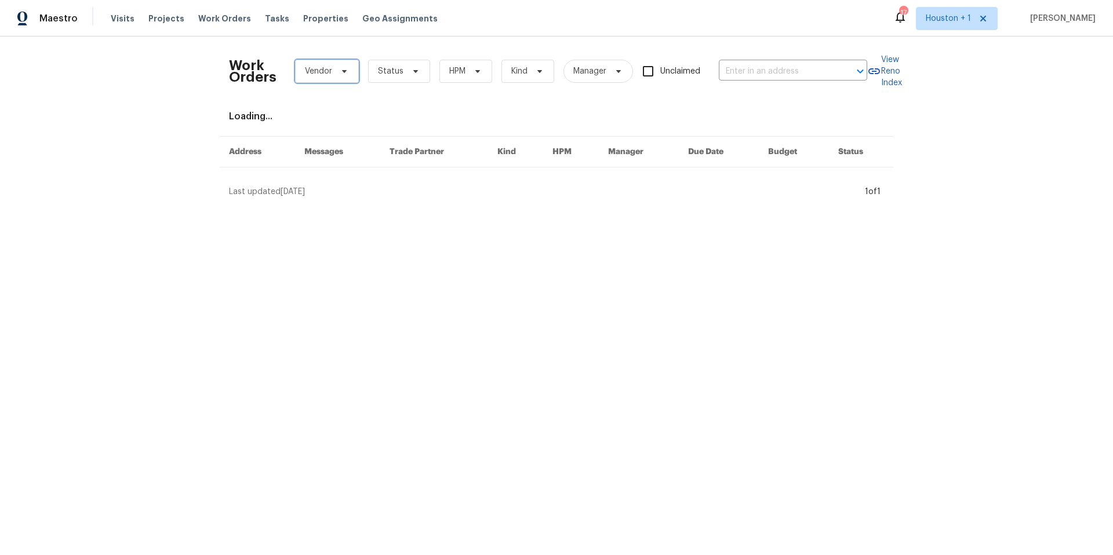
click at [328, 75] on span "Vendor" at bounding box center [318, 71] width 27 height 12
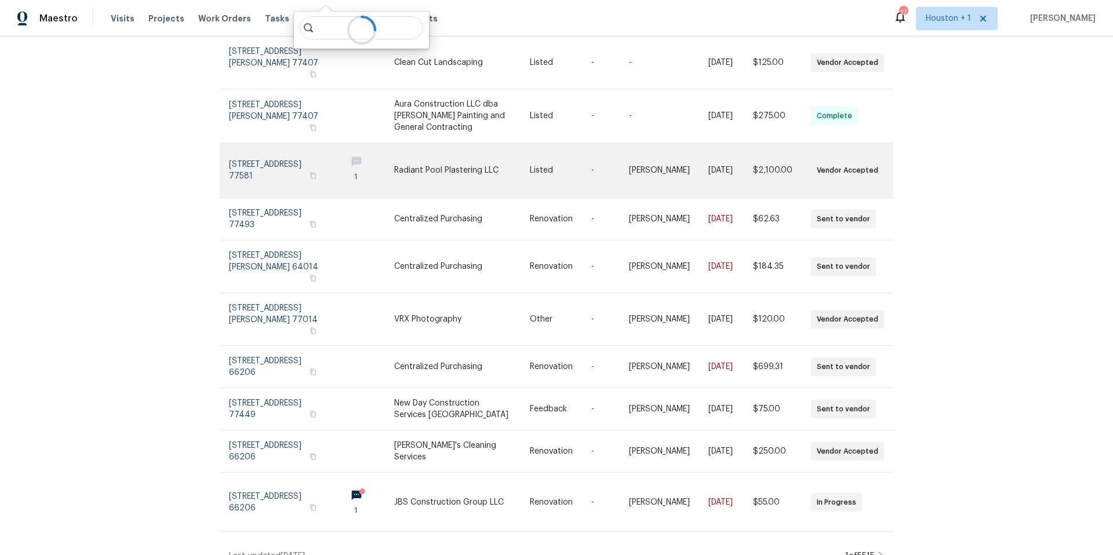
scroll to position [149, 0]
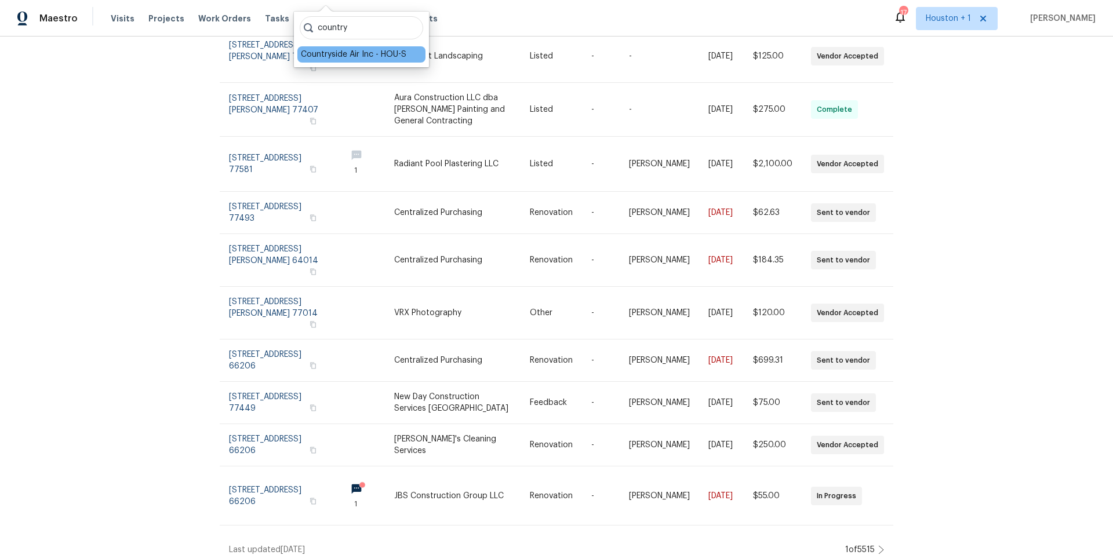
type input "country"
click at [337, 60] on div "Countryside Air Inc - HOU-S" at bounding box center [361, 54] width 128 height 16
click at [319, 60] on div "Countryside Air Inc - HOU-S" at bounding box center [361, 54] width 128 height 16
click at [323, 58] on div "Countryside Air Inc - HOU-S" at bounding box center [353, 55] width 105 height 12
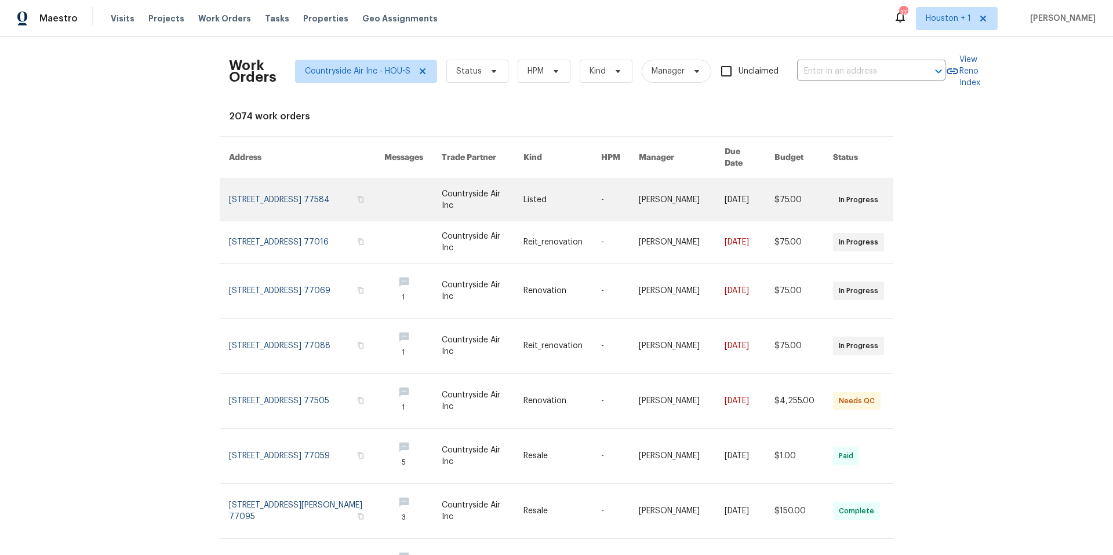
click at [285, 179] on link at bounding box center [306, 200] width 155 height 42
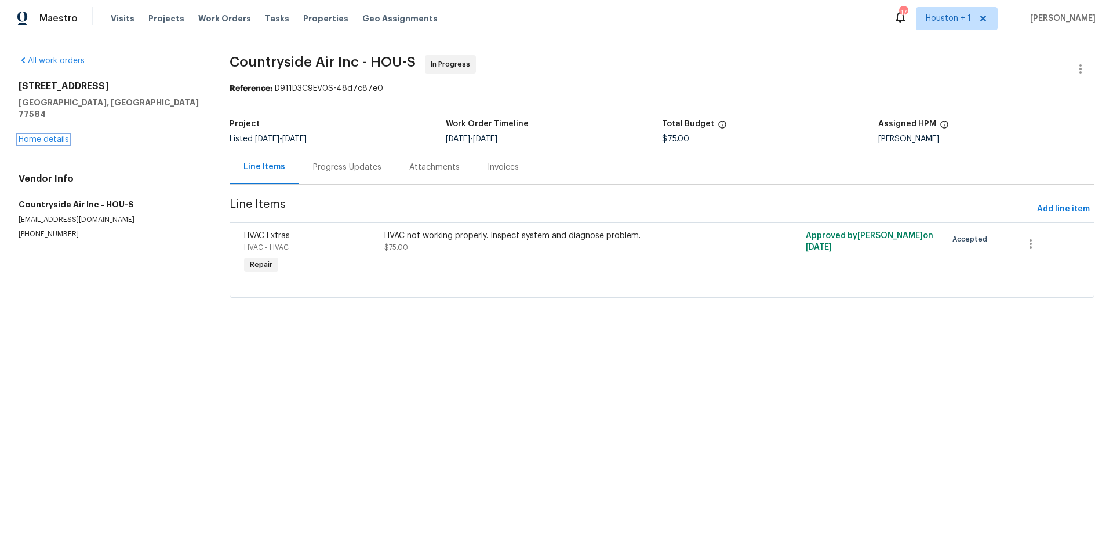
click at [48, 136] on link "Home details" at bounding box center [44, 140] width 50 height 8
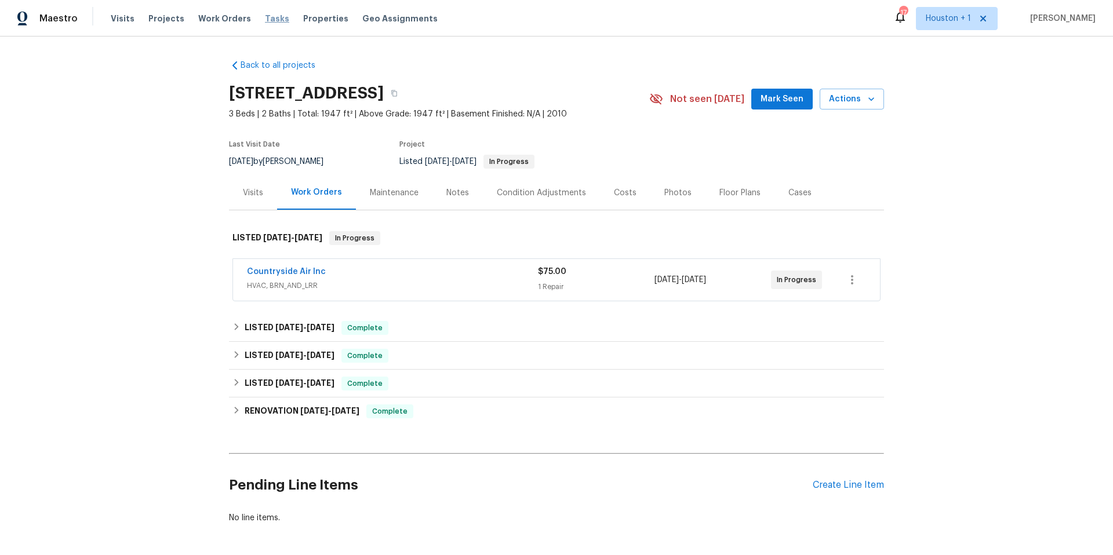
click at [269, 17] on span "Tasks" at bounding box center [277, 18] width 24 height 8
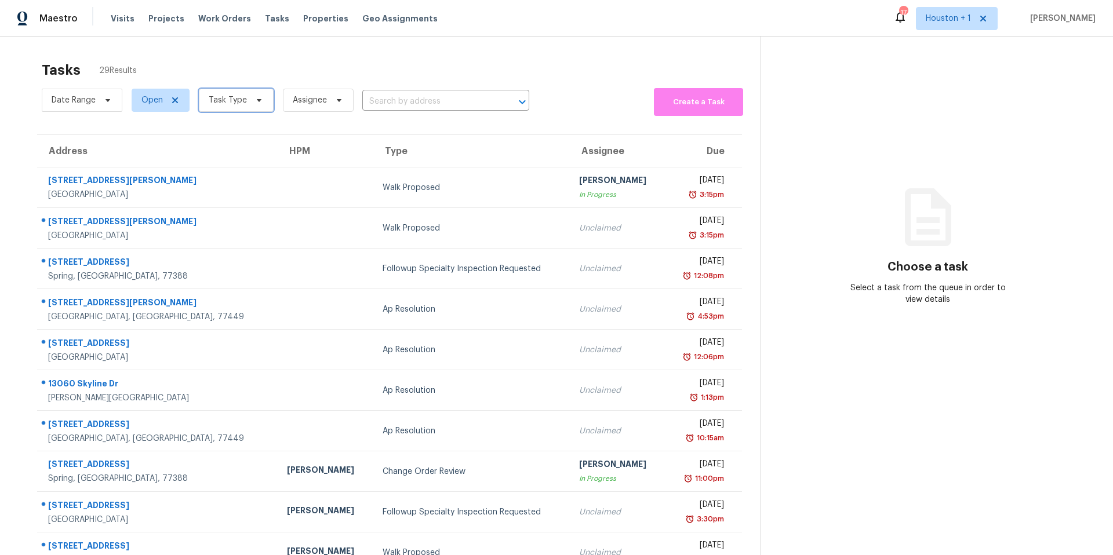
click at [230, 96] on span "Task Type" at bounding box center [228, 100] width 38 height 12
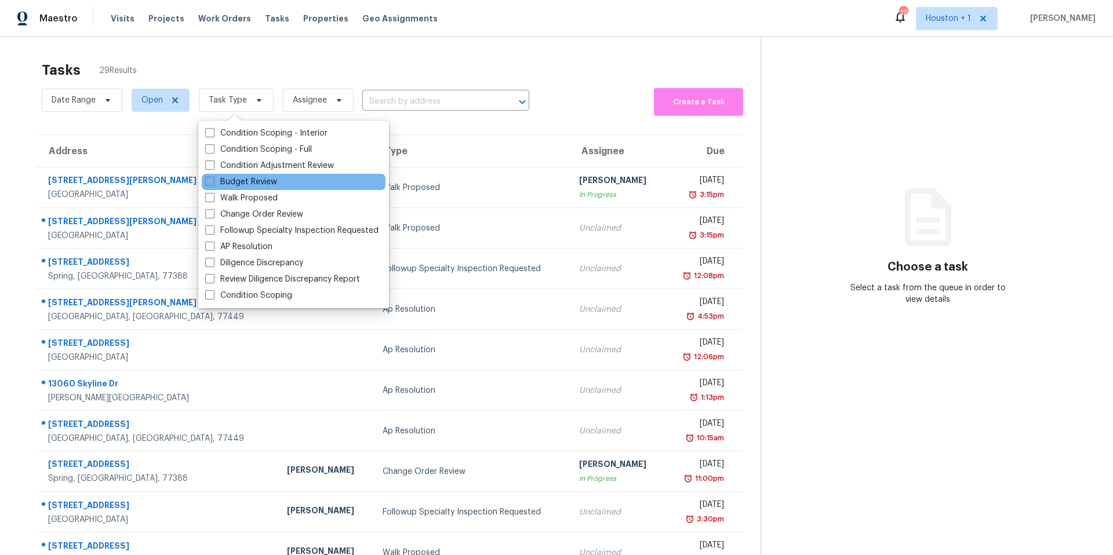
click at [230, 185] on label "Budget Review" at bounding box center [241, 182] width 72 height 12
click at [213, 184] on input "Budget Review" at bounding box center [209, 180] width 8 height 8
checkbox input "true"
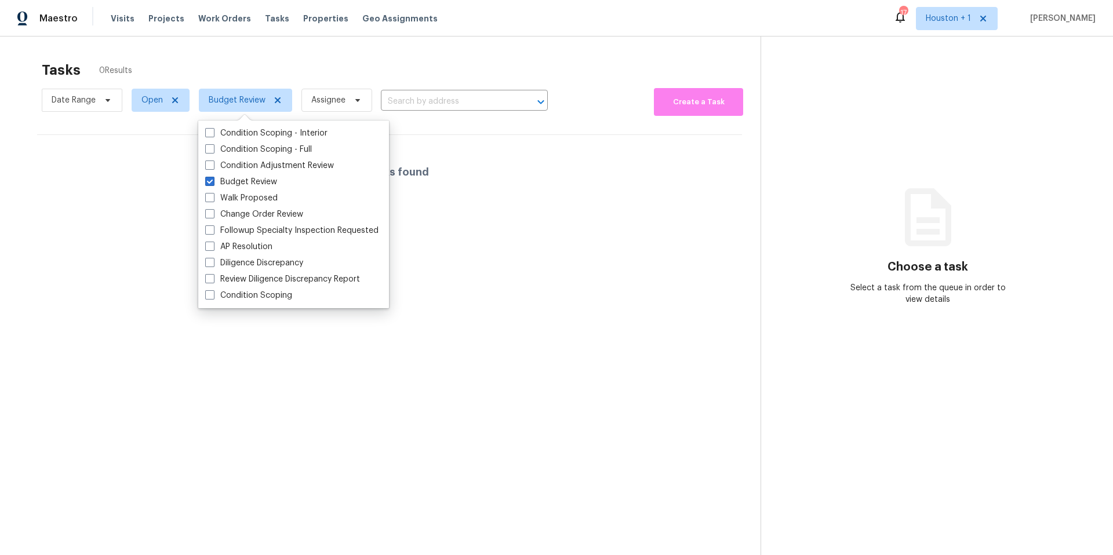
click at [244, 48] on div "Tasks 0 Results Date Range Open Budget Review Assignee ​ Create a Task No tasks…" at bounding box center [556, 314] width 1113 height 555
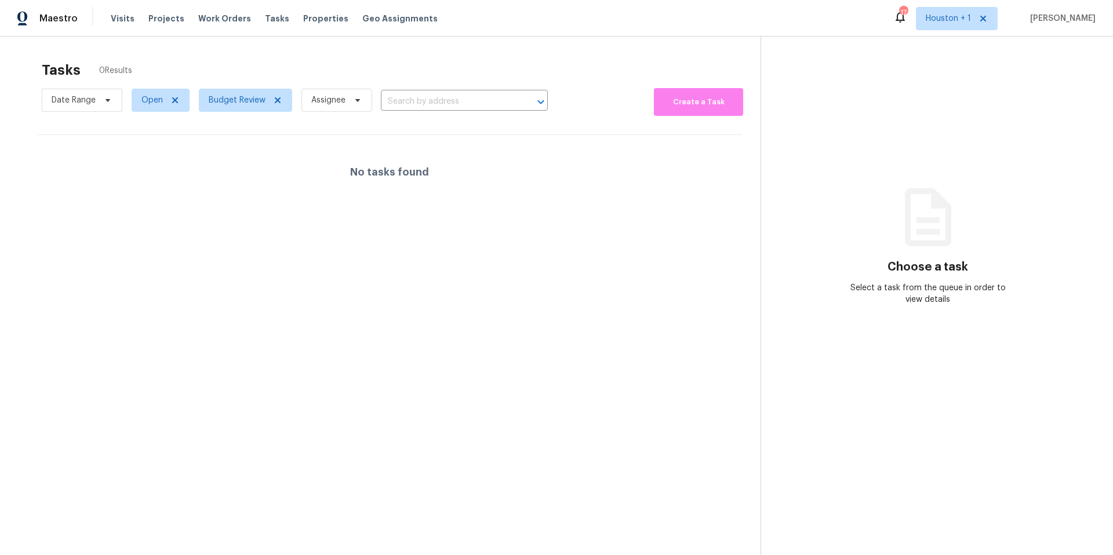
click at [223, 114] on span "Budget Review" at bounding box center [241, 100] width 103 height 30
click at [228, 103] on span "Budget Review" at bounding box center [237, 100] width 57 height 12
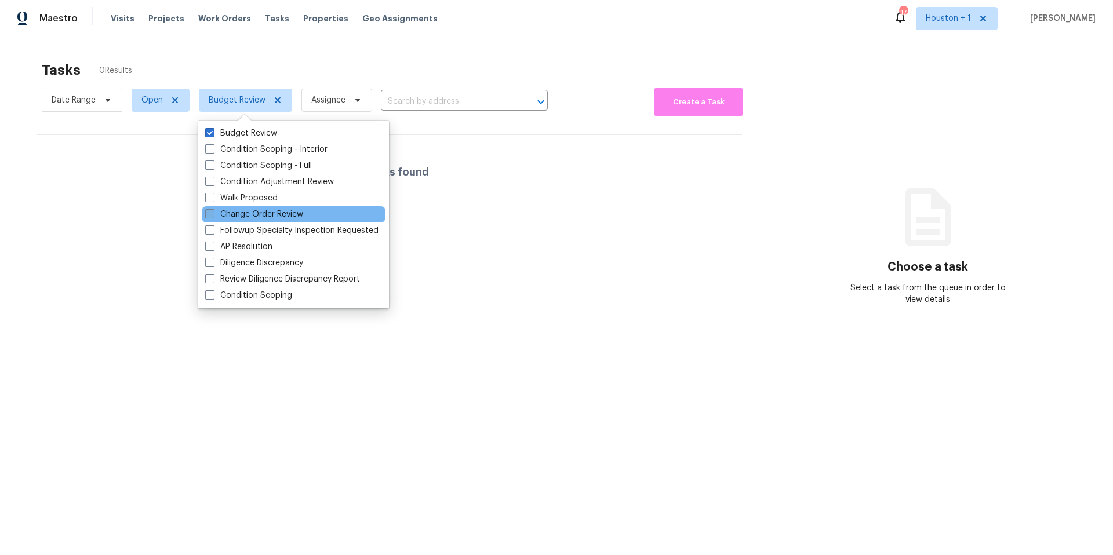
click at [214, 216] on span at bounding box center [209, 213] width 9 height 9
click at [213, 216] on input "Change Order Review" at bounding box center [209, 213] width 8 height 8
